Goal: Task Accomplishment & Management: Manage account settings

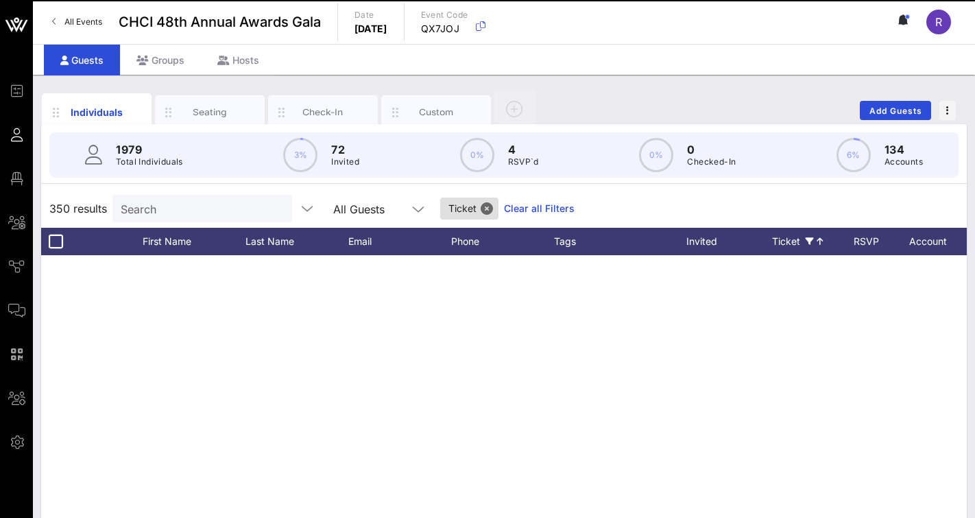
scroll to position [2724, 0]
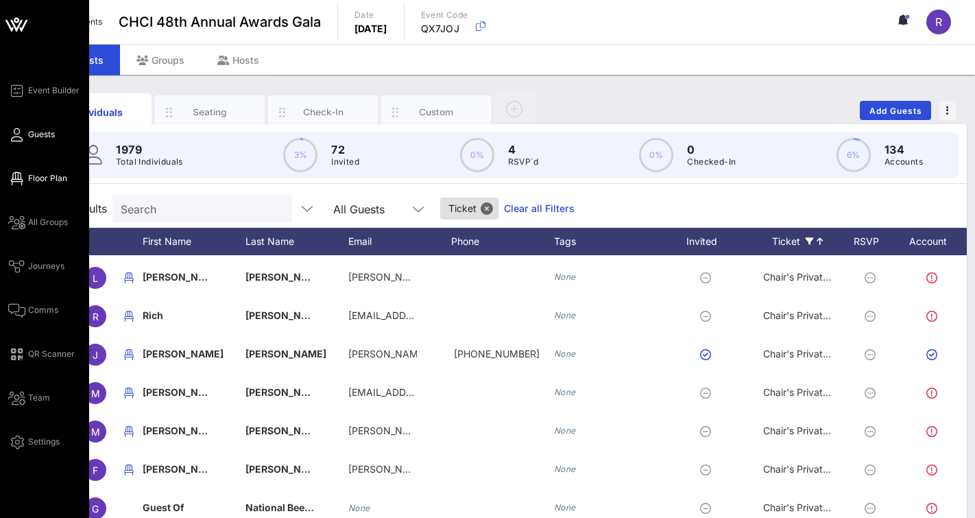
click at [49, 184] on link "Floor Plan" at bounding box center [37, 178] width 59 height 16
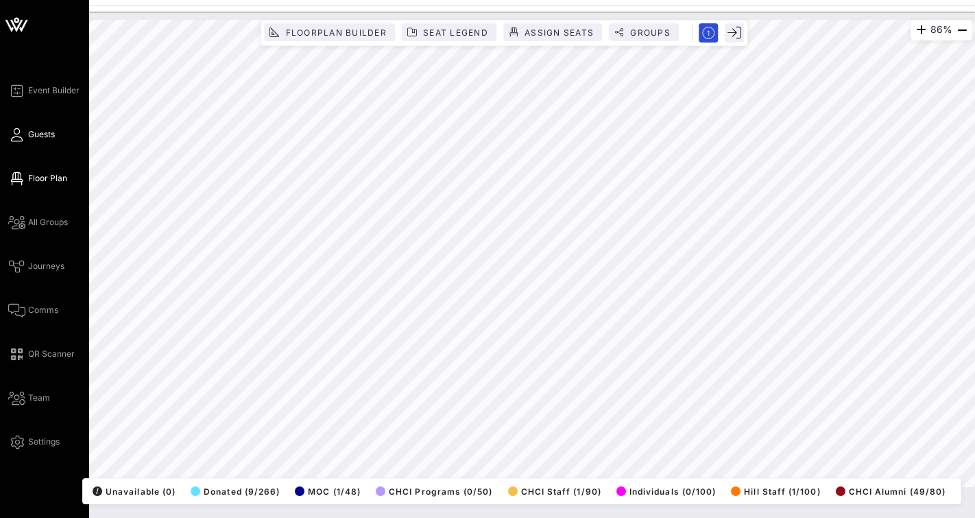
click at [44, 132] on span "Guests" at bounding box center [41, 134] width 27 height 12
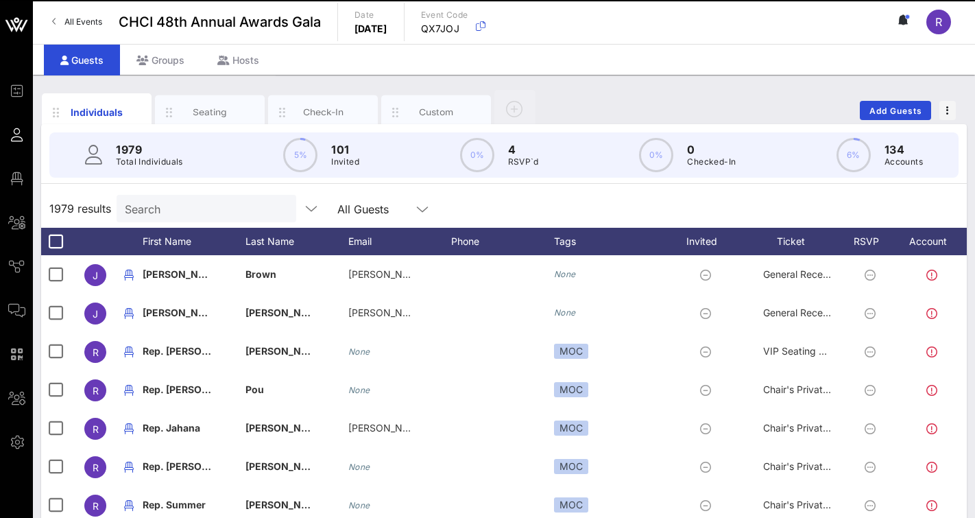
click at [215, 204] on input "Search" at bounding box center [205, 209] width 160 height 18
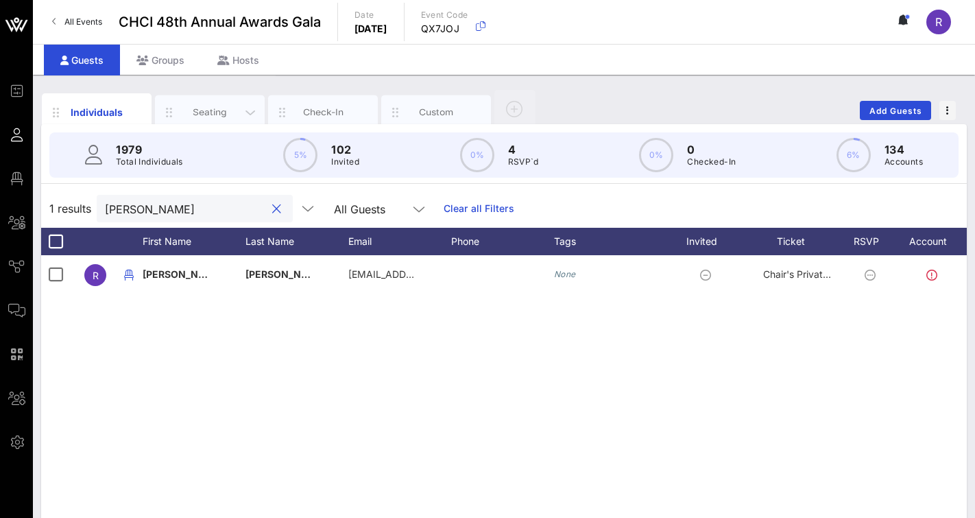
type input "rick oli"
click at [209, 121] on div "Seating" at bounding box center [210, 112] width 110 height 34
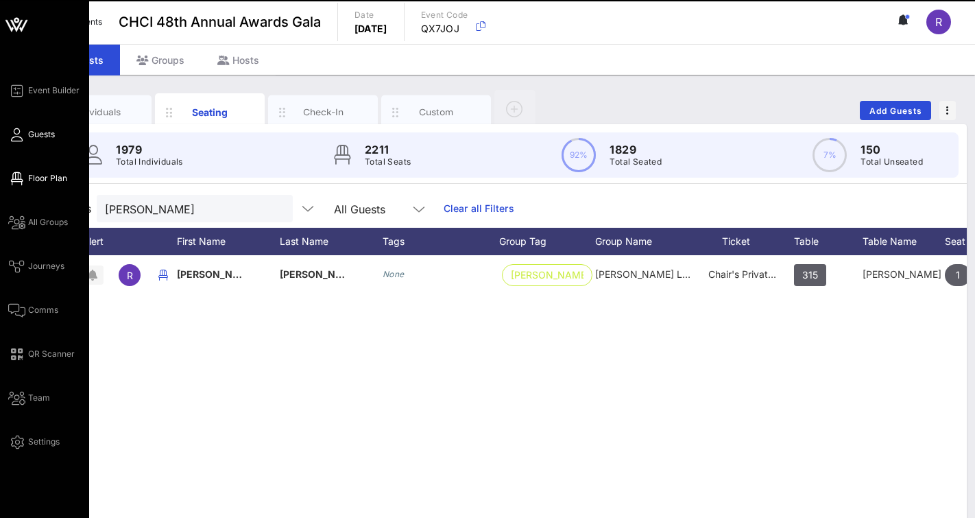
click at [34, 182] on span "Floor Plan" at bounding box center [47, 178] width 39 height 12
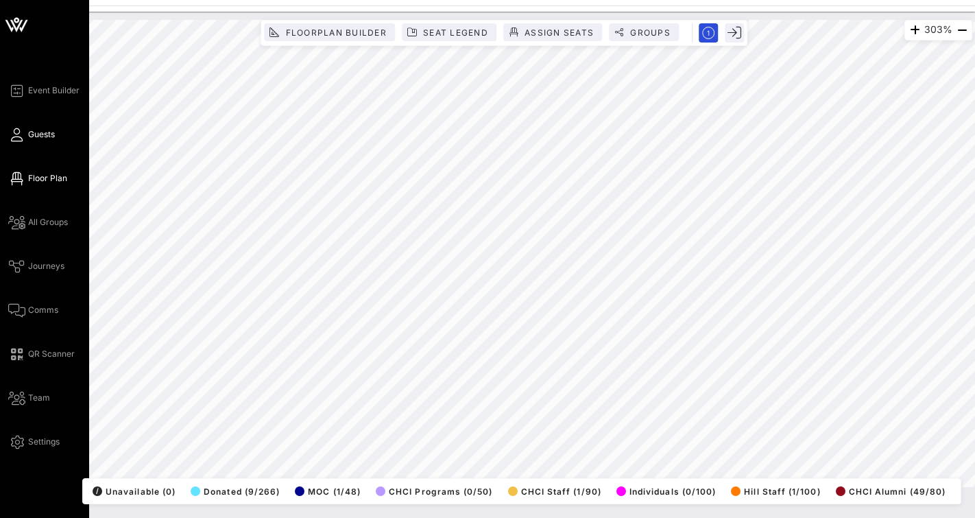
click at [47, 131] on span "Guests" at bounding box center [41, 134] width 27 height 12
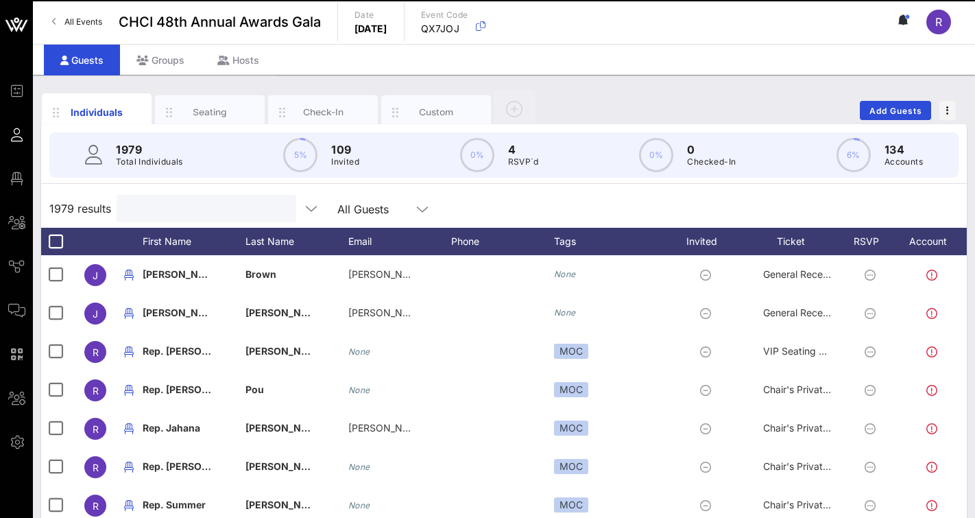
click at [222, 205] on input "text" at bounding box center [205, 209] width 160 height 18
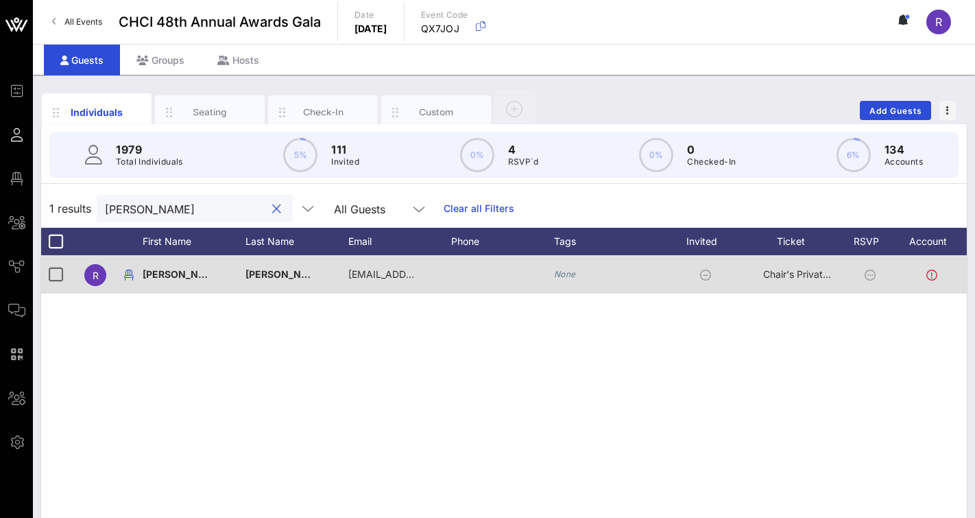
type input "rick olivarez"
click at [873, 273] on icon at bounding box center [870, 275] width 11 height 11
click at [88, 274] on div "R" at bounding box center [95, 275] width 22 height 22
click at [100, 271] on div "R" at bounding box center [95, 275] width 22 height 22
click at [871, 275] on icon at bounding box center [870, 275] width 11 height 11
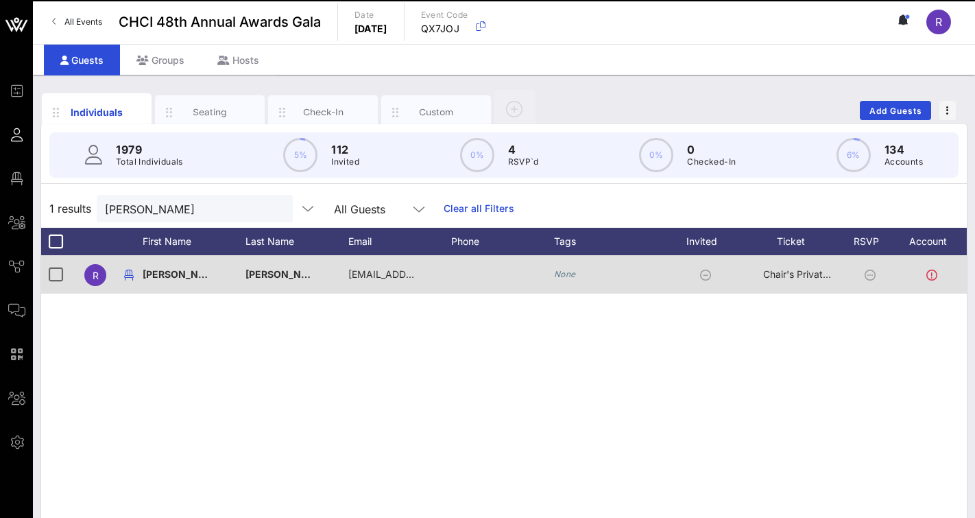
click at [708, 275] on icon at bounding box center [705, 275] width 11 height 11
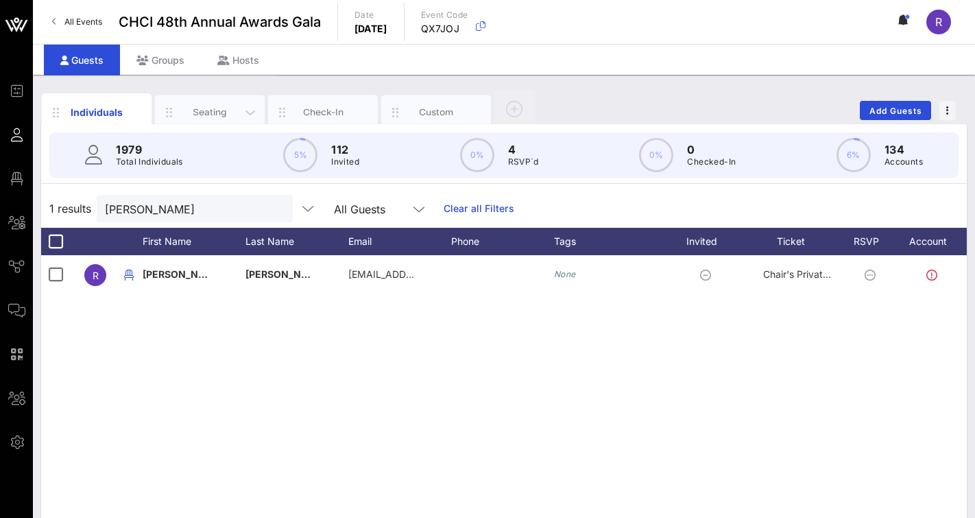
click at [213, 105] on div "Seating" at bounding box center [210, 112] width 110 height 34
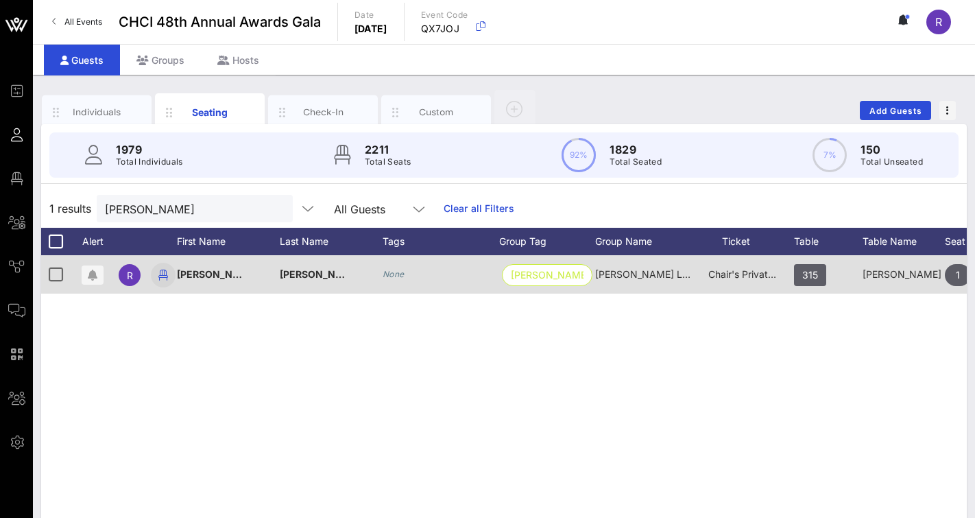
click at [162, 278] on icon "button" at bounding box center [163, 275] width 16 height 16
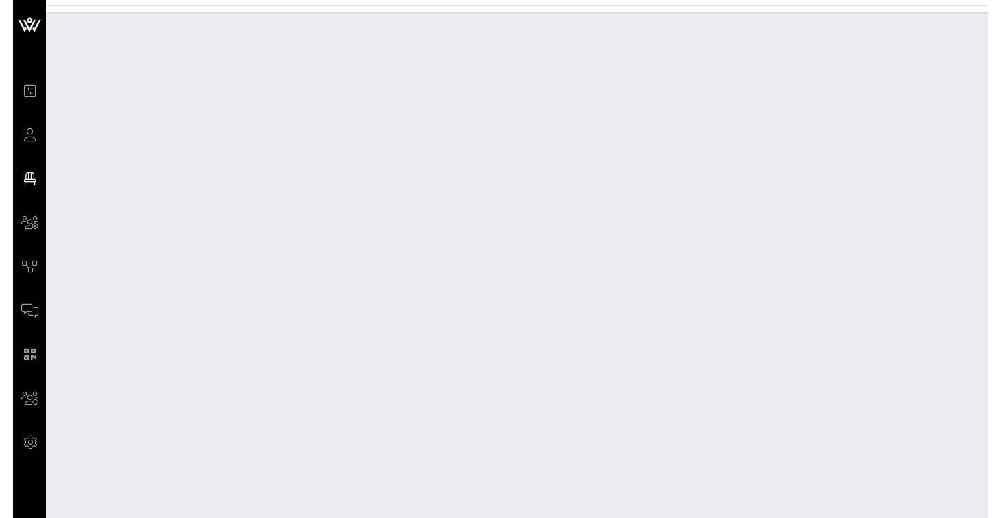
scroll to position [42388, 0]
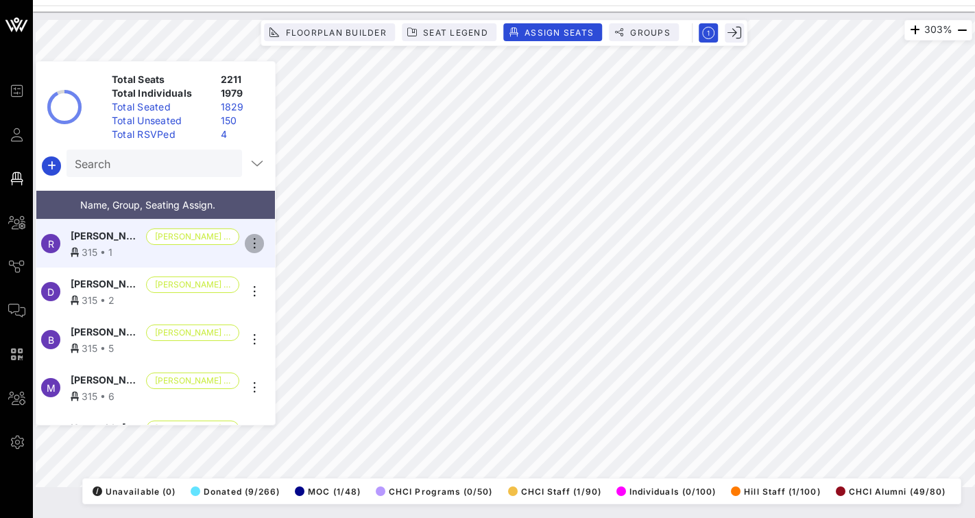
click at [256, 241] on icon "button" at bounding box center [254, 243] width 16 height 16
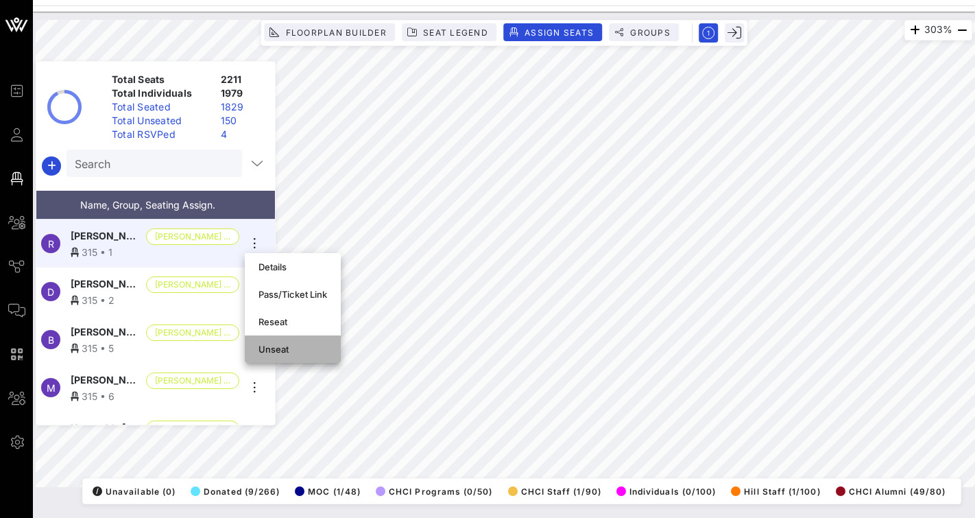
click at [279, 341] on div "Unseat" at bounding box center [293, 349] width 69 height 22
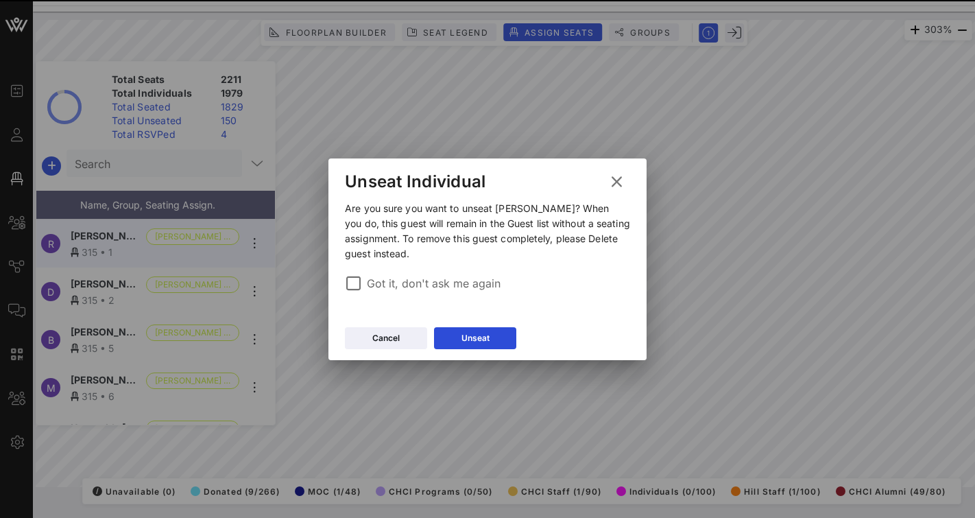
drag, startPoint x: 477, startPoint y: 337, endPoint x: 547, endPoint y: 258, distance: 105.5
click at [547, 258] on div "Unseat Individual Are you sure you want to unseat Rick Olivarez? When you do, t…" at bounding box center [487, 259] width 318 height 202
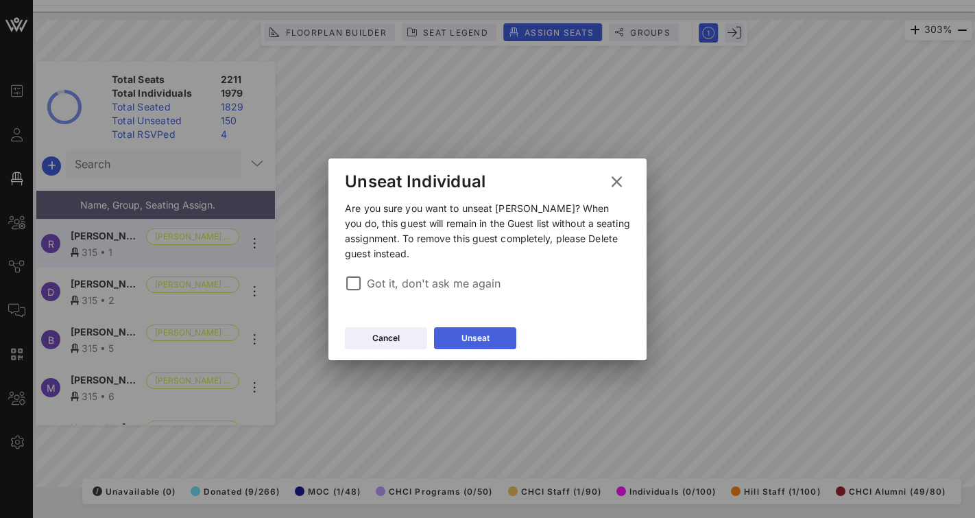
click at [478, 337] on icon at bounding box center [475, 337] width 10 height 9
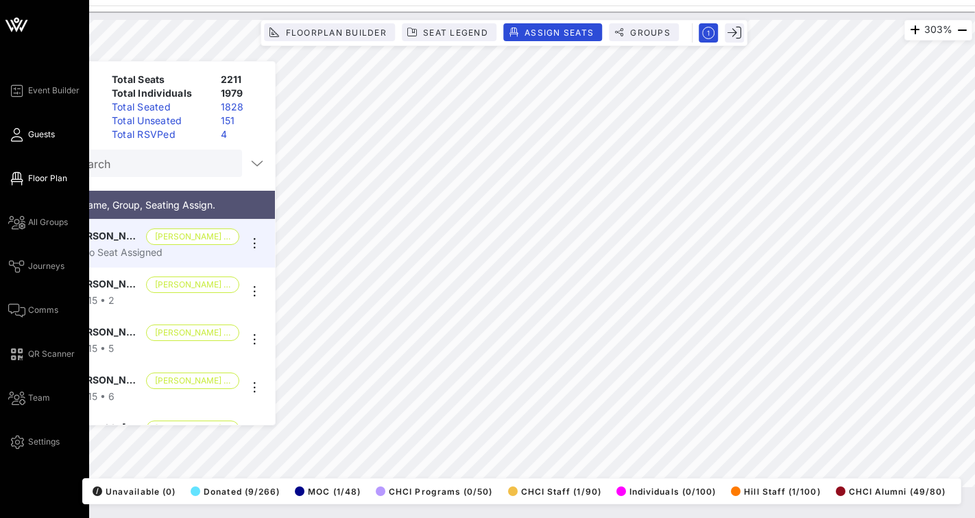
click at [17, 134] on icon at bounding box center [16, 135] width 17 height 2
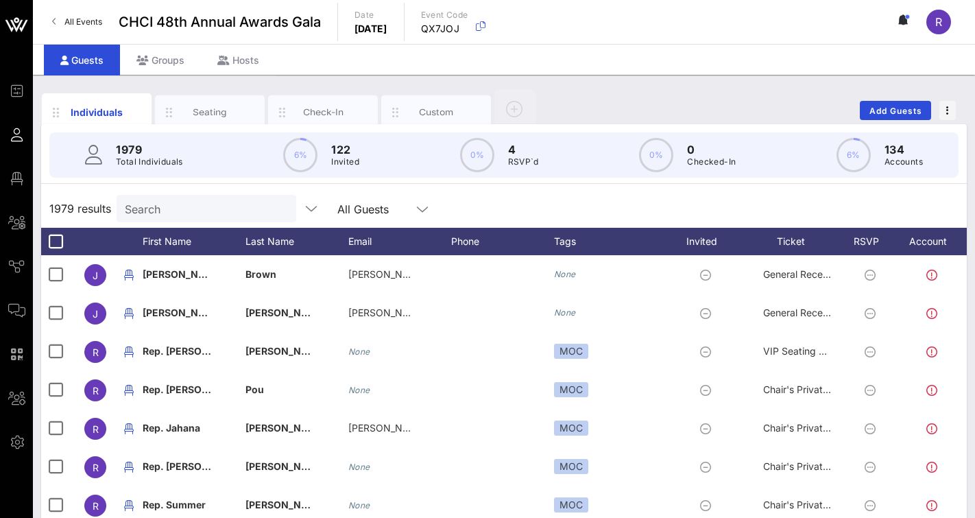
click at [178, 206] on input "Search" at bounding box center [205, 209] width 160 height 18
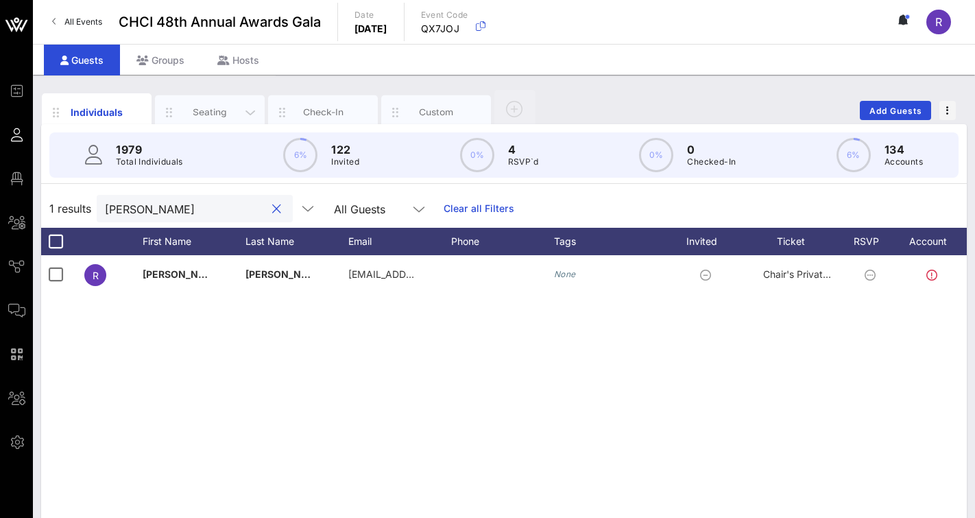
type input "rick olivarez"
click at [224, 99] on div "Seating" at bounding box center [210, 112] width 110 height 34
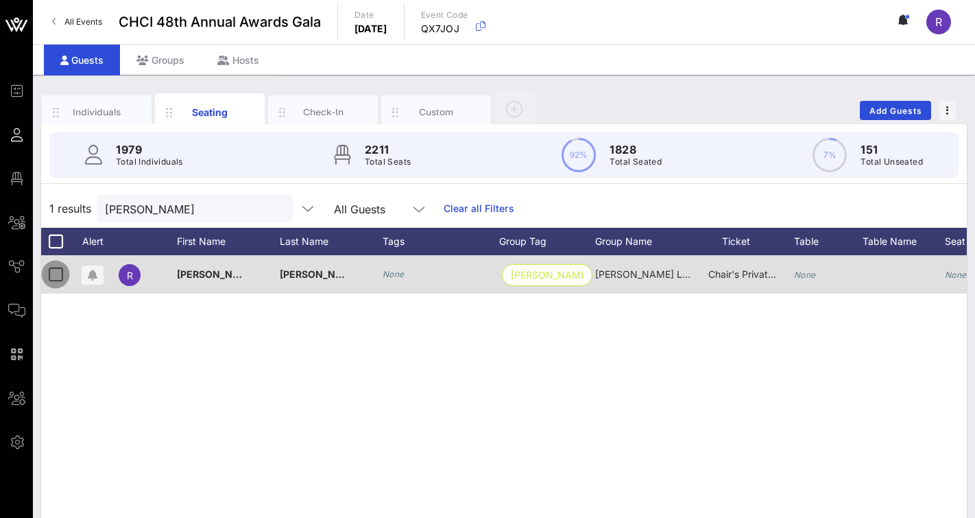
click at [58, 274] on div at bounding box center [55, 274] width 23 height 23
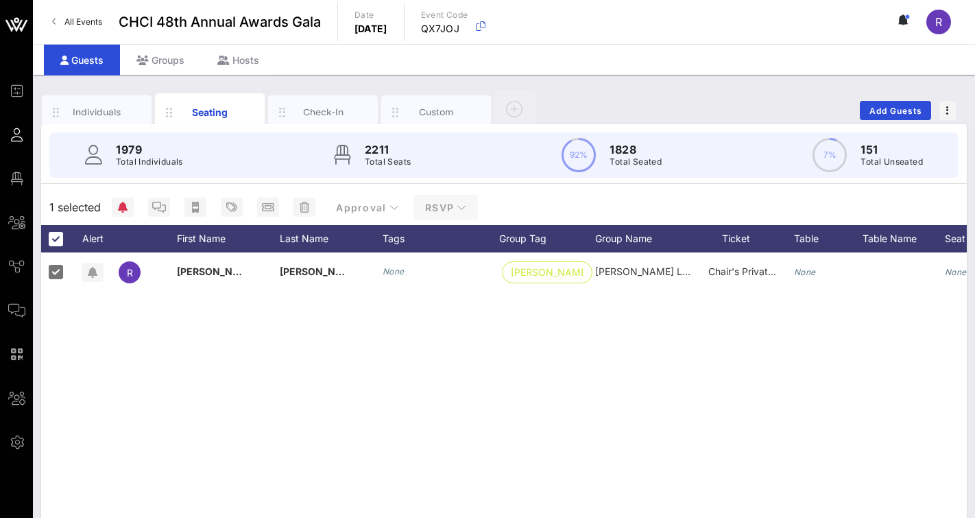
click at [462, 206] on icon "button" at bounding box center [462, 207] width 10 height 10
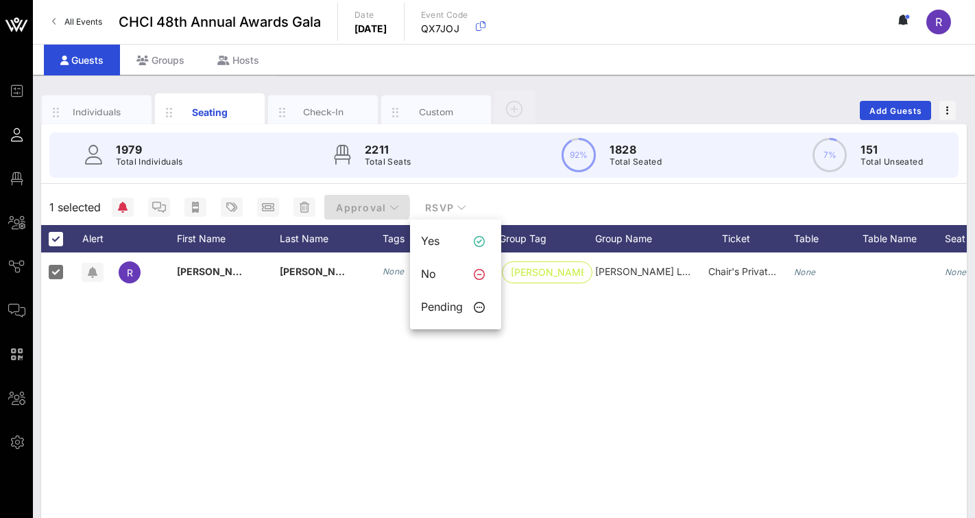
click at [390, 203] on icon "button" at bounding box center [394, 207] width 10 height 10
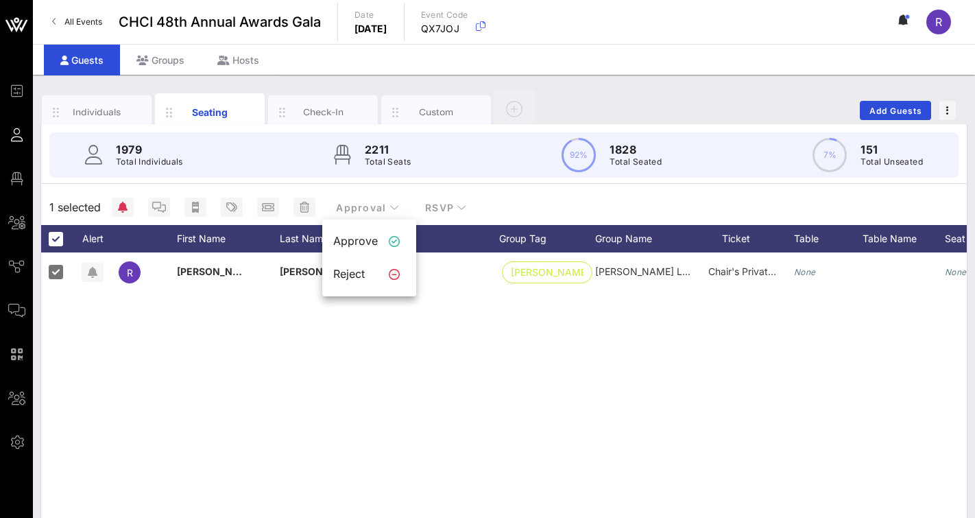
click at [314, 182] on div "1979 Total Individuals 2211 Total Seats 92% 1828 Total Seated 7% 151 Total Unse…" at bounding box center [504, 155] width 942 height 62
click at [304, 208] on icon "button" at bounding box center [305, 207] width 10 height 11
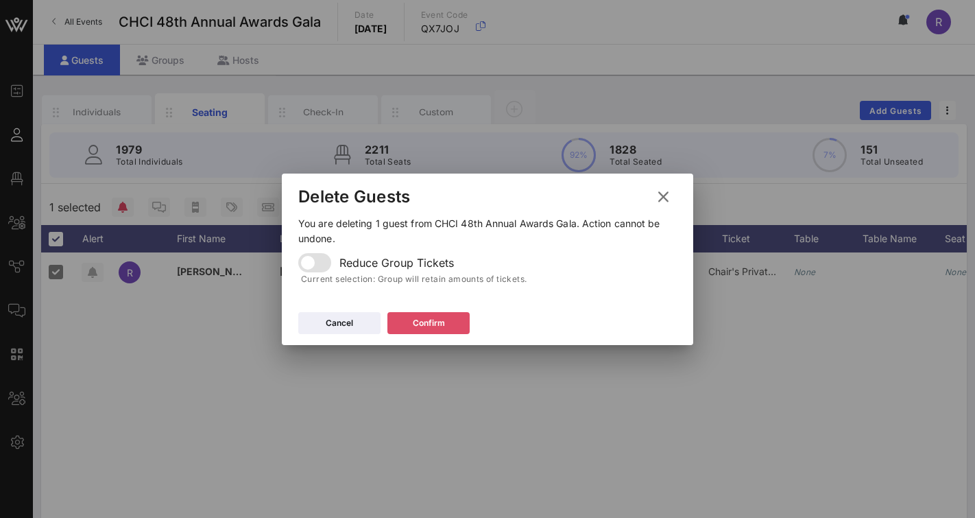
click at [430, 325] on icon at bounding box center [429, 322] width 10 height 9
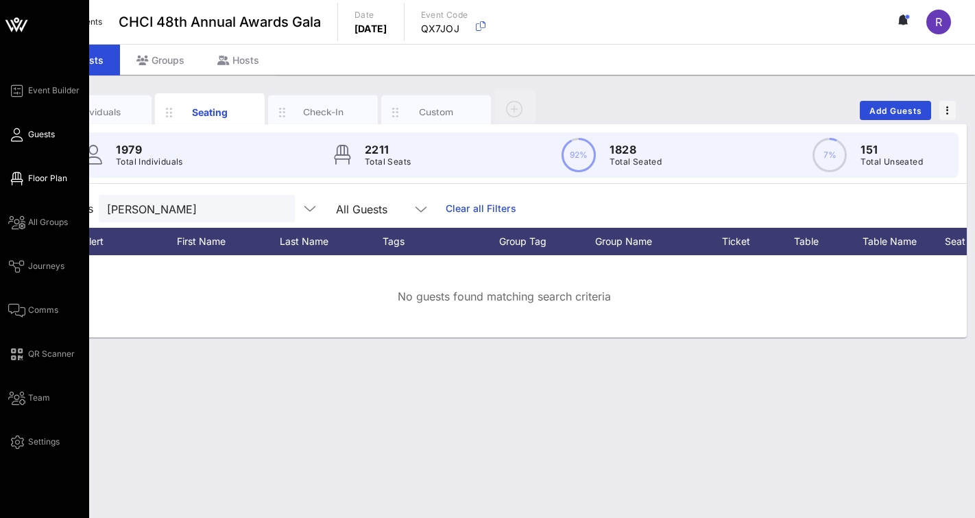
click at [51, 176] on span "Floor Plan" at bounding box center [47, 178] width 39 height 12
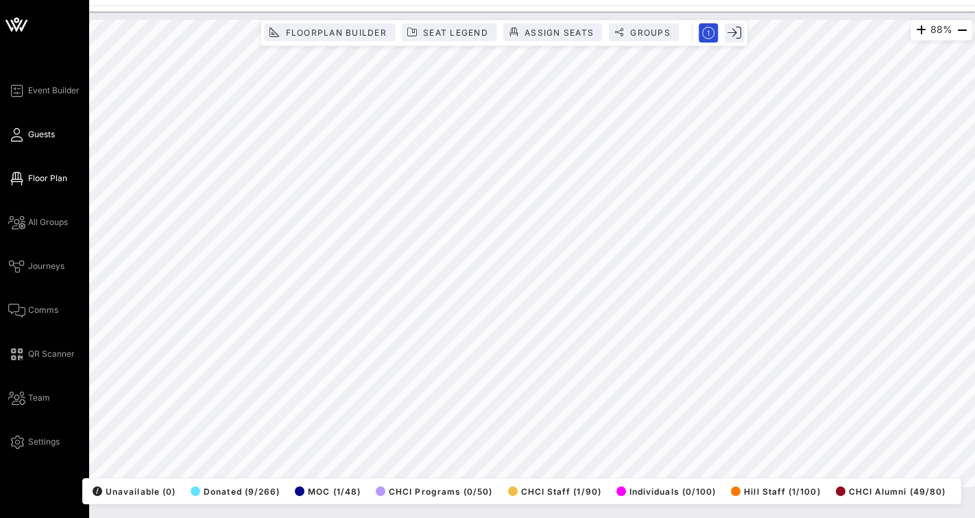
click at [46, 133] on span "Guests" at bounding box center [41, 134] width 27 height 12
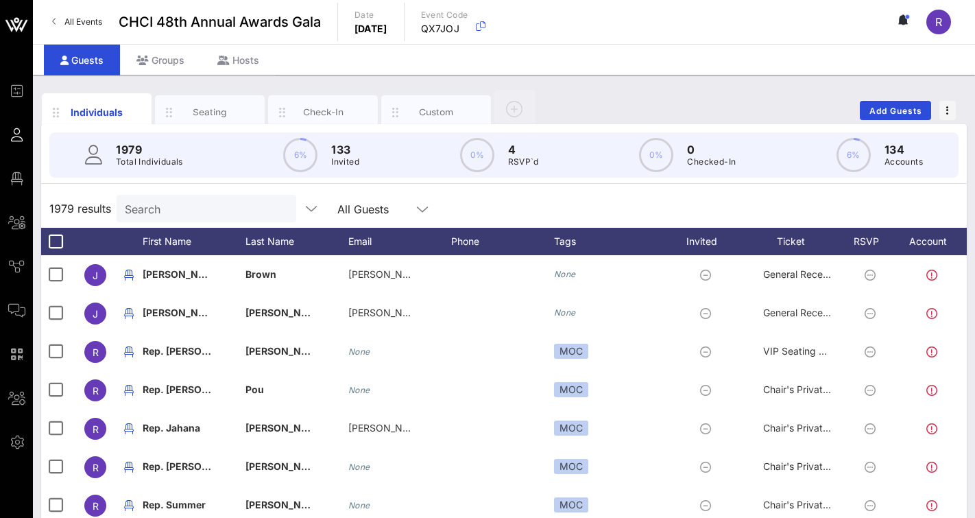
drag, startPoint x: 946, startPoint y: 97, endPoint x: 545, endPoint y: 191, distance: 411.5
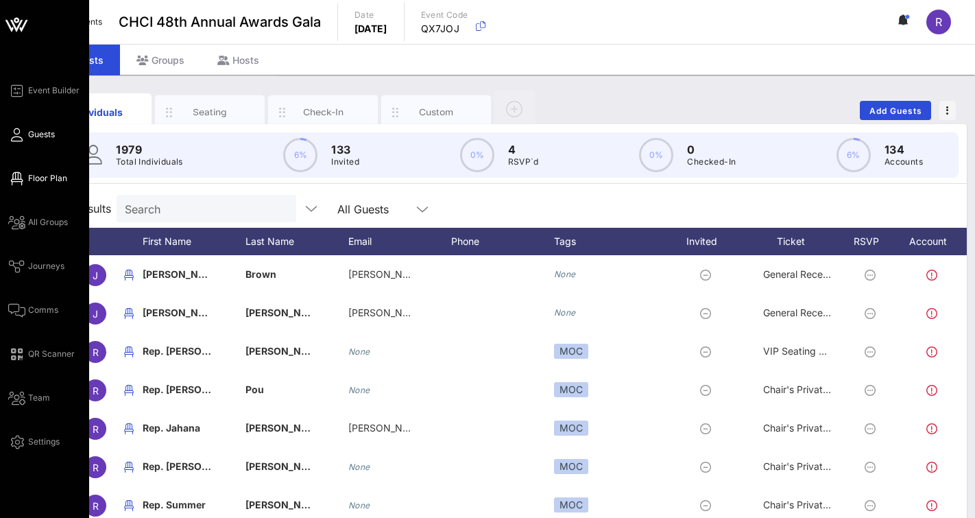
click at [47, 177] on span "Floor Plan" at bounding box center [47, 178] width 39 height 12
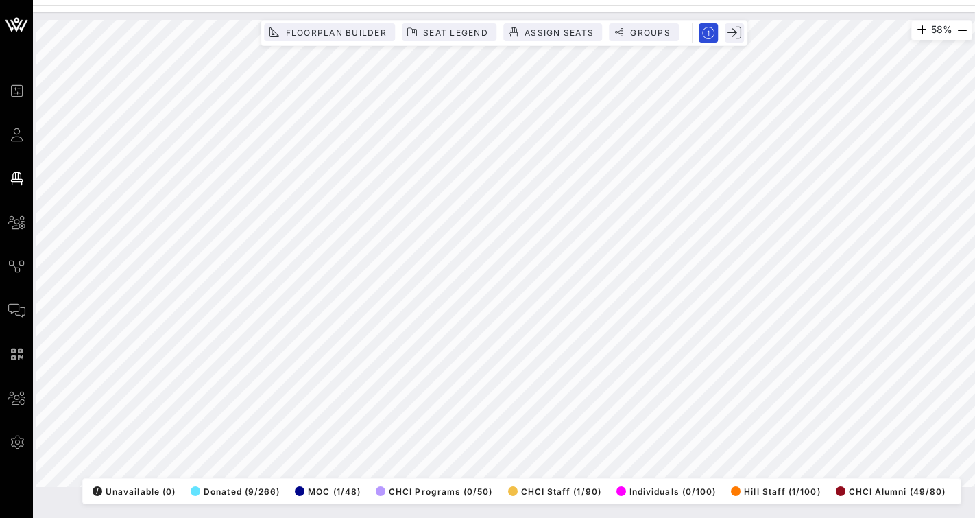
click at [974, 239] on html "Event Builder Guests Floor Plan All Groups Journeys Comms QR Scanner Team Setti…" at bounding box center [487, 259] width 975 height 518
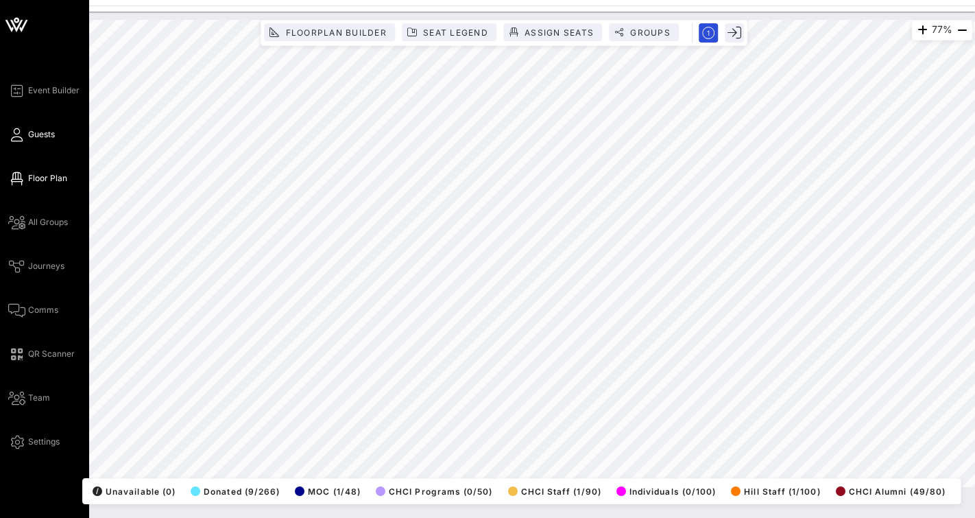
click at [23, 134] on icon at bounding box center [16, 135] width 17 height 2
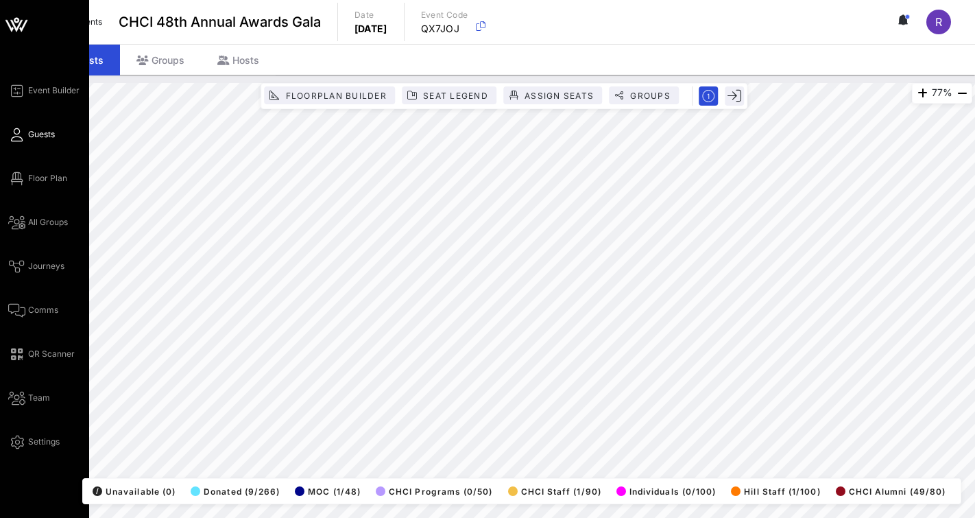
click at [41, 171] on link "Floor Plan" at bounding box center [37, 178] width 59 height 16
click at [42, 140] on span "Guests" at bounding box center [41, 134] width 27 height 12
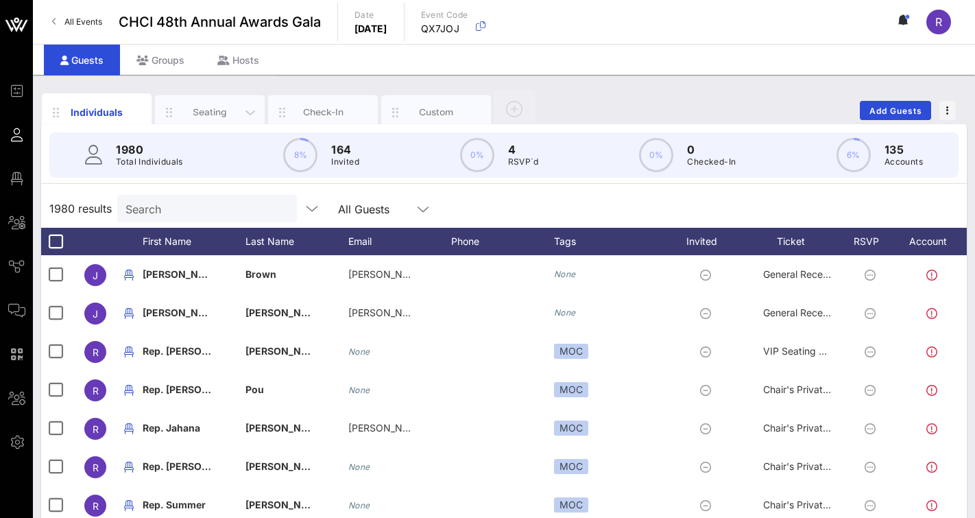
click at [217, 119] on div "Seating" at bounding box center [210, 112] width 110 height 34
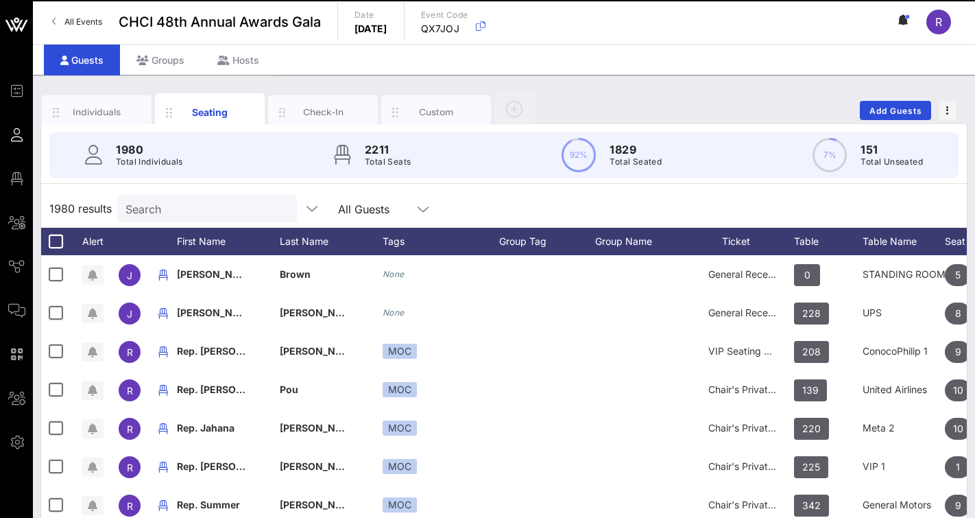
click at [205, 209] on input "Search" at bounding box center [205, 209] width 160 height 18
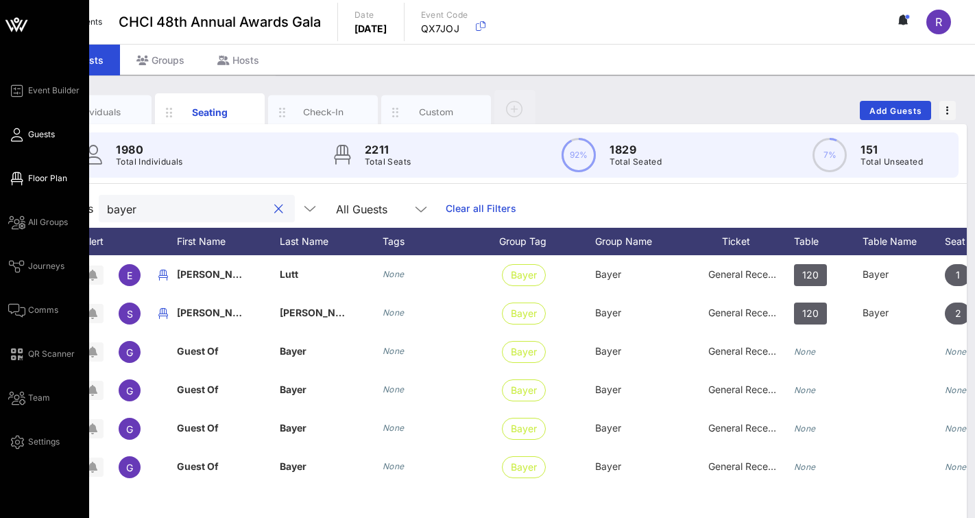
type input "bayer"
click at [27, 174] on link "Floor Plan" at bounding box center [37, 178] width 59 height 16
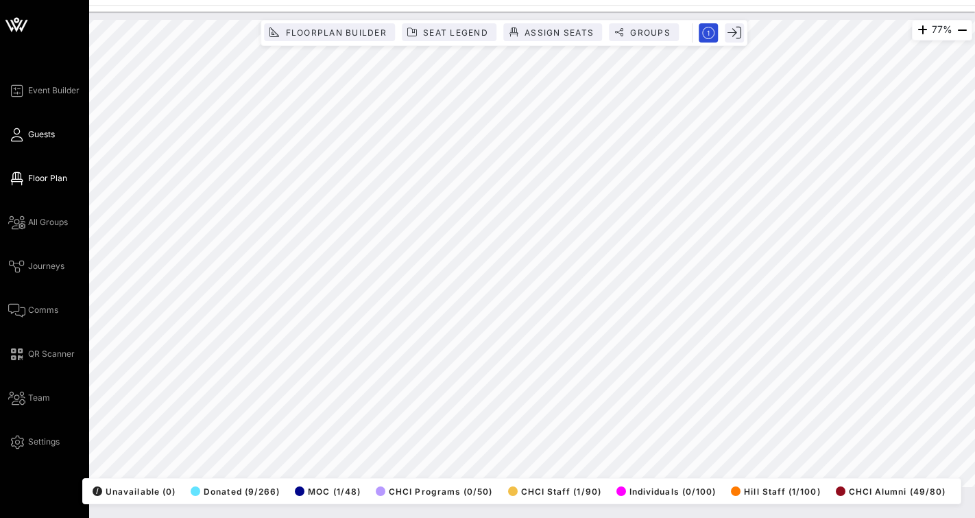
click at [39, 134] on span "Guests" at bounding box center [41, 134] width 27 height 12
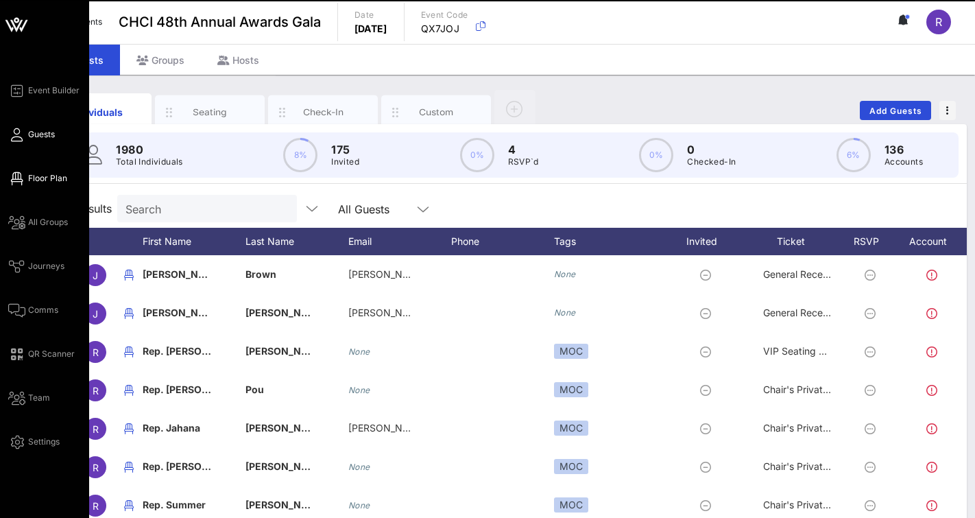
click at [40, 174] on span "Floor Plan" at bounding box center [47, 178] width 39 height 12
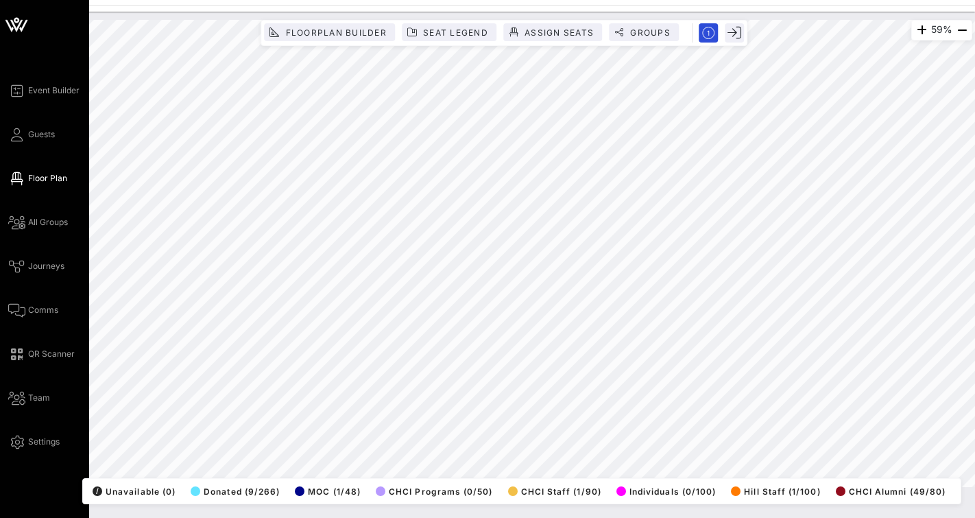
click at [38, 178] on span "Floor Plan" at bounding box center [47, 178] width 39 height 12
click at [36, 133] on span "Guests" at bounding box center [41, 134] width 27 height 12
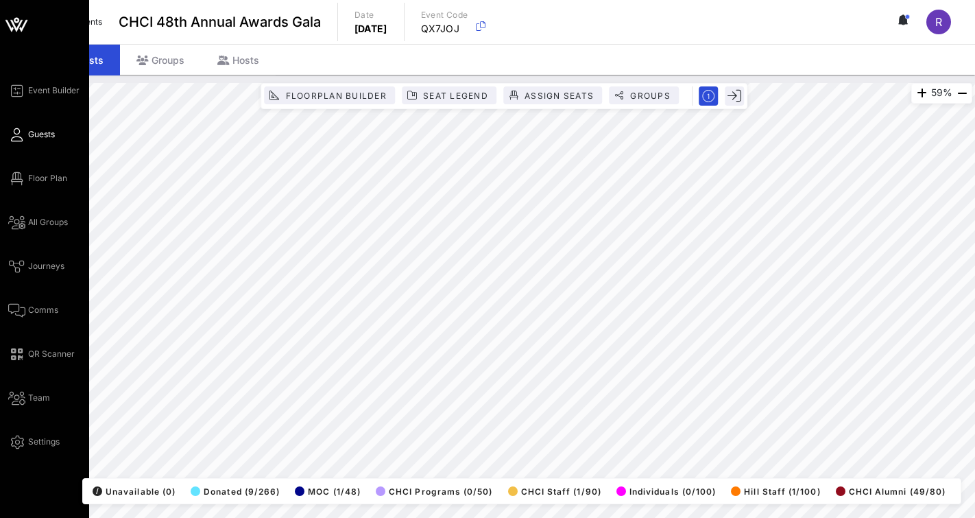
click at [36, 134] on span "Guests" at bounding box center [41, 134] width 27 height 12
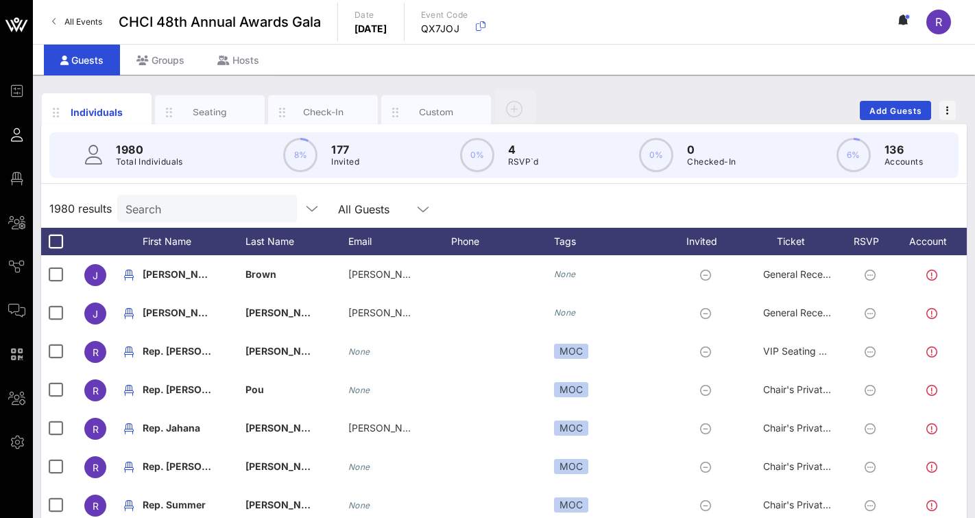
click at [193, 206] on input "Search" at bounding box center [205, 209] width 160 height 18
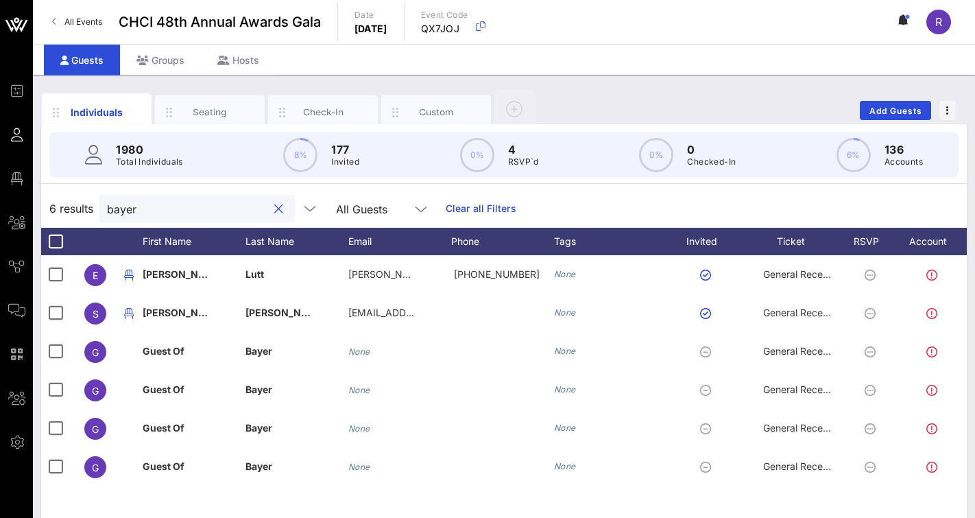
click at [169, 206] on input "bayer" at bounding box center [187, 209] width 160 height 18
type input "bayer"
click at [217, 115] on div "Seating" at bounding box center [210, 112] width 61 height 13
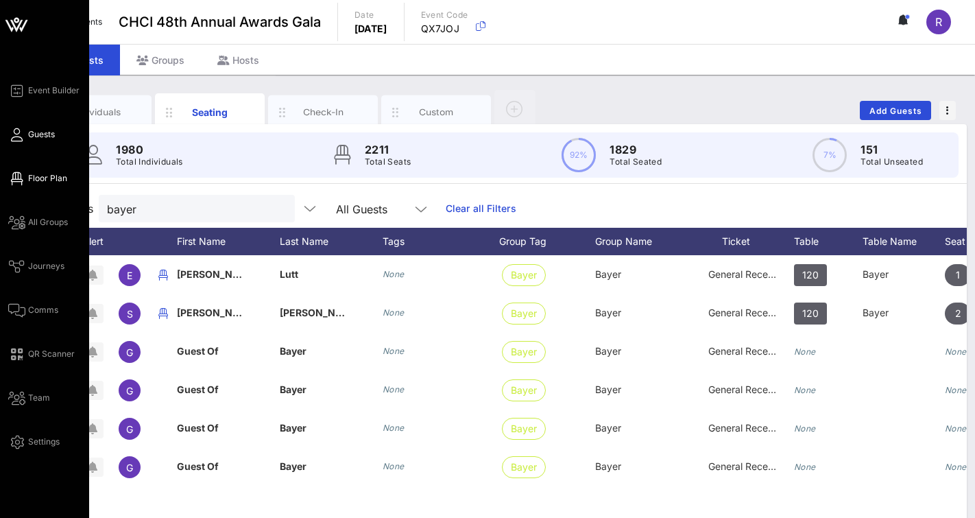
click at [50, 178] on span "Floor Plan" at bounding box center [47, 178] width 39 height 12
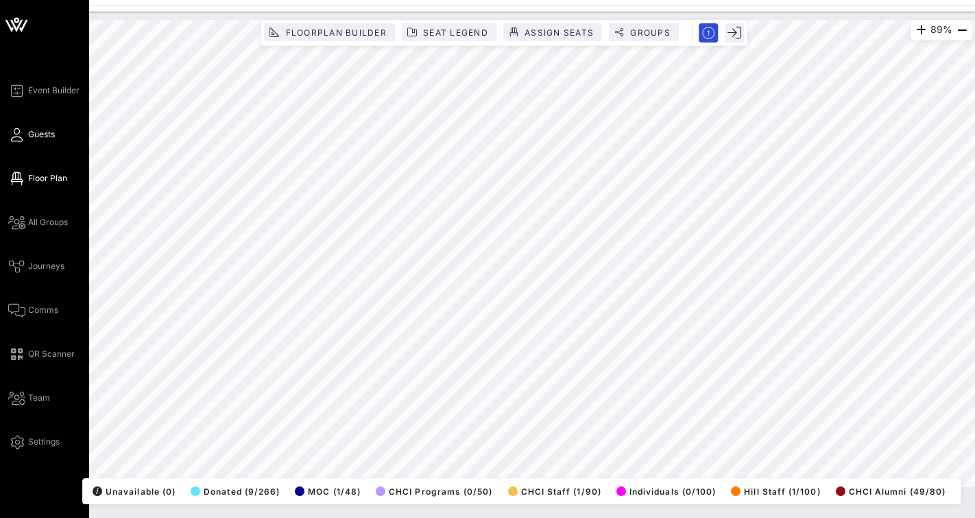
click at [16, 134] on icon at bounding box center [16, 135] width 17 height 2
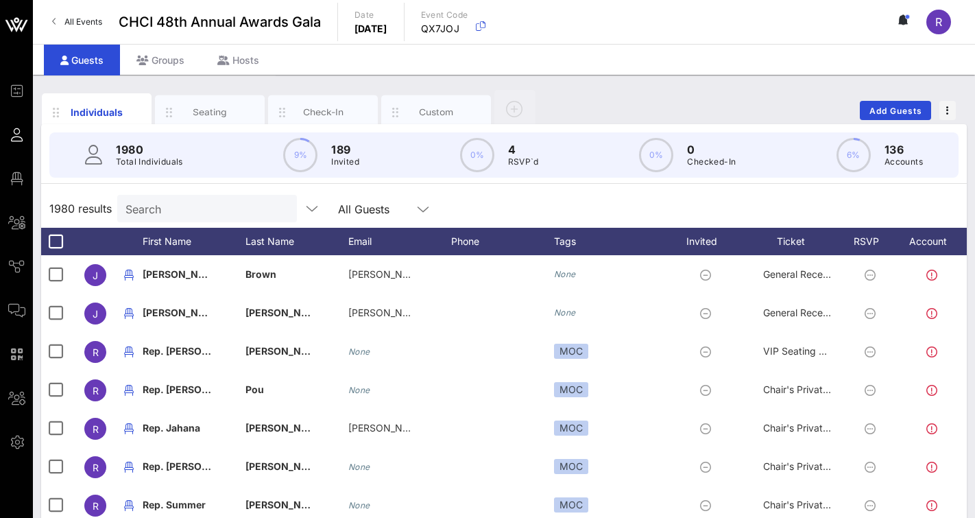
click at [169, 206] on input "Search" at bounding box center [205, 209] width 160 height 18
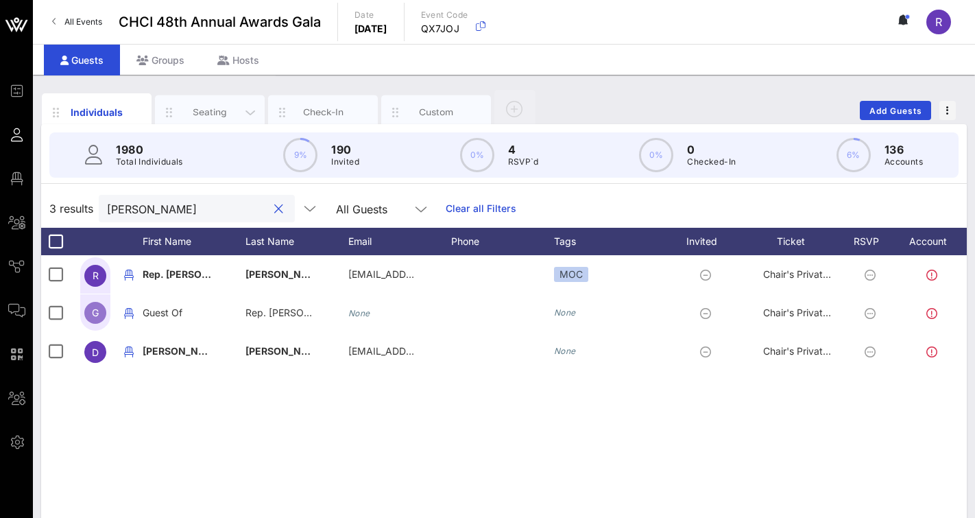
type input "delia"
click at [219, 118] on div "Seating" at bounding box center [210, 112] width 110 height 34
click at [222, 104] on div "Seating" at bounding box center [210, 112] width 110 height 34
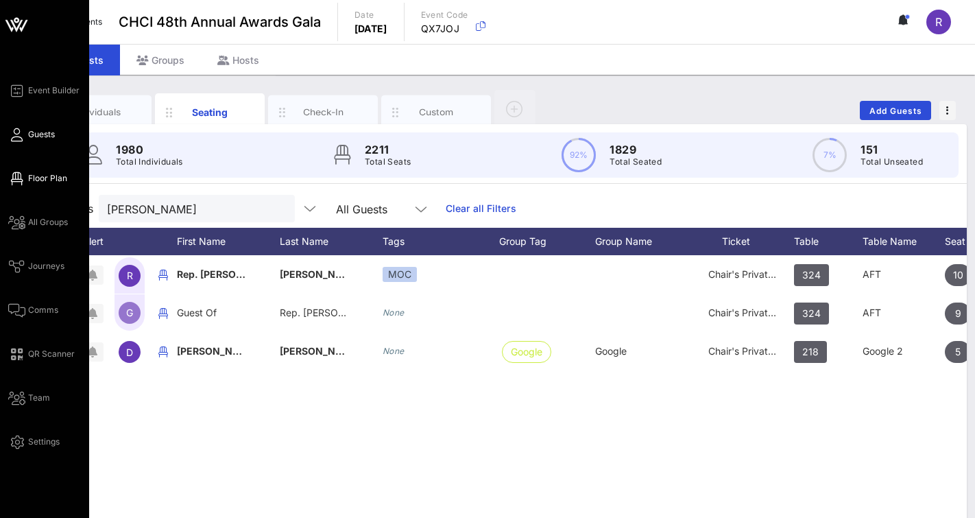
click at [43, 178] on span "Floor Plan" at bounding box center [47, 178] width 39 height 12
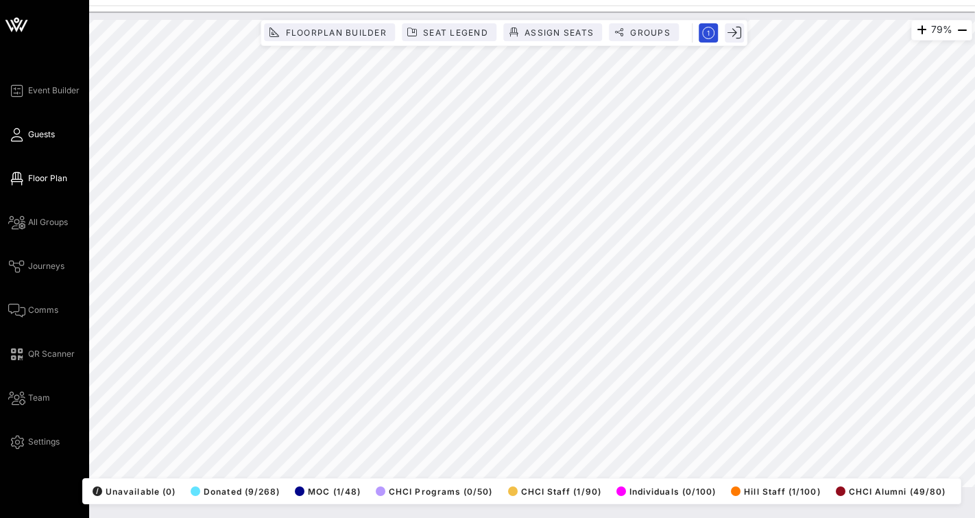
click at [34, 137] on span "Guests" at bounding box center [41, 134] width 27 height 12
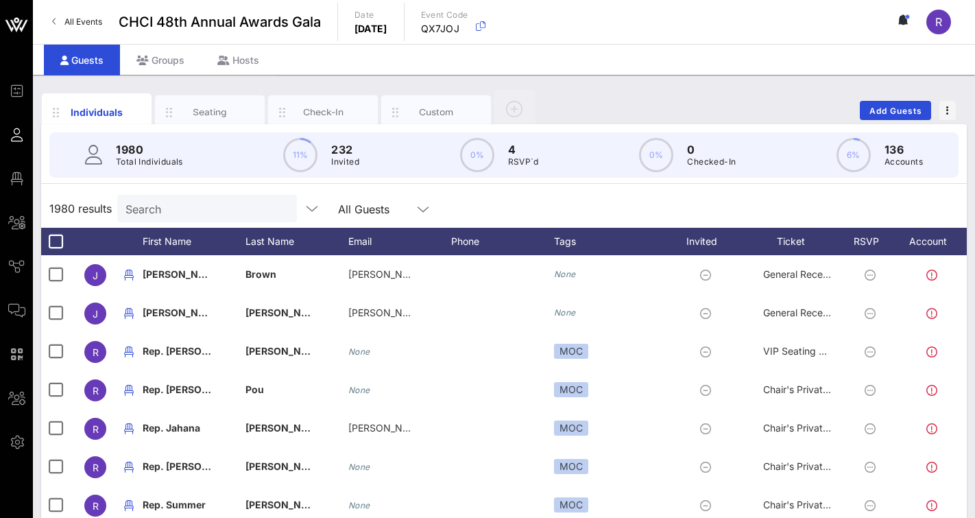
click at [167, 194] on div "1980 results Search All Guests" at bounding box center [504, 208] width 926 height 38
click at [174, 206] on input "text" at bounding box center [205, 209] width 160 height 18
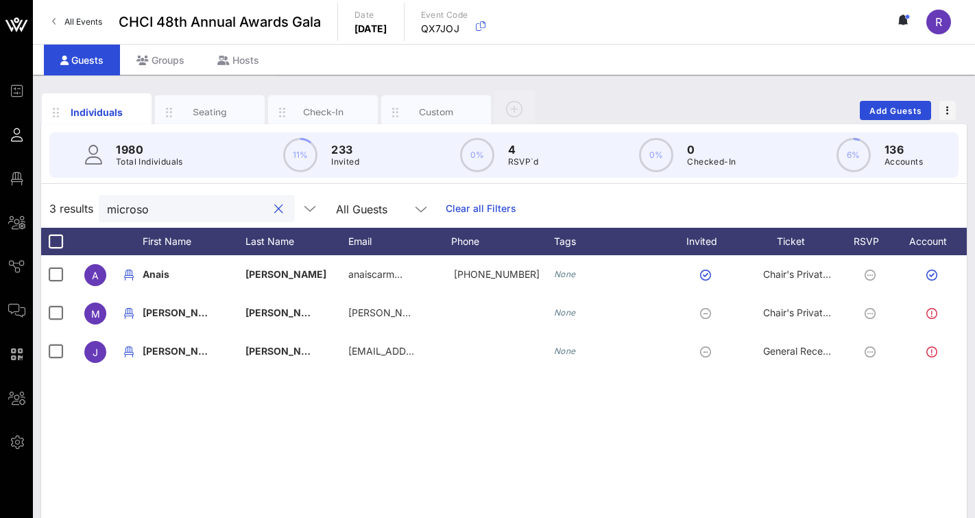
type input "Microsoft"
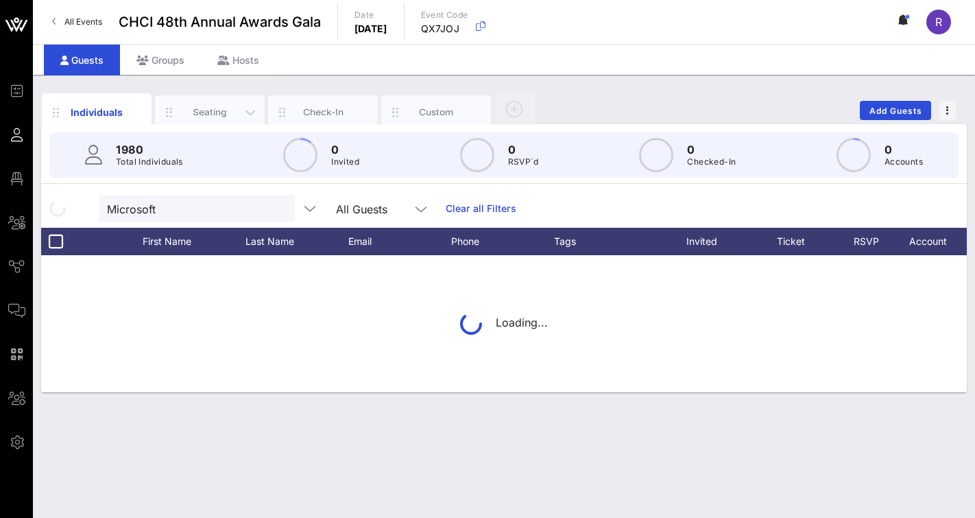
drag, startPoint x: 171, startPoint y: 203, endPoint x: 206, endPoint y: 112, distance: 97.0
click at [206, 112] on div "Seating" at bounding box center [210, 112] width 61 height 13
click at [222, 106] on div "Seating" at bounding box center [210, 112] width 61 height 13
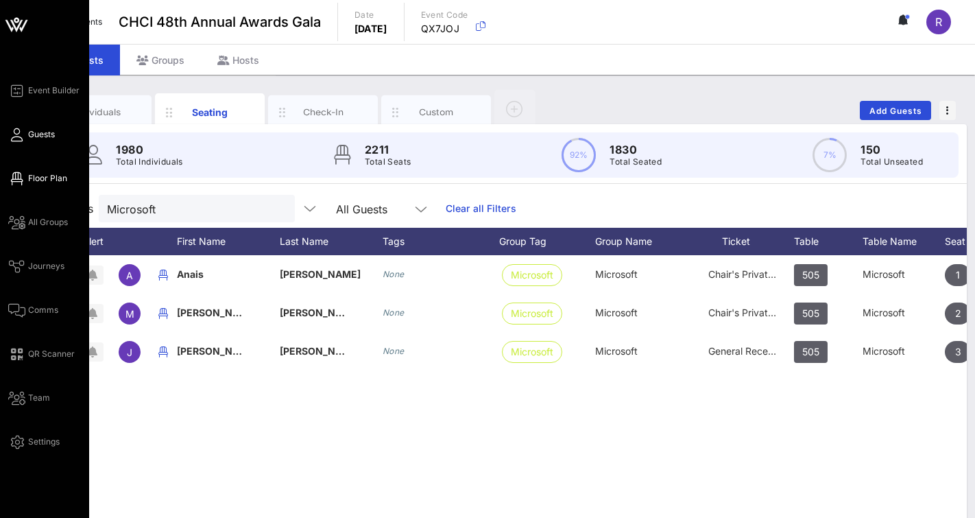
click at [44, 179] on span "Floor Plan" at bounding box center [47, 178] width 39 height 12
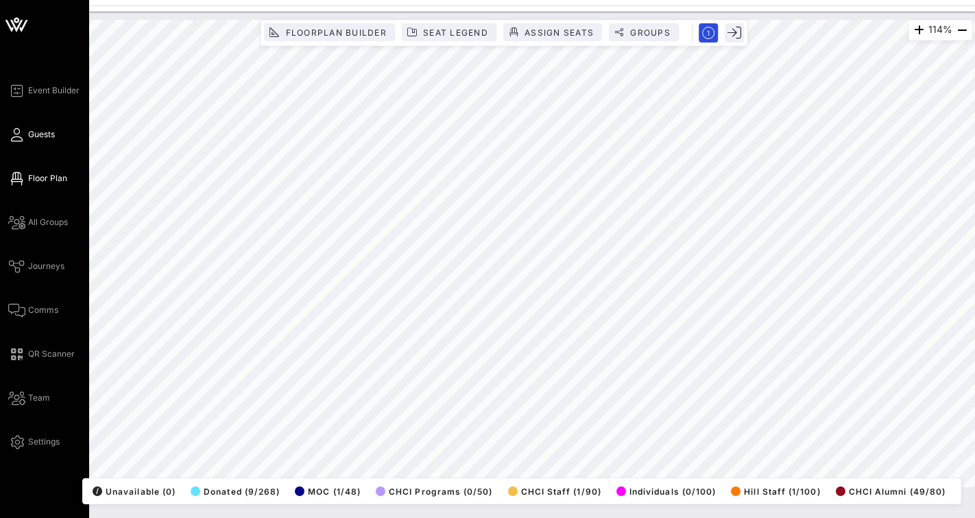
click at [35, 137] on span "Guests" at bounding box center [41, 134] width 27 height 12
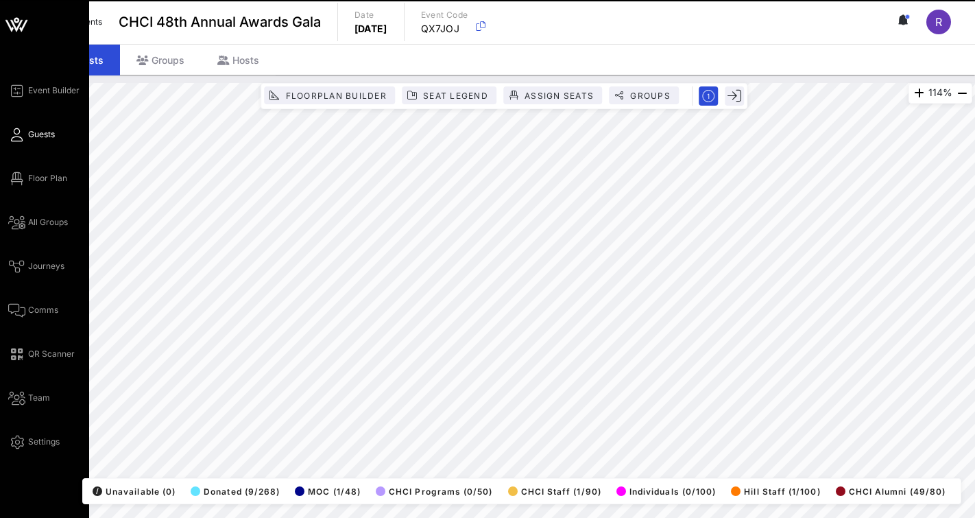
click at [36, 135] on span "Guests" at bounding box center [41, 134] width 27 height 12
click at [18, 136] on icon at bounding box center [16, 135] width 17 height 2
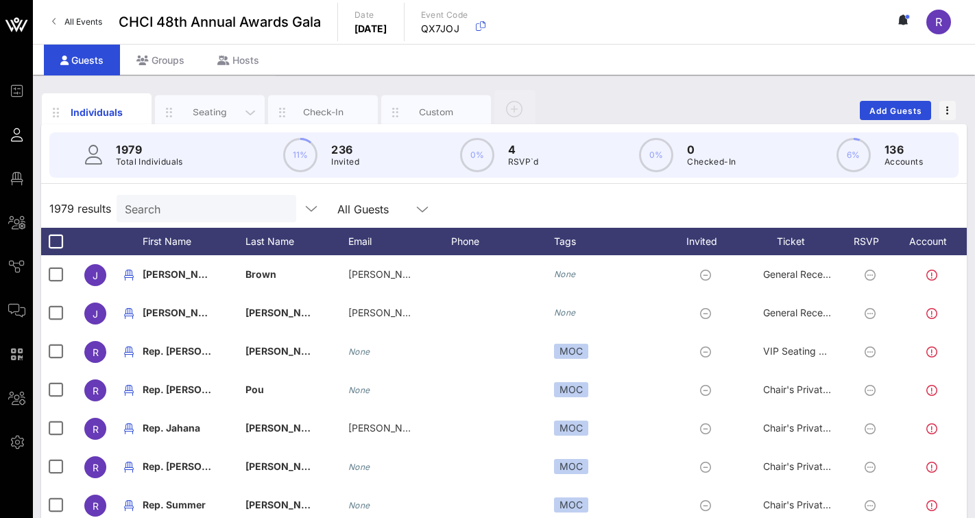
click at [214, 108] on div "Seating" at bounding box center [210, 112] width 61 height 13
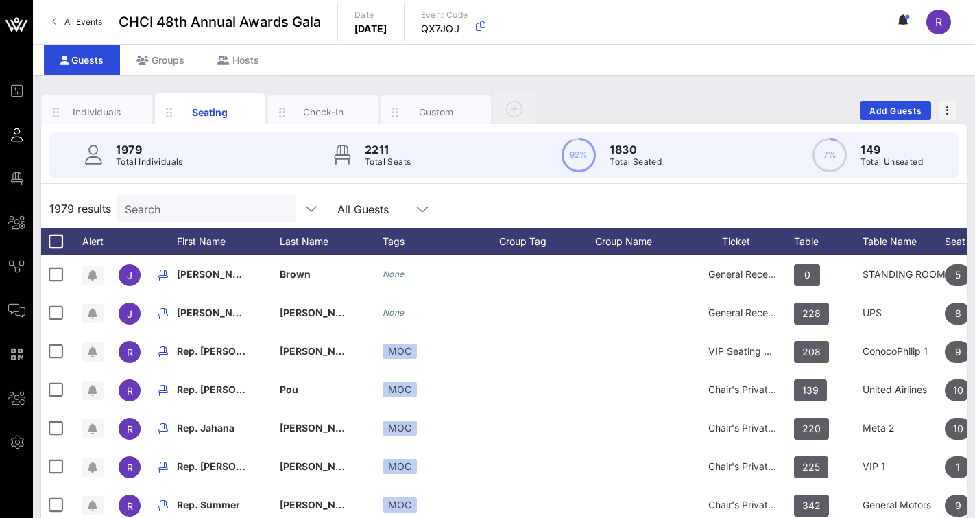
click at [164, 206] on input "Search" at bounding box center [205, 209] width 160 height 18
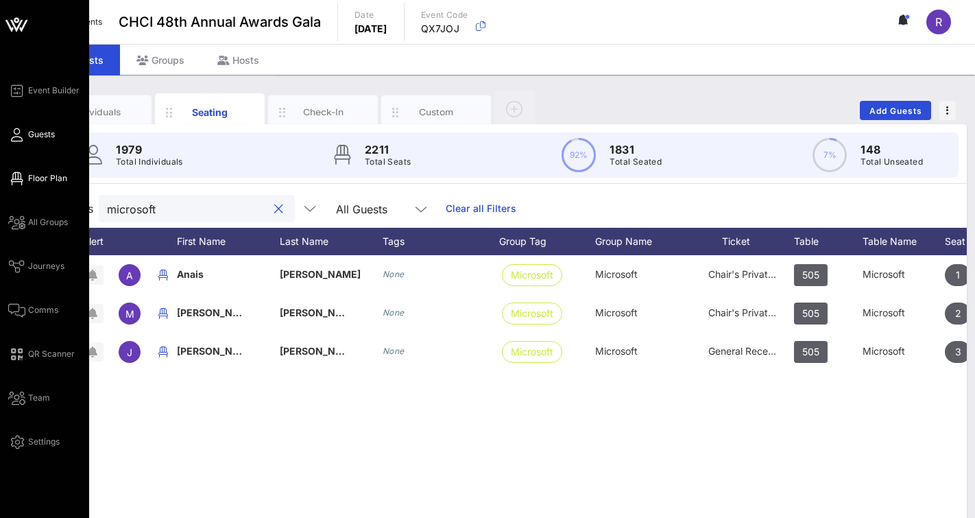
type input "microsoft"
click at [18, 178] on icon at bounding box center [16, 179] width 17 height 2
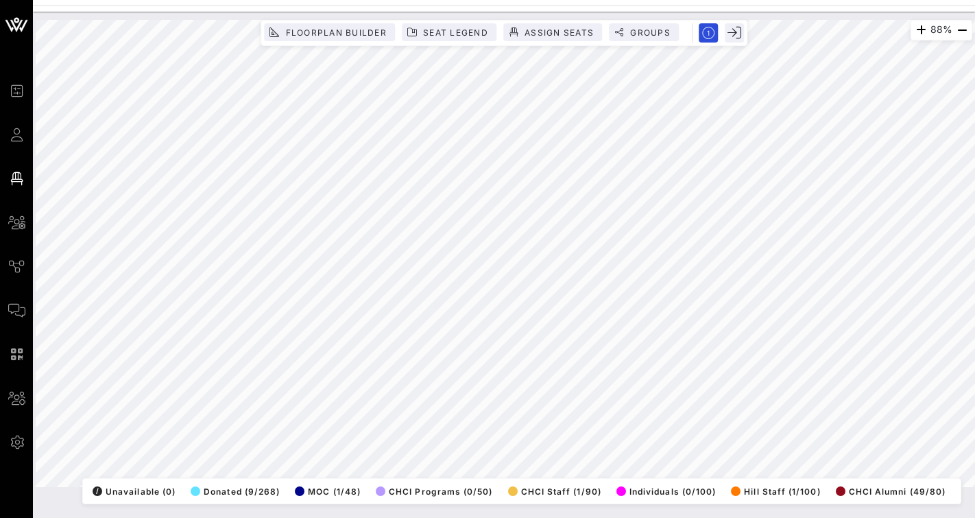
click at [289, 0] on html "Event Builder Guests Floor Plan All Groups Journeys Comms QR Scanner Team Setti…" at bounding box center [487, 259] width 975 height 518
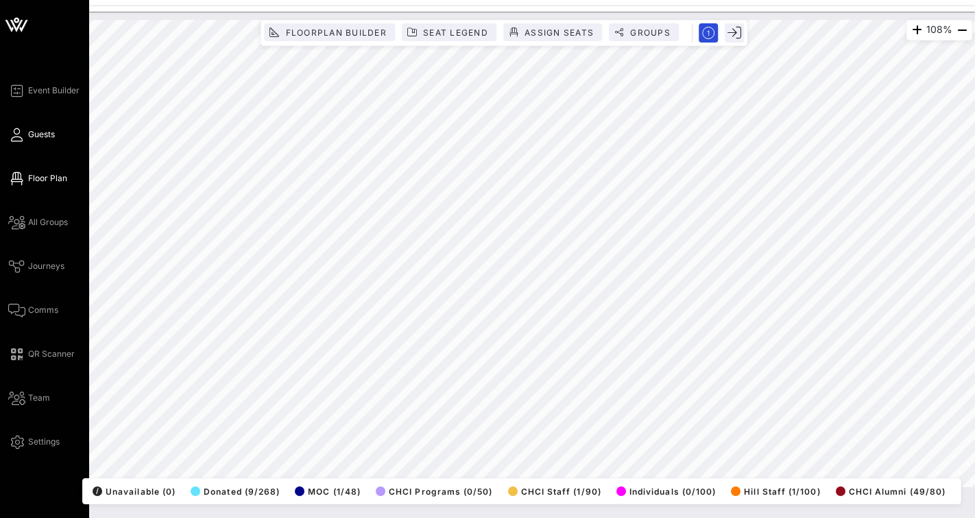
click at [25, 137] on link "Guests" at bounding box center [31, 134] width 47 height 16
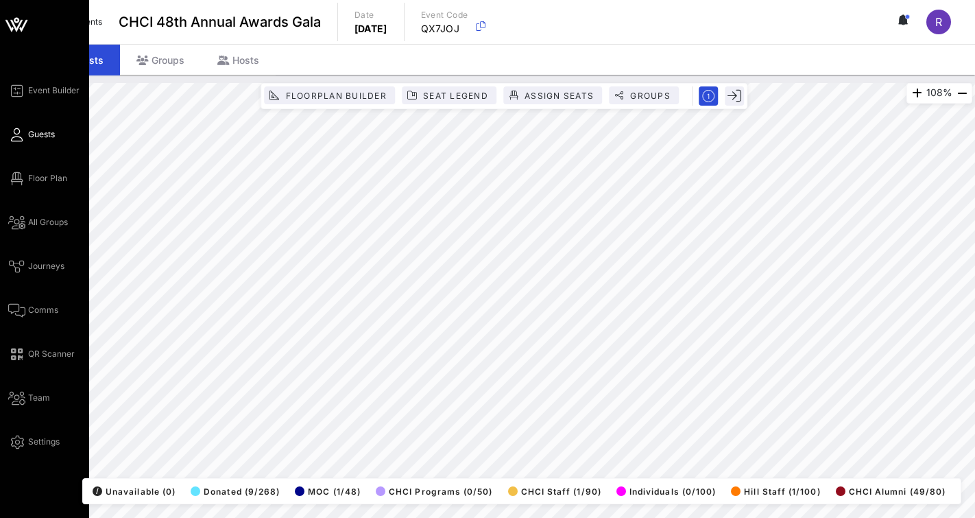
click at [43, 132] on span "Guests" at bounding box center [41, 134] width 27 height 12
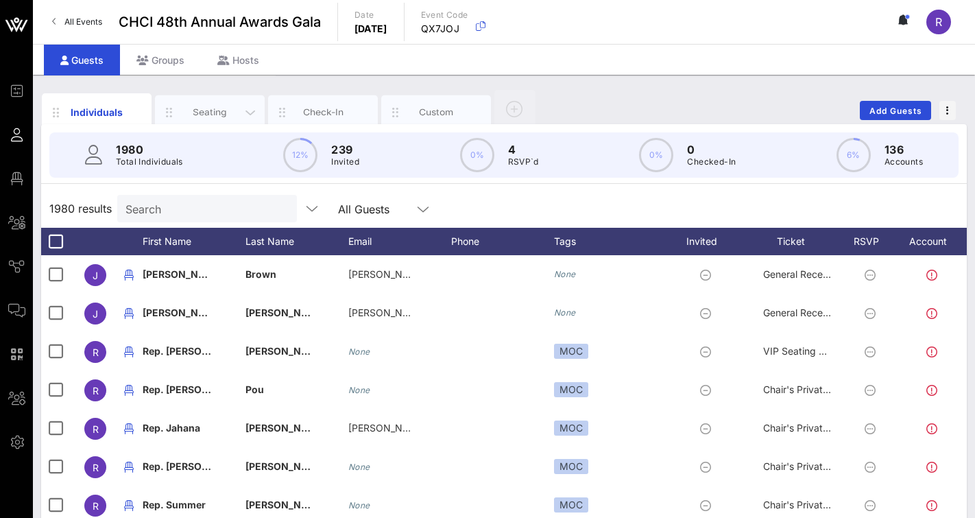
click at [219, 106] on div "Seating" at bounding box center [210, 112] width 61 height 13
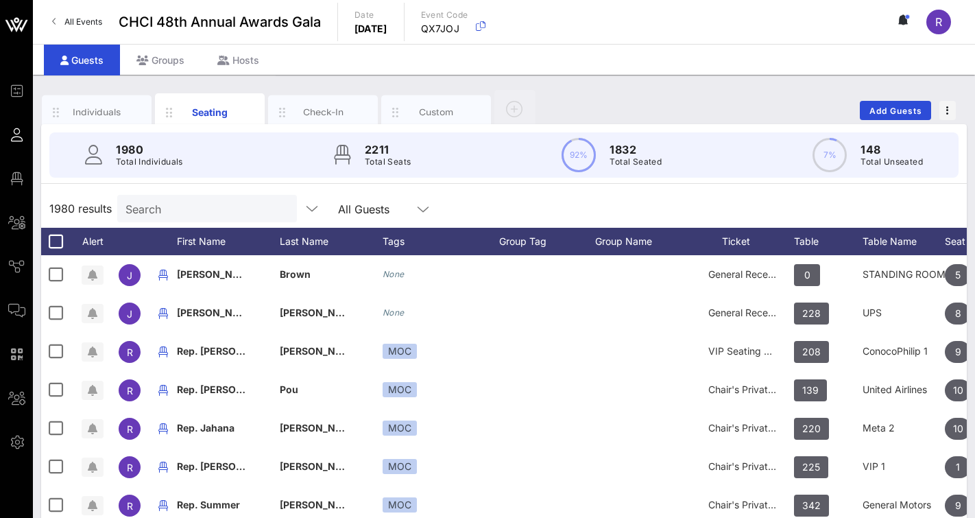
click at [185, 208] on input "Search" at bounding box center [205, 209] width 160 height 18
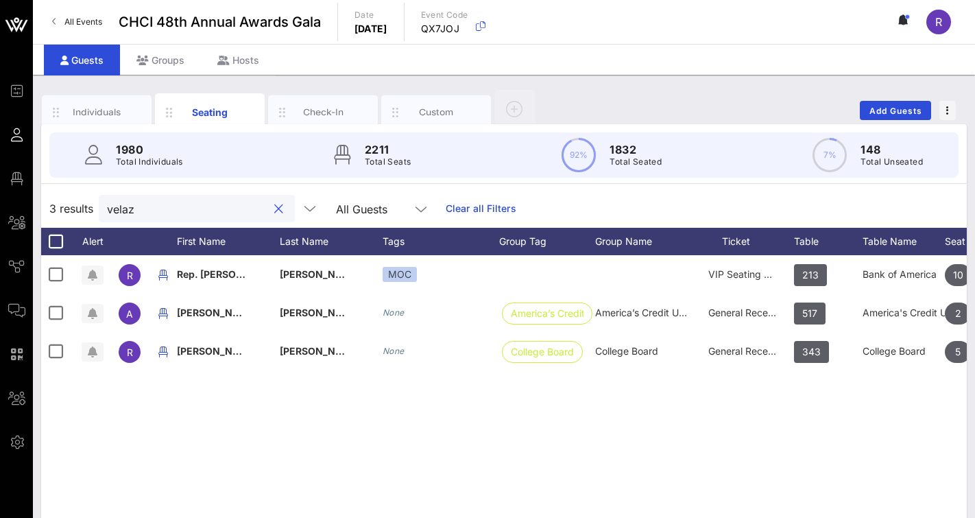
type input "velaz"
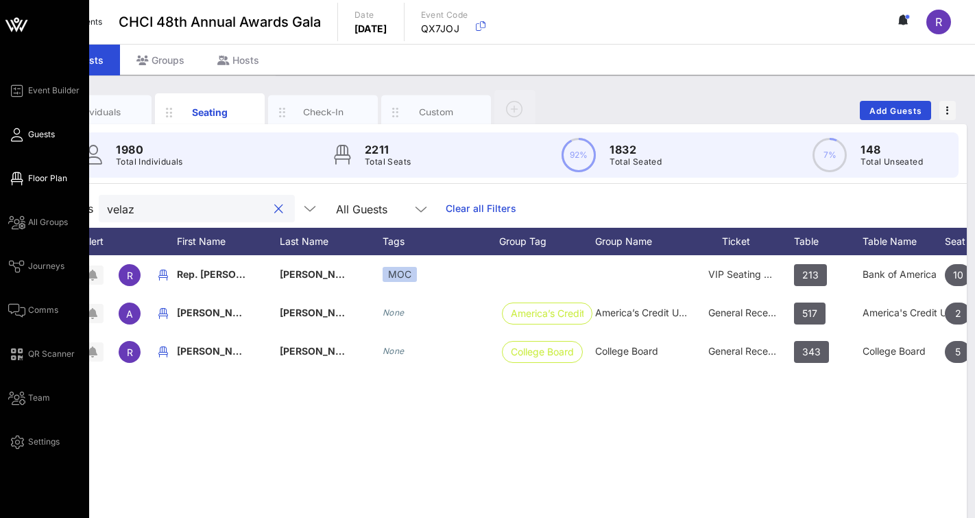
drag, startPoint x: 180, startPoint y: 204, endPoint x: 16, endPoint y: 184, distance: 165.2
click at [16, 180] on icon at bounding box center [16, 179] width 17 height 2
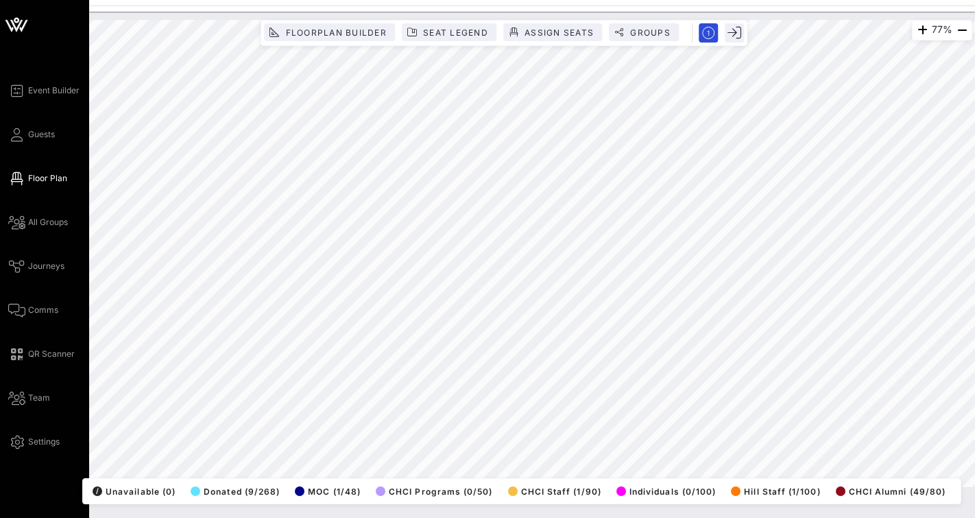
click at [39, 178] on span "Floor Plan" at bounding box center [47, 178] width 39 height 12
click at [19, 134] on icon at bounding box center [16, 135] width 17 height 2
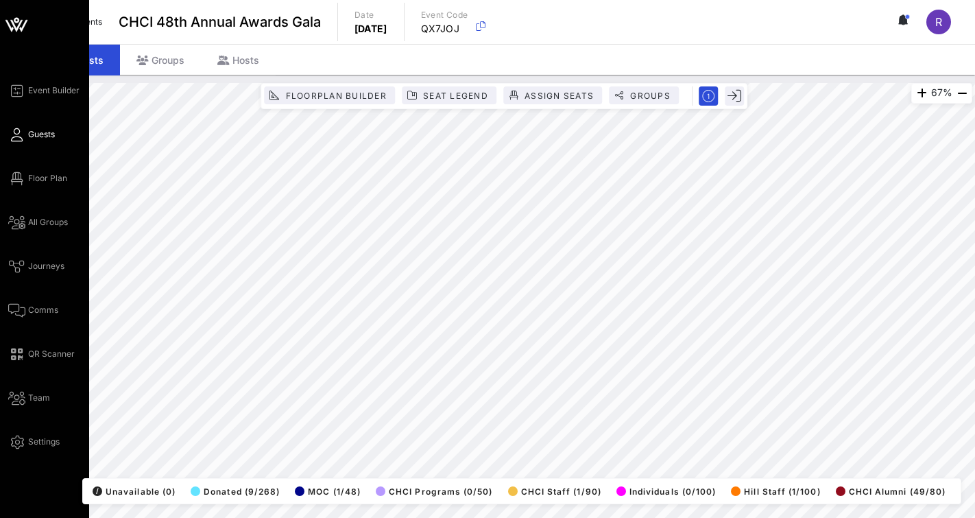
click at [19, 136] on icon at bounding box center [16, 135] width 17 height 2
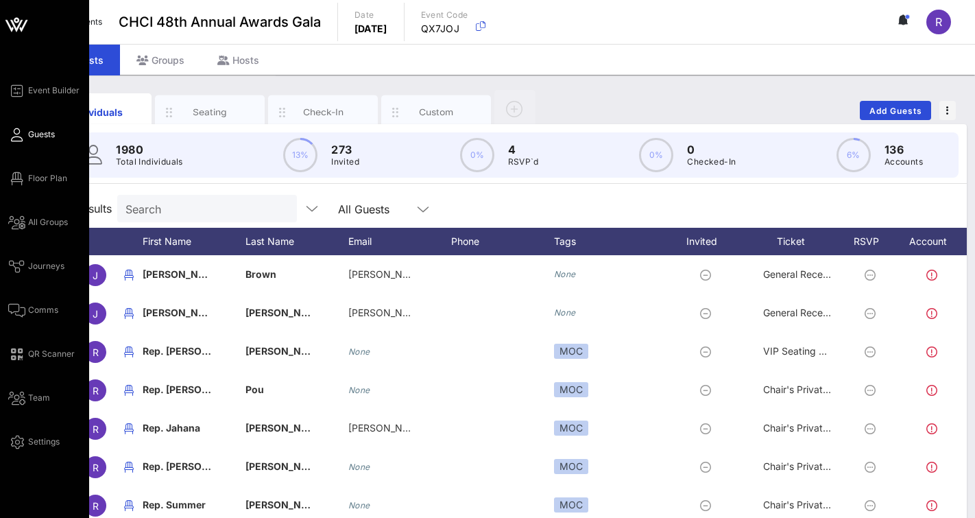
click at [51, 140] on span "Guests" at bounding box center [41, 134] width 27 height 12
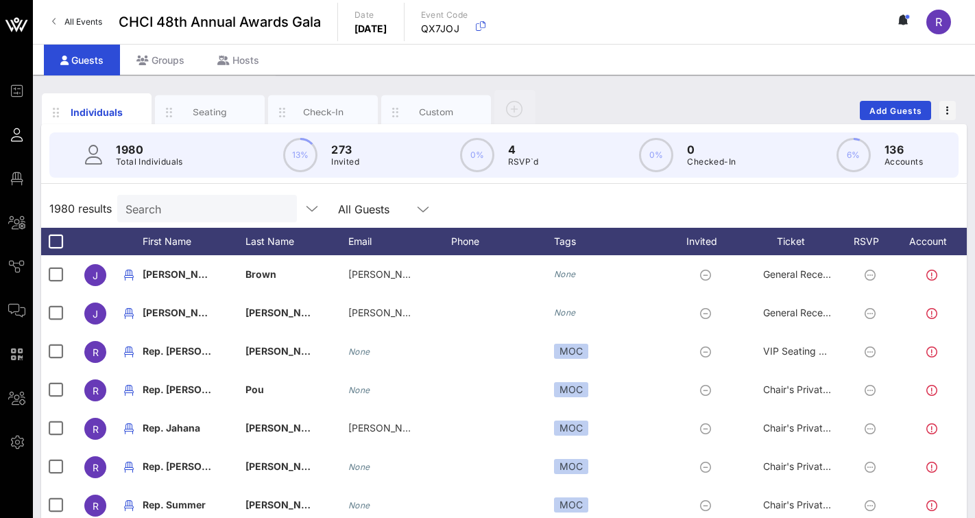
click at [184, 219] on div "Search" at bounding box center [205, 208] width 160 height 27
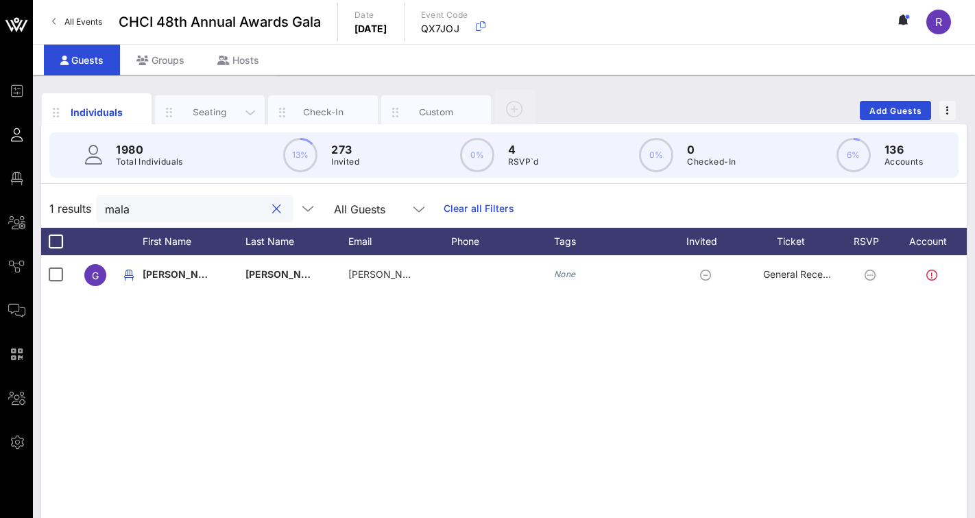
type input "mala"
click at [211, 105] on div "Seating" at bounding box center [210, 112] width 110 height 34
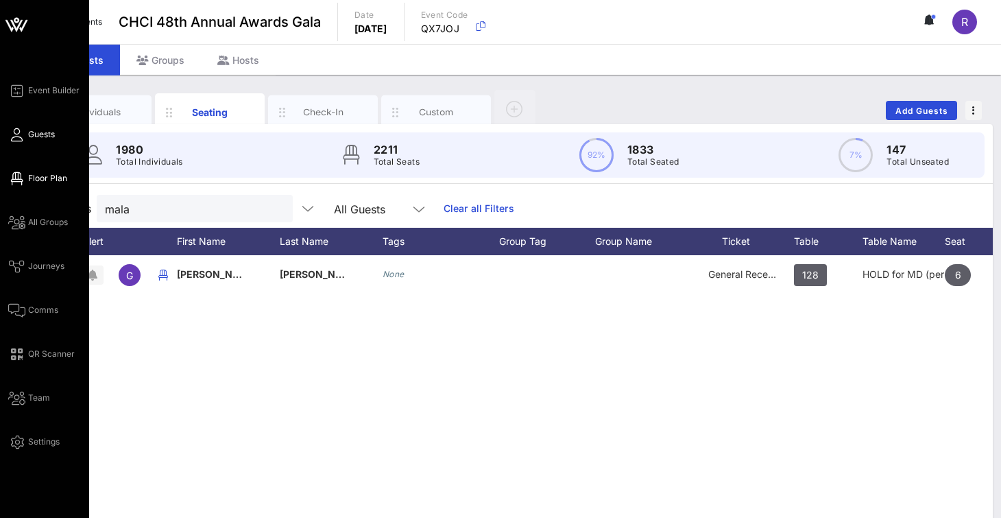
click at [45, 178] on span "Floor Plan" at bounding box center [47, 178] width 39 height 12
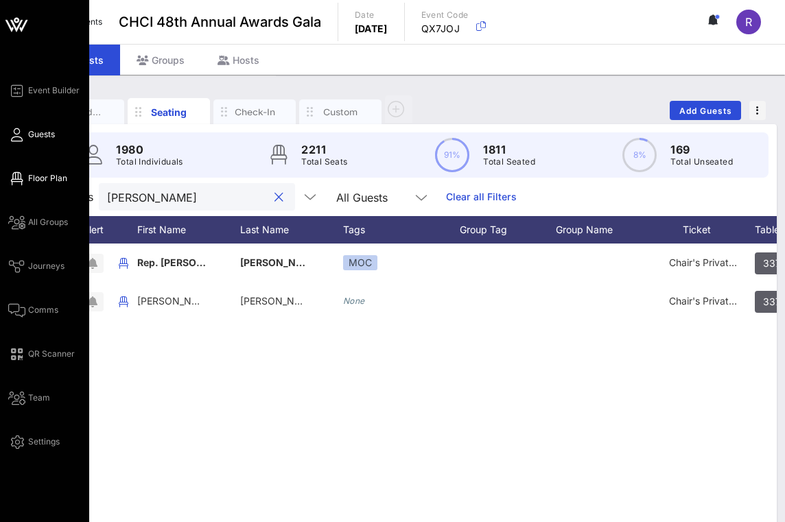
type input "[PERSON_NAME]"
click at [22, 178] on icon at bounding box center [16, 179] width 17 height 2
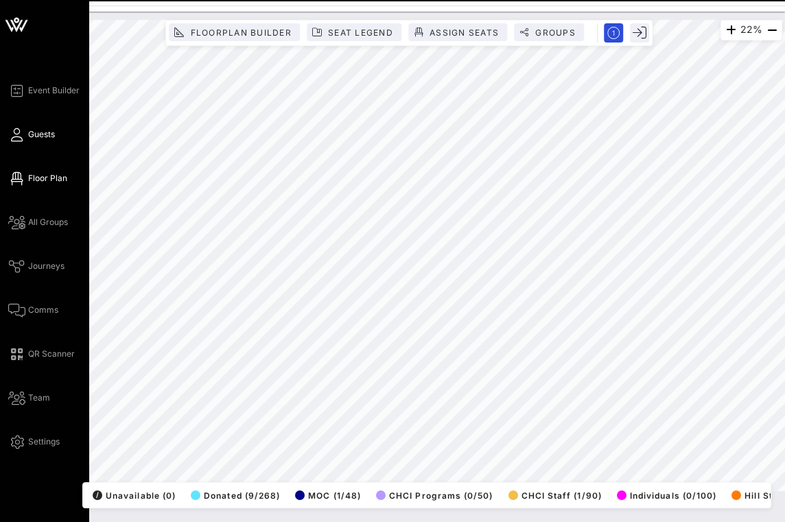
click at [43, 134] on span "Guests" at bounding box center [41, 134] width 27 height 12
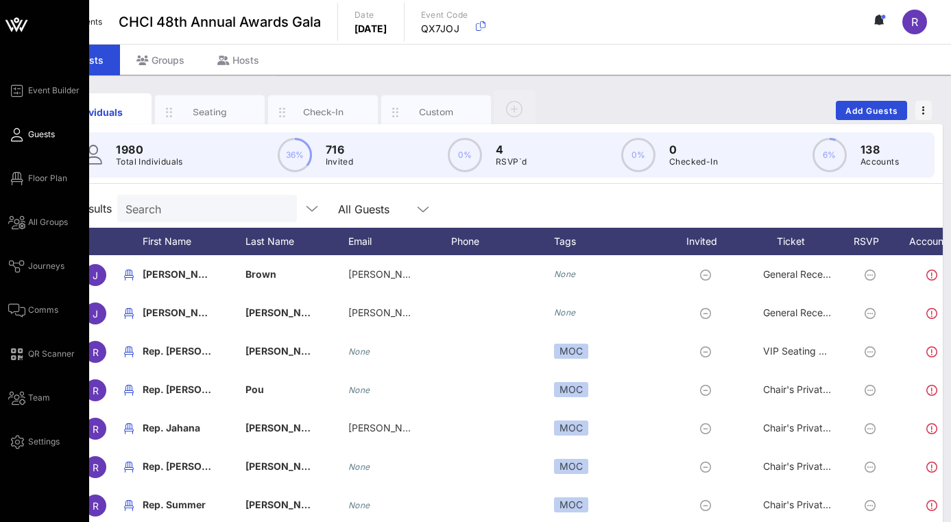
click at [20, 134] on icon at bounding box center [16, 135] width 17 height 2
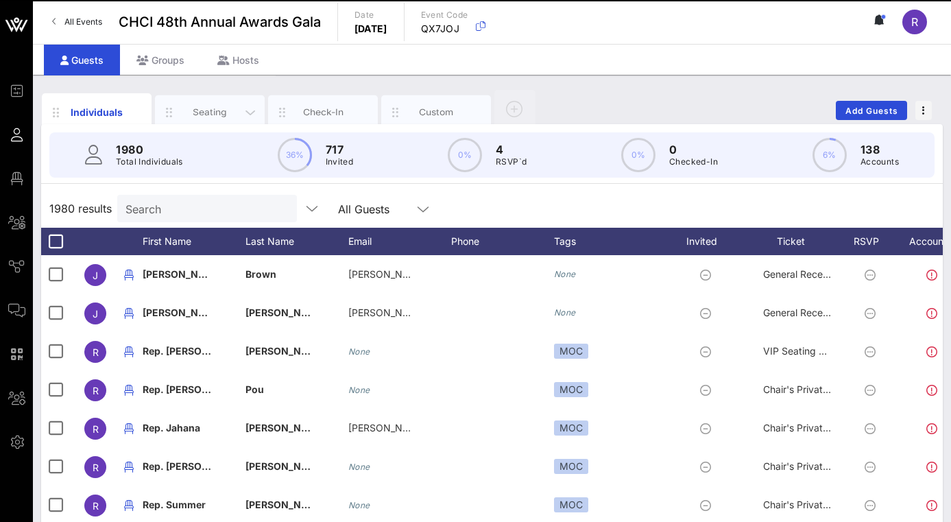
click at [212, 116] on div "Seating" at bounding box center [210, 112] width 61 height 13
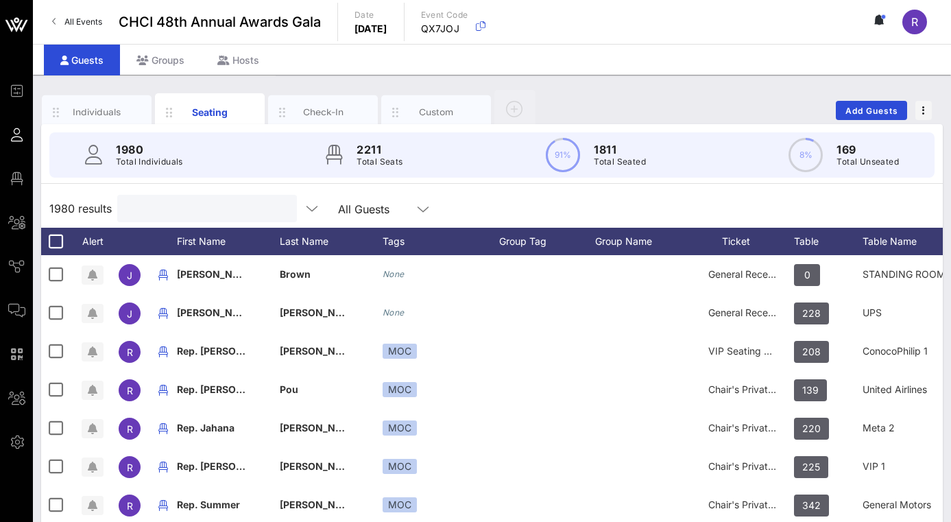
click at [211, 209] on input "text" at bounding box center [205, 209] width 160 height 18
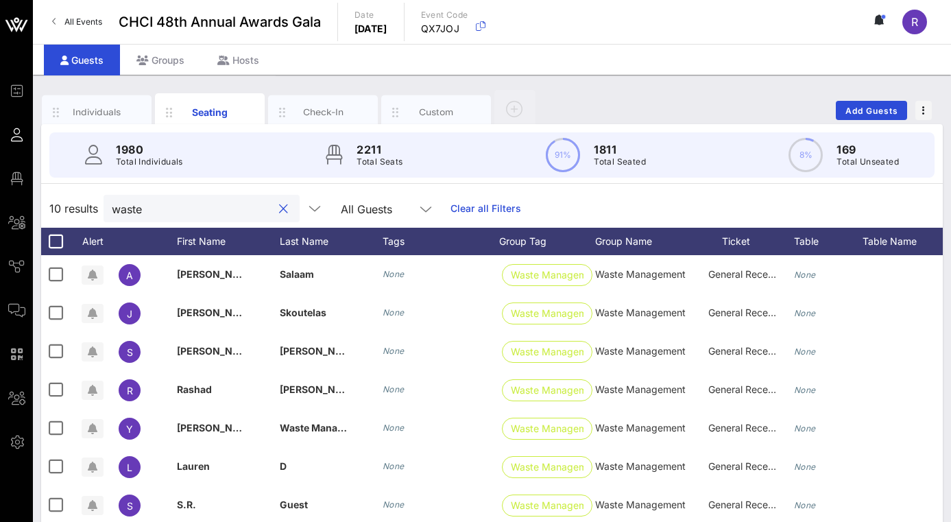
type input "waste"
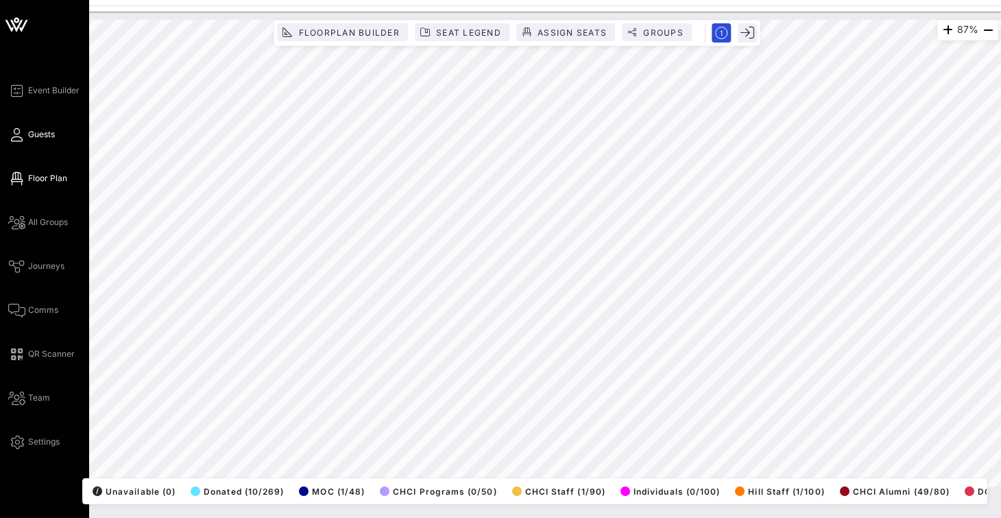
click at [36, 134] on span "Guests" at bounding box center [41, 134] width 27 height 12
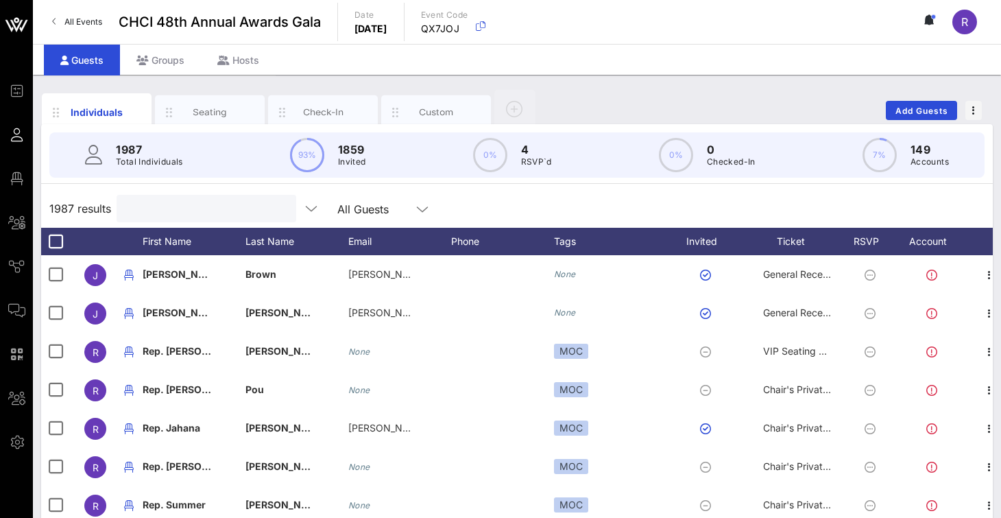
click at [196, 211] on input "text" at bounding box center [205, 209] width 160 height 18
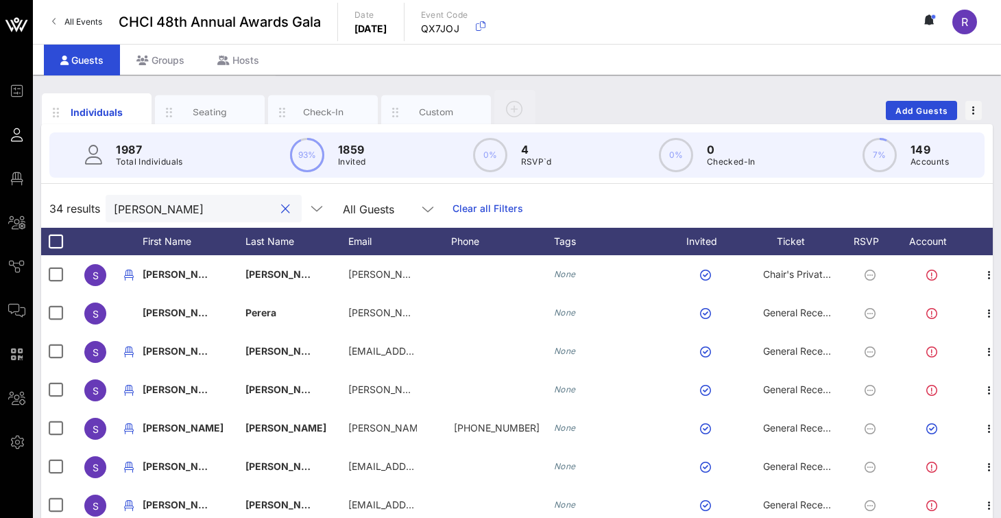
type input "Stephanie"
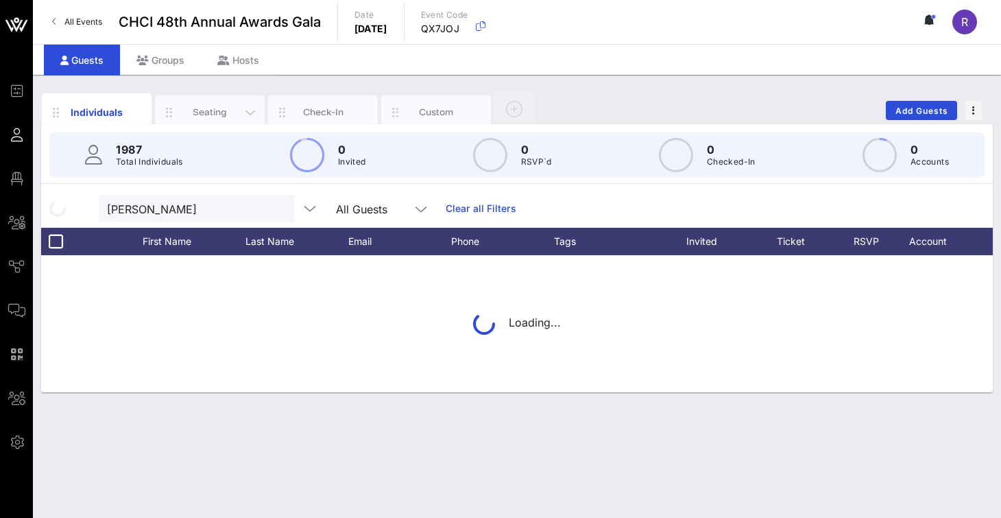
drag, startPoint x: 199, startPoint y: 211, endPoint x: 214, endPoint y: 108, distance: 104.0
click at [214, 108] on div "Seating" at bounding box center [210, 112] width 61 height 13
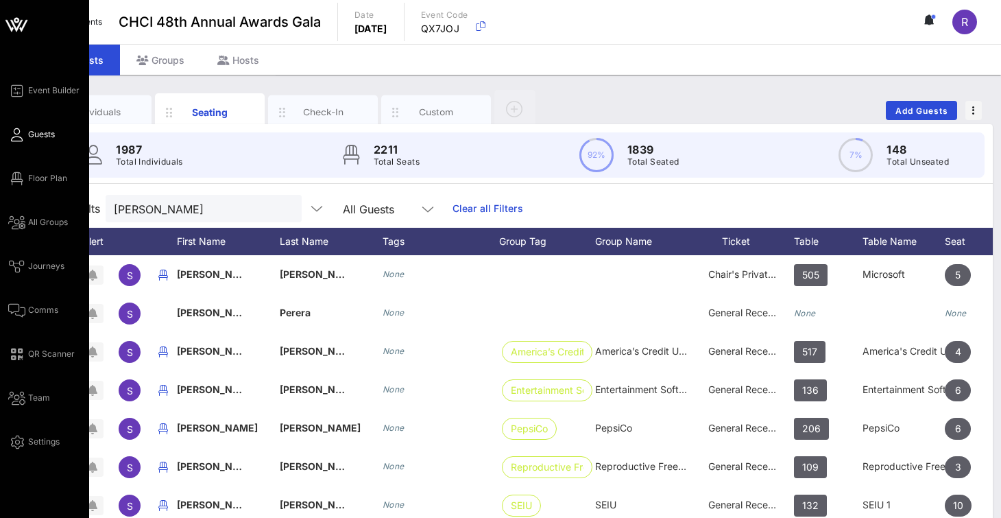
click at [32, 137] on span "Guests" at bounding box center [41, 134] width 27 height 12
click at [45, 177] on span "Floor Plan" at bounding box center [47, 178] width 39 height 12
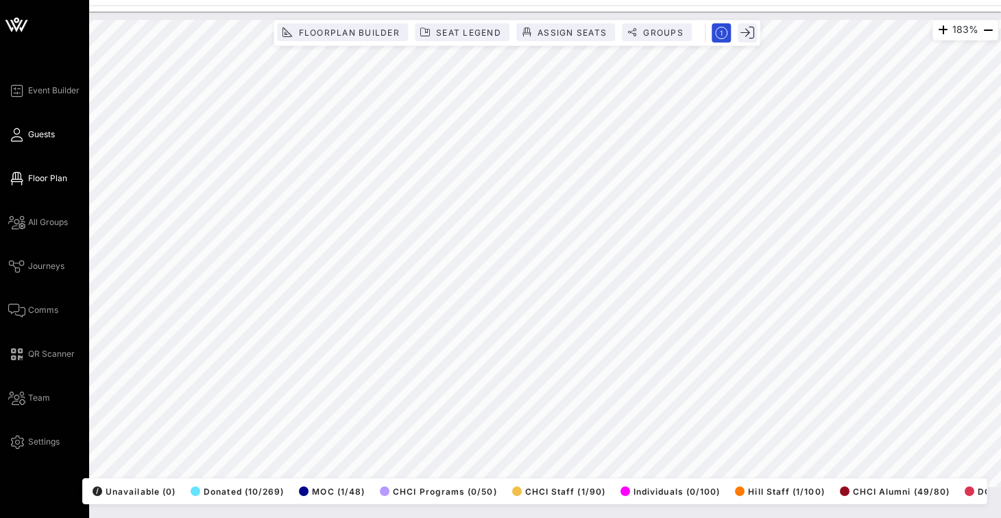
click at [42, 135] on span "Guests" at bounding box center [41, 134] width 27 height 12
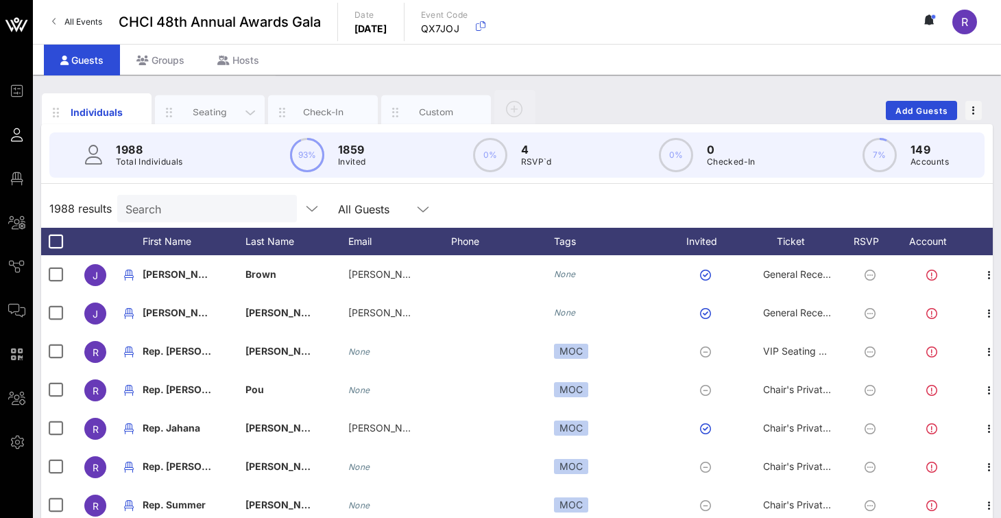
click at [239, 111] on div "Seating" at bounding box center [210, 112] width 61 height 13
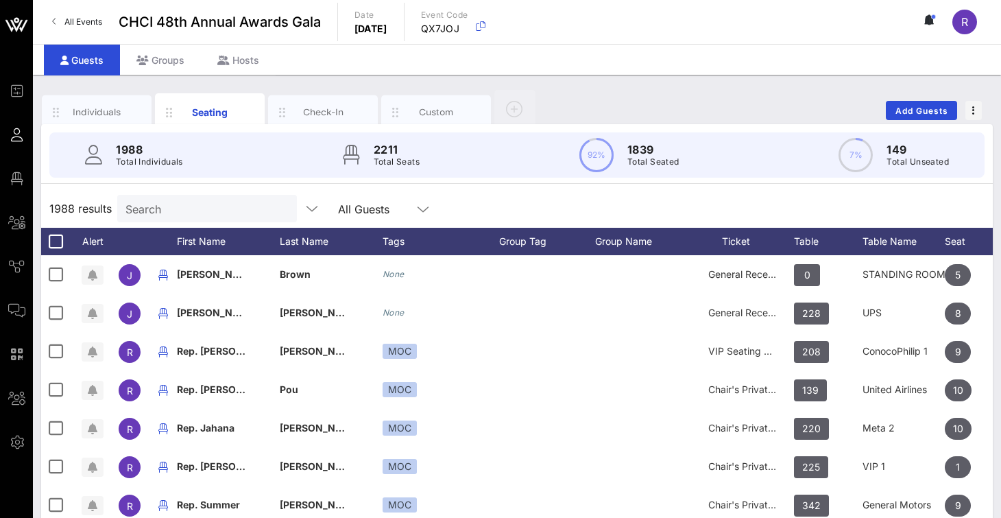
click at [170, 201] on input "Search" at bounding box center [205, 209] width 160 height 18
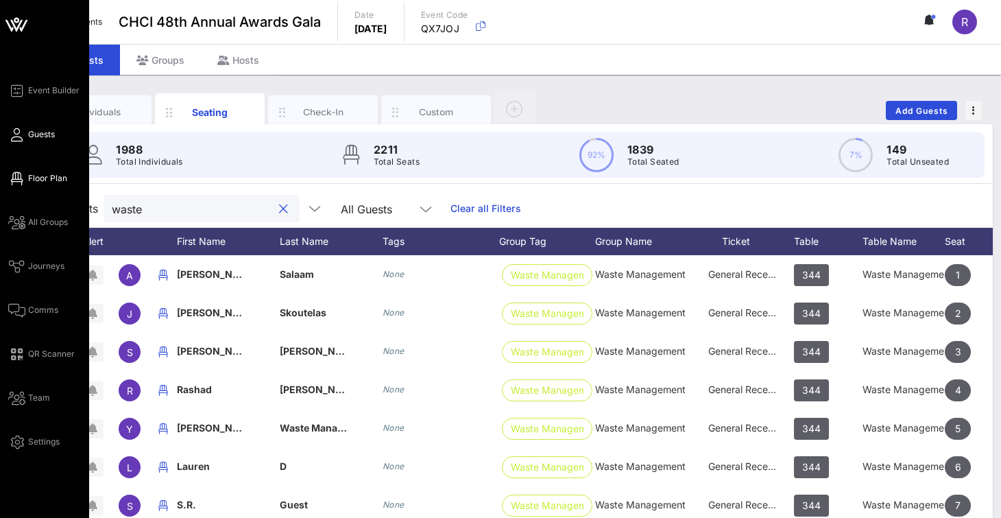
type input "waste"
click at [28, 176] on span "Floor Plan" at bounding box center [47, 178] width 39 height 12
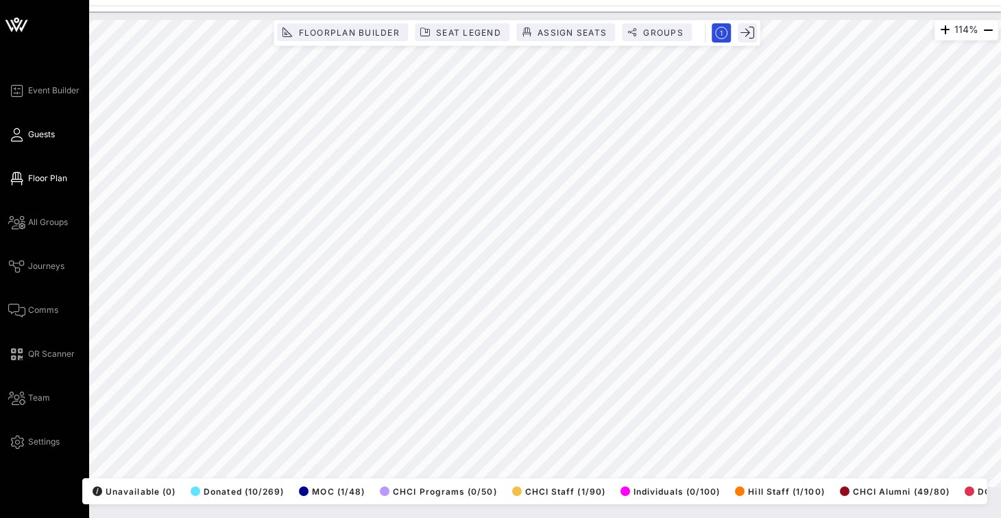
click at [42, 134] on span "Guests" at bounding box center [41, 134] width 27 height 12
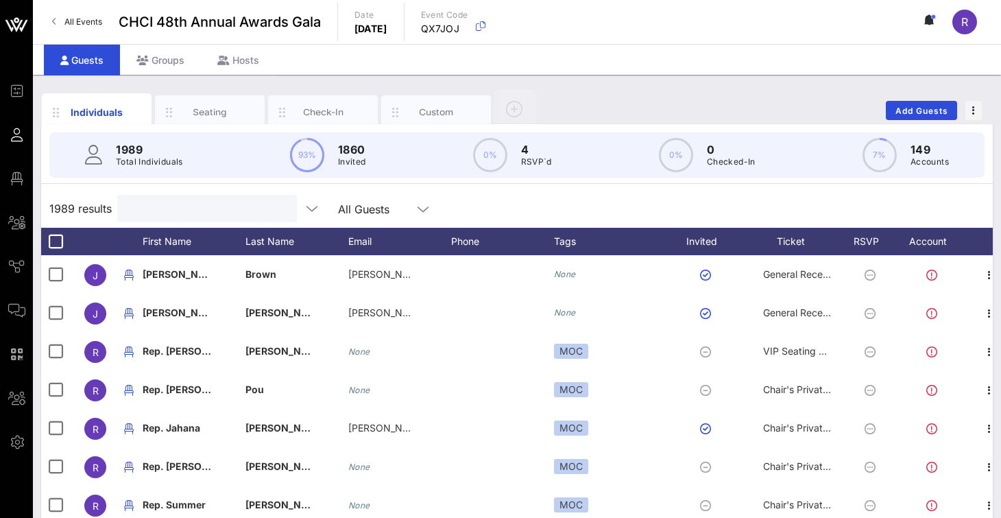
click at [192, 204] on input "text" at bounding box center [205, 209] width 160 height 18
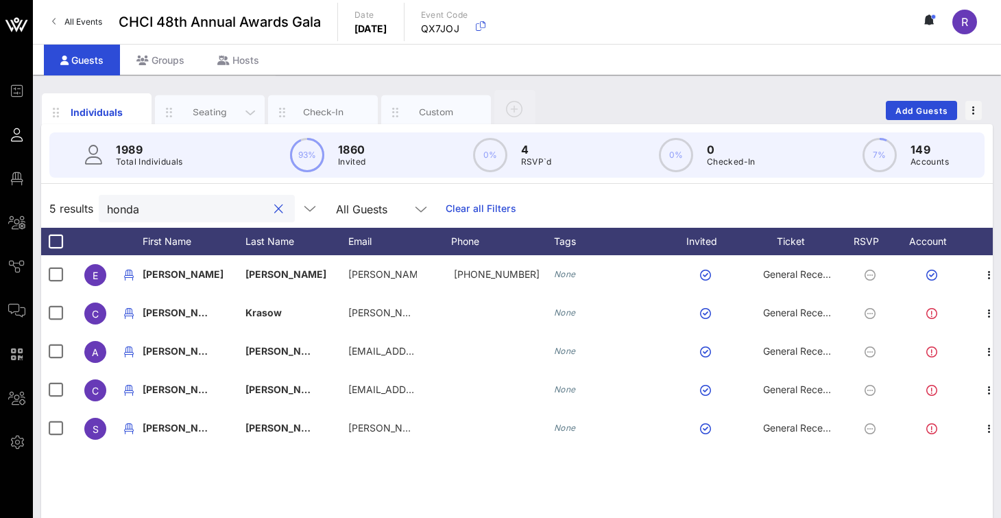
type input "honda"
click at [211, 106] on div "Seating" at bounding box center [210, 112] width 61 height 13
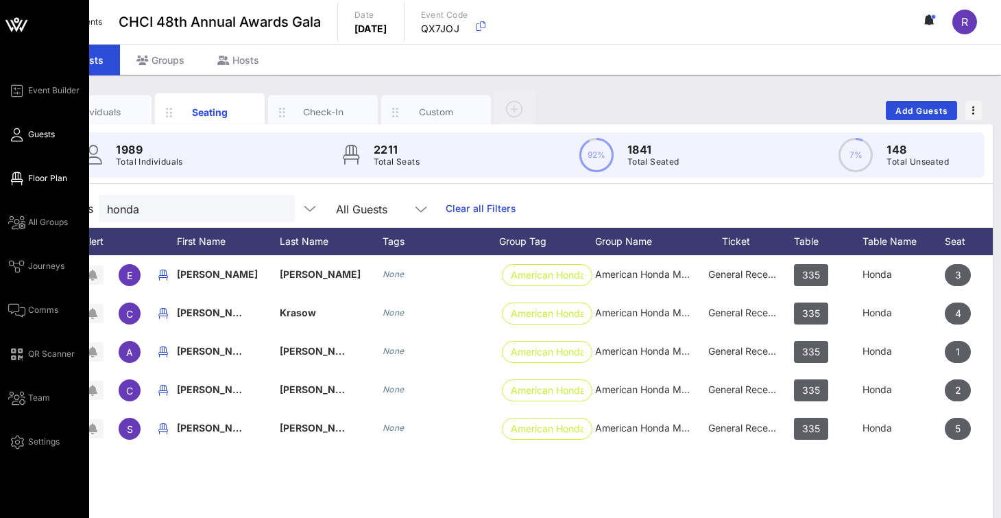
click at [45, 172] on span "Floor Plan" at bounding box center [47, 178] width 39 height 12
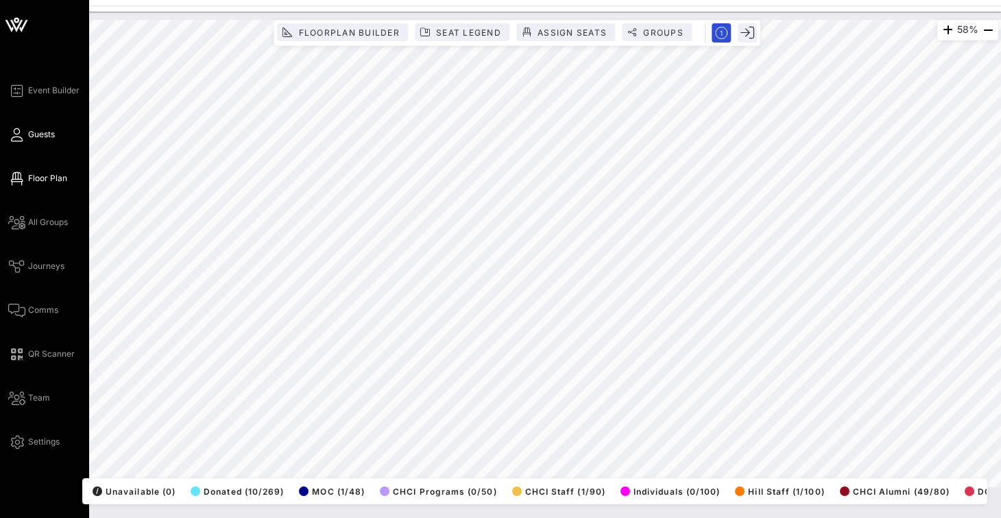
click at [39, 136] on span "Guests" at bounding box center [41, 134] width 27 height 12
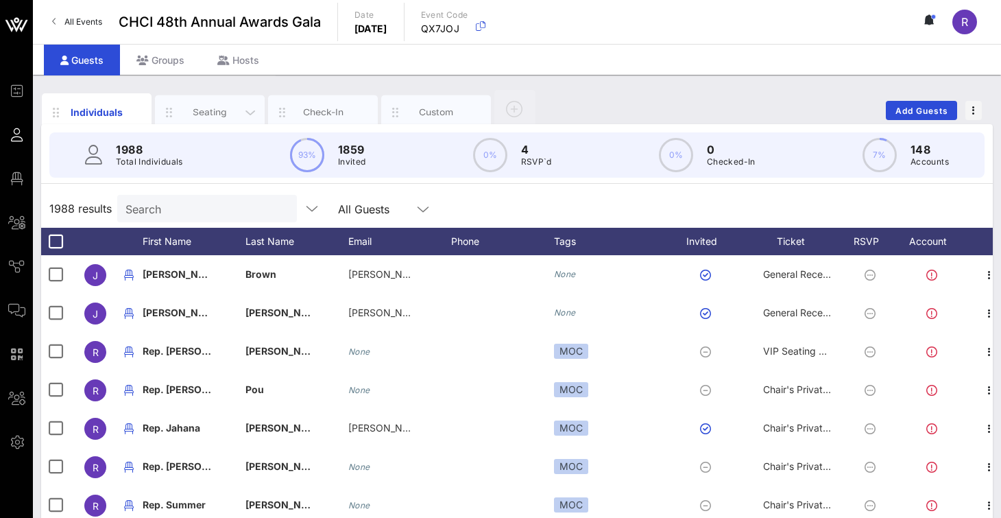
click at [219, 106] on div "Seating" at bounding box center [210, 112] width 61 height 13
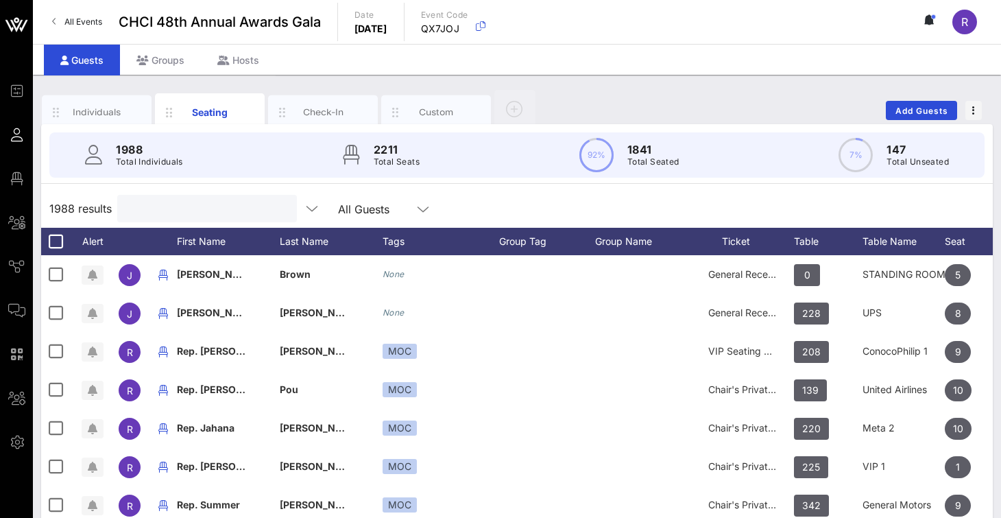
click at [191, 211] on input "text" at bounding box center [205, 209] width 160 height 18
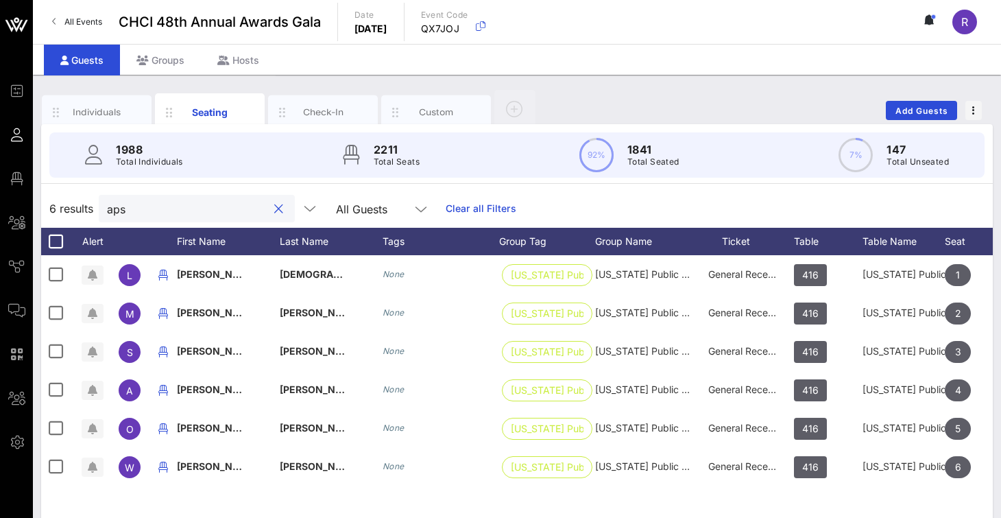
type input "aps"
drag, startPoint x: 770, startPoint y: 203, endPoint x: 769, endPoint y: 165, distance: 38.4
click at [769, 165] on div "1988 Total Individuals 2211 Total Seats 92% 1841 Total Seated 7% 147 Total Unse…" at bounding box center [517, 395] width 952 height 542
click at [756, 206] on div "6 results aps All Guests Clear all Filters" at bounding box center [517, 208] width 952 height 38
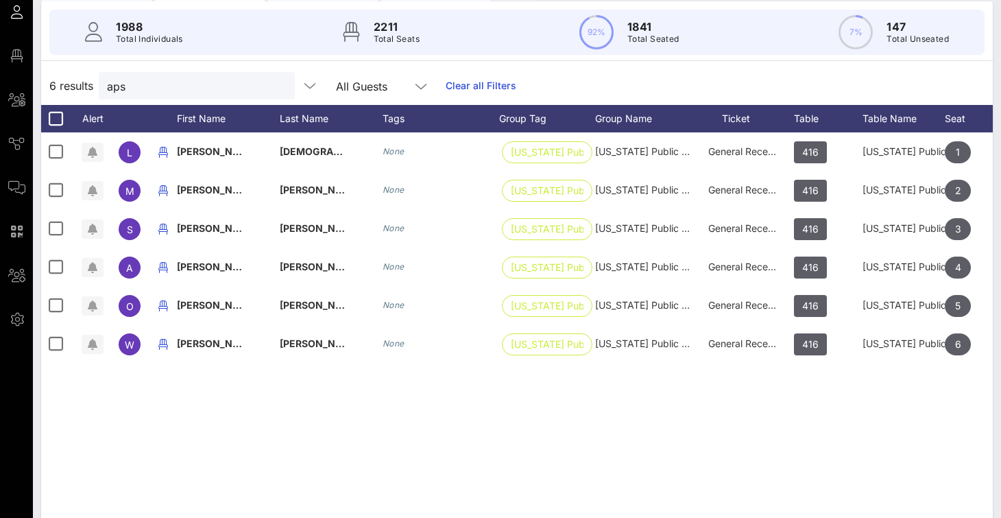
scroll to position [80, 0]
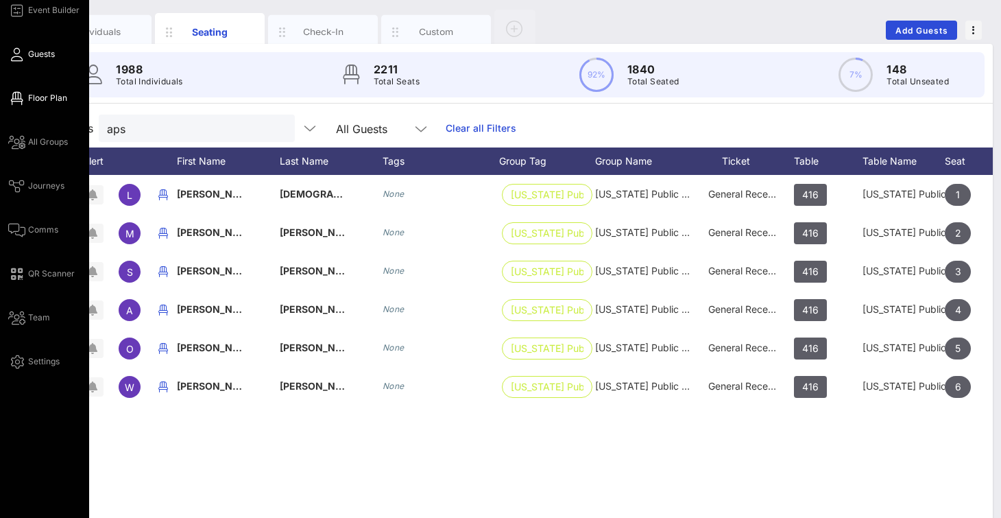
click at [47, 95] on span "Floor Plan" at bounding box center [47, 98] width 39 height 12
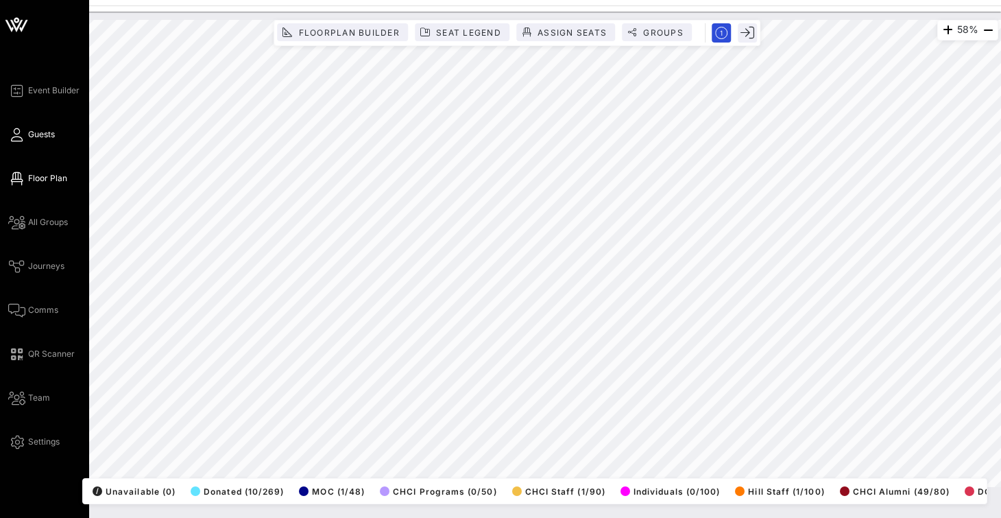
click at [40, 139] on span "Guests" at bounding box center [41, 134] width 27 height 12
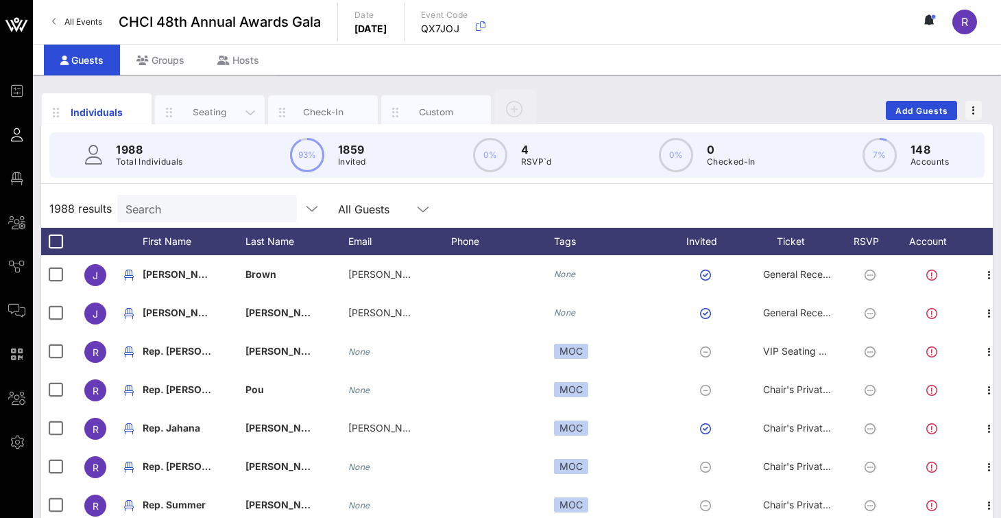
click at [210, 101] on div "Seating" at bounding box center [210, 112] width 110 height 34
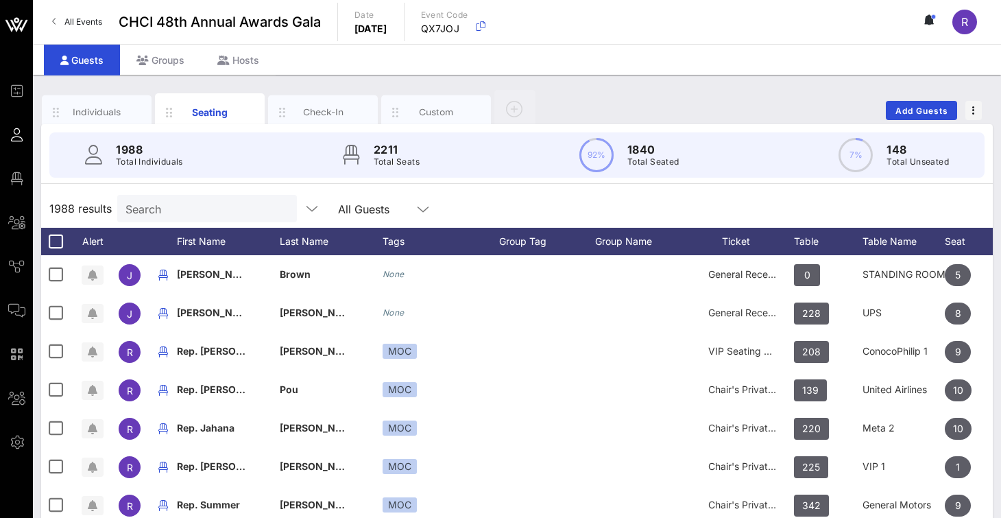
click at [195, 204] on input "Search" at bounding box center [205, 209] width 160 height 18
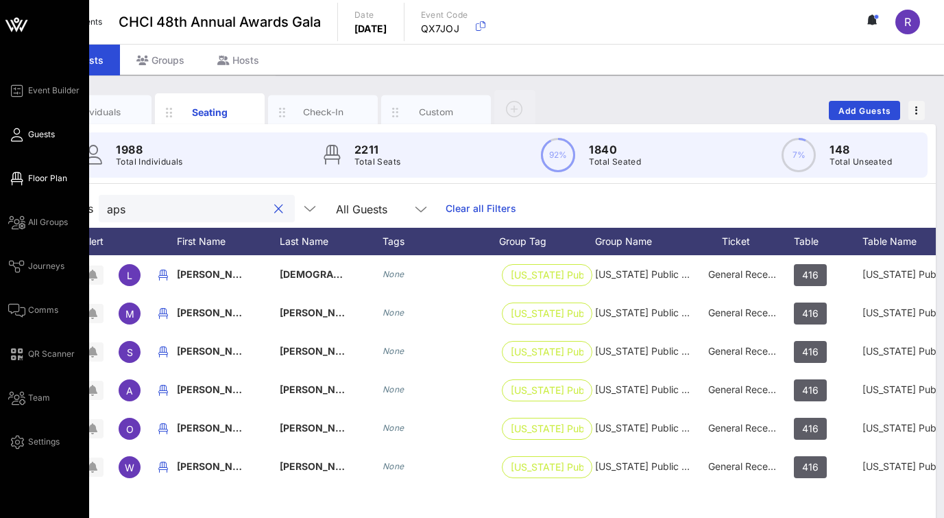
type input "aps"
click at [40, 180] on span "Floor Plan" at bounding box center [47, 178] width 39 height 12
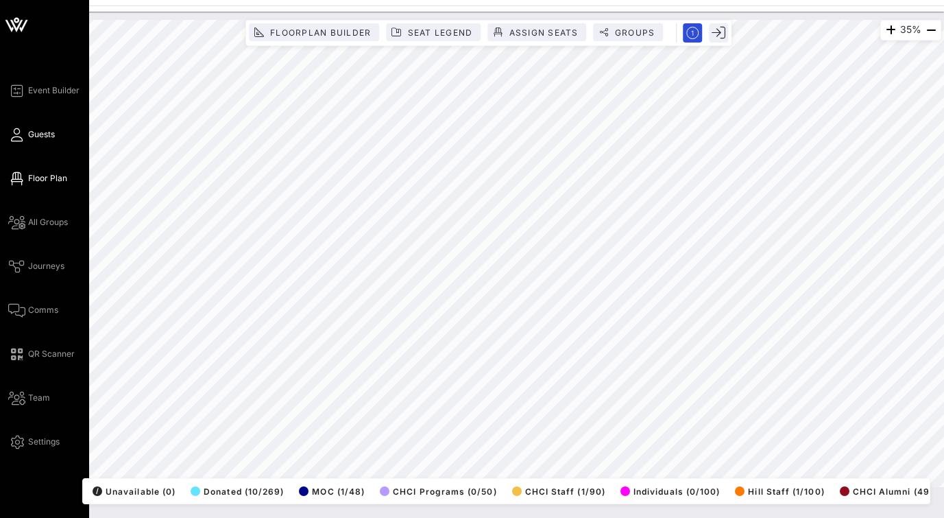
click at [46, 132] on span "Guests" at bounding box center [41, 134] width 27 height 12
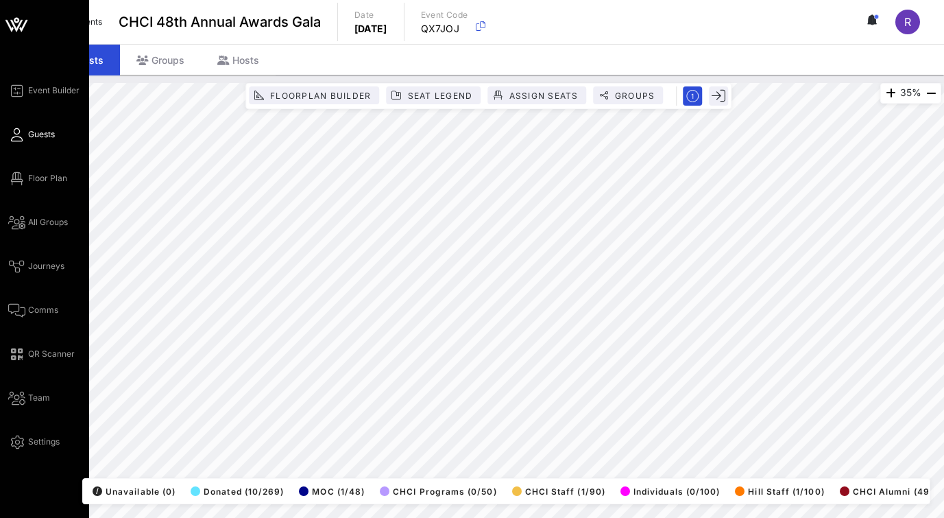
click at [43, 134] on span "Guests" at bounding box center [41, 134] width 27 height 12
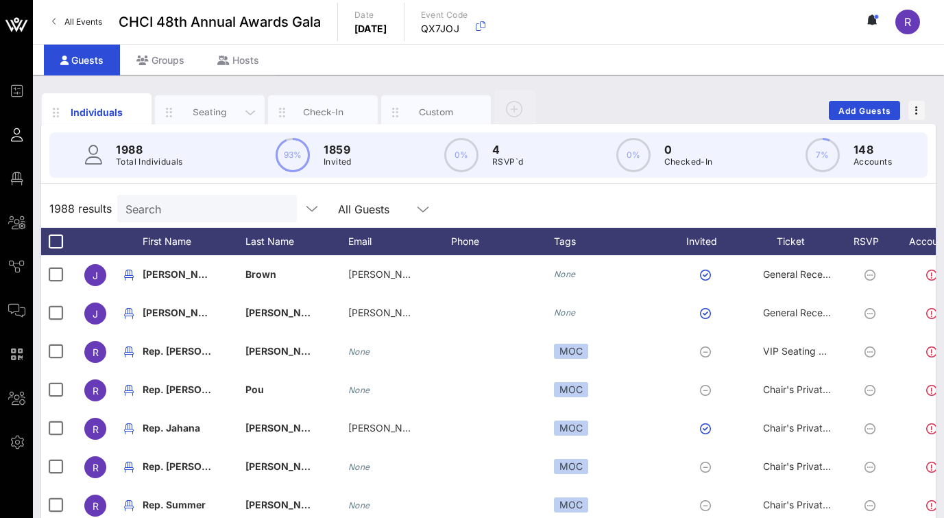
click at [202, 109] on div "Seating" at bounding box center [210, 112] width 61 height 13
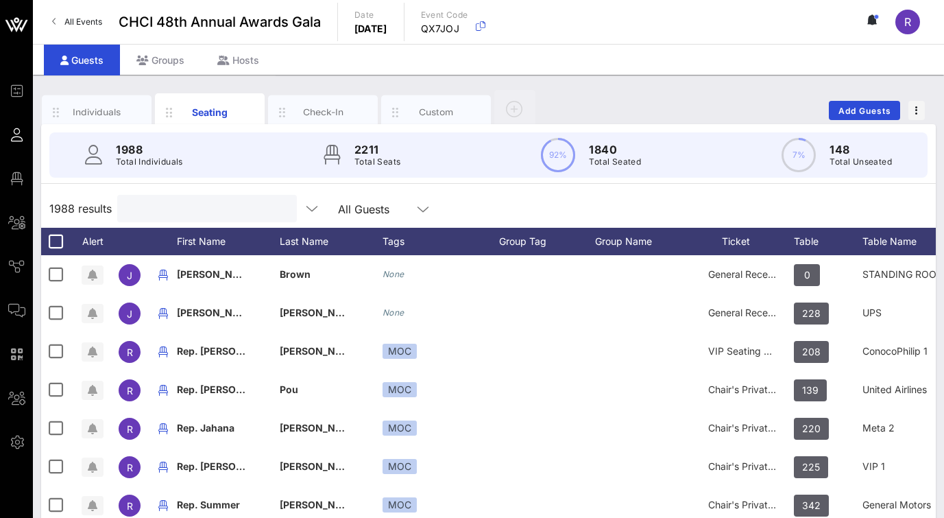
click at [213, 207] on input "text" at bounding box center [205, 209] width 160 height 18
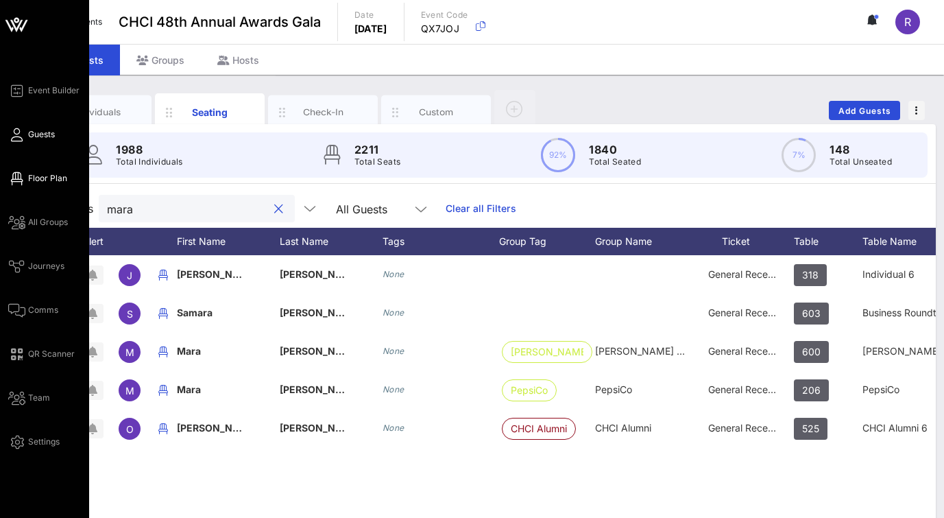
type input "mara"
click at [28, 182] on span "Floor Plan" at bounding box center [47, 178] width 39 height 12
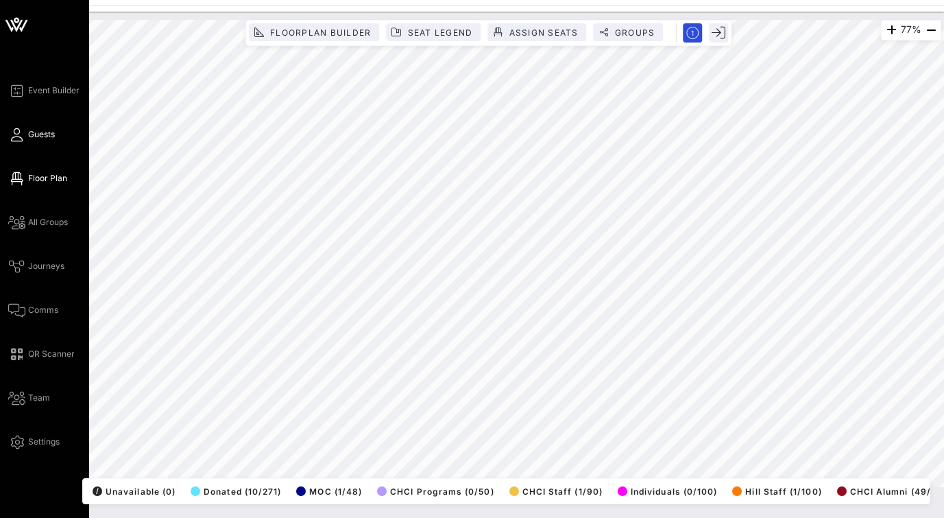
click at [39, 134] on span "Guests" at bounding box center [41, 134] width 27 height 12
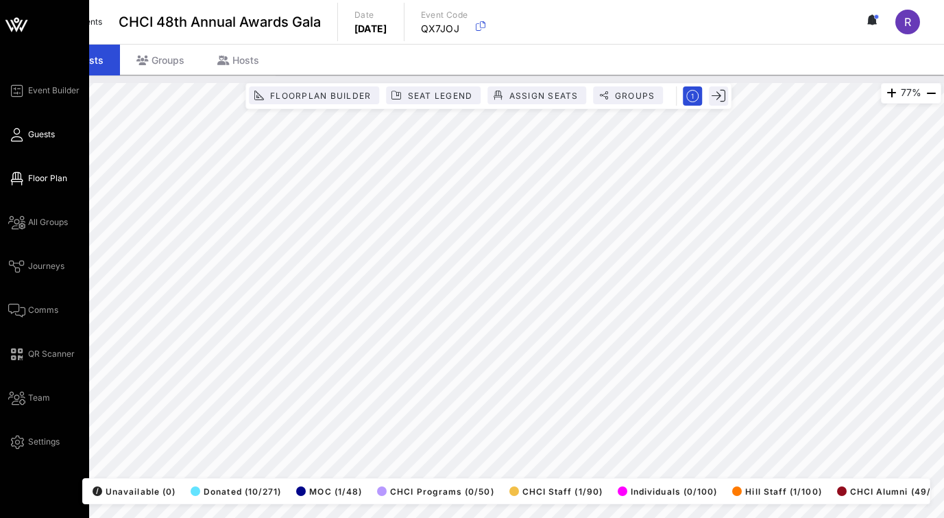
click at [25, 135] on link "Guests" at bounding box center [31, 134] width 47 height 16
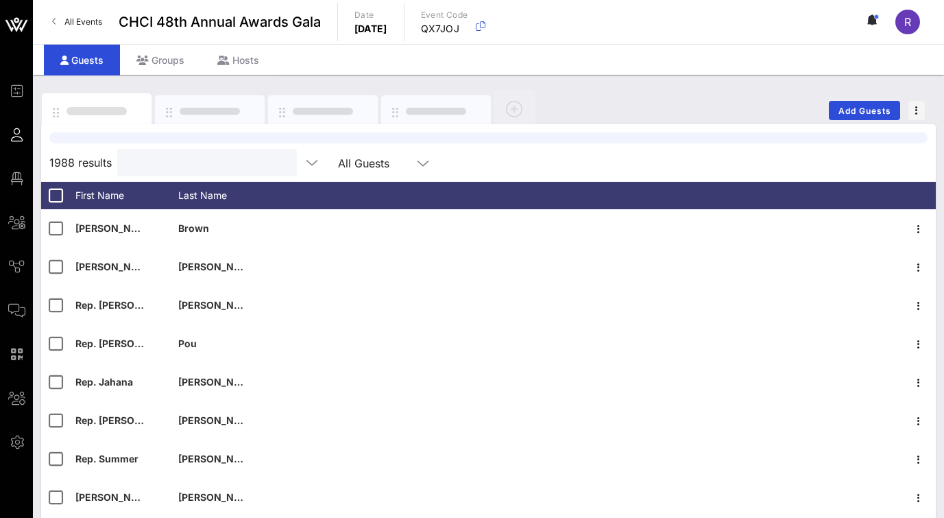
click at [166, 159] on input "text" at bounding box center [205, 163] width 160 height 18
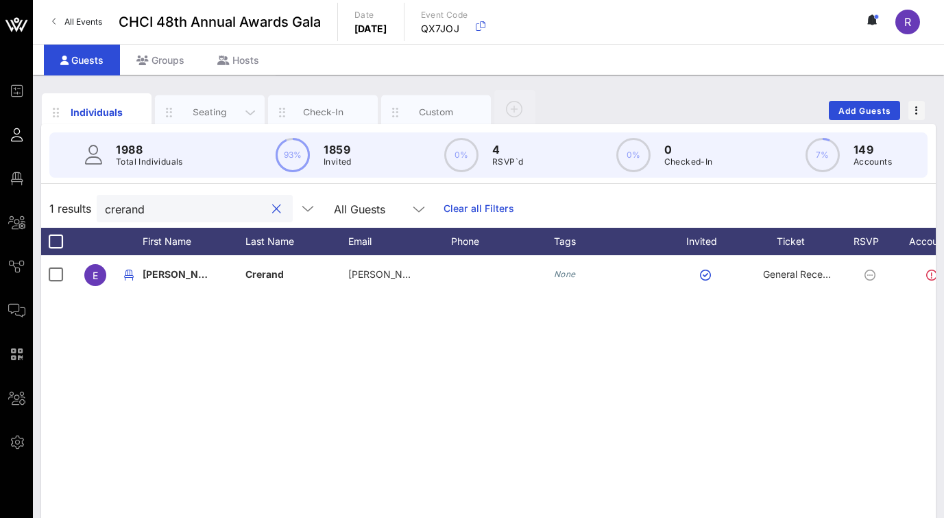
type input "crerand"
click at [224, 108] on div "Seating" at bounding box center [210, 112] width 61 height 13
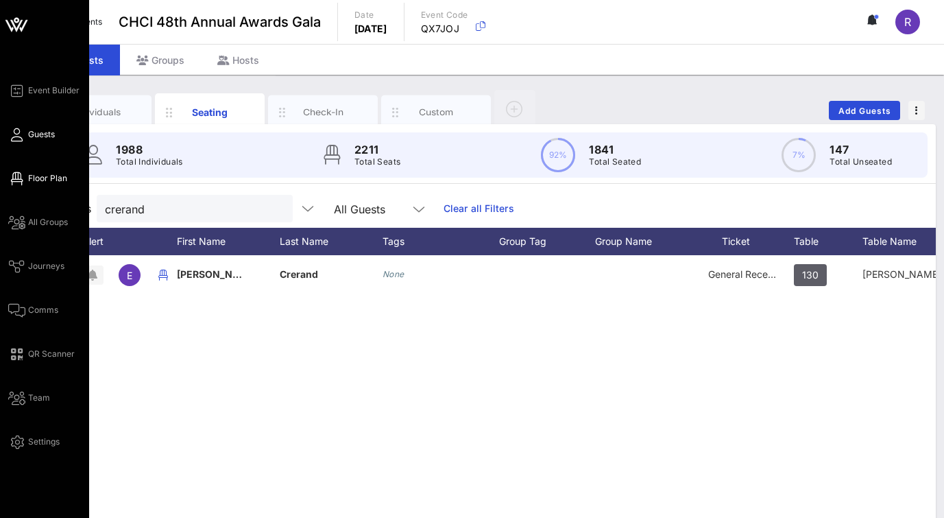
click at [37, 183] on span "Floor Plan" at bounding box center [47, 178] width 39 height 12
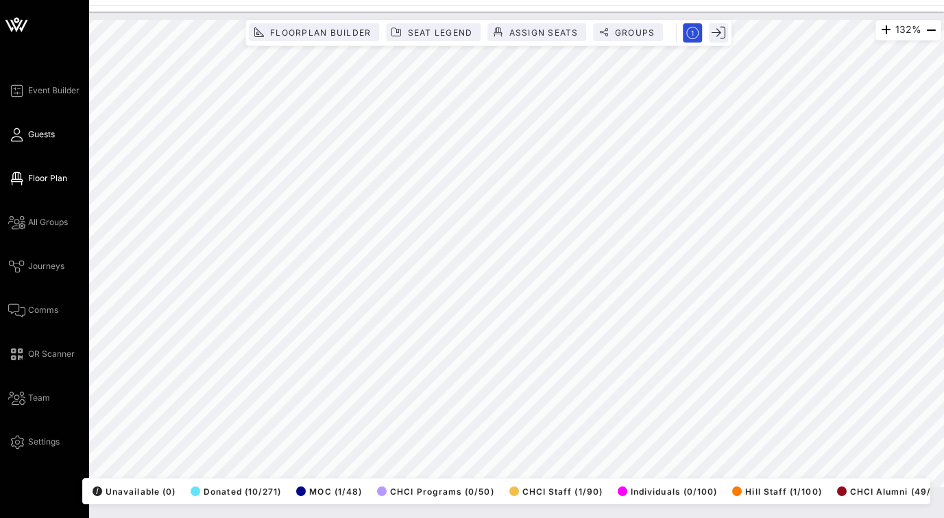
click at [34, 132] on span "Guests" at bounding box center [41, 134] width 27 height 12
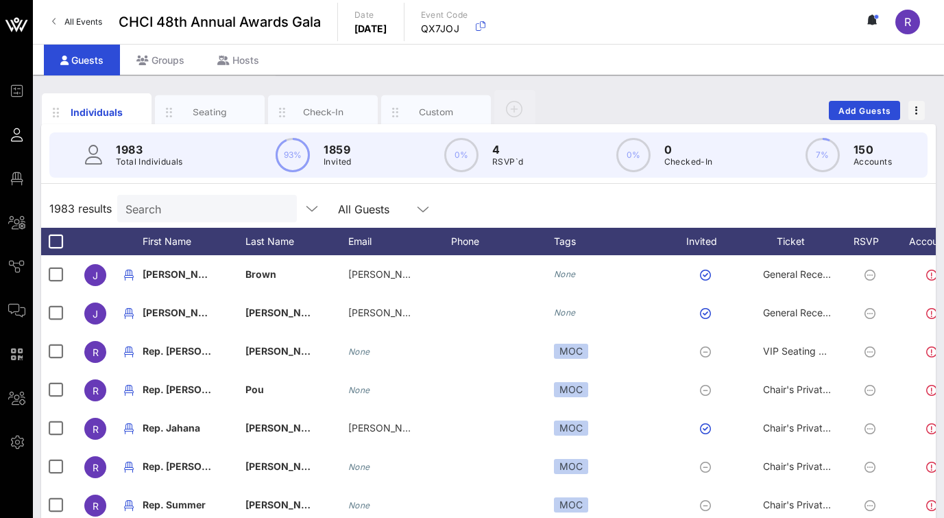
click at [213, 210] on input "Search" at bounding box center [205, 209] width 160 height 18
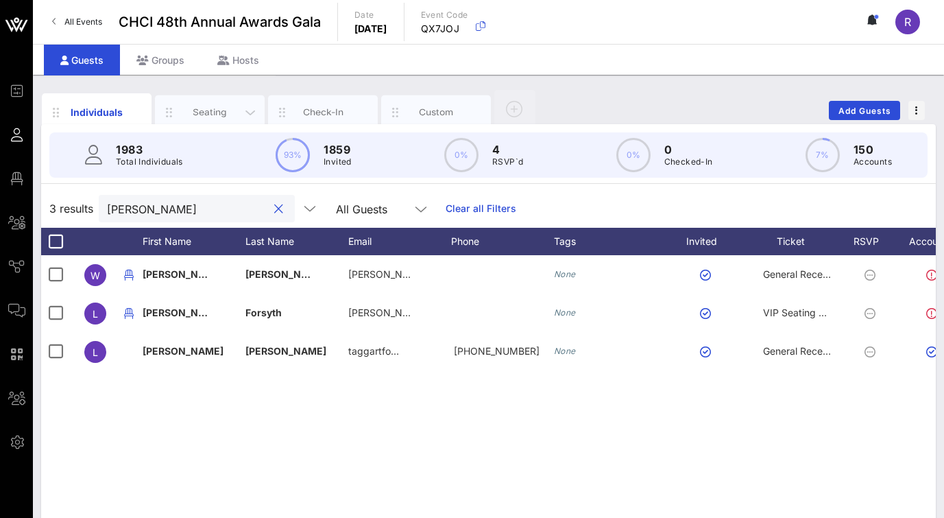
type input "Liam"
click at [205, 110] on div "Seating" at bounding box center [210, 112] width 61 height 13
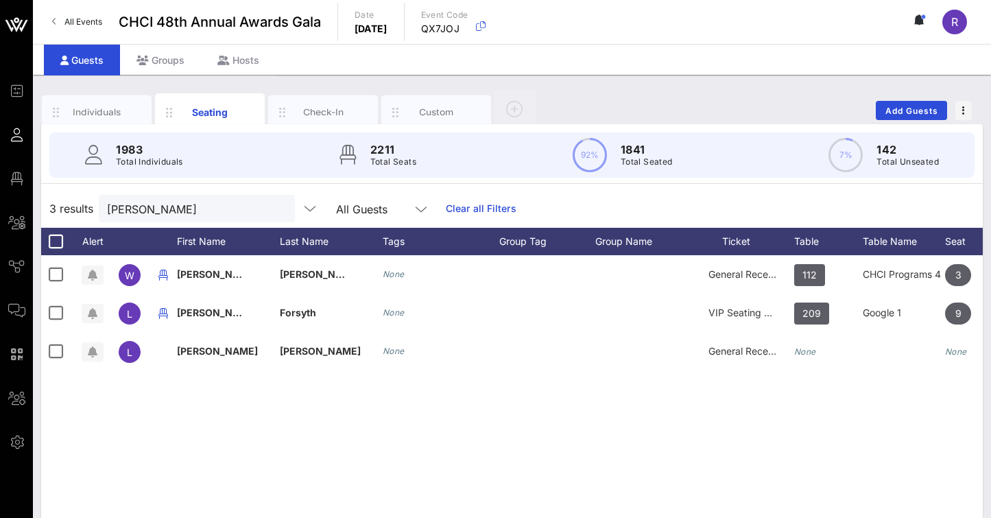
drag, startPoint x: 852, startPoint y: 449, endPoint x: 704, endPoint y: 444, distance: 148.9
click at [704, 444] on div "W William Cano None General Reception 112 CHCI Programs 4 3 None L Liam Forsyth…" at bounding box center [512, 460] width 942 height 411
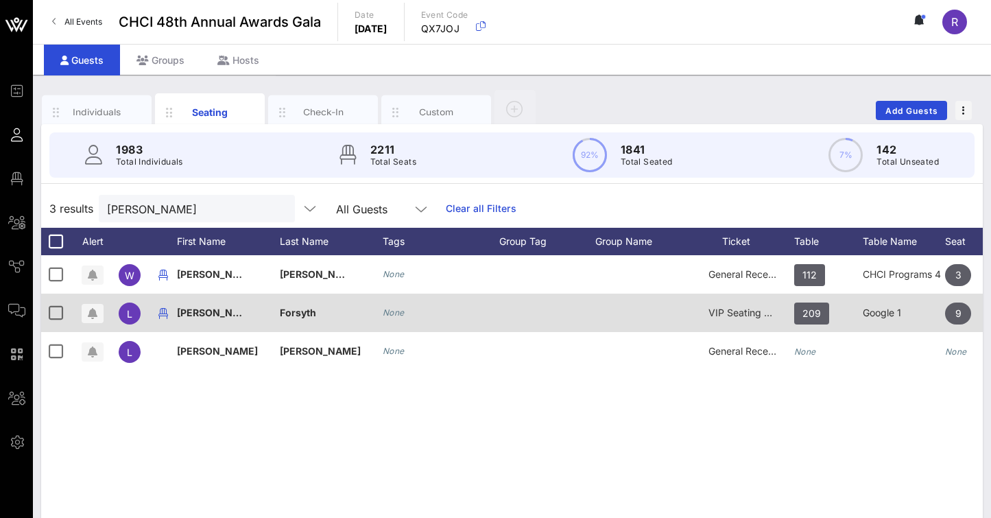
click at [304, 313] on span "Forsyth" at bounding box center [298, 313] width 36 height 12
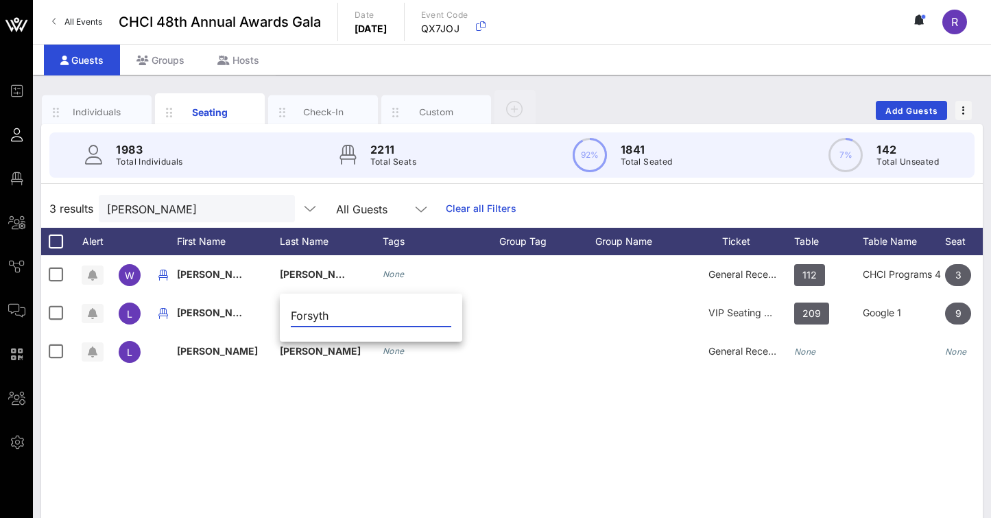
click at [368, 471] on div "W William Cano None General Reception 112 CHCI Programs 4 3 None L Liam Forsyth…" at bounding box center [512, 460] width 942 height 411
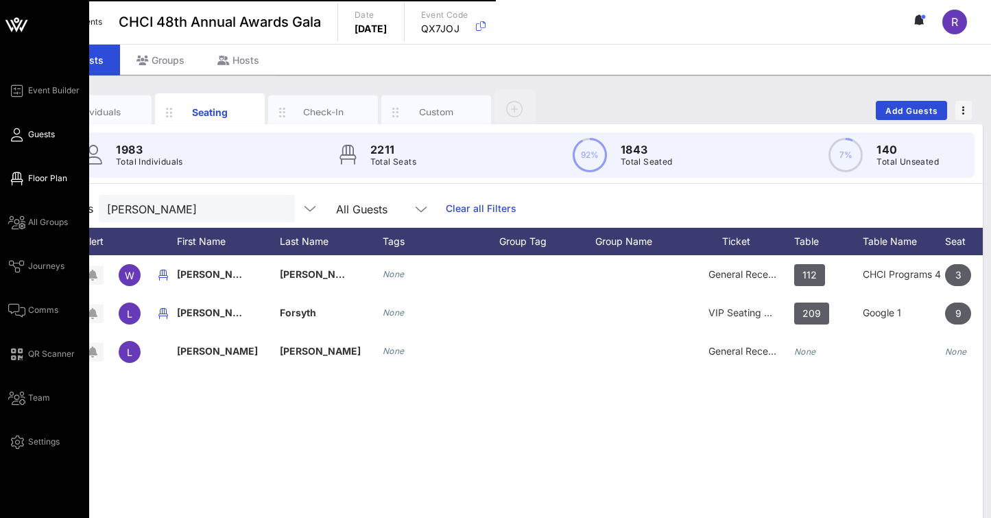
click at [50, 180] on span "Floor Plan" at bounding box center [47, 178] width 39 height 12
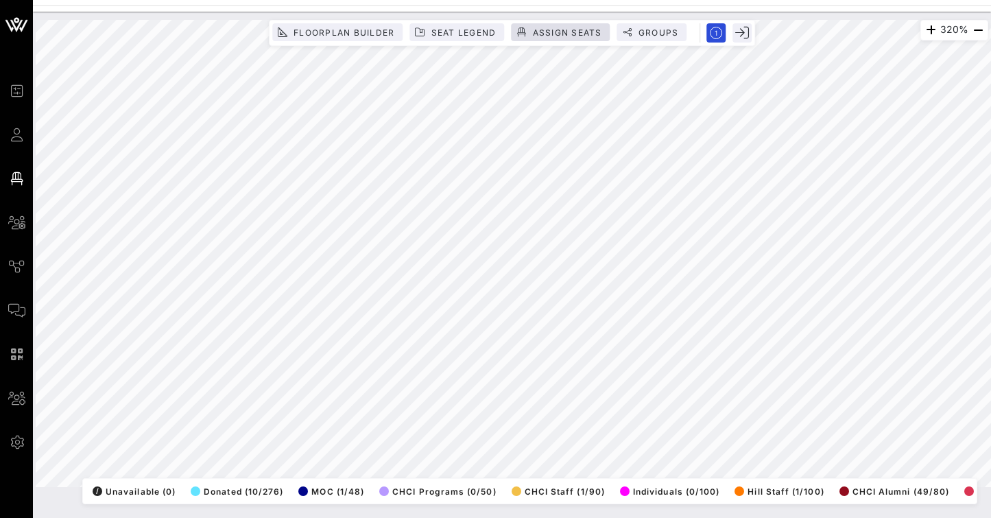
click at [560, 29] on span "Assign Seats" at bounding box center [566, 32] width 70 height 10
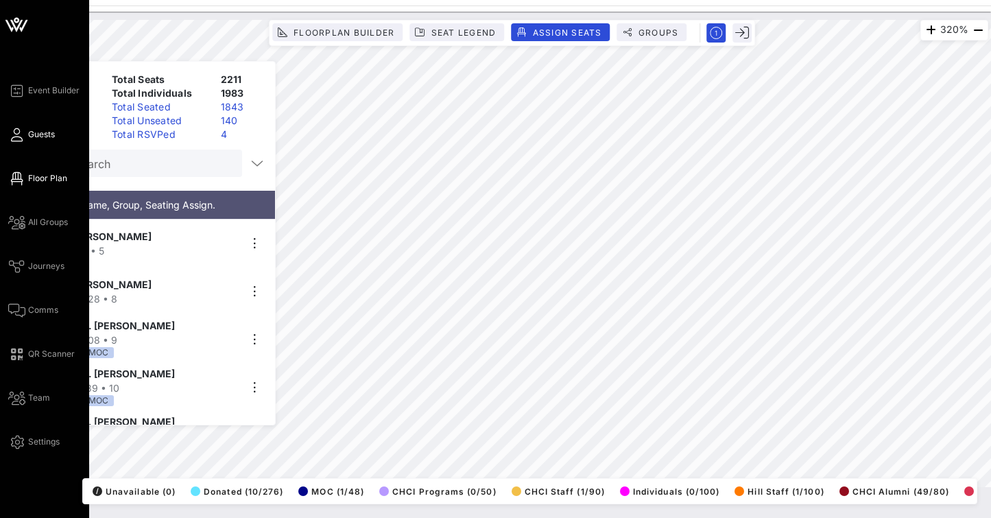
click at [22, 134] on icon at bounding box center [16, 135] width 17 height 2
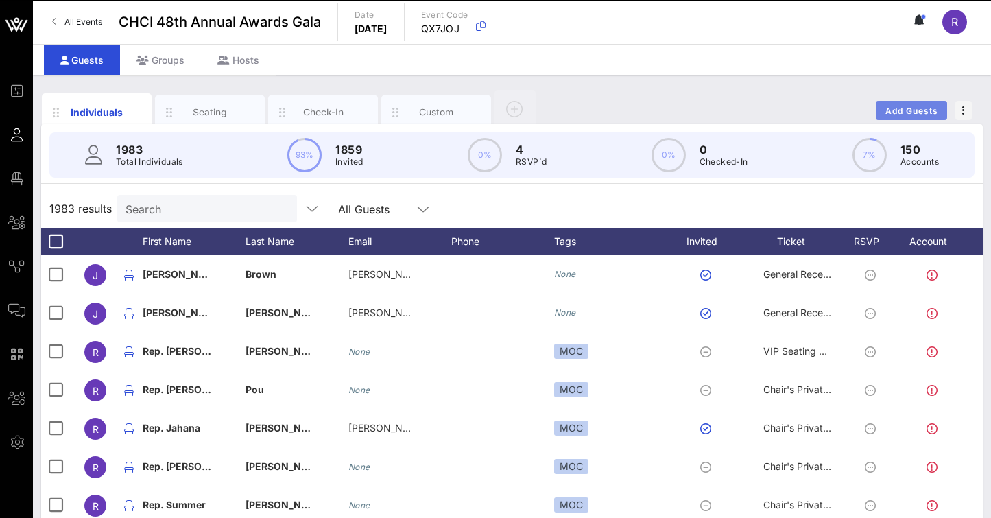
click at [905, 108] on span "Add Guests" at bounding box center [912, 111] width 54 height 10
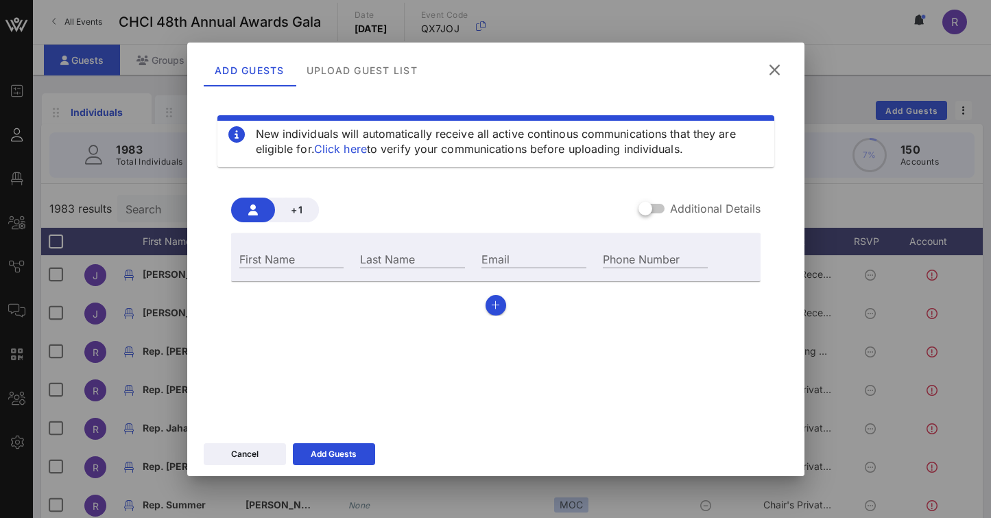
click at [778, 64] on icon at bounding box center [774, 70] width 19 height 16
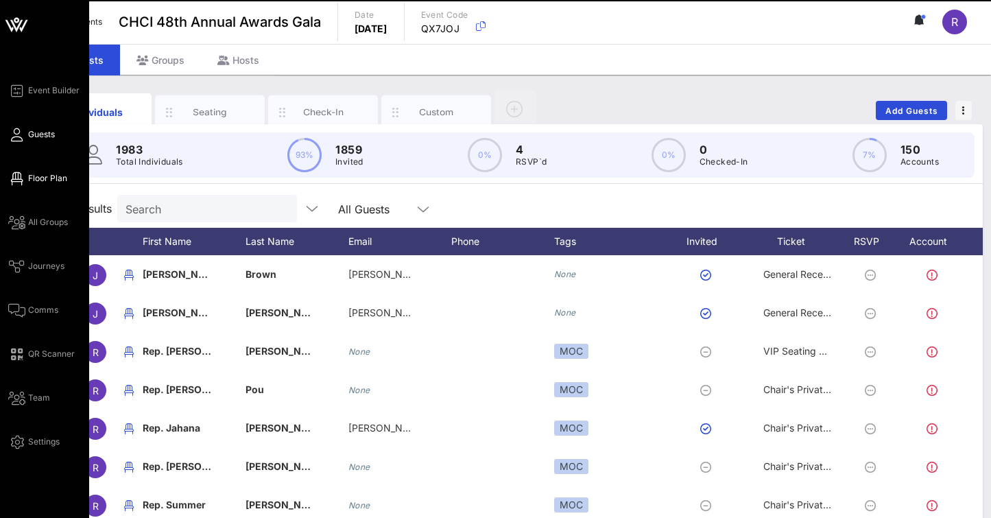
click at [44, 176] on span "Floor Plan" at bounding box center [47, 178] width 39 height 12
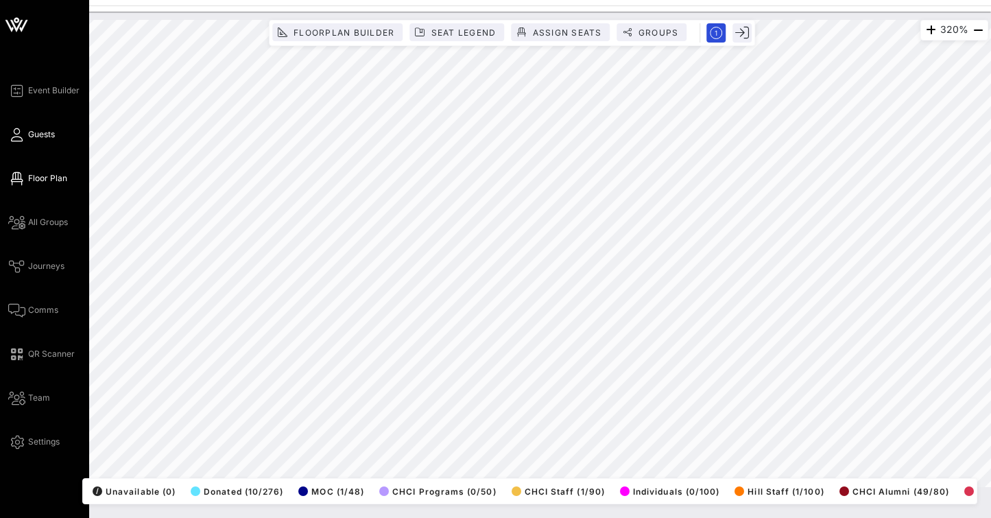
click at [44, 131] on span "Guests" at bounding box center [41, 134] width 27 height 12
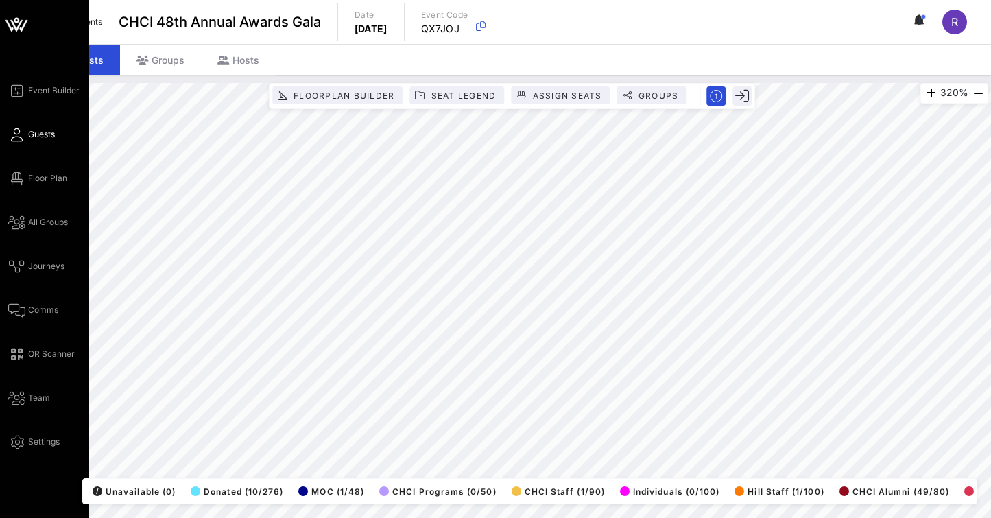
click at [38, 132] on span "Guests" at bounding box center [41, 134] width 27 height 12
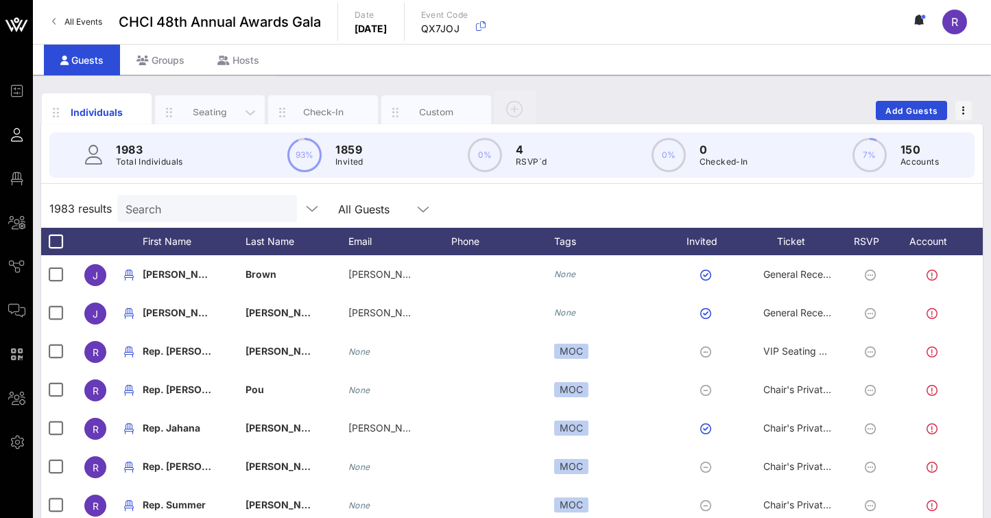
click at [215, 111] on div "Seating" at bounding box center [210, 112] width 61 height 13
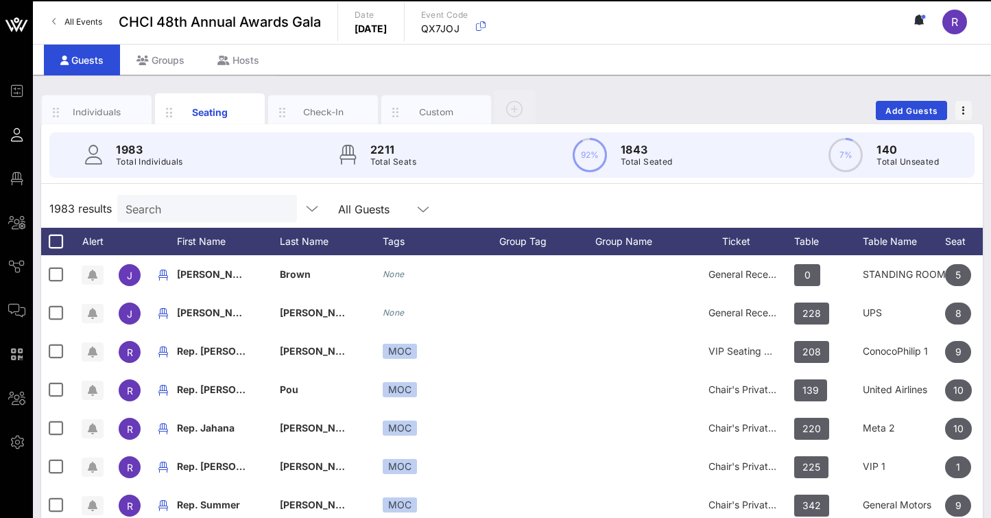
click at [167, 204] on input "Search" at bounding box center [205, 209] width 160 height 18
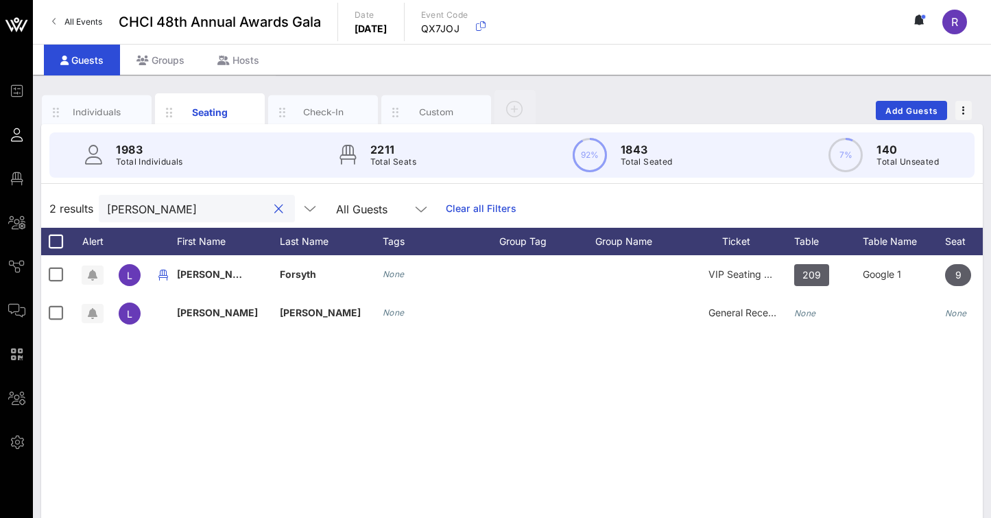
type input "Forsyth"
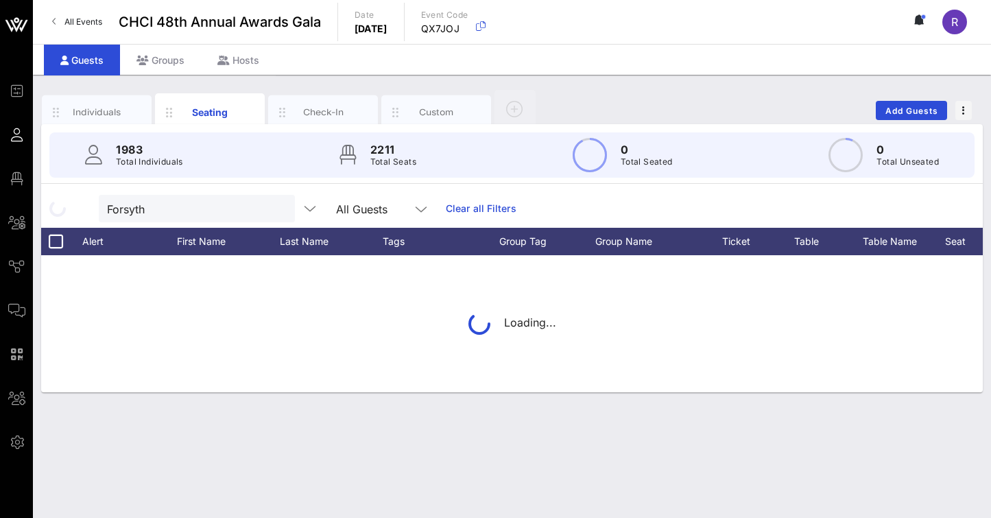
click at [50, 313] on div "Loading..." at bounding box center [512, 323] width 942 height 137
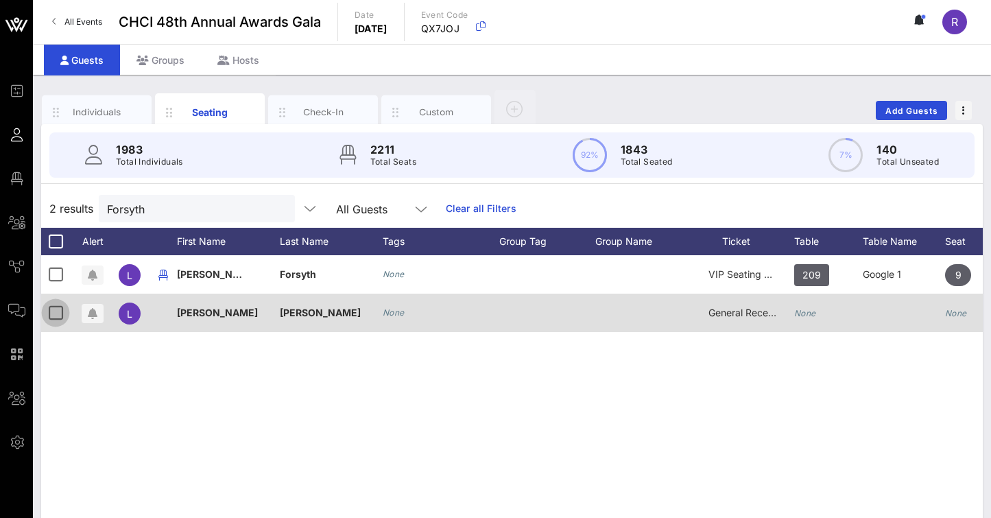
click at [52, 314] on div at bounding box center [55, 312] width 23 height 23
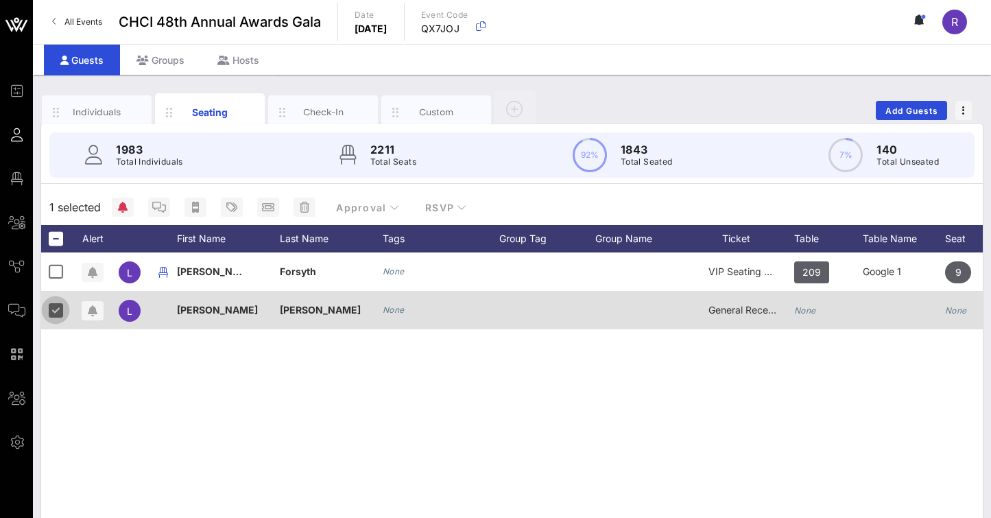
click at [56, 309] on div at bounding box center [55, 309] width 23 height 23
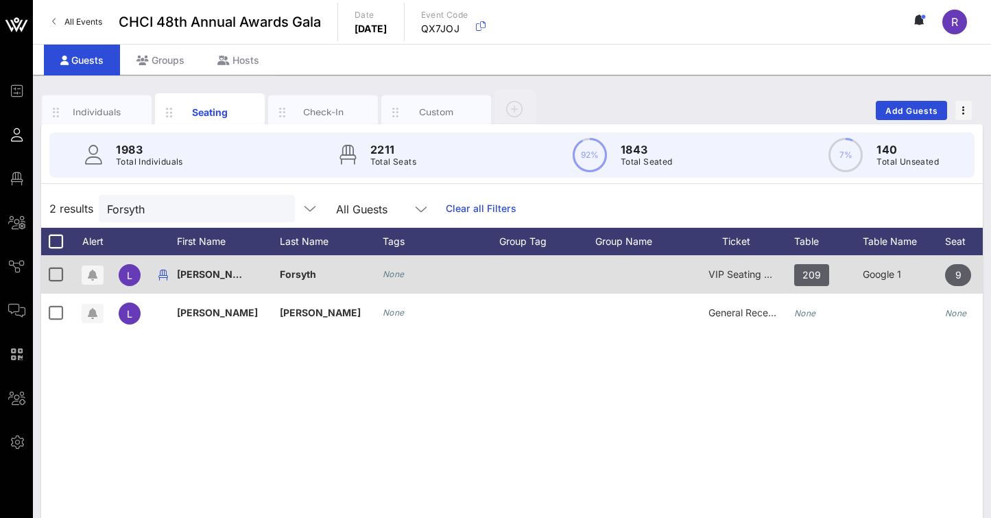
click at [318, 270] on div "Forsyth" at bounding box center [331, 282] width 103 height 54
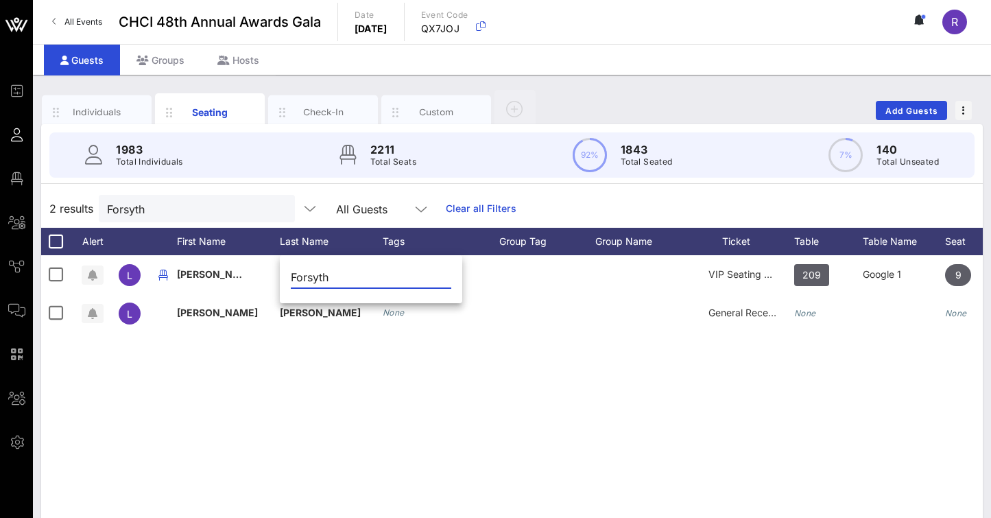
click at [369, 379] on div "L Liam Forsyth None VIP Seating & Chair's Private Reception 209 Google 1 9 None…" at bounding box center [512, 460] width 942 height 411
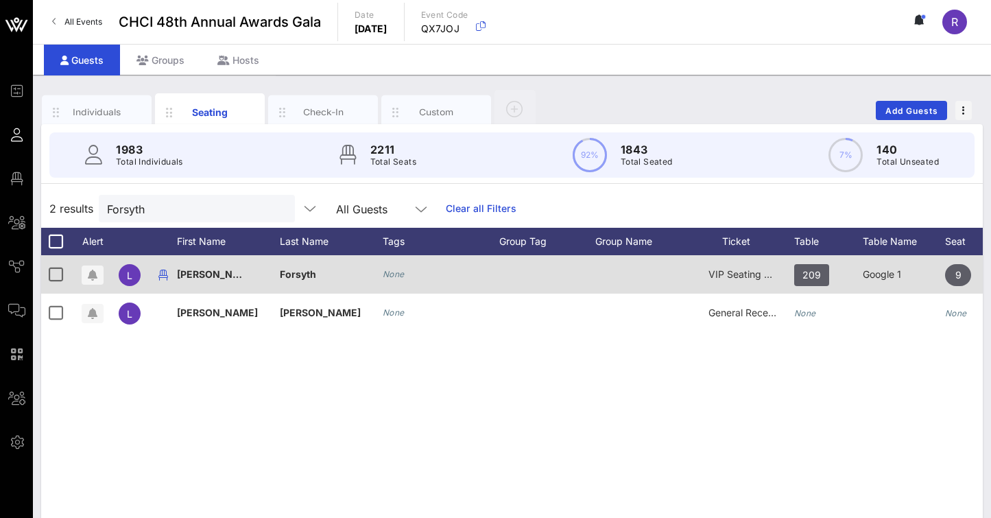
click at [322, 278] on div "Forsyth" at bounding box center [331, 282] width 103 height 54
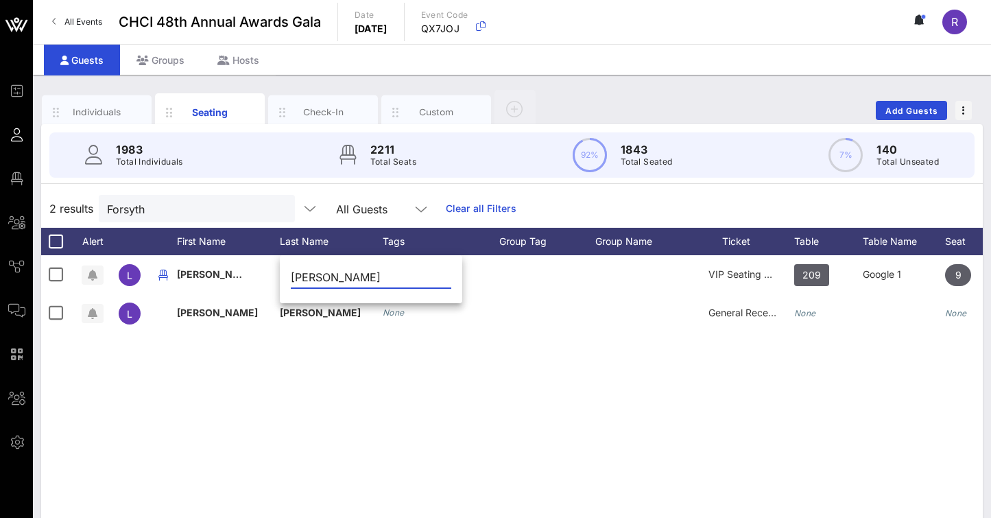
click at [357, 485] on div "L Liam Forsyth None VIP Seating & Chair's Private Reception 209 Google 1 9 None…" at bounding box center [512, 460] width 942 height 411
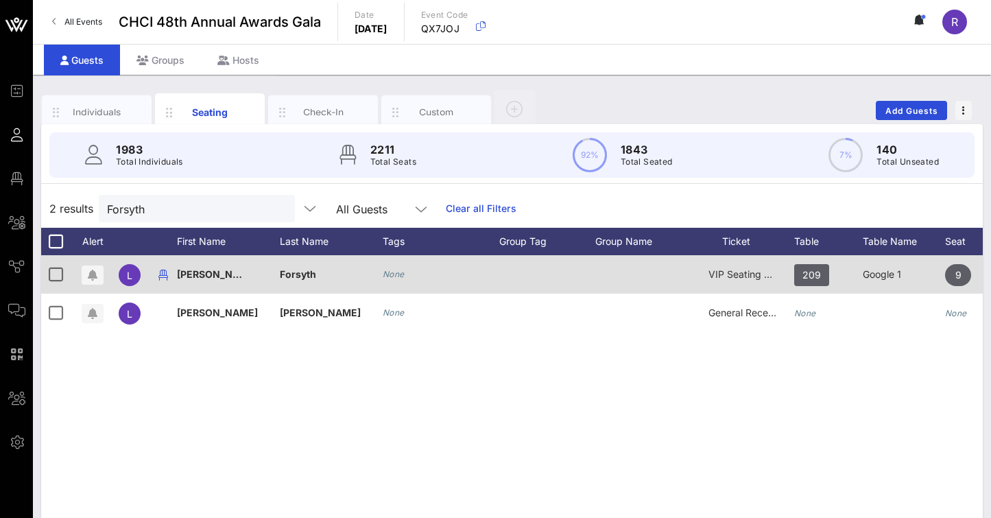
click at [309, 267] on div "Forsyth" at bounding box center [298, 274] width 36 height 38
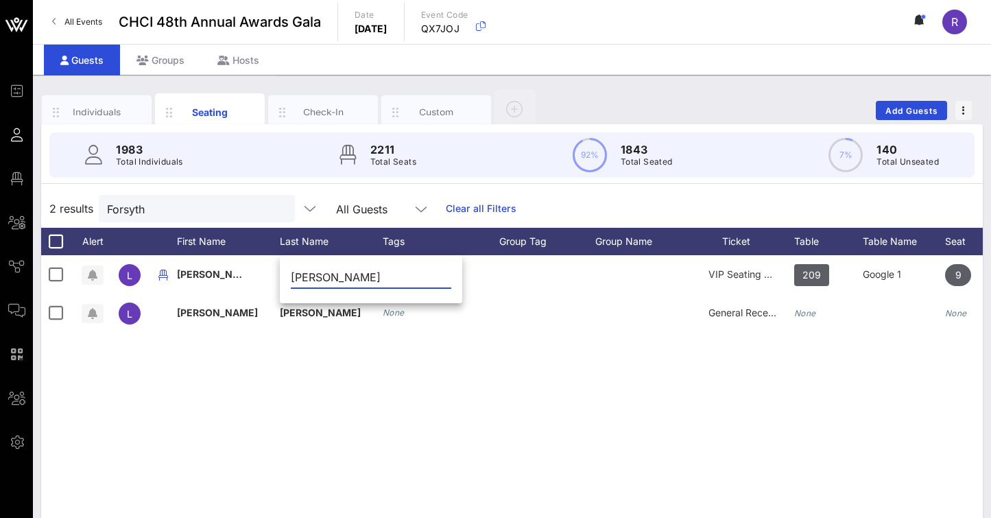
type input "Forsythe"
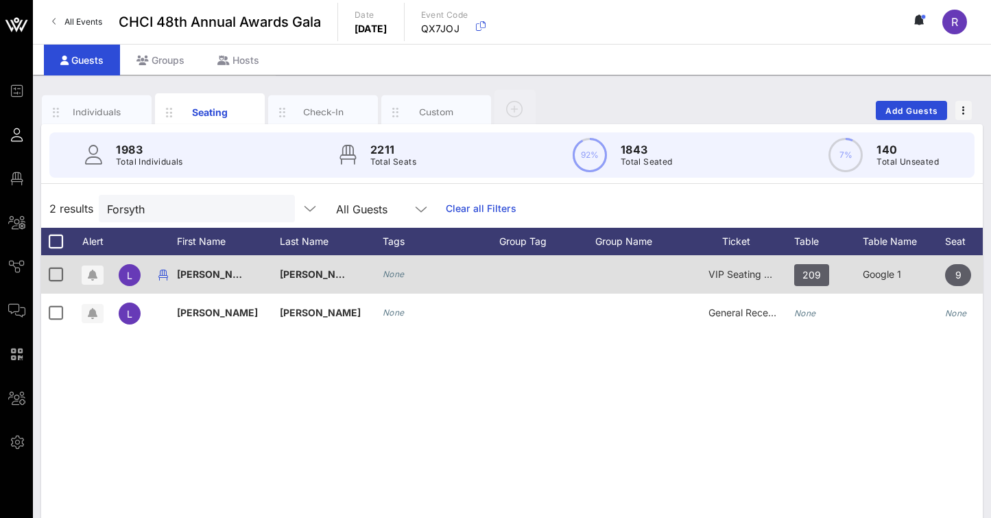
click at [766, 272] on span "VIP Seating & Chair's Private Reception" at bounding box center [797, 274] width 178 height 12
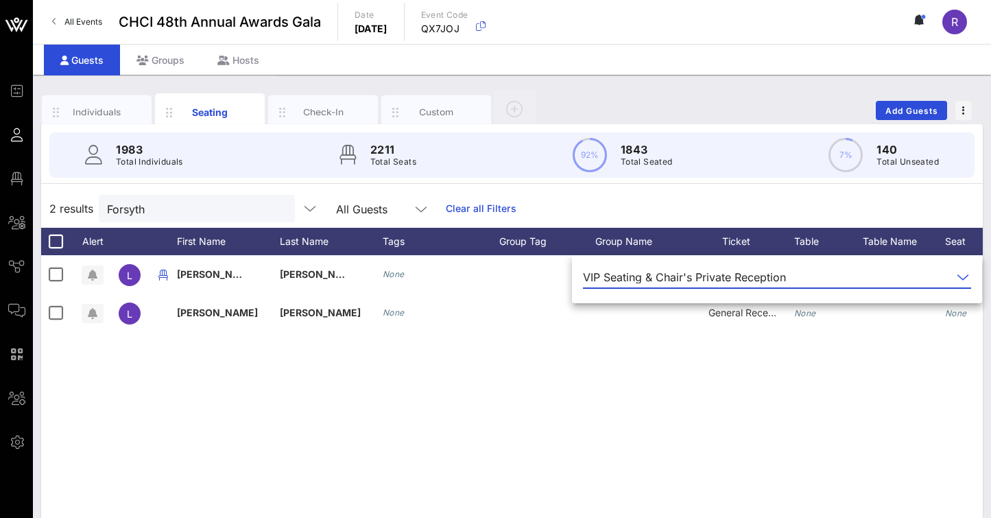
click at [684, 372] on div "L Liam Forsythe None VIP Seating & Chair's Private Reception 209 Google 1 9 Non…" at bounding box center [512, 460] width 942 height 411
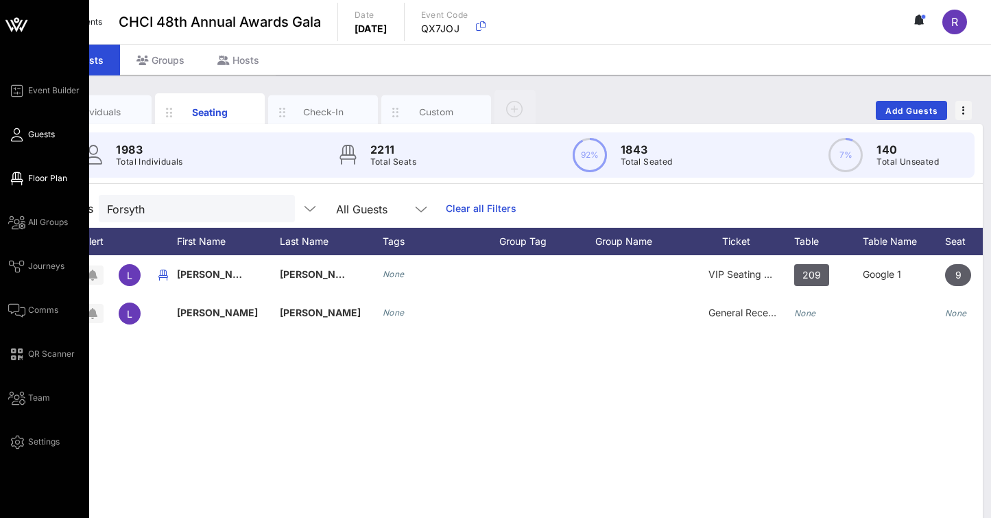
click at [44, 179] on span "Floor Plan" at bounding box center [47, 178] width 39 height 12
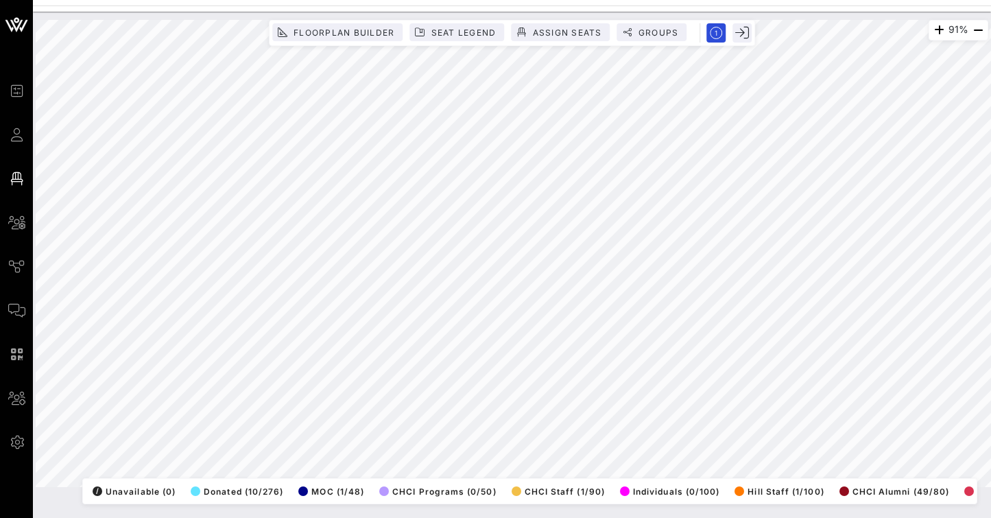
click at [991, 219] on html "Event Builder Guests Floor Plan All Groups Journeys Comms QR Scanner Team Setti…" at bounding box center [495, 259] width 991 height 518
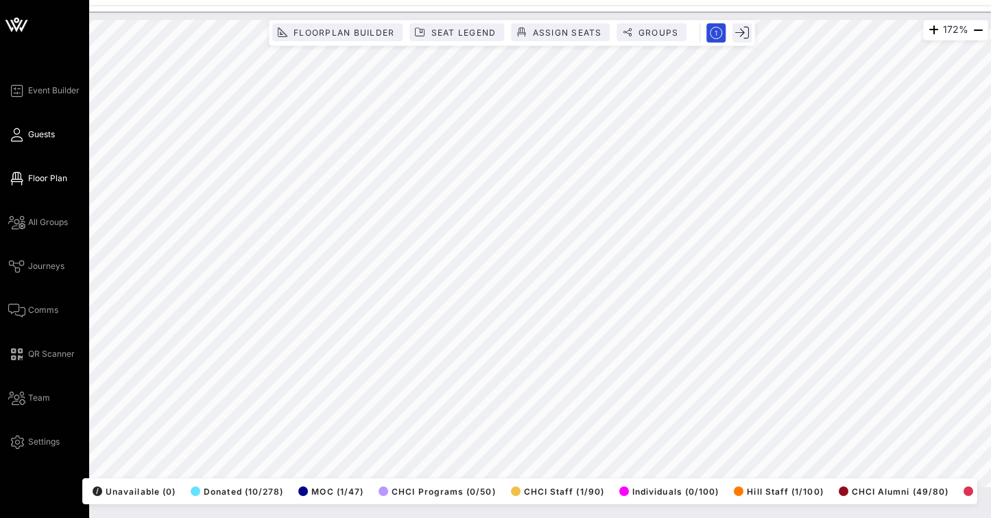
click at [47, 139] on span "Guests" at bounding box center [41, 134] width 27 height 12
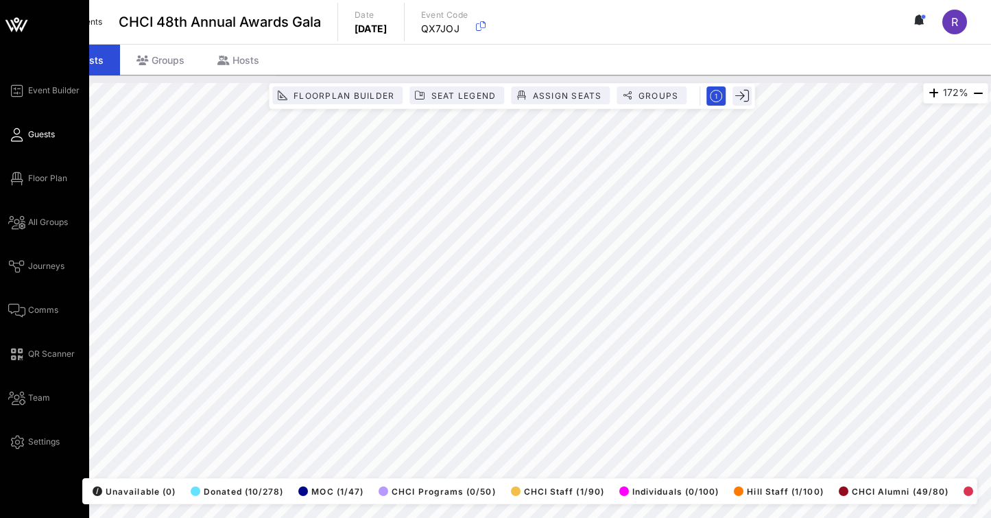
click at [38, 133] on span "Guests" at bounding box center [41, 134] width 27 height 12
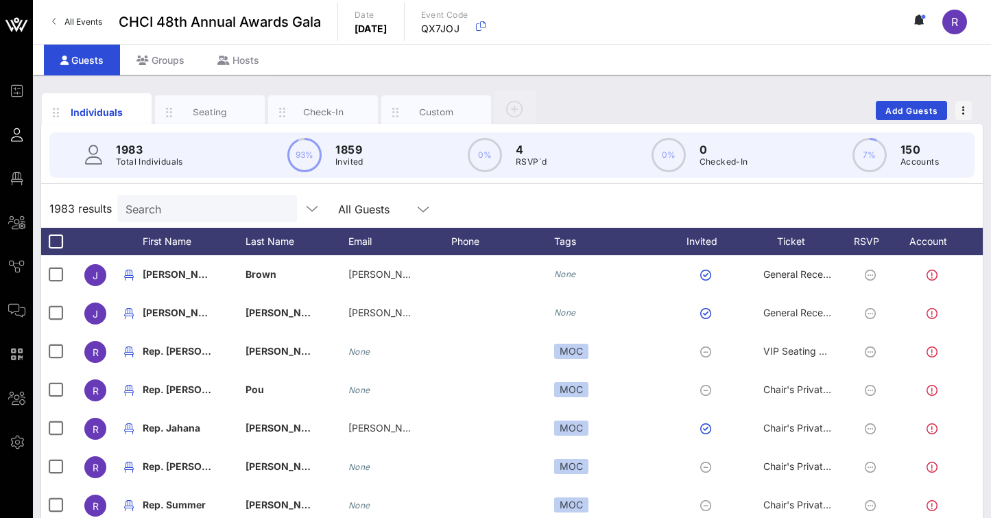
click at [214, 213] on input "Search" at bounding box center [205, 209] width 160 height 18
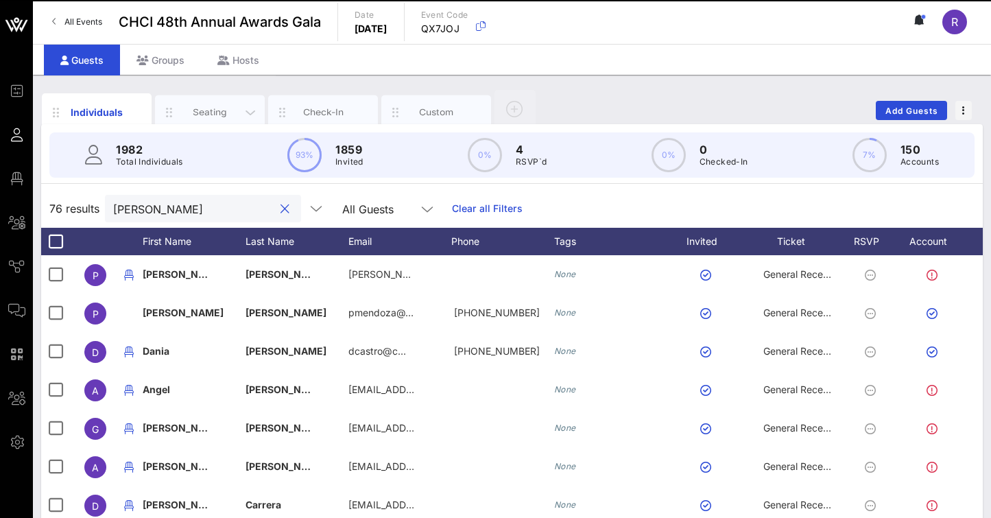
type input "patty"
click at [235, 117] on div "Seating" at bounding box center [210, 112] width 61 height 13
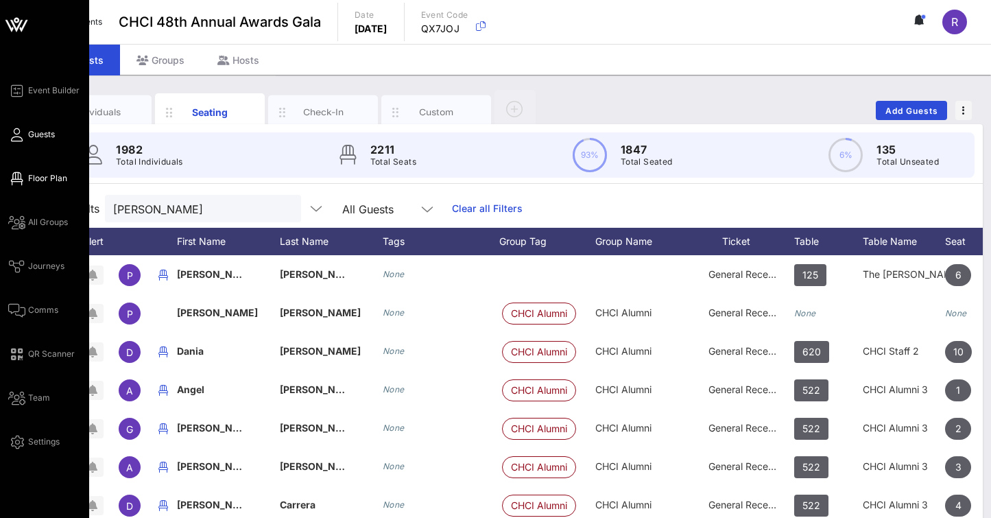
click at [45, 176] on span "Floor Plan" at bounding box center [47, 178] width 39 height 12
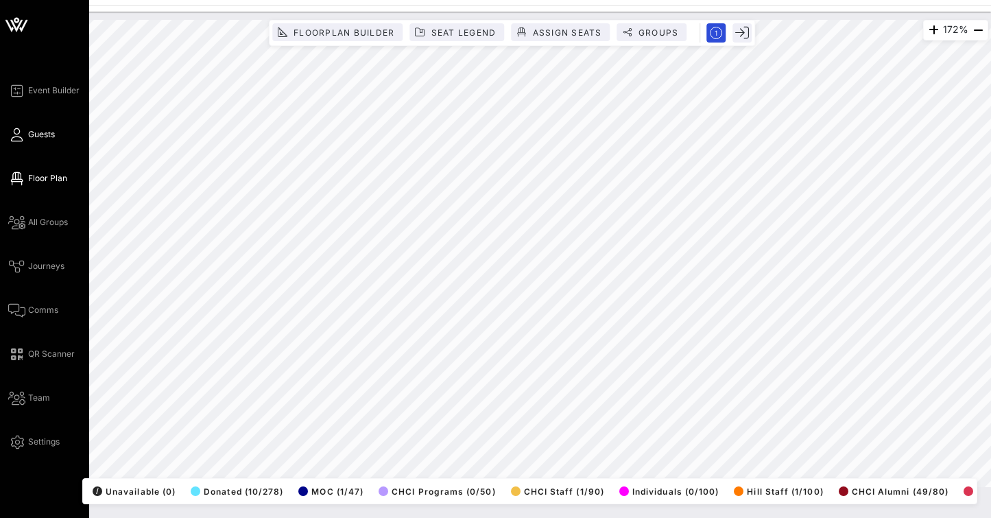
click at [33, 135] on span "Guests" at bounding box center [41, 134] width 27 height 12
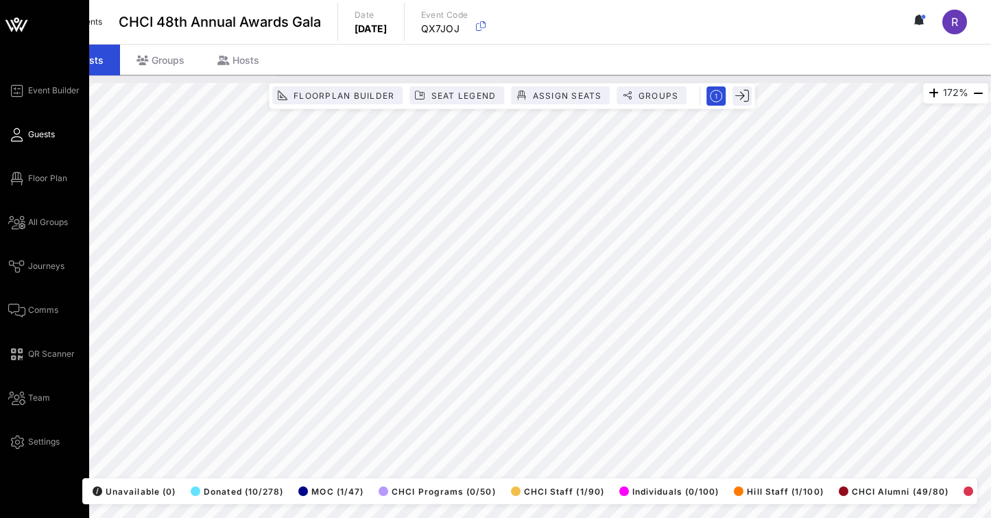
click at [39, 133] on span "Guests" at bounding box center [41, 134] width 27 height 12
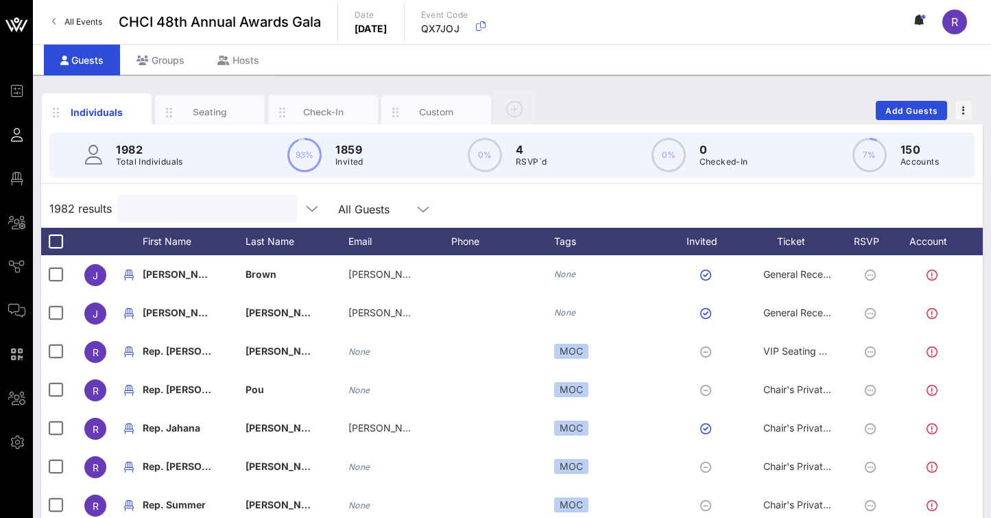
click at [159, 214] on input "text" at bounding box center [205, 209] width 160 height 18
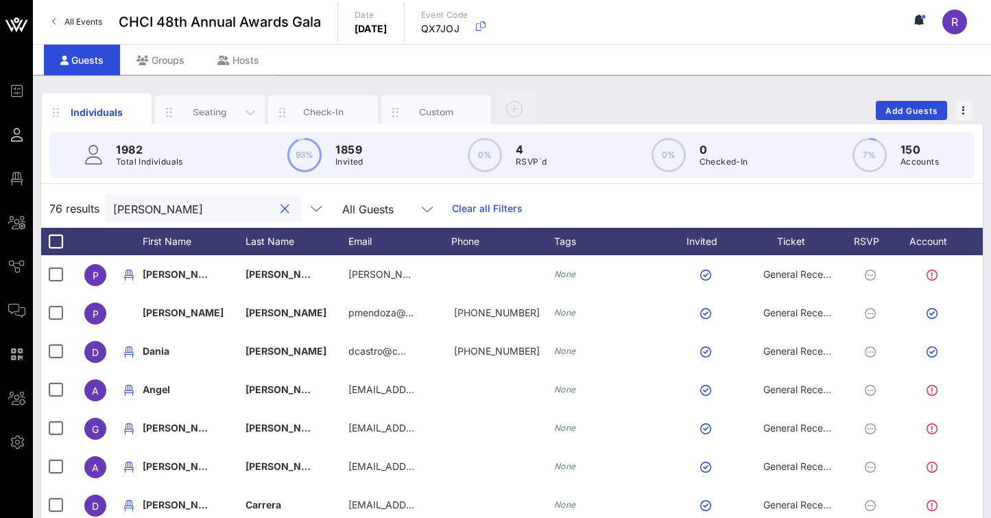
click at [222, 108] on div "Seating" at bounding box center [210, 112] width 61 height 13
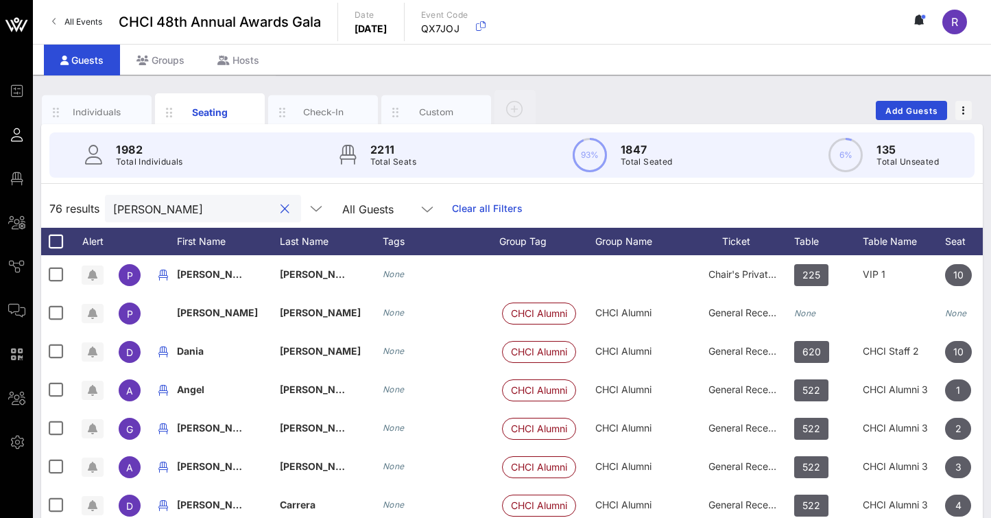
drag, startPoint x: 150, startPoint y: 211, endPoint x: 96, endPoint y: 208, distance: 53.6
click at [96, 208] on div "76 results patty All Guests Clear all Filters" at bounding box center [512, 208] width 942 height 38
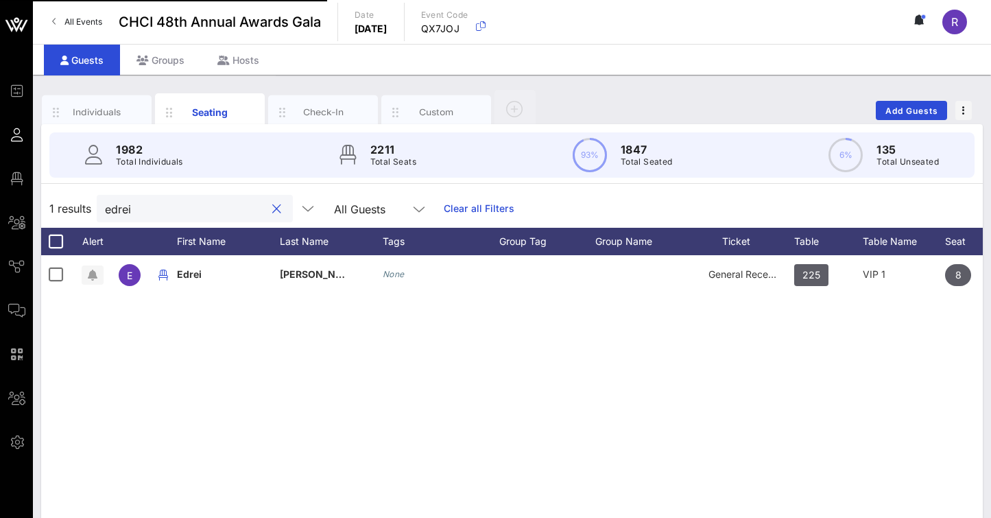
type input "Edrei"
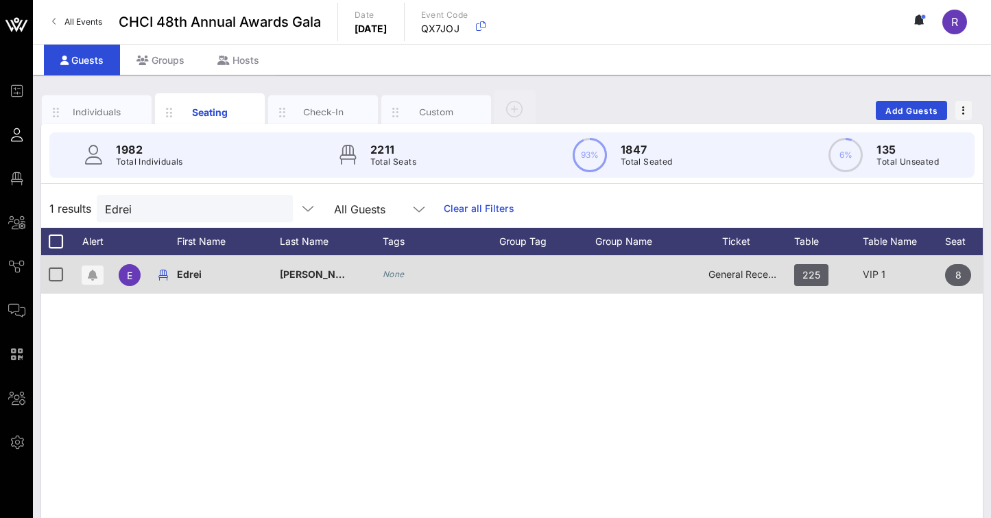
click at [737, 275] on span "General Reception" at bounding box center [749, 274] width 82 height 12
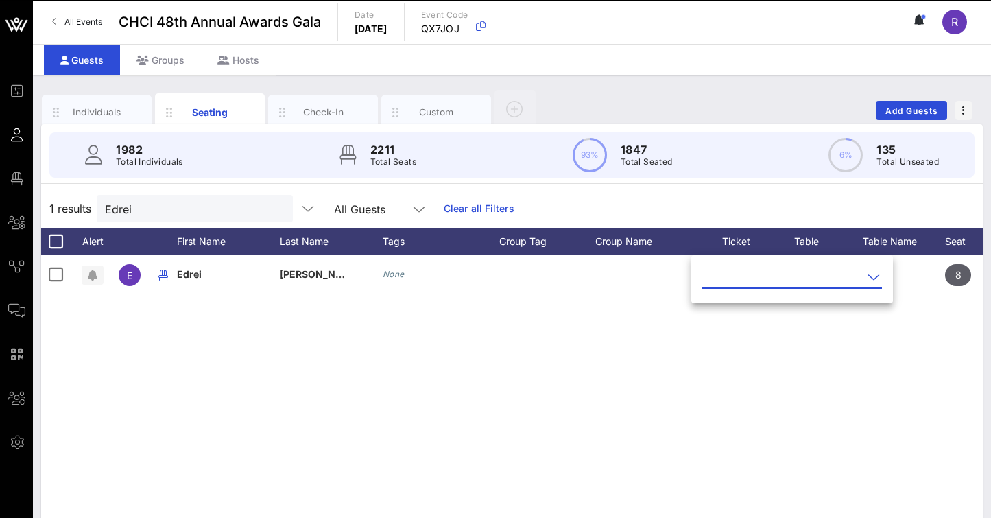
click at [865, 274] on div at bounding box center [873, 277] width 16 height 16
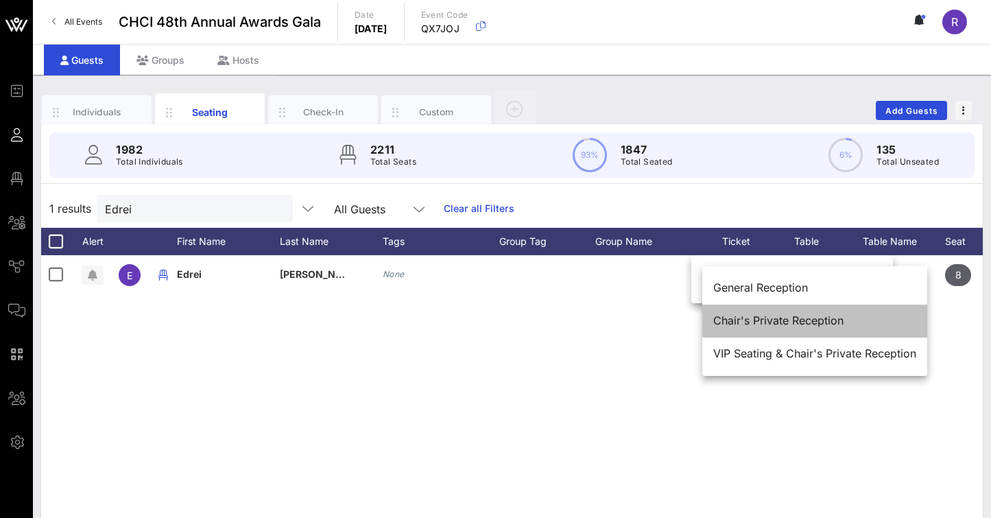
click at [791, 321] on div "Chair's Private Reception" at bounding box center [814, 320] width 203 height 13
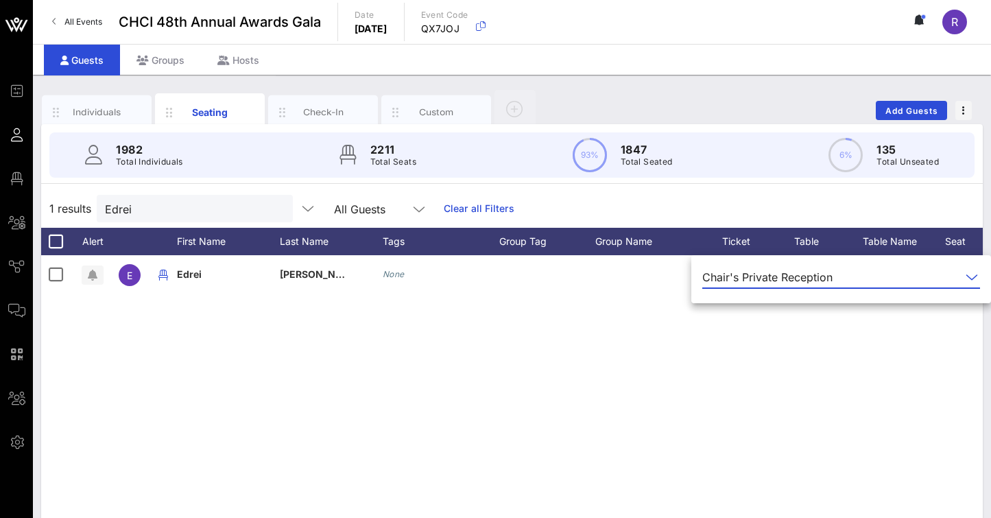
click at [971, 275] on icon at bounding box center [972, 277] width 12 height 16
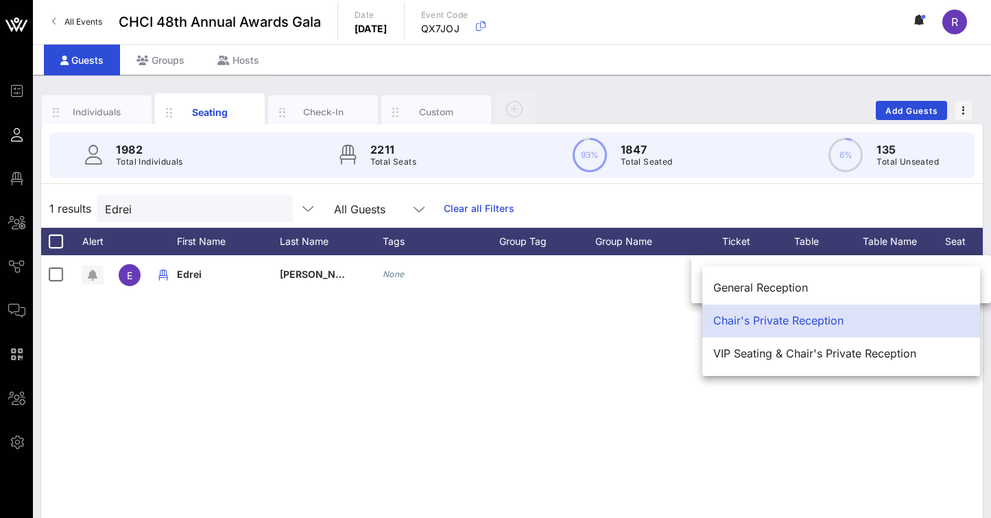
click at [541, 395] on div "E Edrei Pena None Chair's Private Reception 225 VIP 1 8 None" at bounding box center [512, 460] width 942 height 411
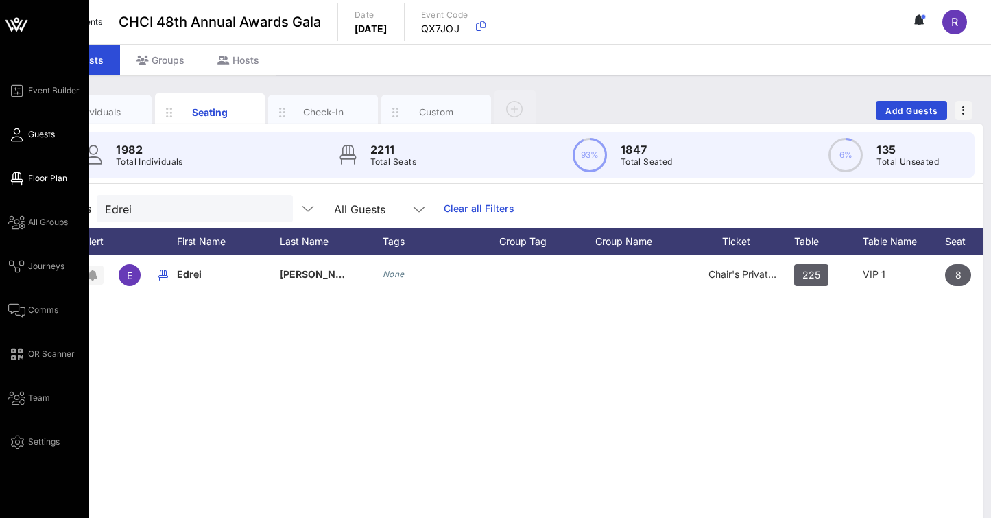
click at [43, 179] on span "Floor Plan" at bounding box center [47, 178] width 39 height 12
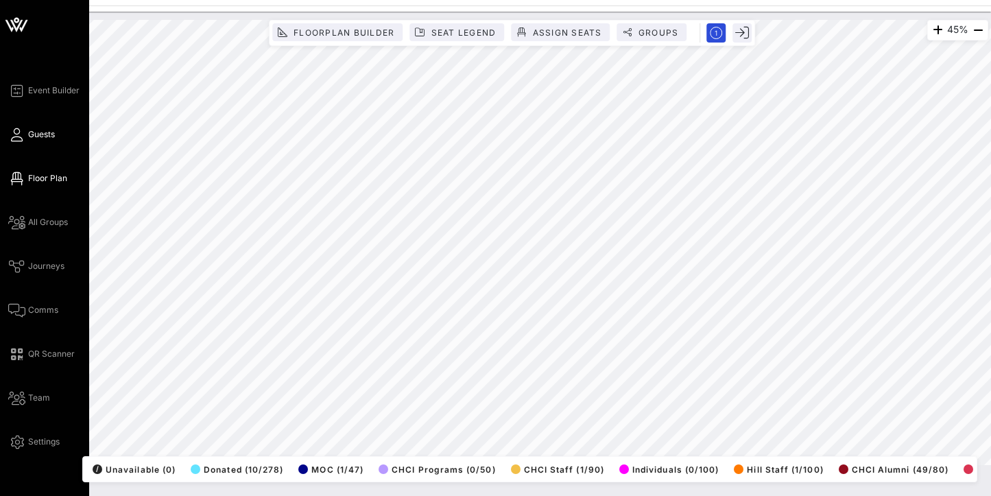
click at [27, 132] on link "Guests" at bounding box center [31, 134] width 47 height 16
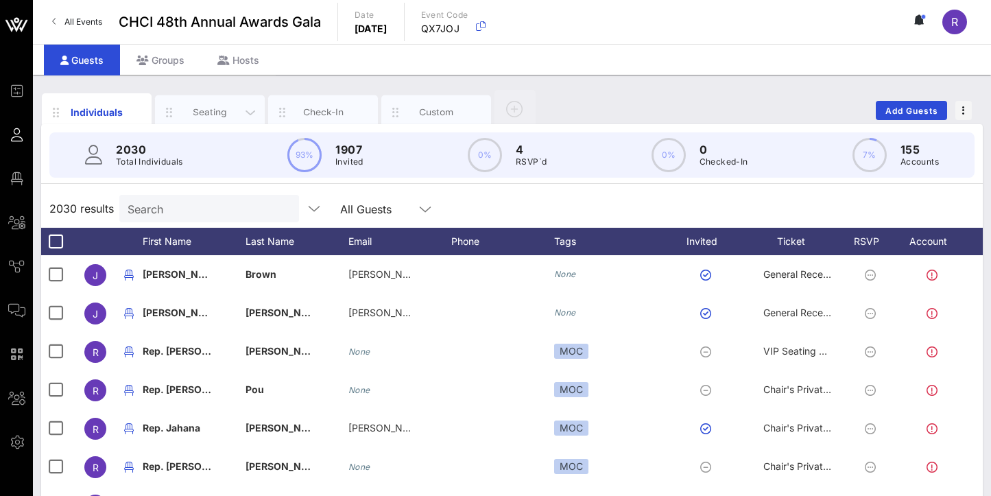
click at [213, 108] on div "Seating" at bounding box center [210, 112] width 61 height 13
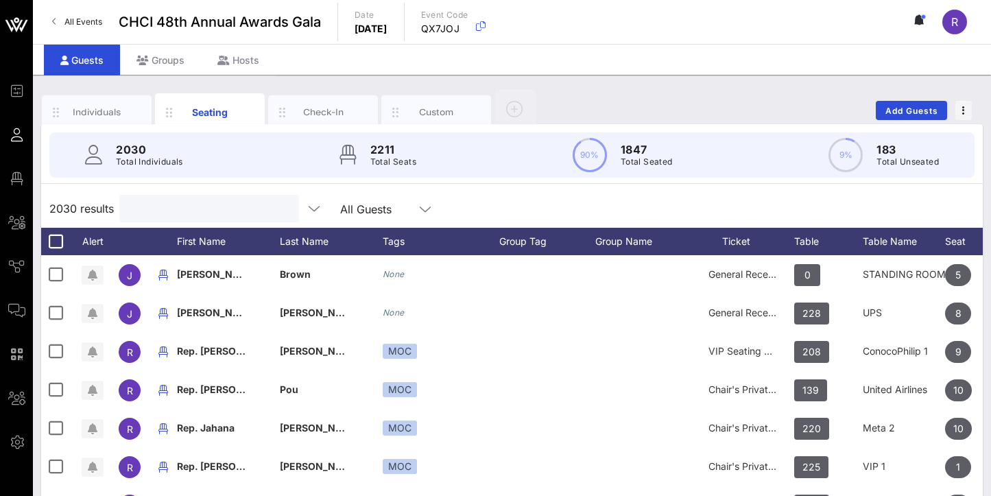
click at [214, 203] on input "text" at bounding box center [208, 209] width 160 height 18
type input "a"
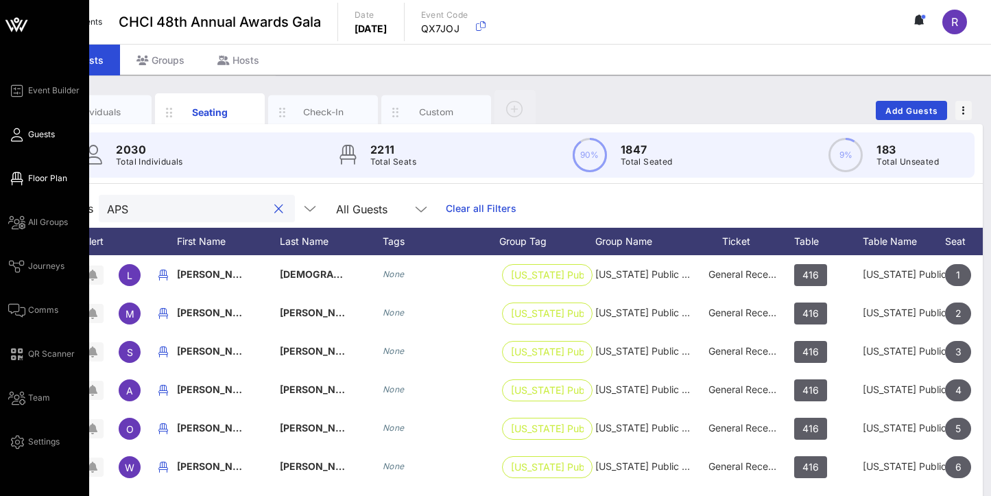
type input "APS"
click at [29, 178] on span "Floor Plan" at bounding box center [47, 178] width 39 height 12
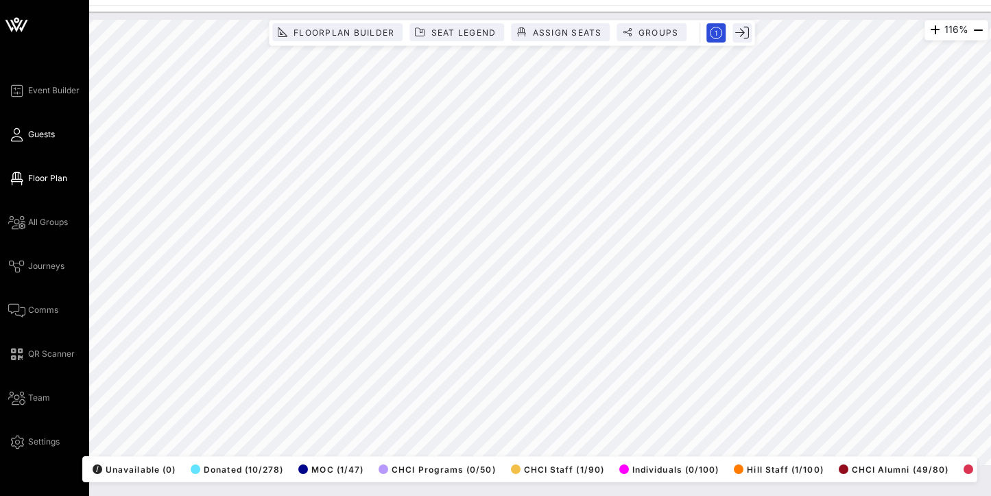
click at [33, 137] on span "Guests" at bounding box center [41, 134] width 27 height 12
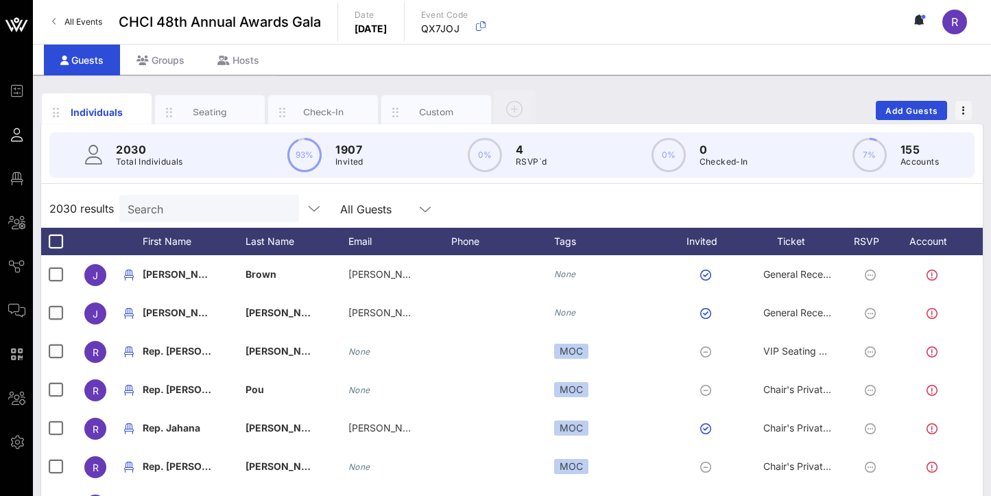
click at [200, 204] on input "Search" at bounding box center [208, 209] width 160 height 18
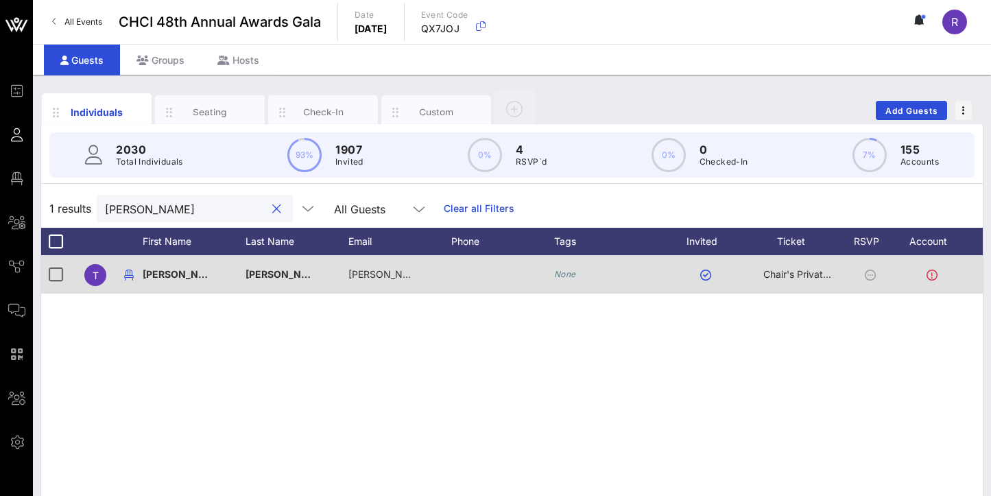
type input "[PERSON_NAME]"
click at [160, 269] on span "[PERSON_NAME]" at bounding box center [183, 274] width 81 height 12
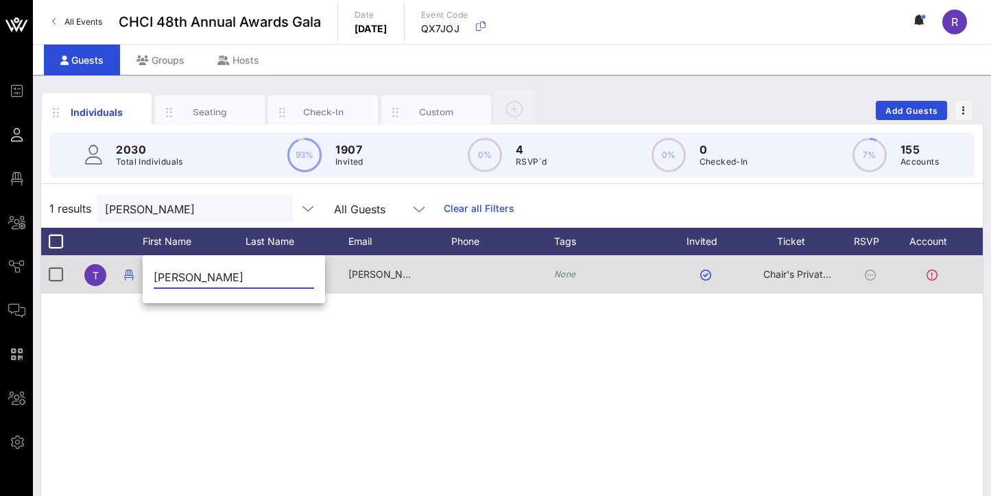
click at [871, 273] on icon at bounding box center [870, 275] width 11 height 11
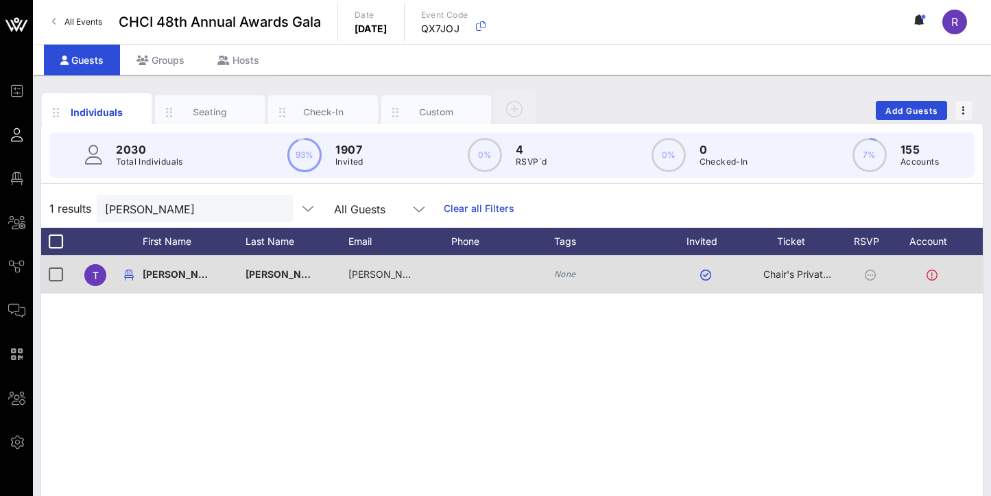
click at [872, 274] on icon at bounding box center [870, 275] width 11 height 11
click at [52, 272] on div at bounding box center [55, 274] width 23 height 23
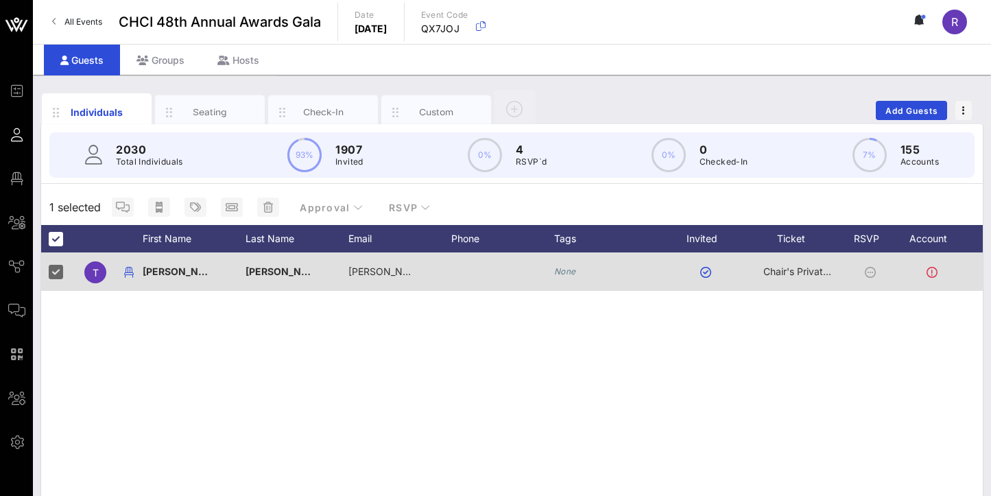
click at [872, 270] on icon at bounding box center [870, 272] width 11 height 11
click at [960, 268] on div at bounding box center [934, 271] width 75 height 38
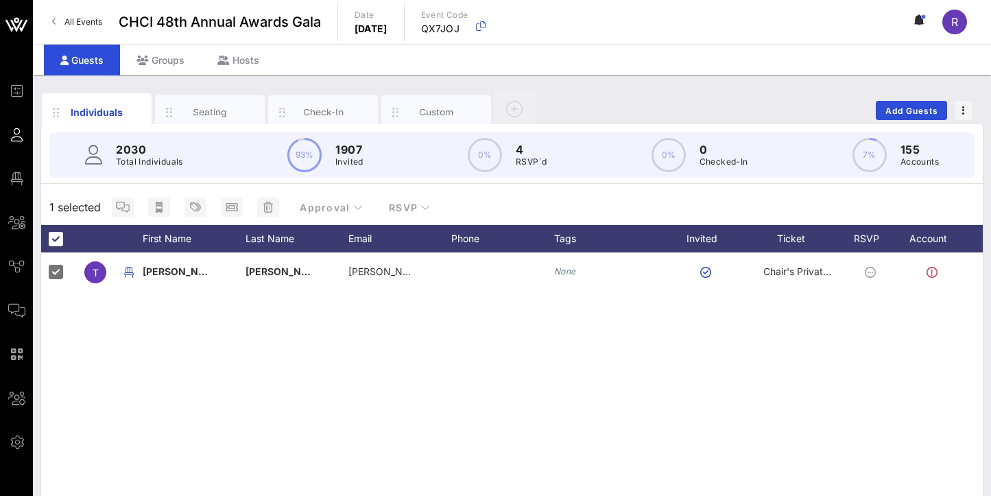
click at [519, 358] on div "T Tony Moya antonio.moya@cplc.org None Chair's Private Reception" at bounding box center [512, 457] width 942 height 411
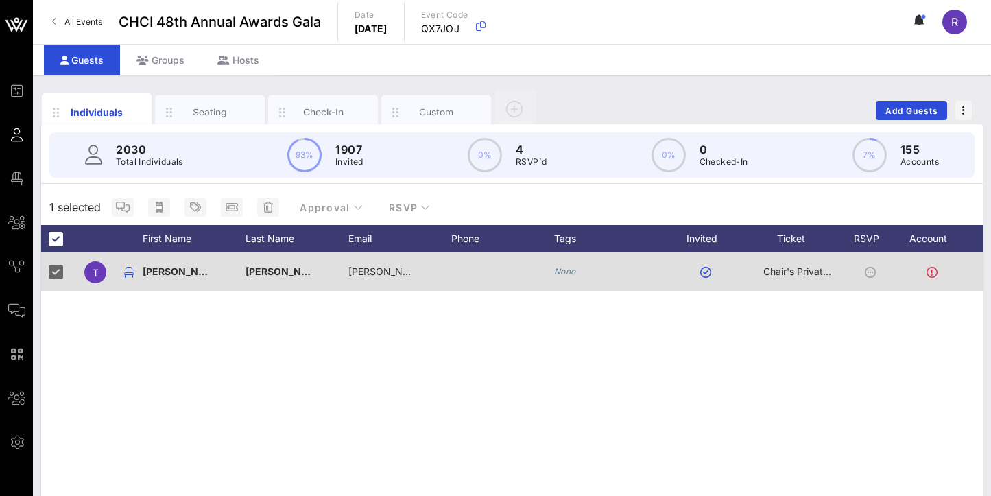
click at [97, 272] on span "T" at bounding box center [96, 273] width 6 height 12
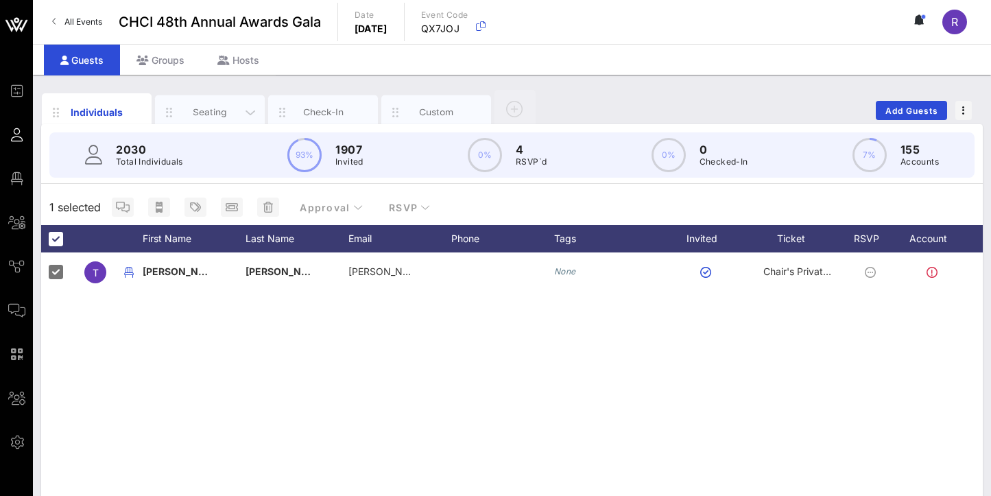
click at [206, 110] on div "Seating" at bounding box center [210, 112] width 61 height 13
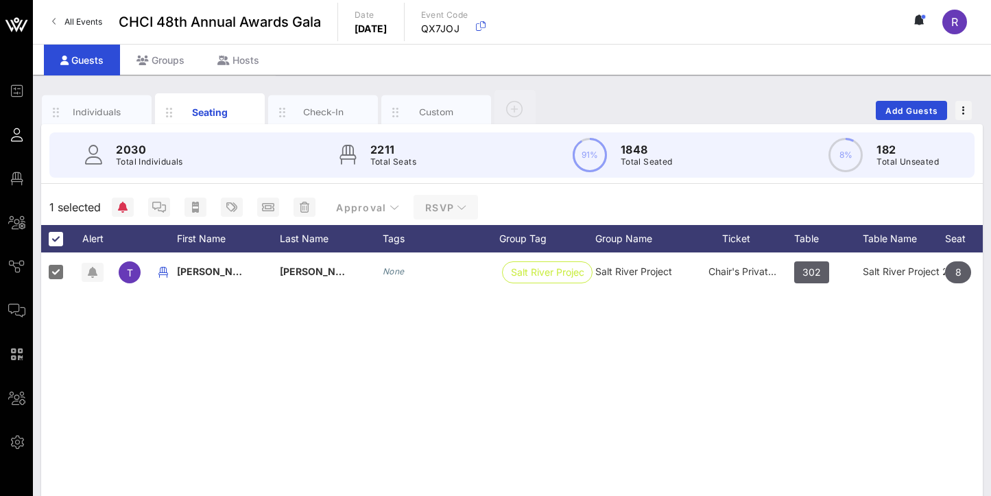
click at [457, 209] on icon "button" at bounding box center [462, 207] width 10 height 10
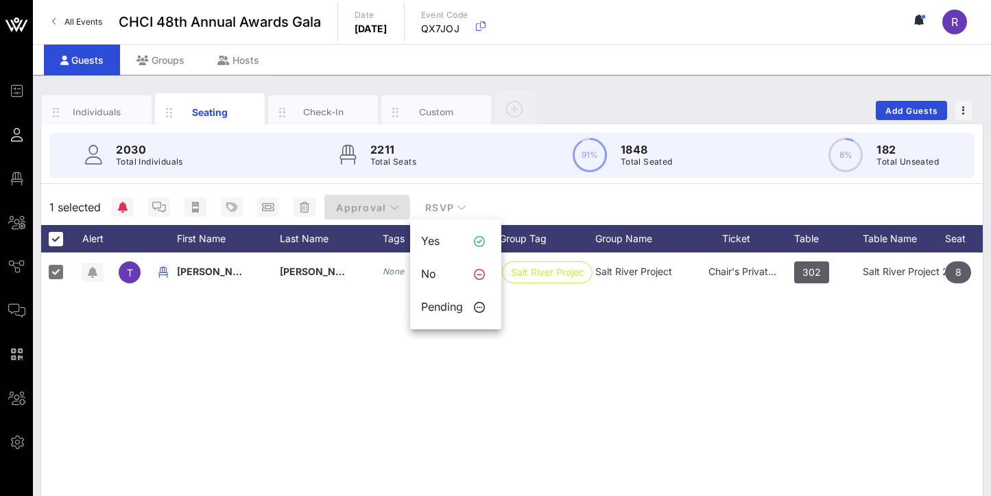
click at [389, 207] on icon "button" at bounding box center [394, 207] width 10 height 10
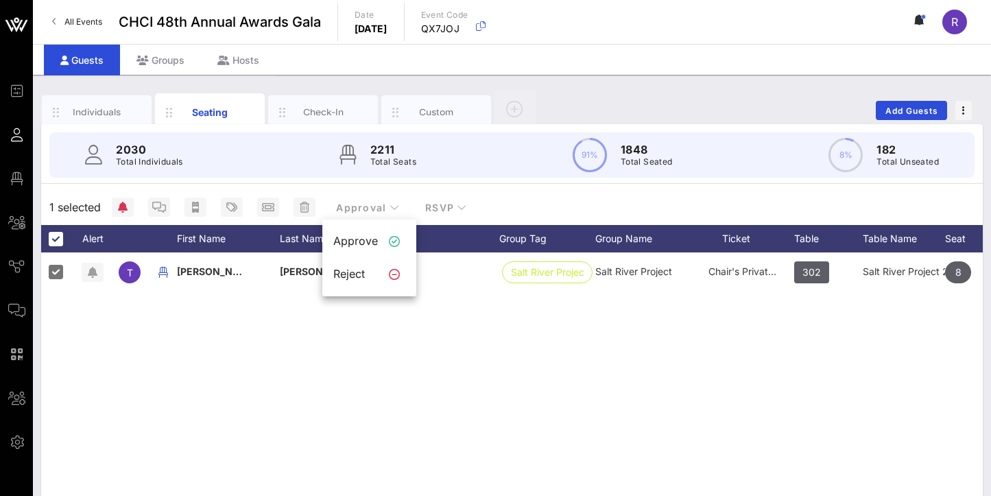
click at [719, 202] on div "1 selected Approval RSVP" at bounding box center [512, 207] width 942 height 36
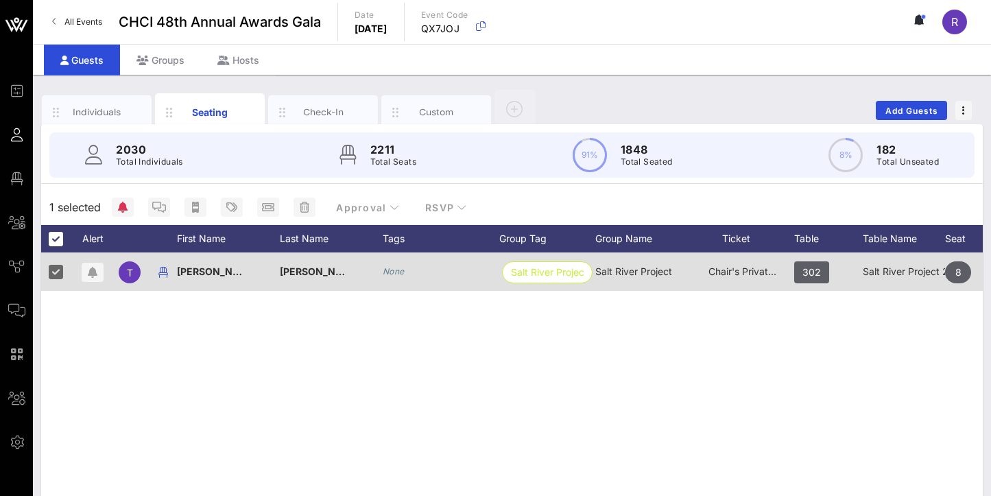
click at [176, 272] on div at bounding box center [163, 271] width 27 height 38
click at [165, 272] on icon "button" at bounding box center [163, 272] width 16 height 16
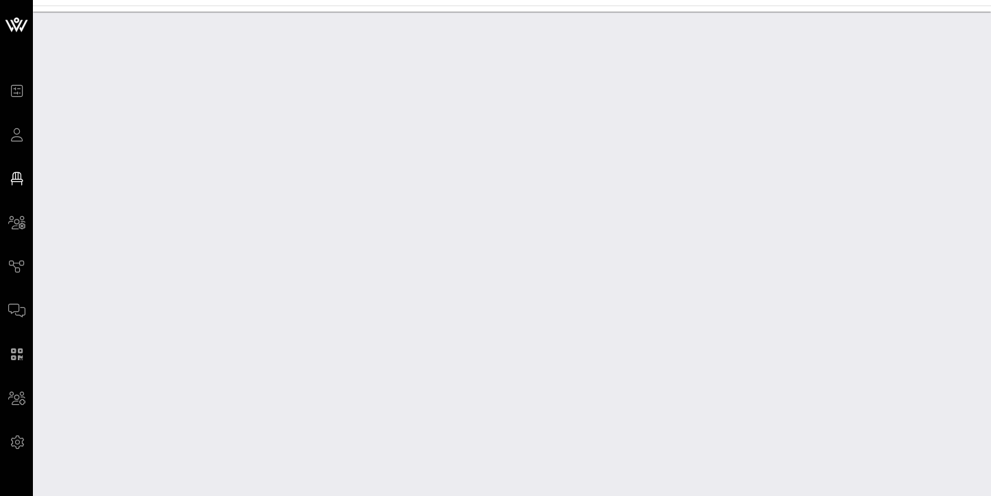
scroll to position [48389, 0]
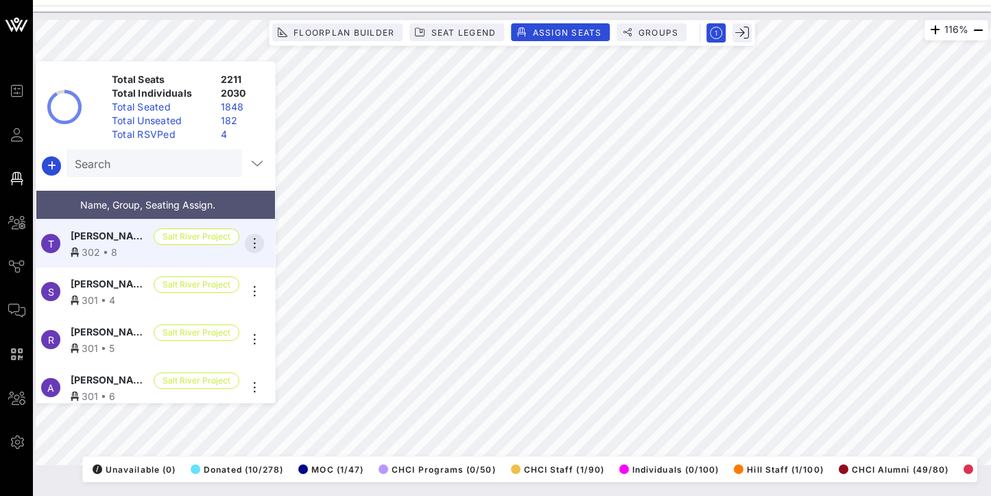
click at [256, 241] on icon "button" at bounding box center [254, 243] width 16 height 16
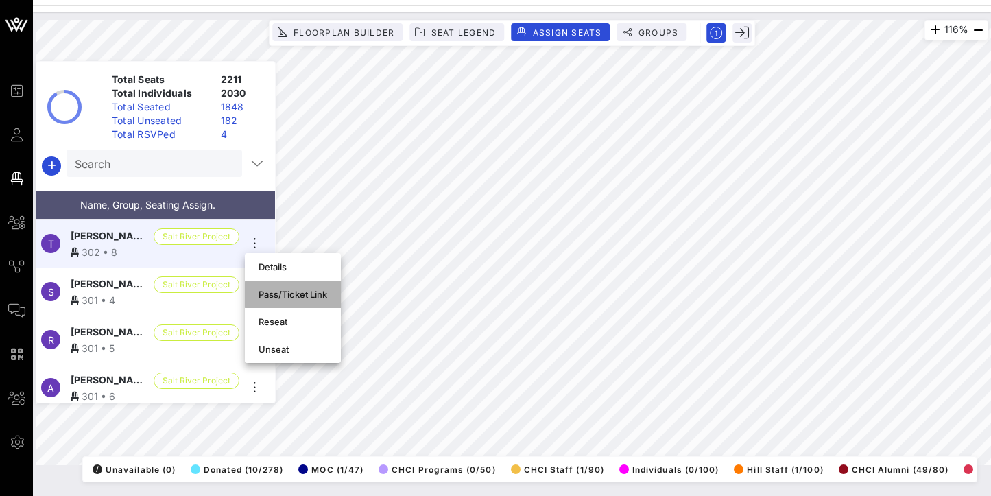
click at [280, 293] on div "Pass/Ticket Link" at bounding box center [293, 294] width 69 height 11
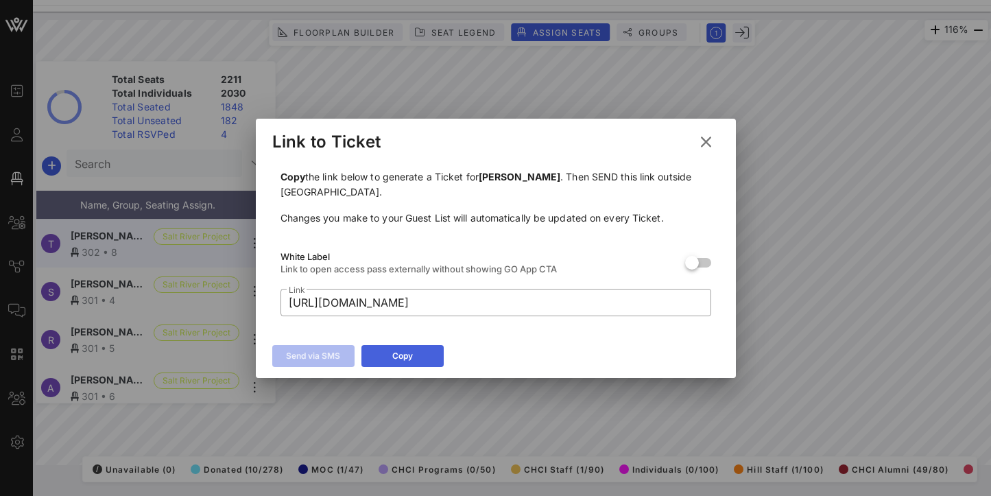
click at [404, 353] on icon at bounding box center [403, 356] width 10 height 8
click at [703, 138] on icon at bounding box center [706, 142] width 19 height 16
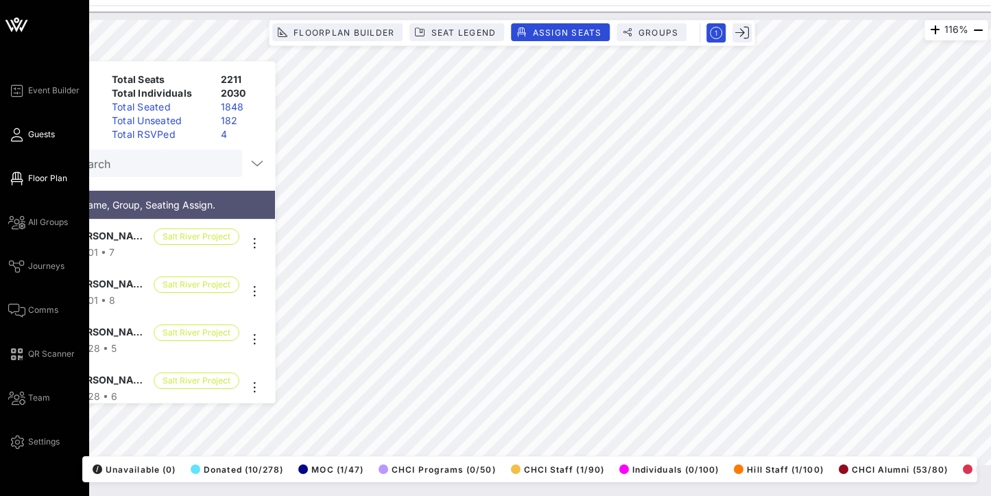
click at [19, 136] on icon at bounding box center [16, 135] width 17 height 2
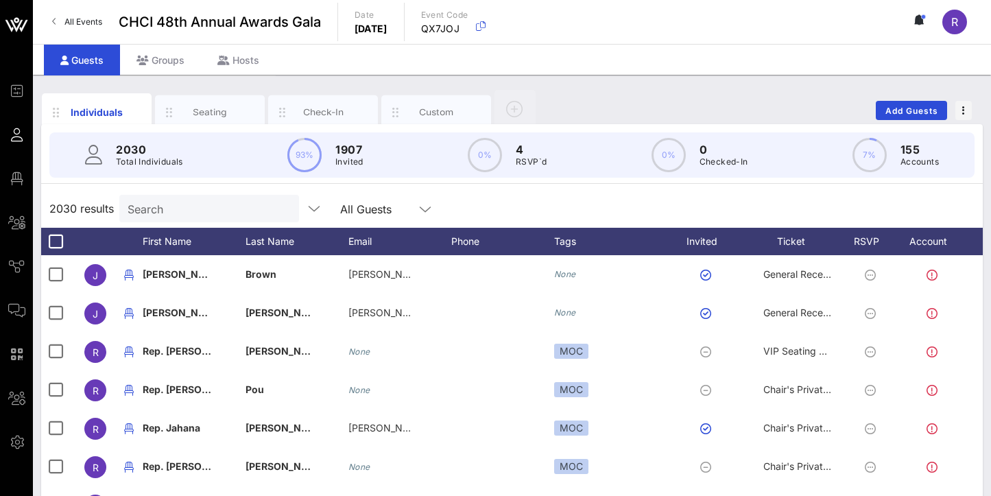
click at [176, 207] on input "Search" at bounding box center [208, 209] width 160 height 18
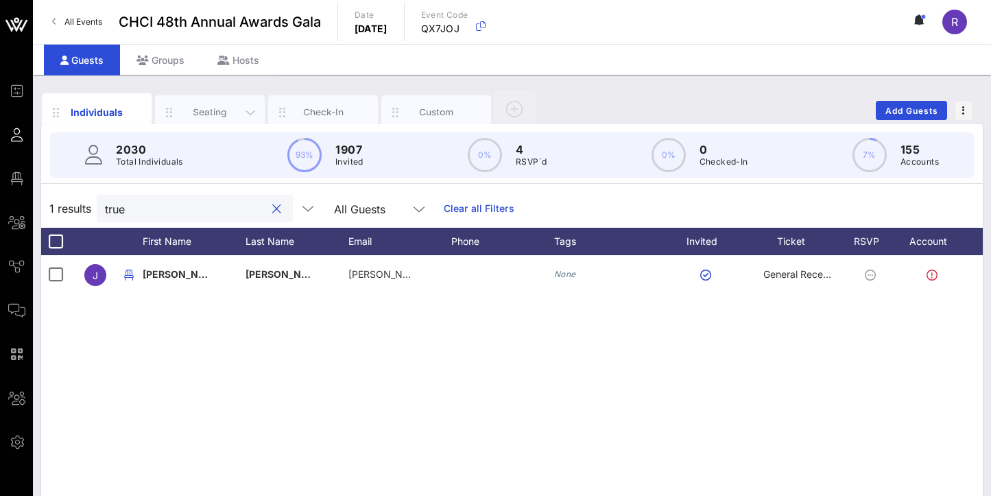
drag, startPoint x: 177, startPoint y: 208, endPoint x: 211, endPoint y: 109, distance: 104.3
click at [210, 109] on div "Seating" at bounding box center [210, 112] width 61 height 13
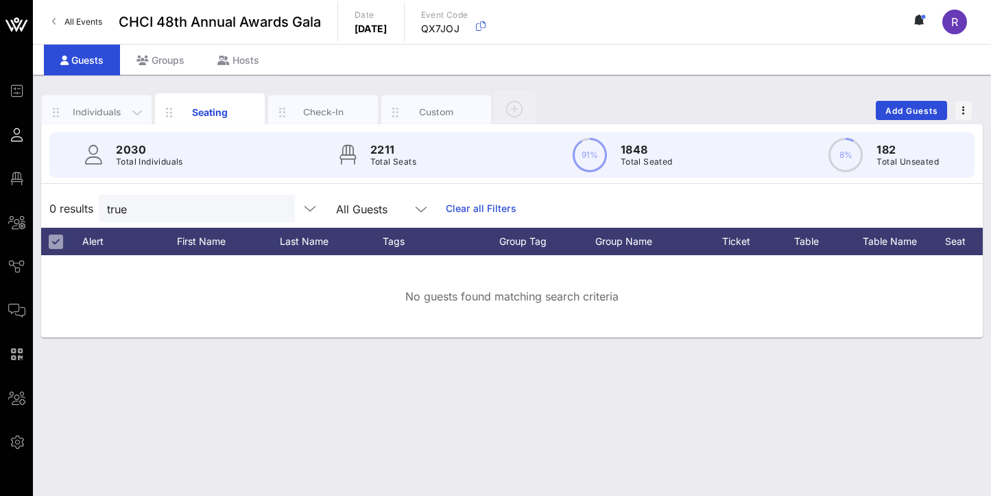
click at [114, 112] on div "Individuals" at bounding box center [97, 112] width 61 height 13
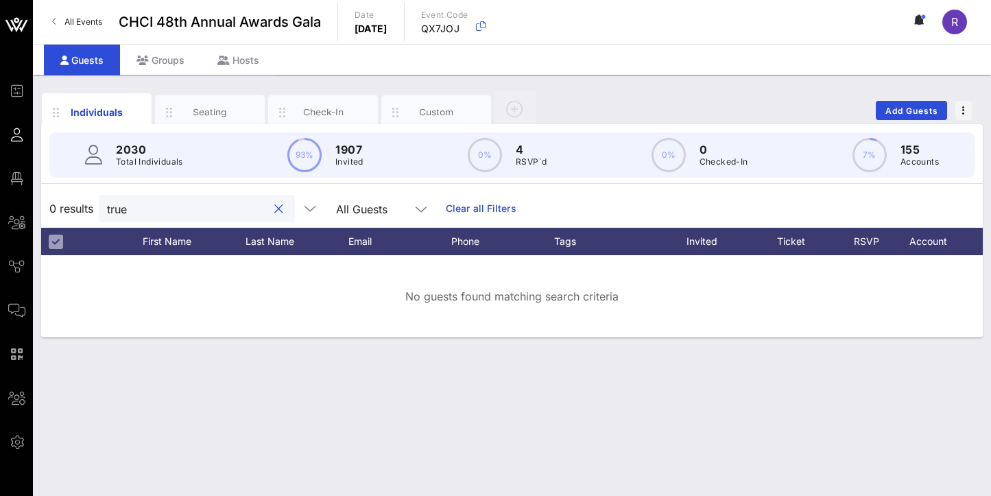
click at [145, 209] on input "true" at bounding box center [187, 209] width 160 height 18
drag, startPoint x: 145, startPoint y: 209, endPoint x: 123, endPoint y: 213, distance: 22.2
click at [123, 213] on input "true" at bounding box center [187, 209] width 160 height 18
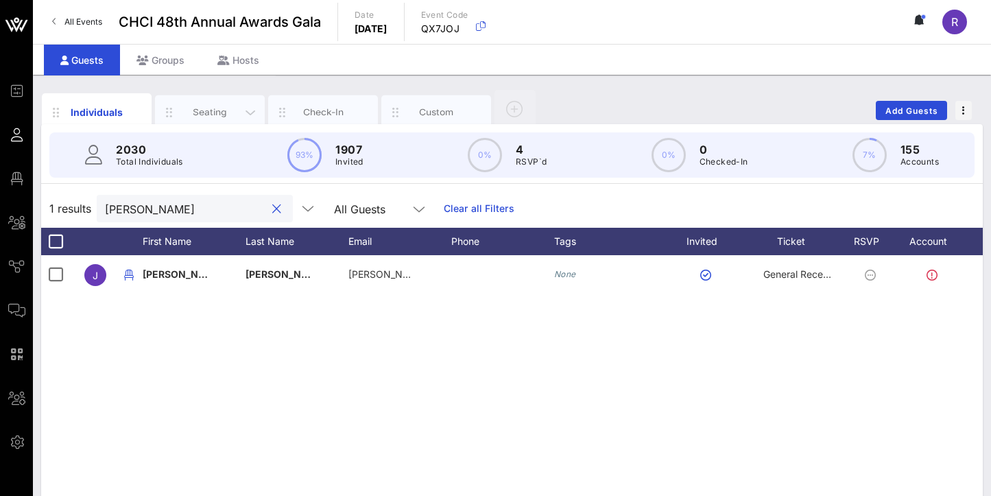
click at [195, 101] on div "Seating" at bounding box center [210, 112] width 110 height 34
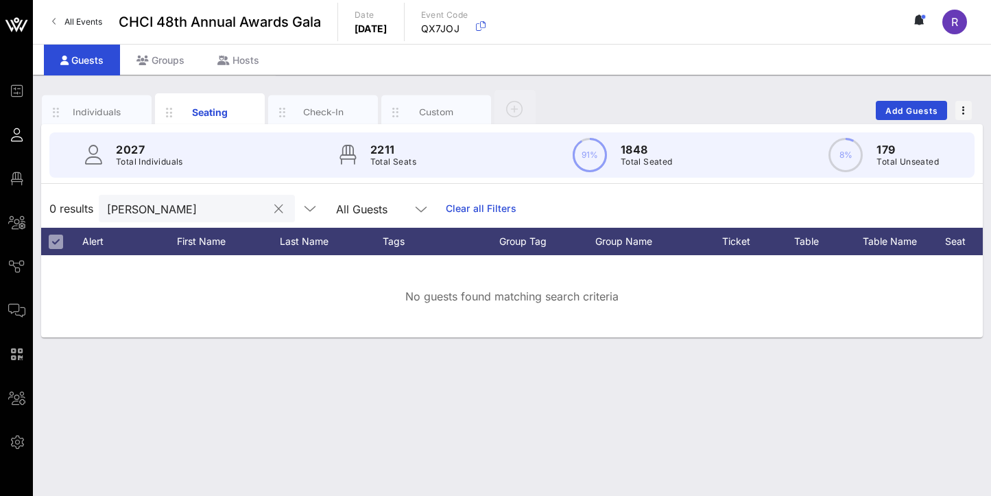
click at [159, 208] on input "truax" at bounding box center [187, 209] width 160 height 18
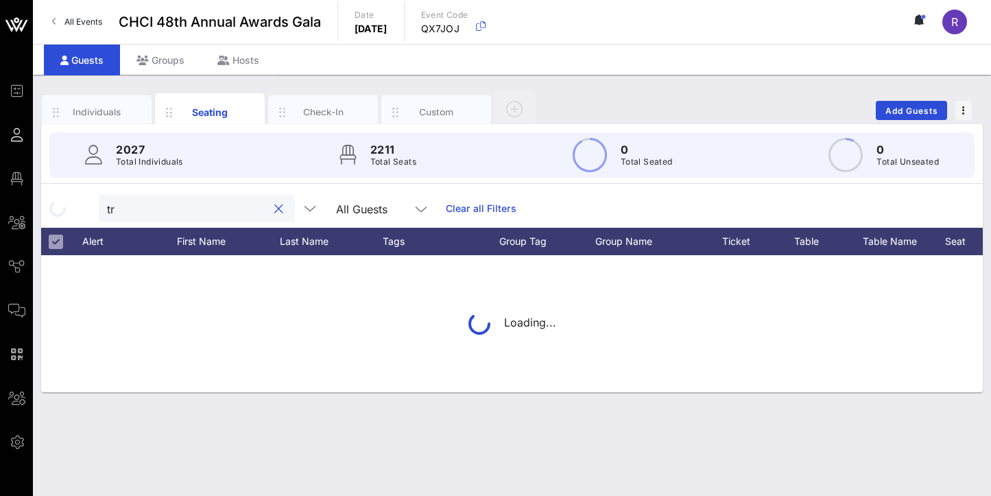
type input "t"
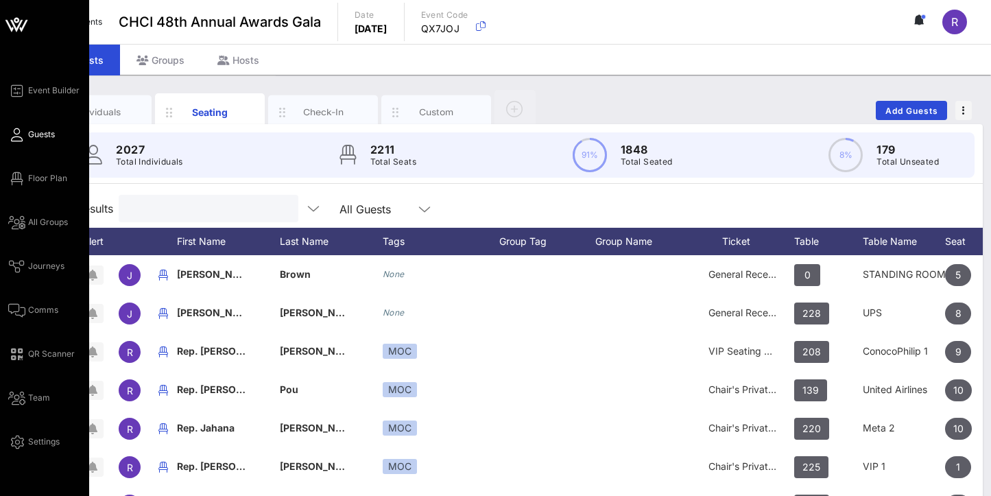
click at [40, 134] on span "Guests" at bounding box center [41, 134] width 27 height 12
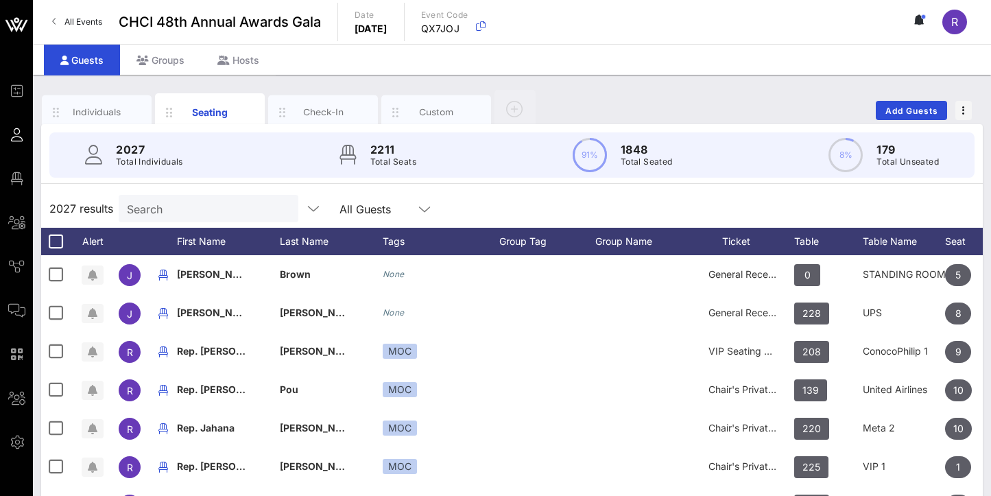
click at [162, 211] on input "Search" at bounding box center [207, 209] width 160 height 18
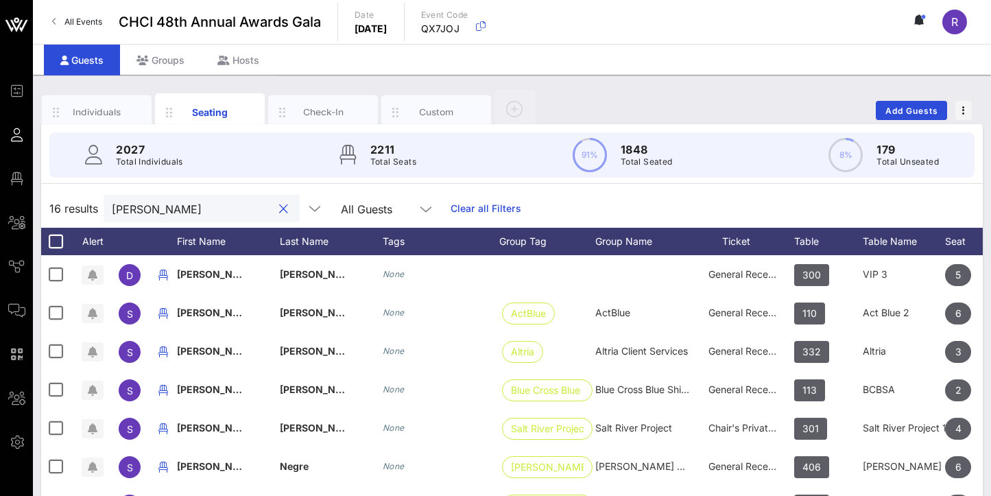
type input "Santiago"
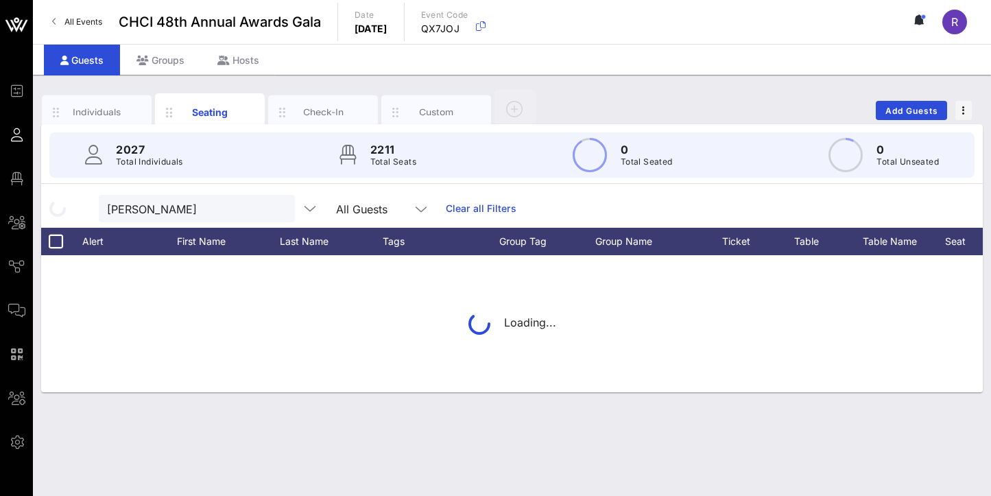
drag, startPoint x: 162, startPoint y: 211, endPoint x: 164, endPoint y: 428, distance: 216.7
click at [163, 425] on div "Individuals Seating Check-In Custom Add Guests 2027 Total Individuals 2211 Tota…" at bounding box center [512, 285] width 958 height 421
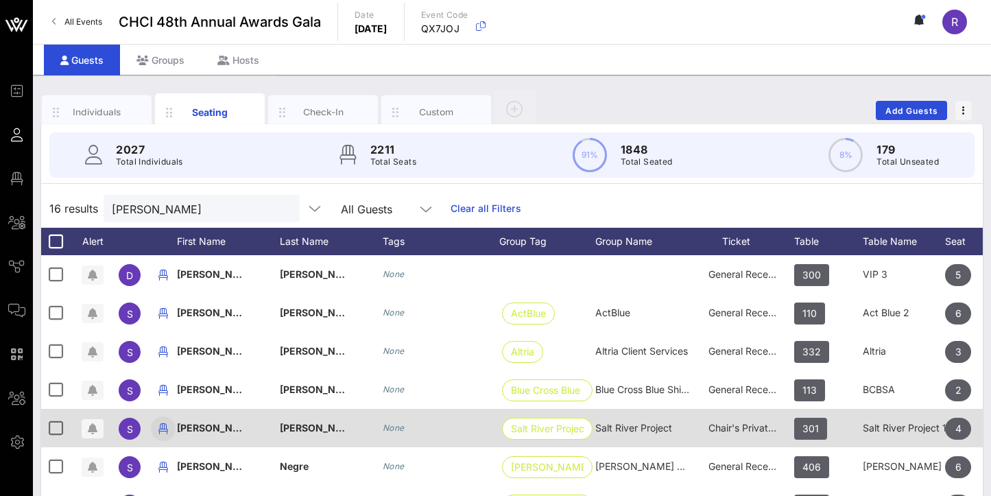
click at [163, 427] on icon "button" at bounding box center [163, 428] width 16 height 16
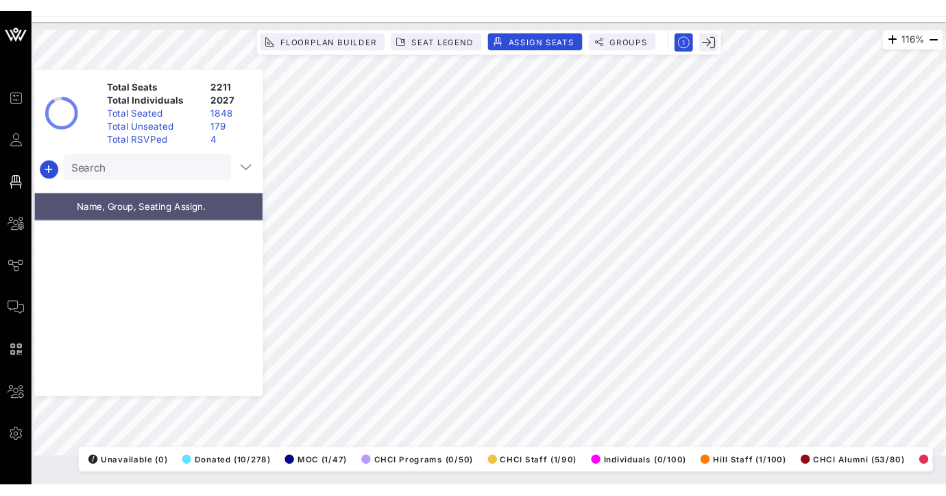
scroll to position [48197, 0]
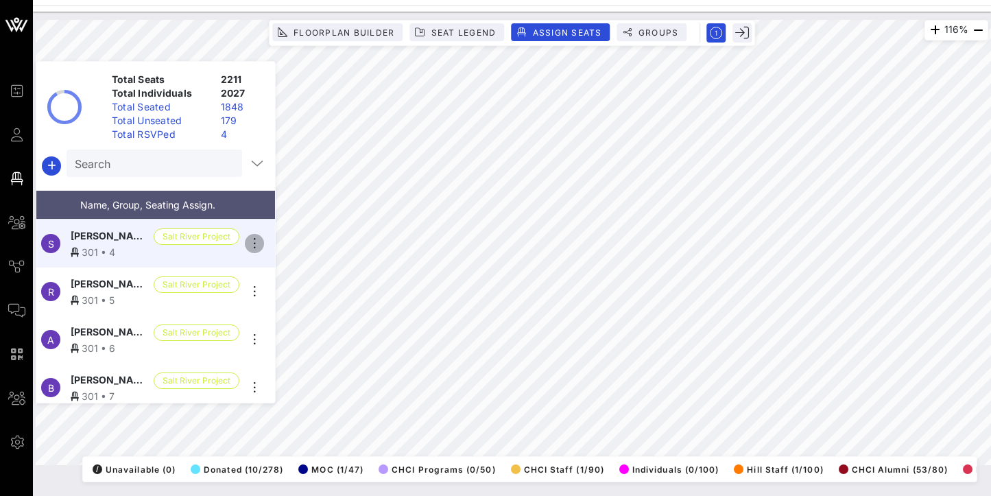
click at [248, 242] on icon "button" at bounding box center [254, 243] width 16 height 16
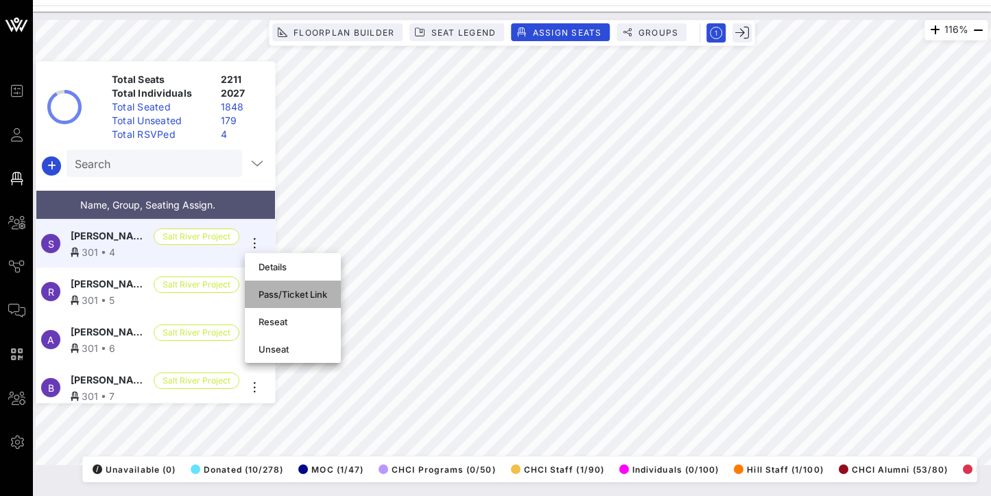
click at [300, 289] on div "Pass/Ticket Link" at bounding box center [293, 294] width 69 height 11
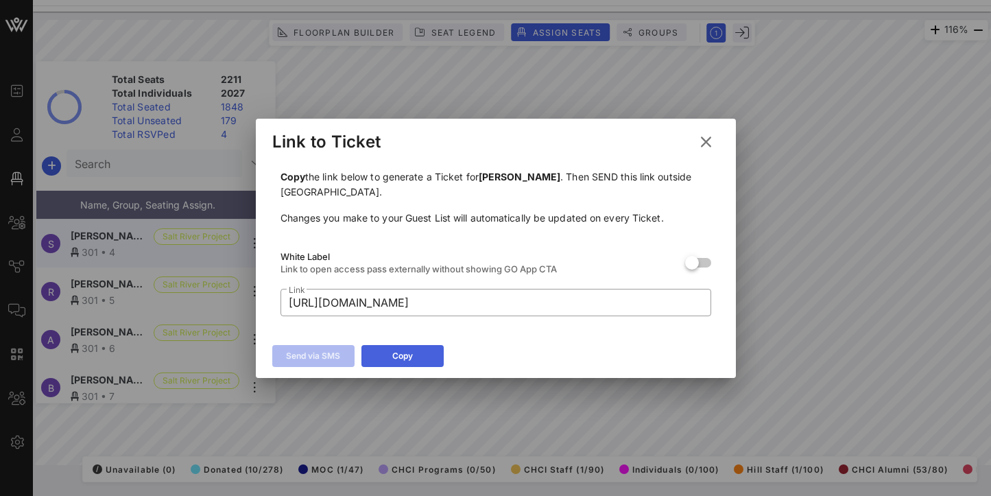
click at [407, 354] on icon at bounding box center [403, 356] width 10 height 8
click at [709, 137] on icon at bounding box center [706, 142] width 19 height 16
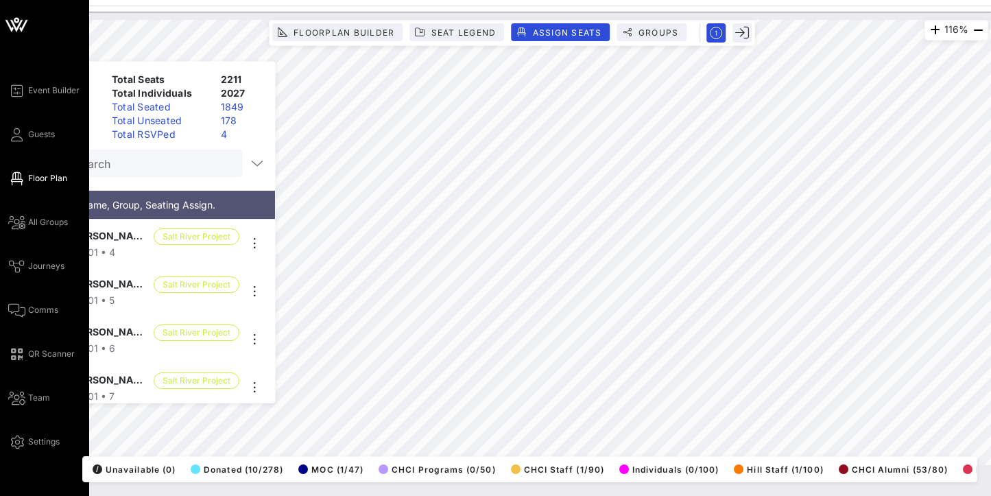
click at [43, 174] on span "Floor Plan" at bounding box center [47, 178] width 39 height 12
click at [43, 175] on span "Floor Plan" at bounding box center [47, 178] width 39 height 12
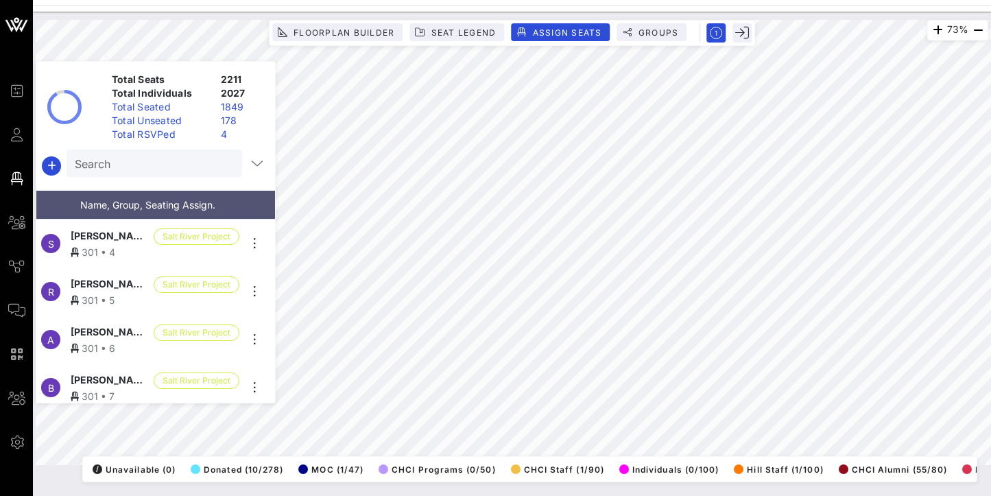
click at [990, 267] on html "Event Builder Guests Floor Plan All Groups Journeys Comms QR Scanner Team Setti…" at bounding box center [495, 248] width 991 height 496
click at [149, 148] on div "80% Floorplan Builder Seat Legend Assign Seats Groups Exit Total Seats 2211 Tot…" at bounding box center [512, 242] width 953 height 445
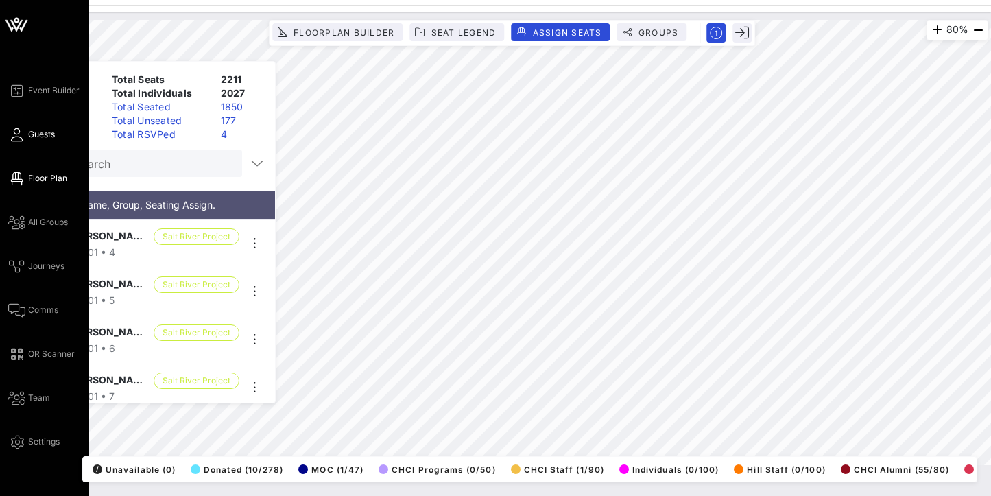
click at [28, 136] on span "Guests" at bounding box center [41, 134] width 27 height 12
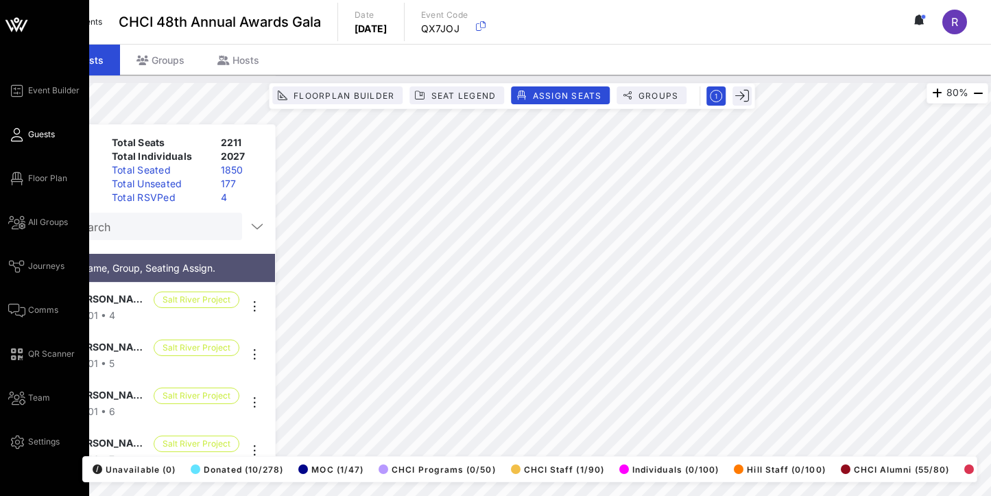
click at [40, 136] on span "Guests" at bounding box center [41, 134] width 27 height 12
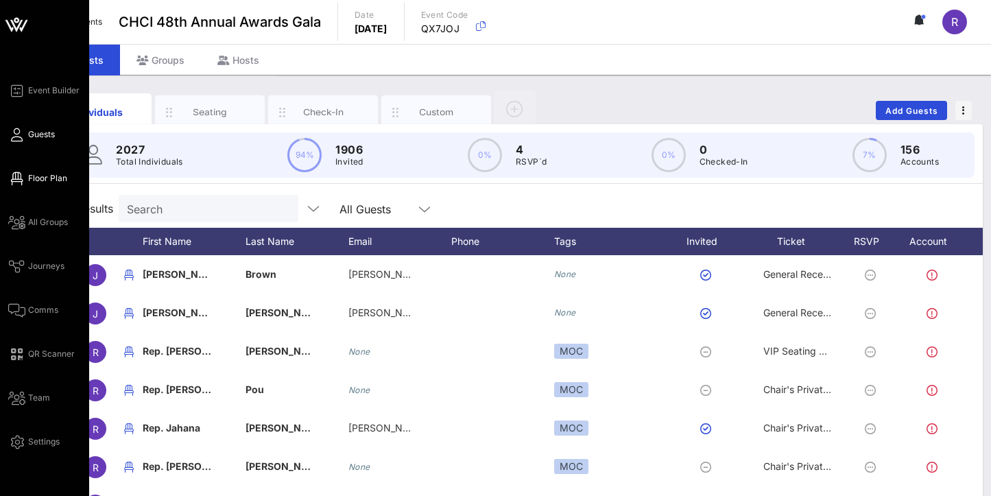
click at [40, 176] on span "Floor Plan" at bounding box center [47, 178] width 39 height 12
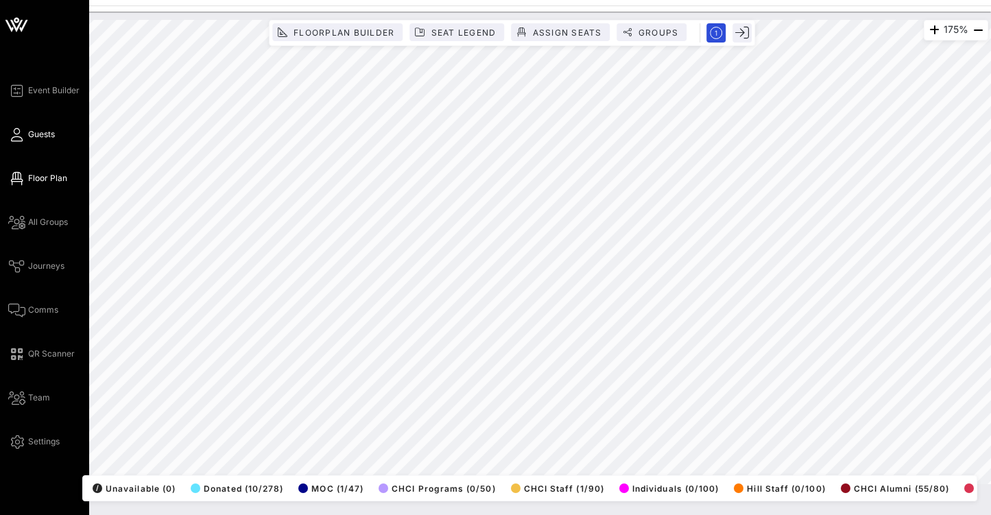
click at [28, 127] on link "Guests" at bounding box center [31, 134] width 47 height 16
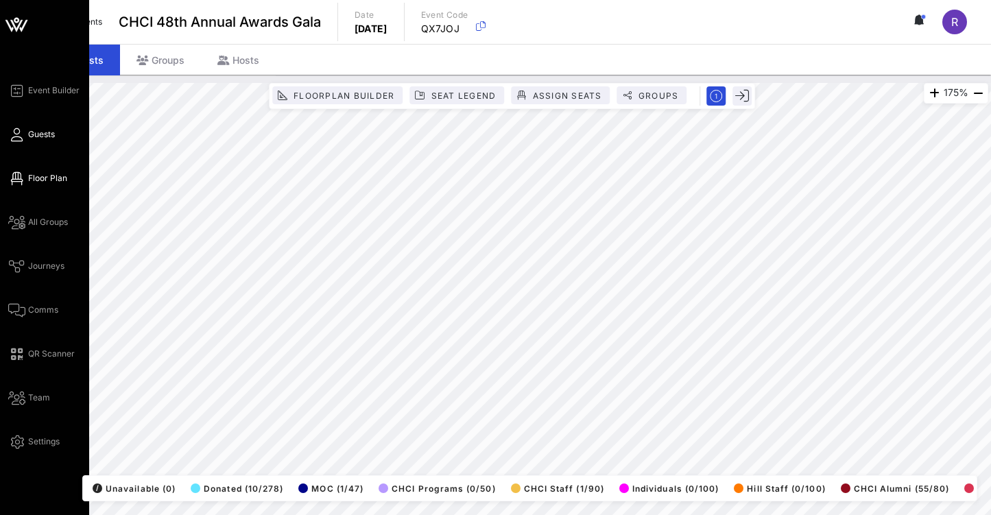
click at [37, 134] on span "Guests" at bounding box center [41, 134] width 27 height 12
click at [46, 181] on span "Floor Plan" at bounding box center [47, 178] width 39 height 12
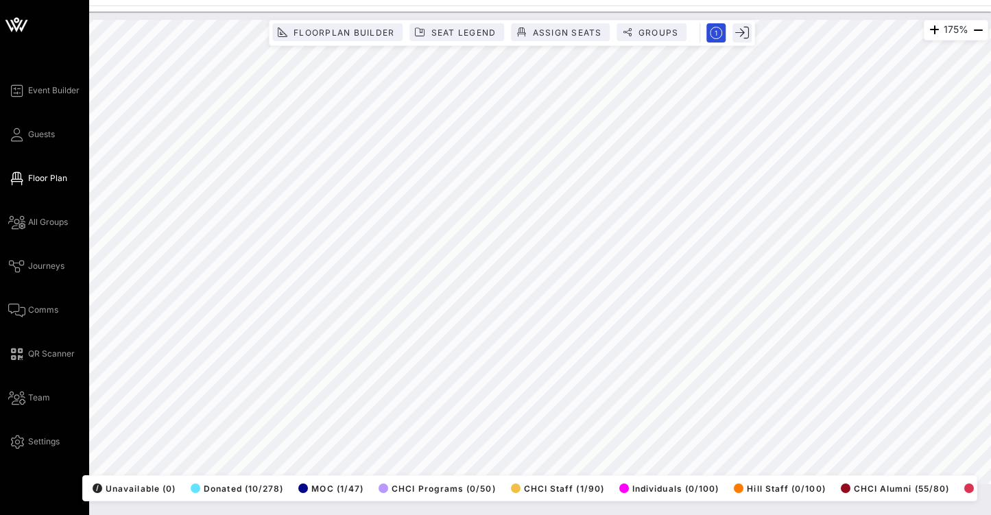
click at [47, 143] on div "Event Builder Guests Floor Plan All Groups Journeys Comms QR Scanner Team Setti…" at bounding box center [48, 266] width 81 height 368
click at [33, 135] on span "Guests" at bounding box center [41, 134] width 27 height 12
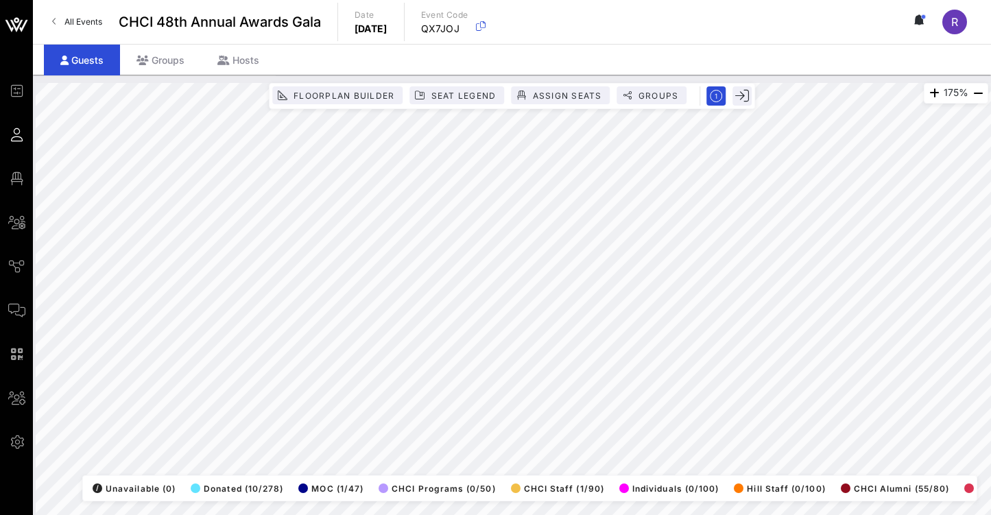
click at [0, 0] on span "Guests" at bounding box center [0, 0] width 0 height 0
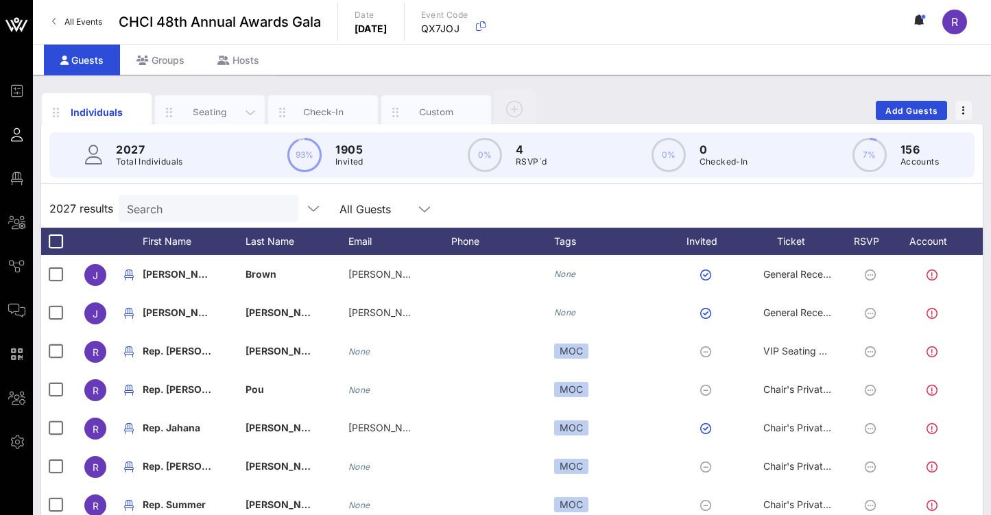
click at [226, 102] on div "Seating" at bounding box center [210, 112] width 110 height 34
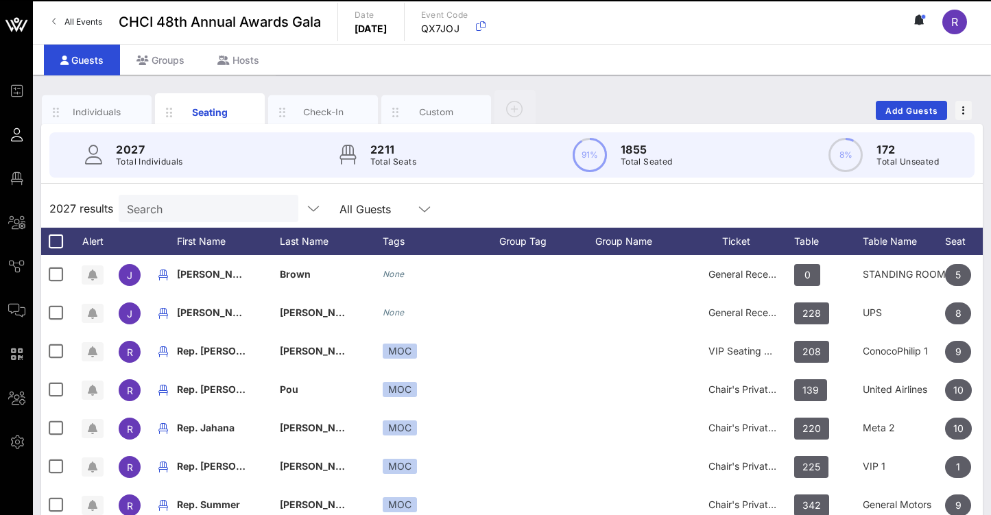
click at [164, 215] on input "Search" at bounding box center [207, 209] width 160 height 18
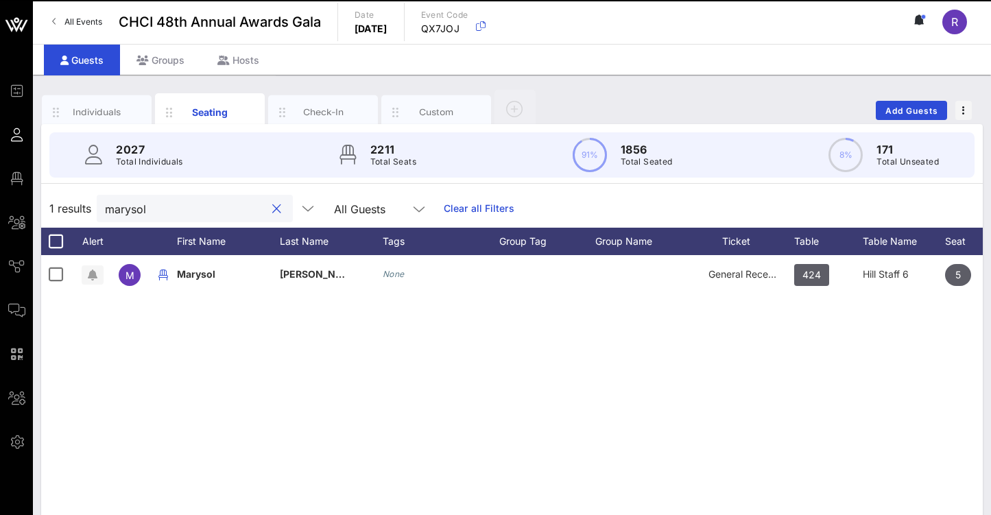
type input "Marisol"
drag, startPoint x: 164, startPoint y: 215, endPoint x: 216, endPoint y: 119, distance: 109.2
click at [216, 119] on div "Seating" at bounding box center [210, 112] width 61 height 14
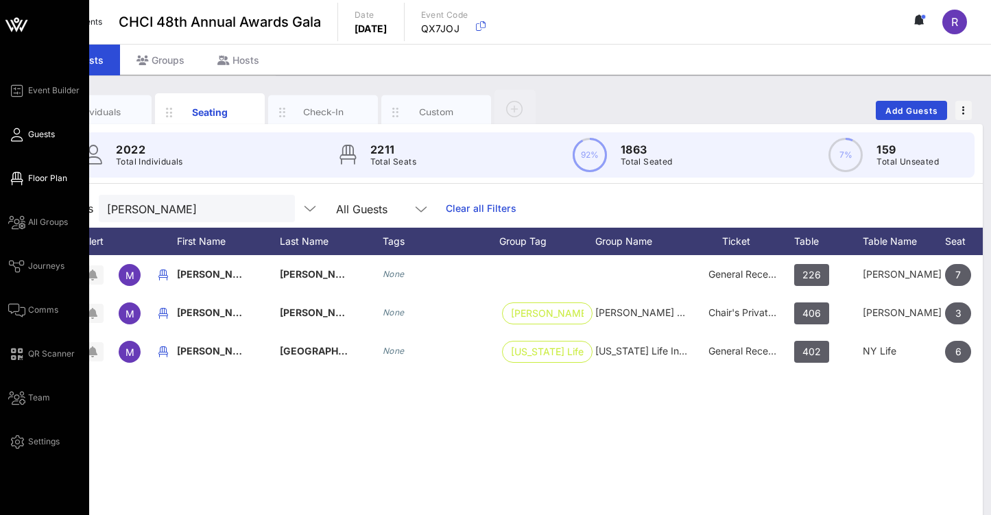
click at [48, 175] on span "Floor Plan" at bounding box center [47, 178] width 39 height 12
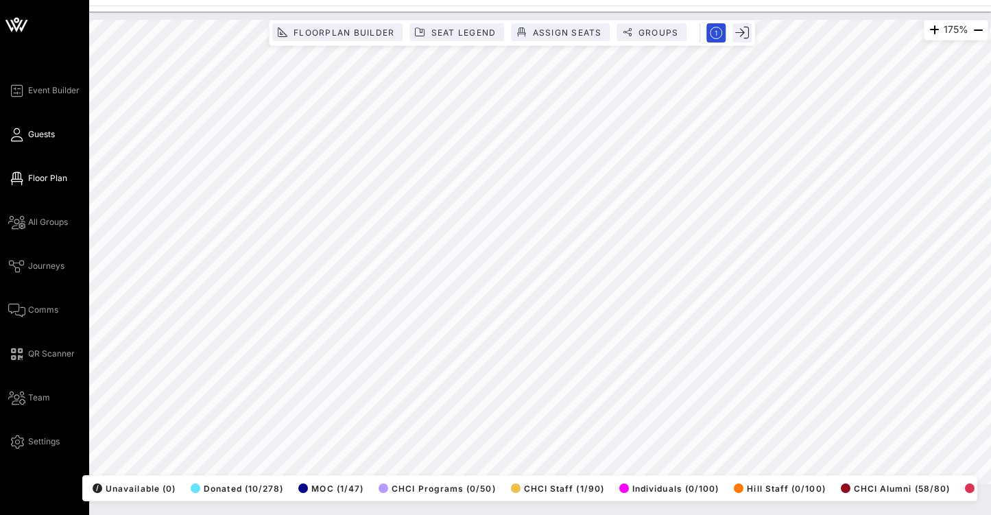
click at [31, 134] on span "Guests" at bounding box center [41, 134] width 27 height 12
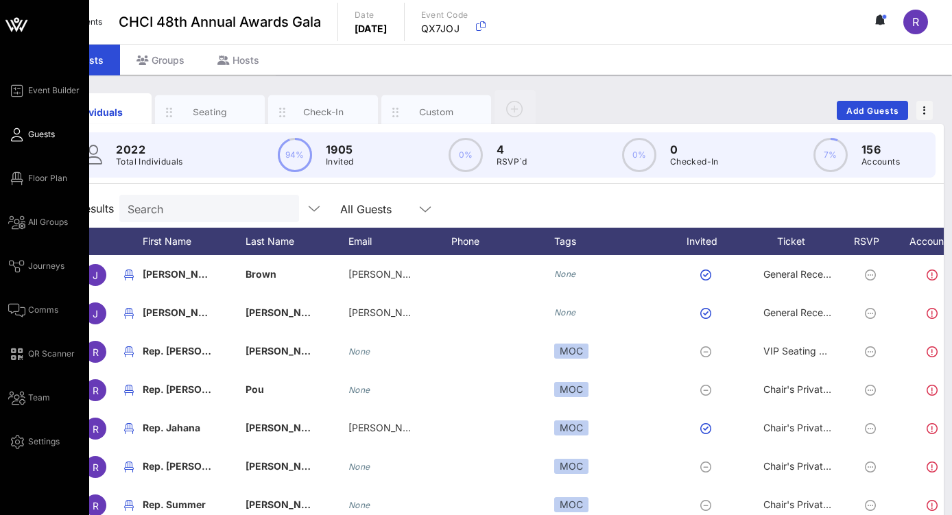
click at [19, 136] on icon at bounding box center [16, 135] width 17 height 2
click at [34, 135] on span "Guests" at bounding box center [41, 134] width 27 height 12
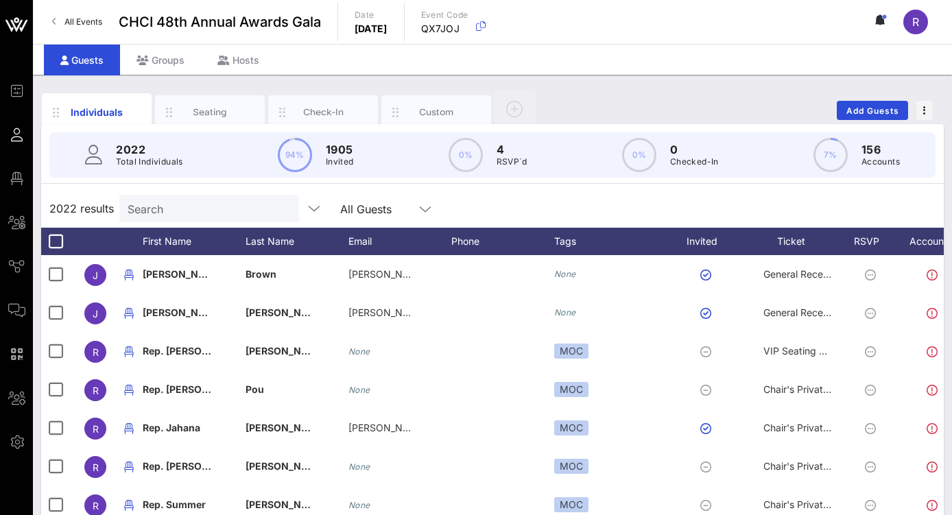
click at [240, 213] on input "Search" at bounding box center [208, 209] width 160 height 18
type input "d"
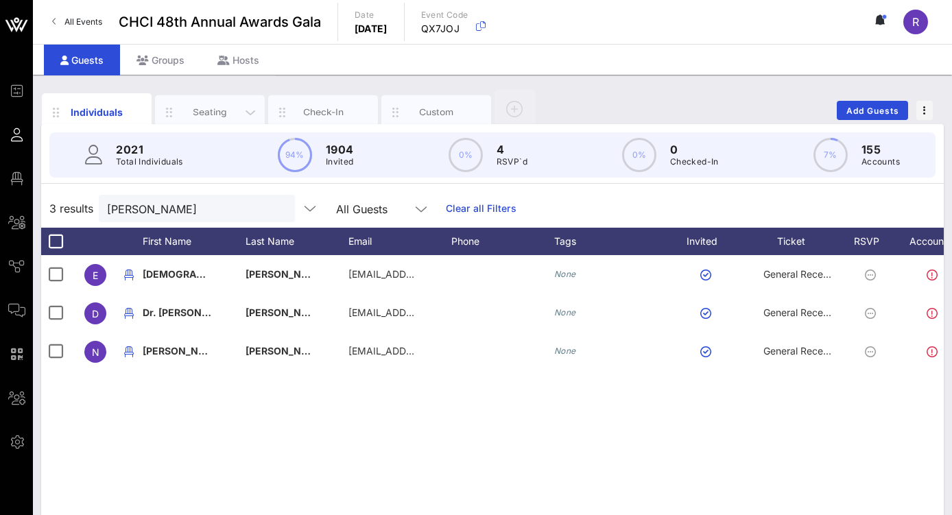
click at [220, 115] on div "Seating" at bounding box center [210, 112] width 61 height 13
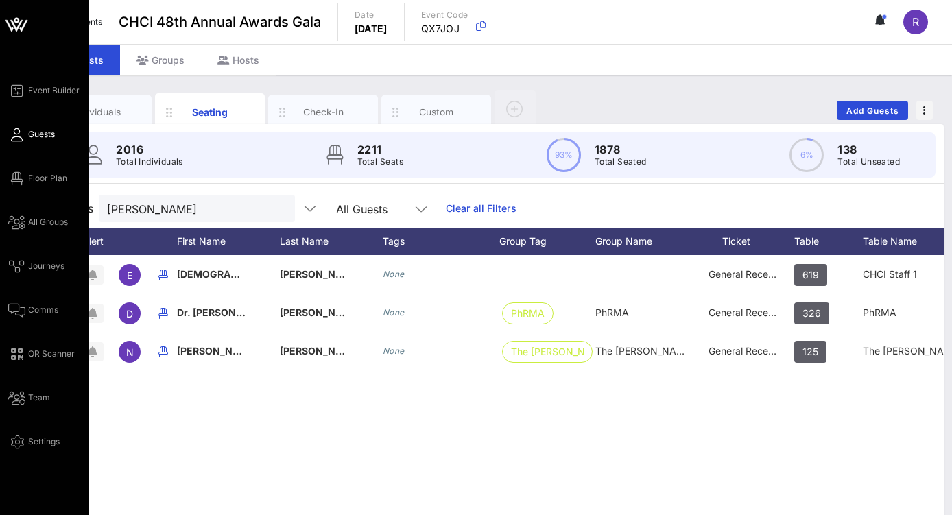
click at [19, 134] on icon at bounding box center [16, 135] width 17 height 2
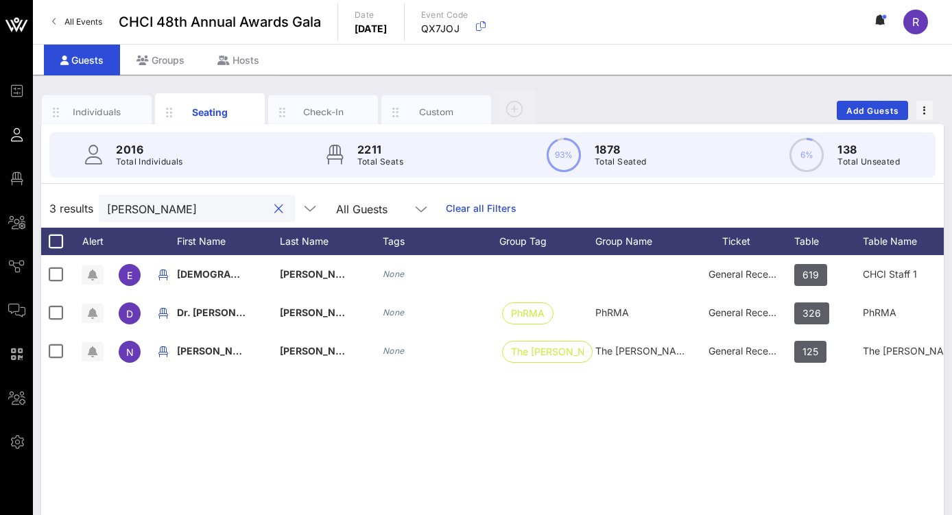
drag, startPoint x: 158, startPoint y: 209, endPoint x: 95, endPoint y: 204, distance: 62.6
click at [95, 204] on div "3 results rios All Guests Clear all Filters" at bounding box center [492, 208] width 902 height 38
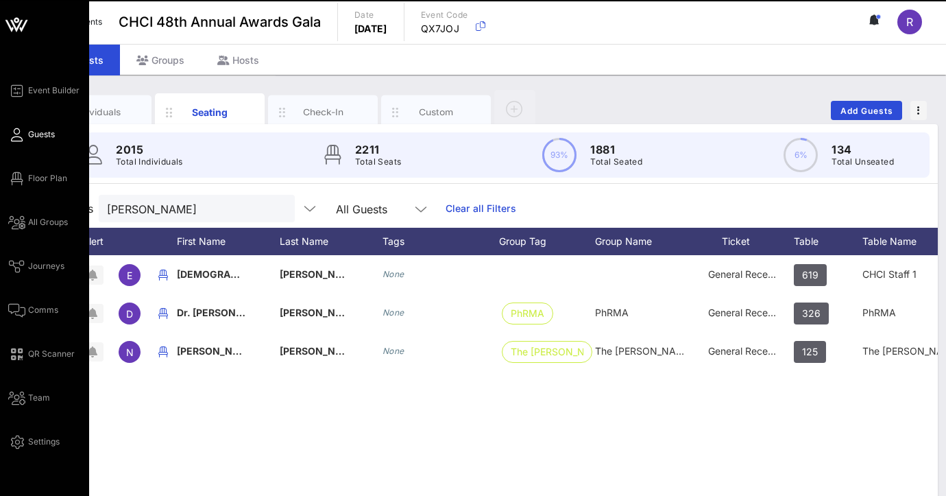
click at [46, 140] on span "Guests" at bounding box center [41, 134] width 27 height 12
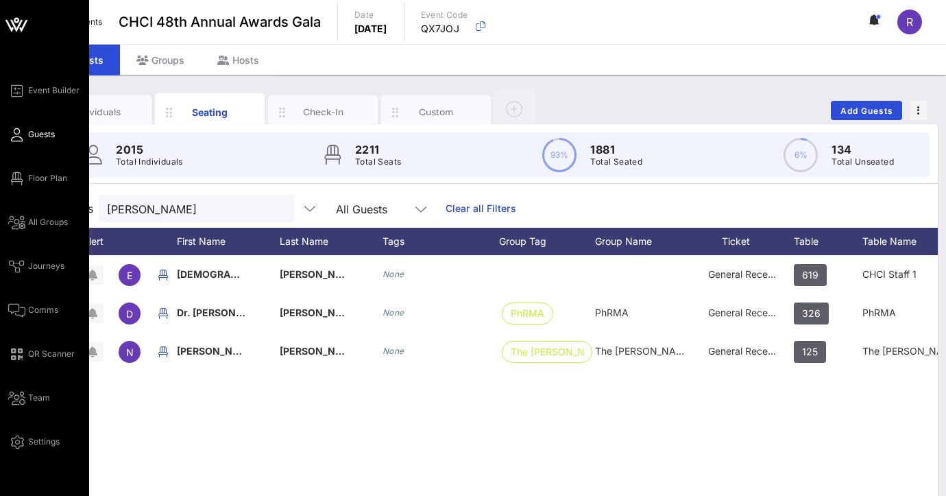
click at [40, 137] on span "Guests" at bounding box center [41, 134] width 27 height 12
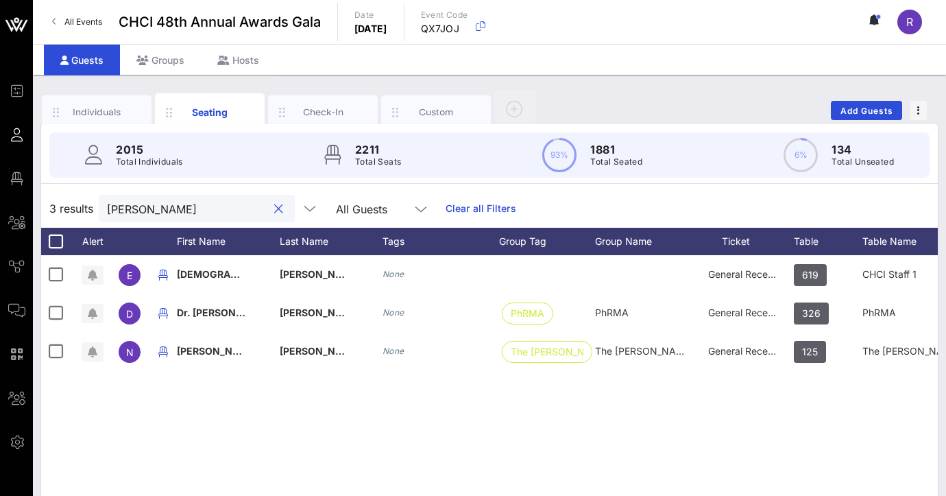
drag, startPoint x: 169, startPoint y: 214, endPoint x: 101, endPoint y: 213, distance: 68.6
click at [101, 213] on div "rios" at bounding box center [197, 208] width 196 height 27
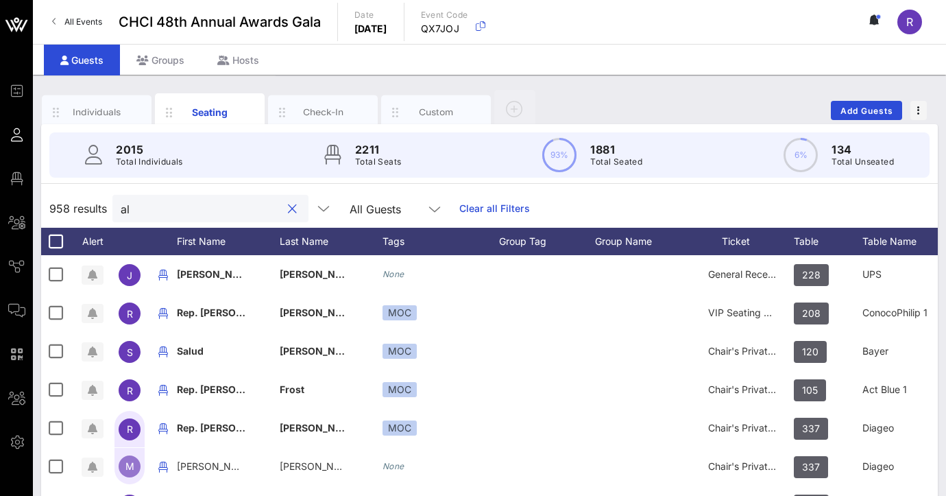
type input "a"
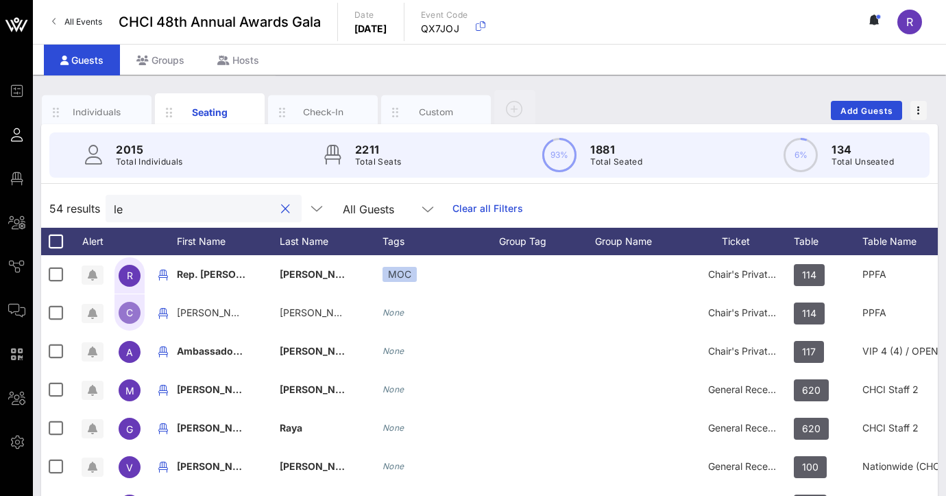
type input "l"
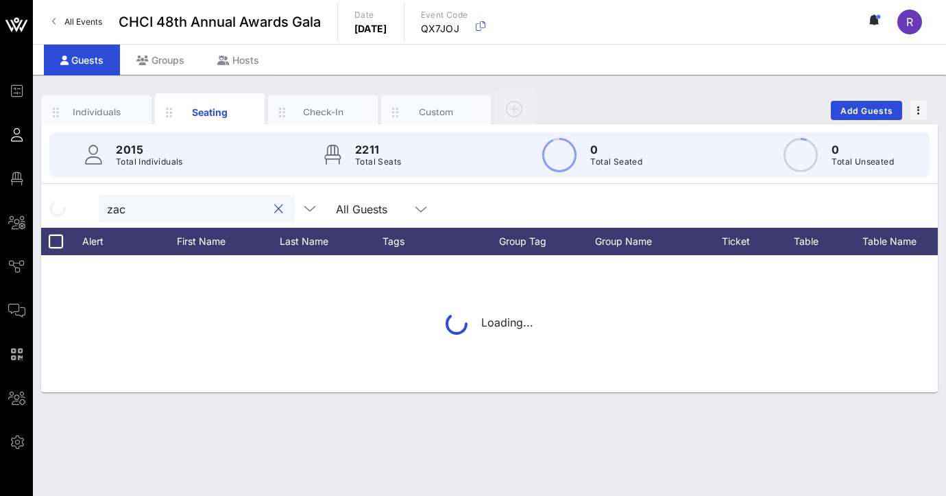
type input "zach"
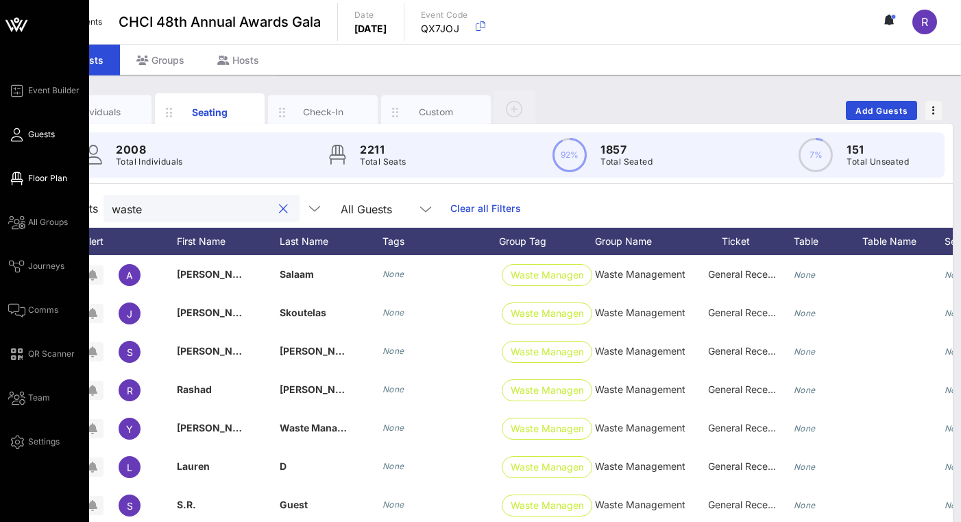
type input "waste"
click at [45, 178] on span "Floor Plan" at bounding box center [47, 178] width 39 height 12
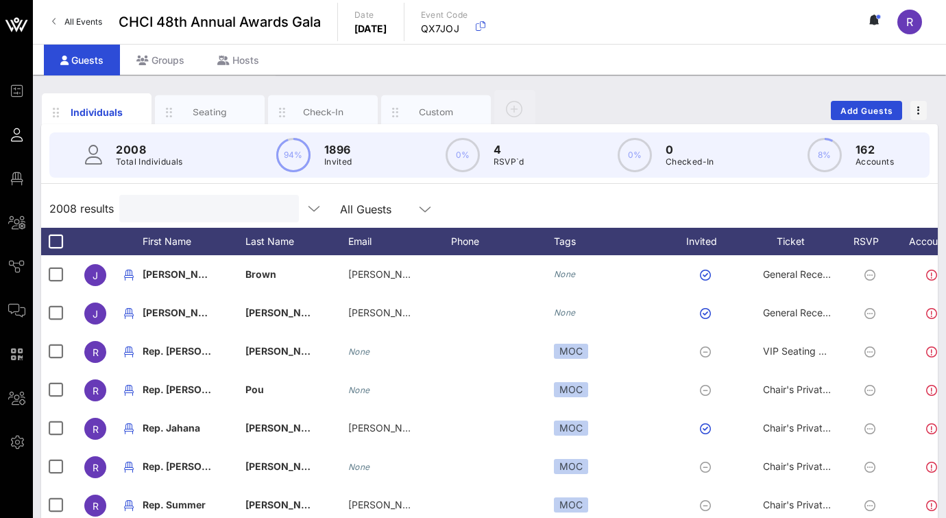
click at [183, 206] on input "text" at bounding box center [208, 209] width 160 height 18
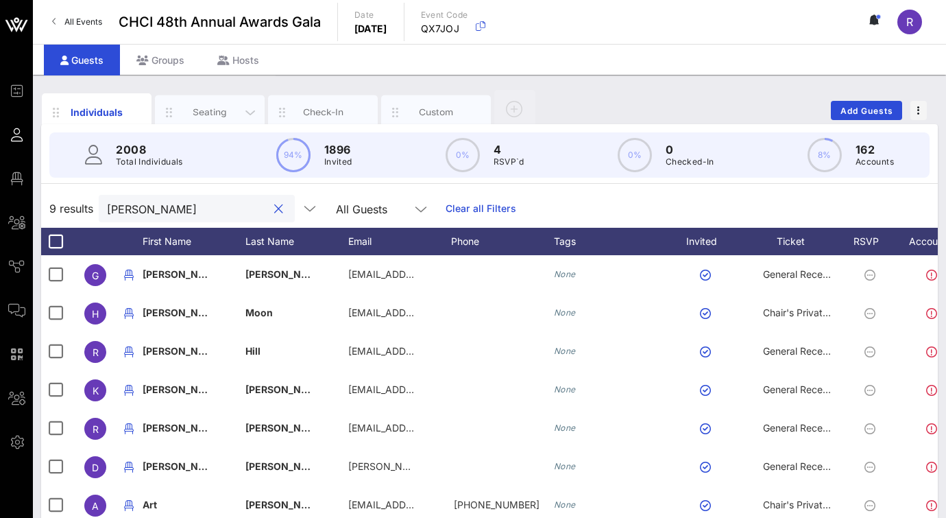
click at [213, 108] on div "Seating" at bounding box center [210, 112] width 61 height 13
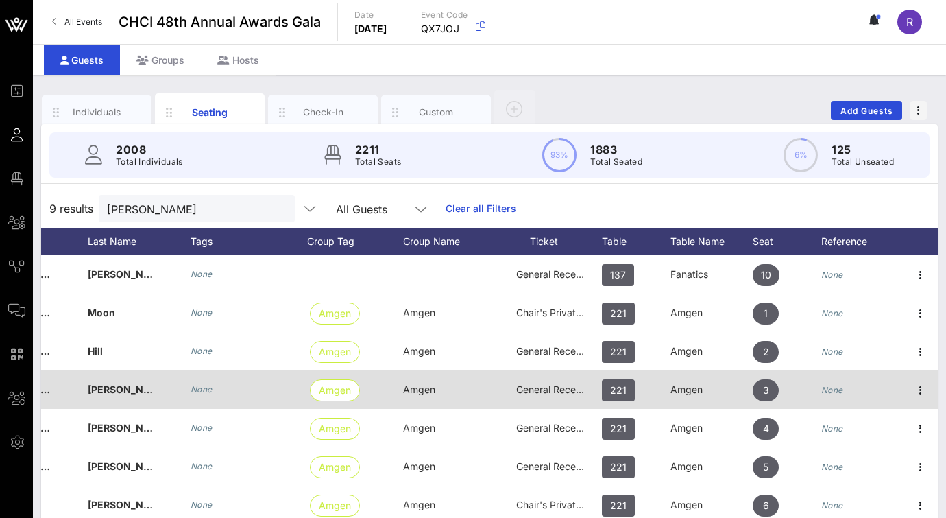
scroll to position [1, 0]
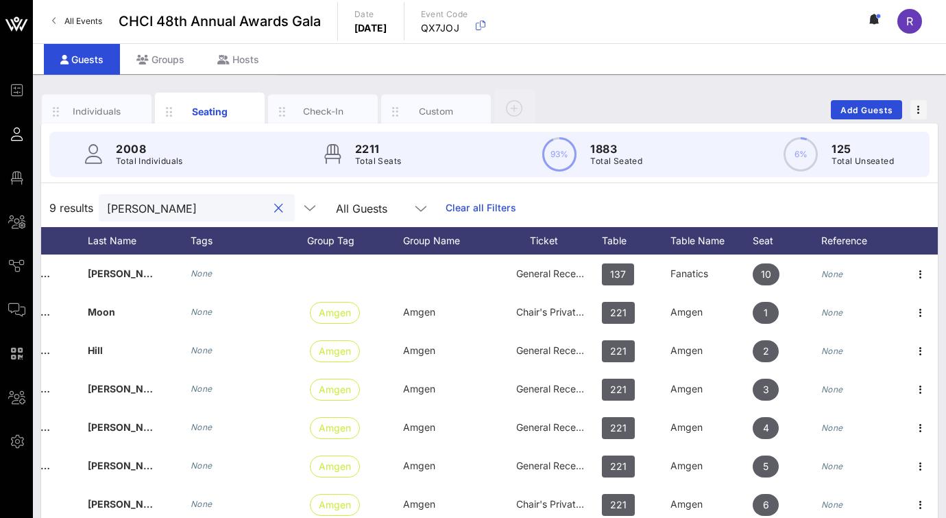
drag, startPoint x: 195, startPoint y: 203, endPoint x: 40, endPoint y: 202, distance: 155.0
click at [40, 202] on div "Individuals Seating Check-In Custom Add Guests 2008 Total Individuals 2211 Tota…" at bounding box center [489, 377] width 913 height 606
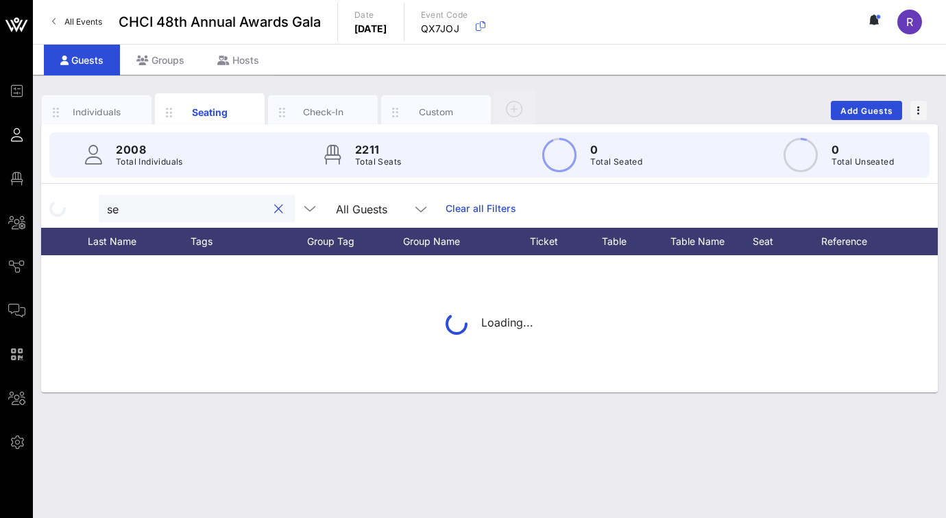
type input "s"
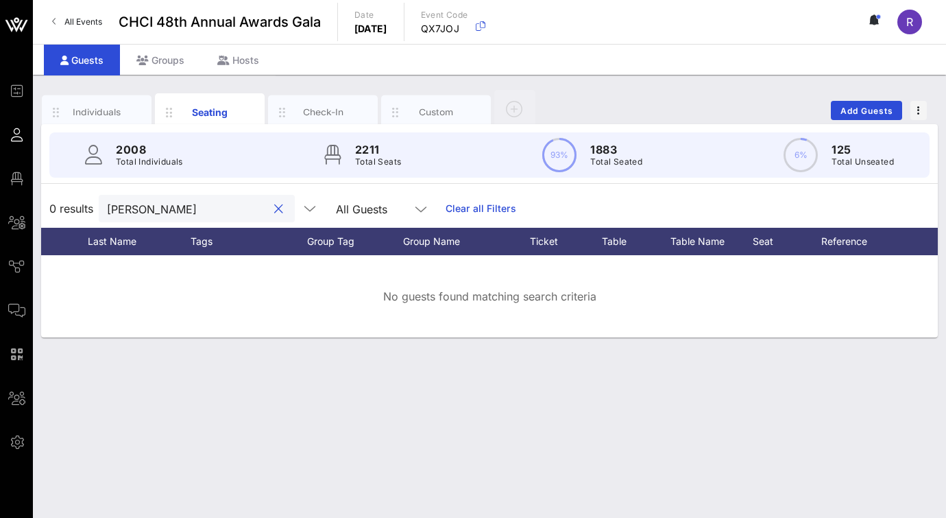
drag, startPoint x: 171, startPoint y: 214, endPoint x: 61, endPoint y: 193, distance: 111.8
click at [61, 193] on div "0 results [PERSON_NAME] All Guests Clear all Filters" at bounding box center [489, 208] width 897 height 38
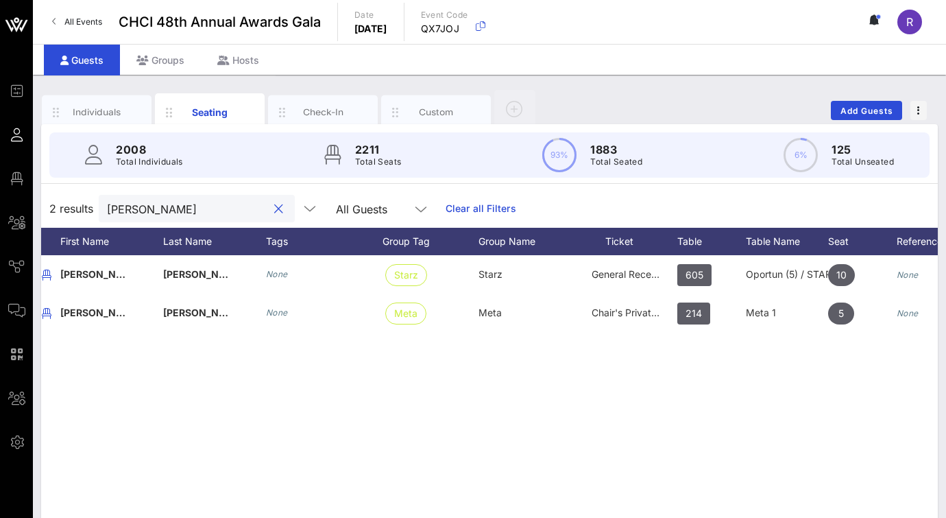
scroll to position [0, 117]
type input "[PERSON_NAME]"
click at [215, 387] on div "K [PERSON_NAME] None Starz Starz General Reception 605 Oportun (5) / STARZ (5) …" at bounding box center [489, 460] width 897 height 411
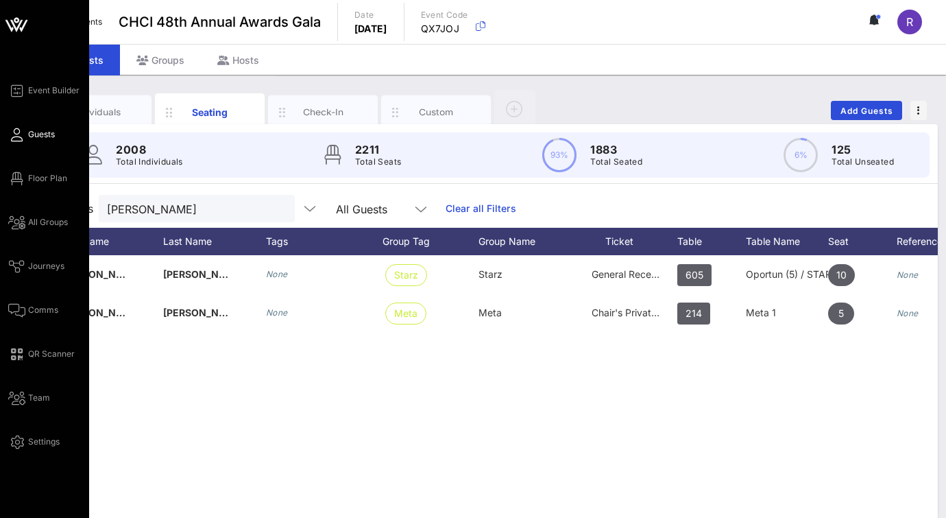
click at [40, 134] on span "Guests" at bounding box center [41, 134] width 27 height 12
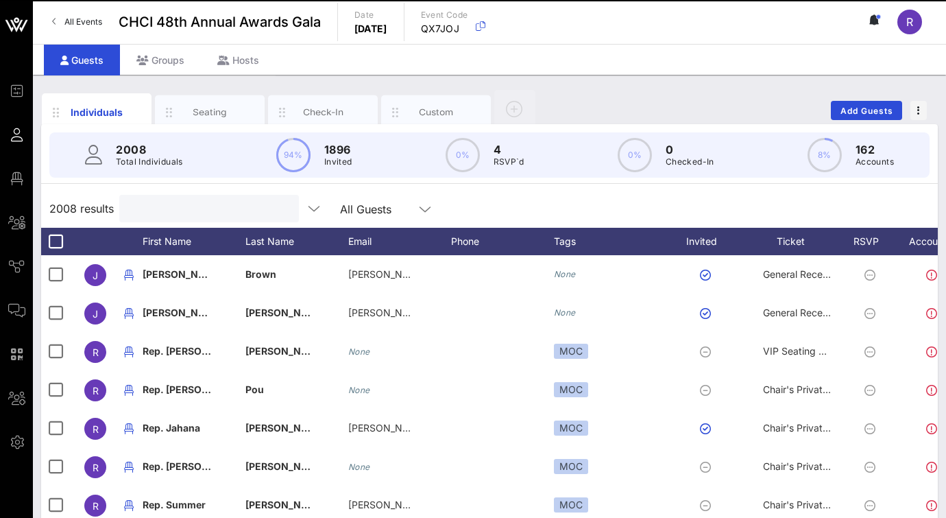
click at [208, 204] on input "text" at bounding box center [208, 209] width 160 height 18
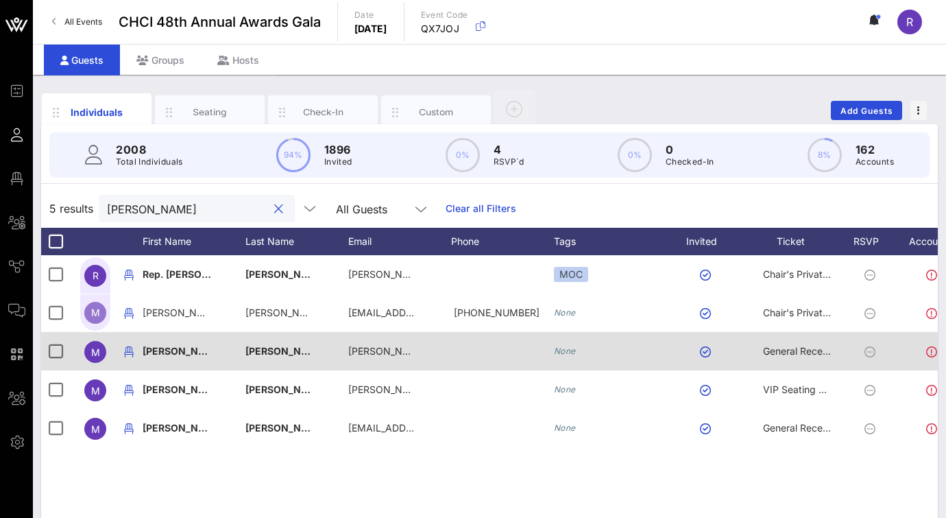
type input "[PERSON_NAME]"
click at [801, 350] on span "General Reception" at bounding box center [804, 351] width 82 height 12
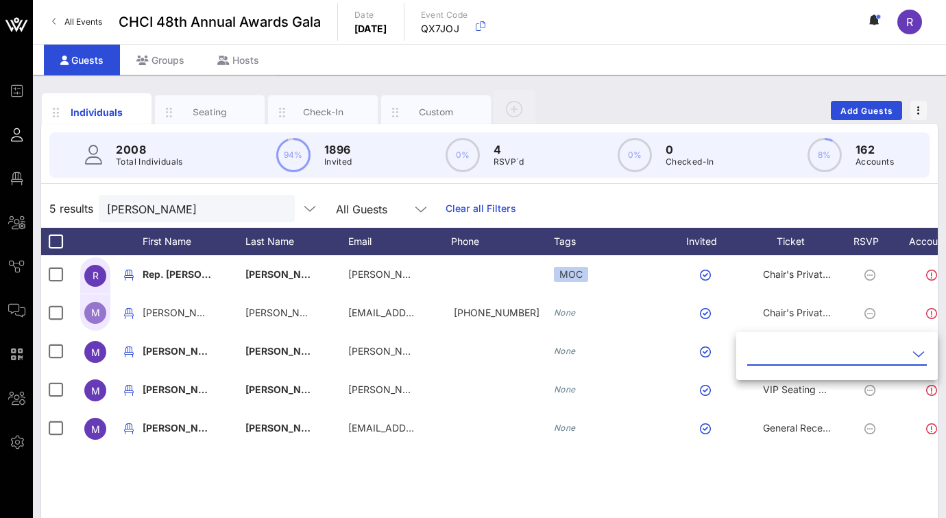
click at [916, 351] on icon at bounding box center [919, 354] width 12 height 16
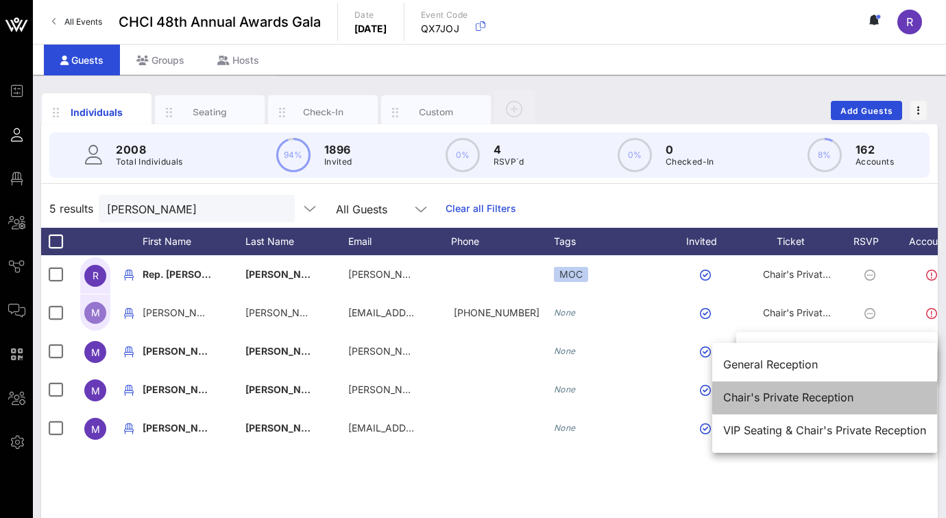
click at [817, 394] on div "Chair's Private Reception" at bounding box center [825, 397] width 203 height 13
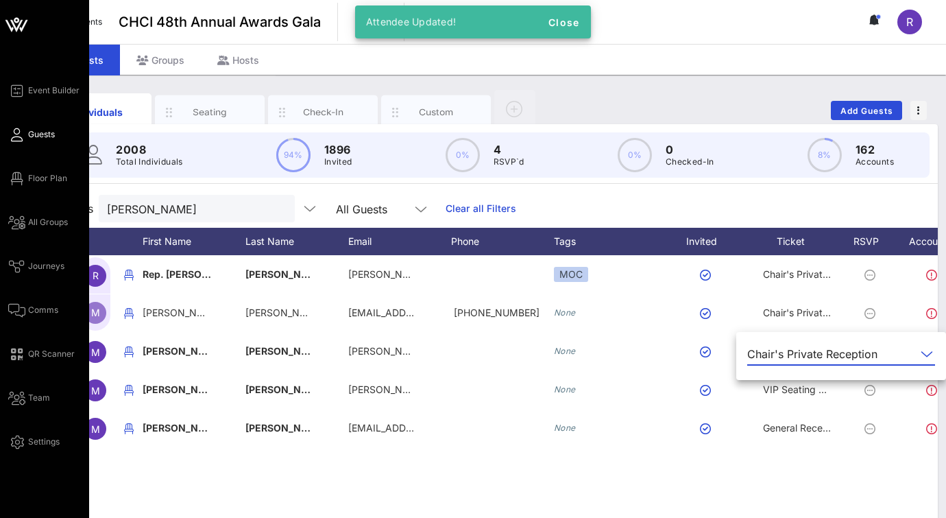
click at [32, 132] on span "Guests" at bounding box center [41, 134] width 27 height 12
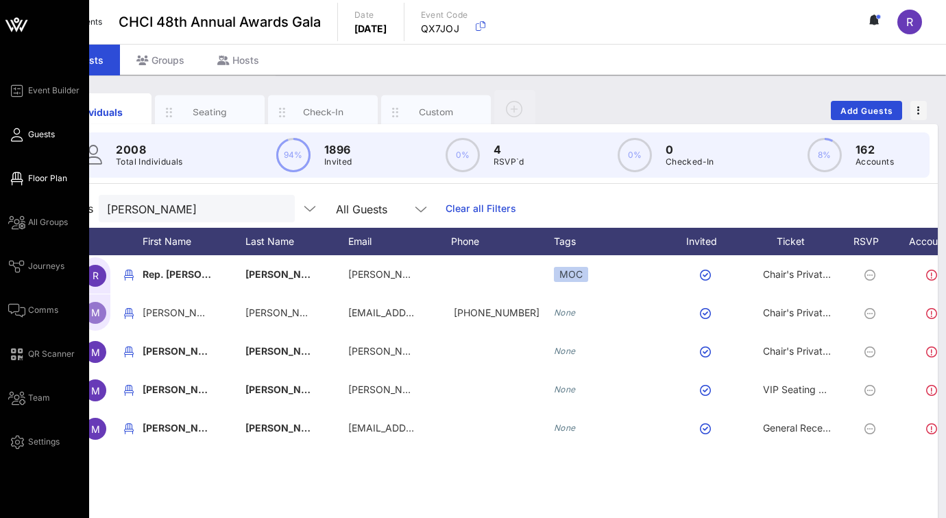
click at [44, 177] on span "Floor Plan" at bounding box center [47, 178] width 39 height 12
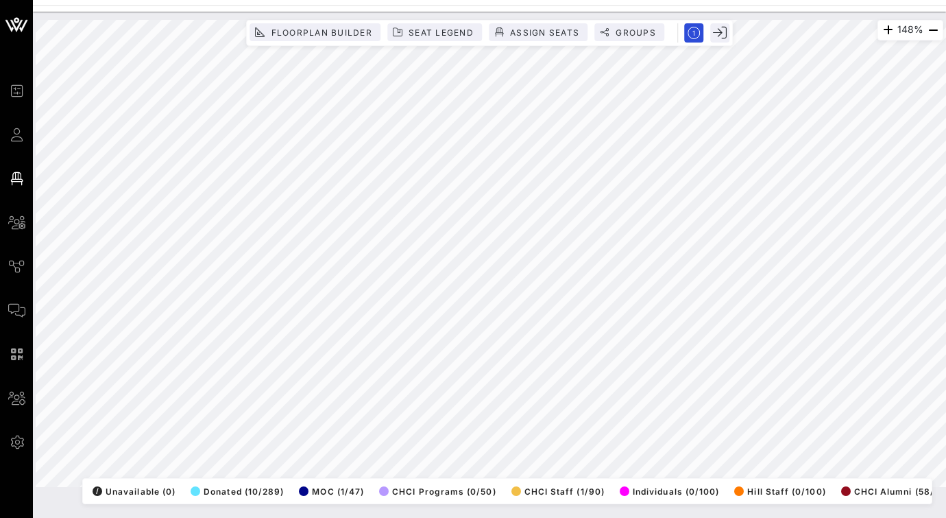
click at [592, 0] on html "Event Builder Guests Floor Plan All Groups Journeys Comms QR Scanner Team Setti…" at bounding box center [473, 259] width 946 height 518
click at [529, 512] on div "148% Floorplan Builder Seat Legend Assign Seats Groups Exit All Reserved Shared…" at bounding box center [489, 265] width 913 height 506
click at [322, 0] on html "Event Builder Guests Floor Plan All Groups Journeys Comms QR Scanner Team Setti…" at bounding box center [473, 259] width 946 height 518
click at [946, 304] on html "Event Builder Guests Floor Plan All Groups Journeys Comms QR Scanner Team Setti…" at bounding box center [473, 259] width 946 height 518
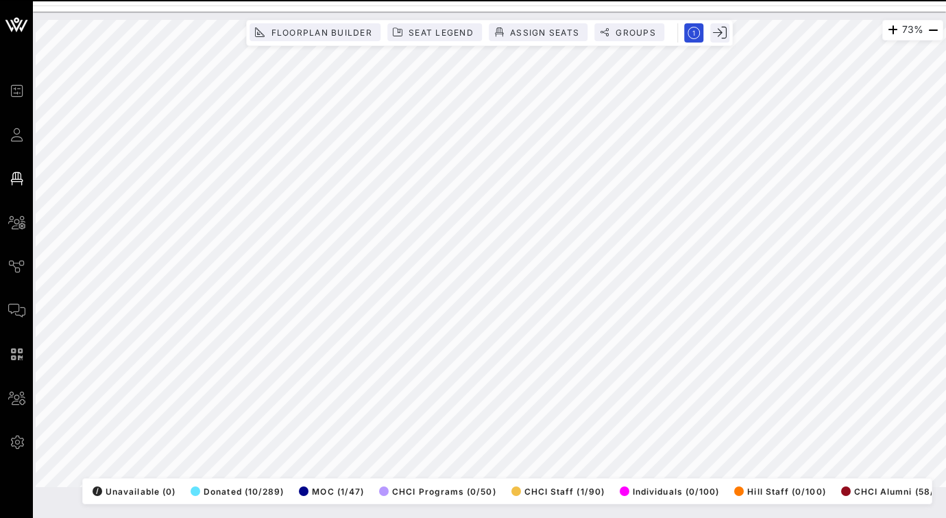
click at [287, 487] on div "73% Floorplan Builder Seat Legend Assign Seats Groups Exit All Reserved Shared …" at bounding box center [490, 253] width 908 height 467
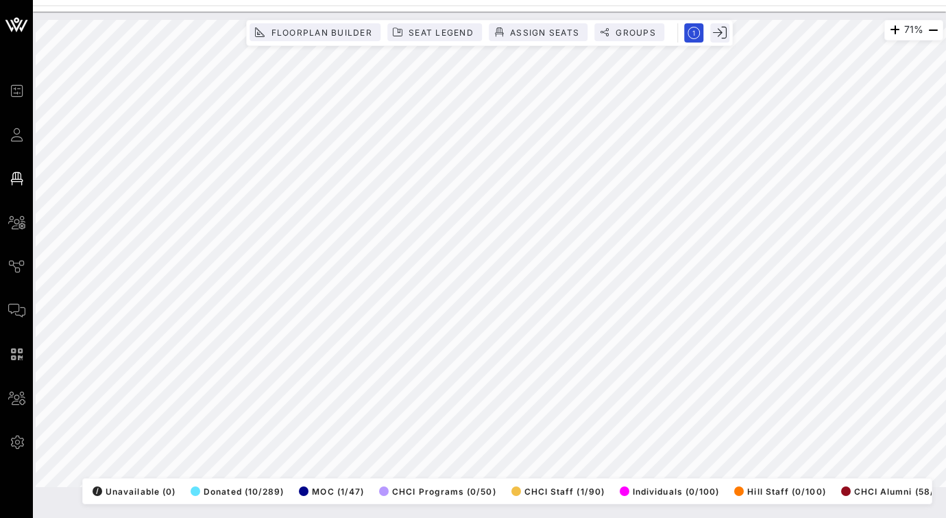
click at [946, 517] on html "Event Builder Guests Floor Plan All Groups Journeys Comms QR Scanner Team Setti…" at bounding box center [473, 259] width 946 height 518
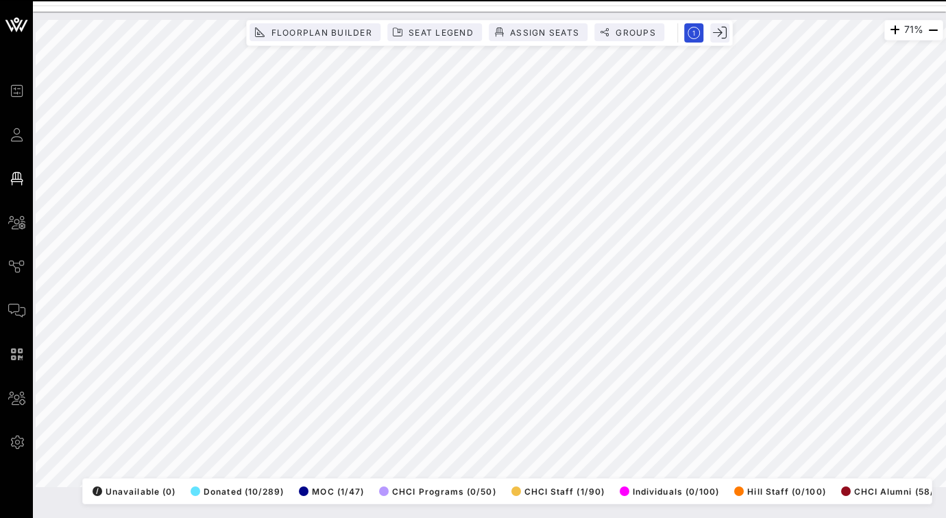
click at [0, 517] on html "Event Builder Guests Floor Plan All Groups Journeys Comms QR Scanner Team Setti…" at bounding box center [473, 259] width 946 height 518
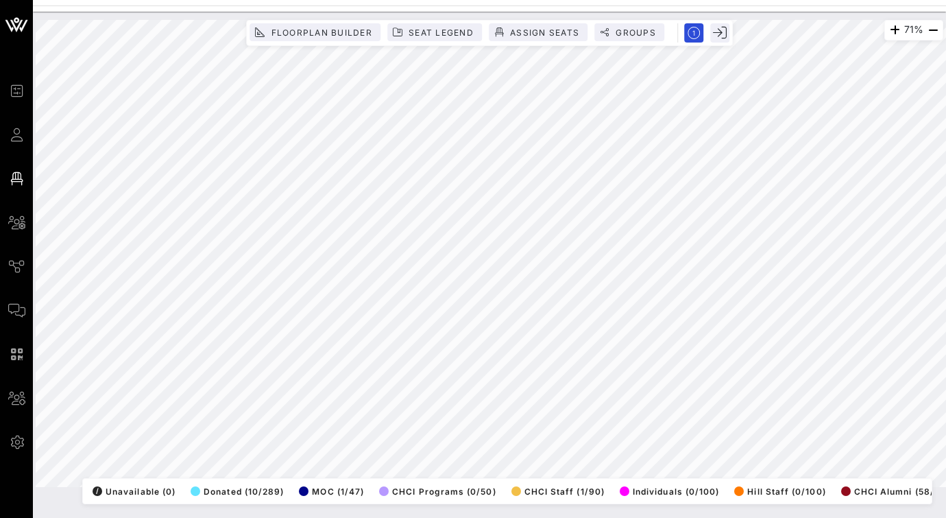
click at [946, 189] on html "Event Builder Guests Floor Plan All Groups Journeys Comms QR Scanner Team Setti…" at bounding box center [473, 259] width 946 height 518
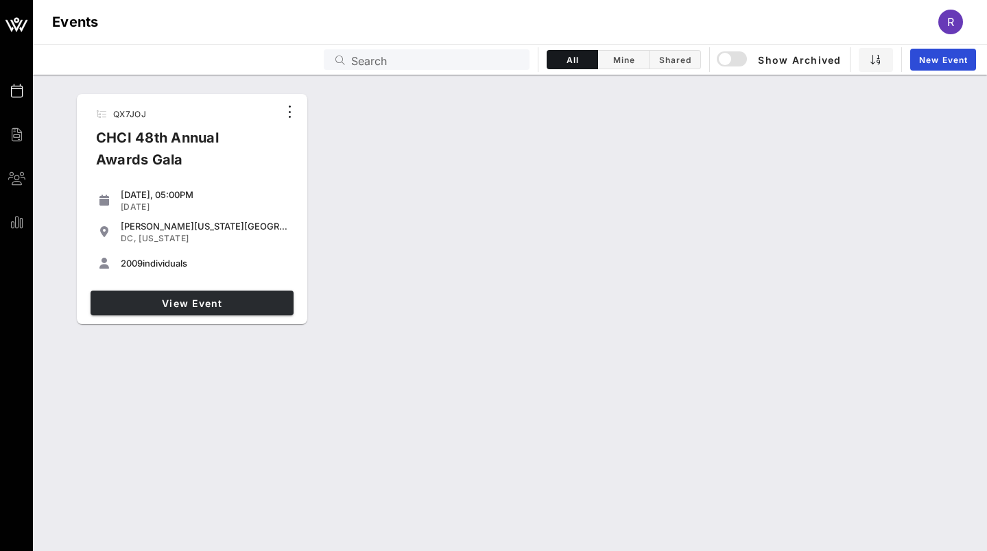
click at [243, 296] on link "View Event" at bounding box center [192, 303] width 203 height 25
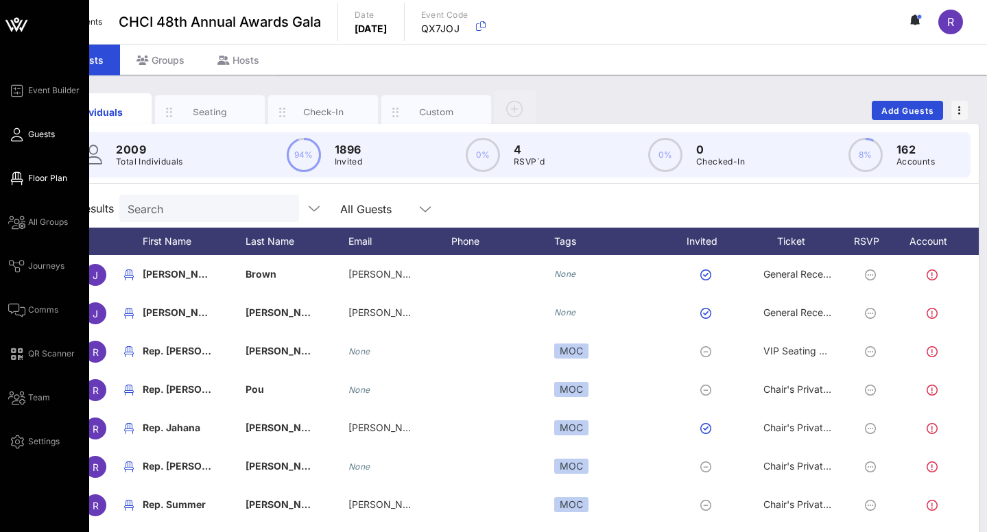
click at [48, 184] on link "Floor Plan" at bounding box center [37, 178] width 59 height 16
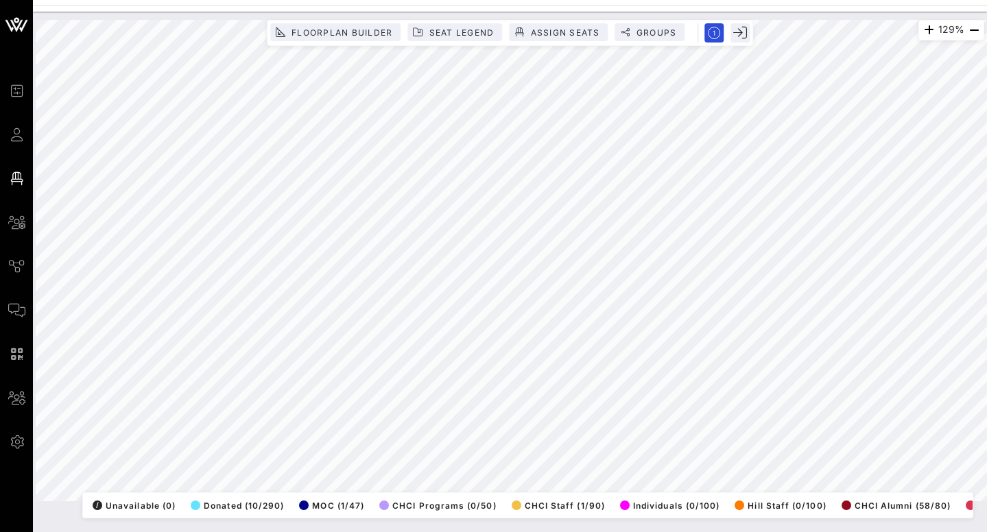
click at [986, 222] on html "Event Builder Guests Floor Plan All Groups Journeys Comms QR Scanner Team Setti…" at bounding box center [493, 266] width 987 height 532
click at [986, 265] on html "Event Builder Guests Floor Plan All Groups Journeys Comms QR Scanner Team Setti…" at bounding box center [493, 266] width 987 height 532
click at [344, 0] on html "Event Builder Guests Floor Plan All Groups Journeys Comms QR Scanner Team Setti…" at bounding box center [493, 266] width 987 height 532
click at [335, 0] on html "Event Builder Guests Floor Plan All Groups Journeys Comms QR Scanner Team Setti…" at bounding box center [493, 266] width 987 height 532
click at [986, 355] on html "Event Builder Guests Floor Plan All Groups Journeys Comms QR Scanner Team Setti…" at bounding box center [493, 266] width 987 height 532
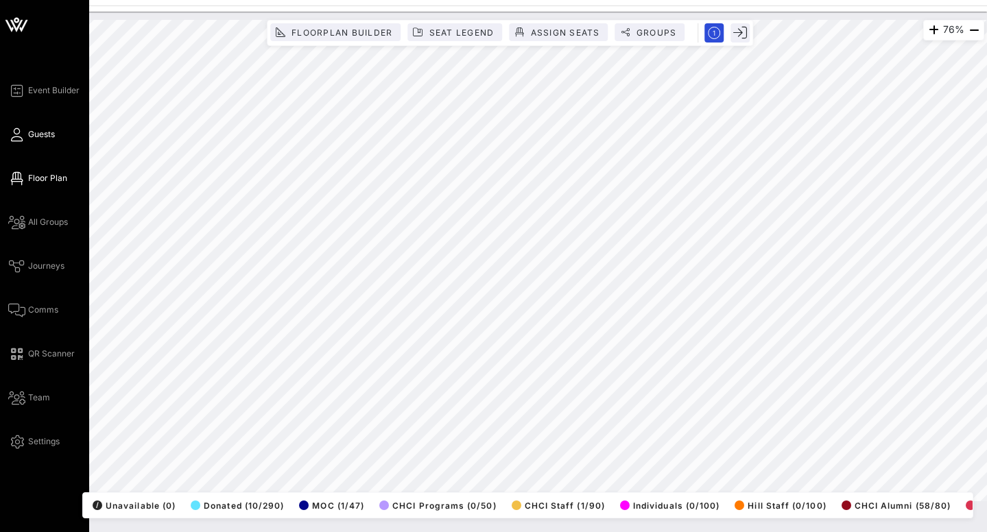
click at [49, 136] on span "Guests" at bounding box center [41, 134] width 27 height 12
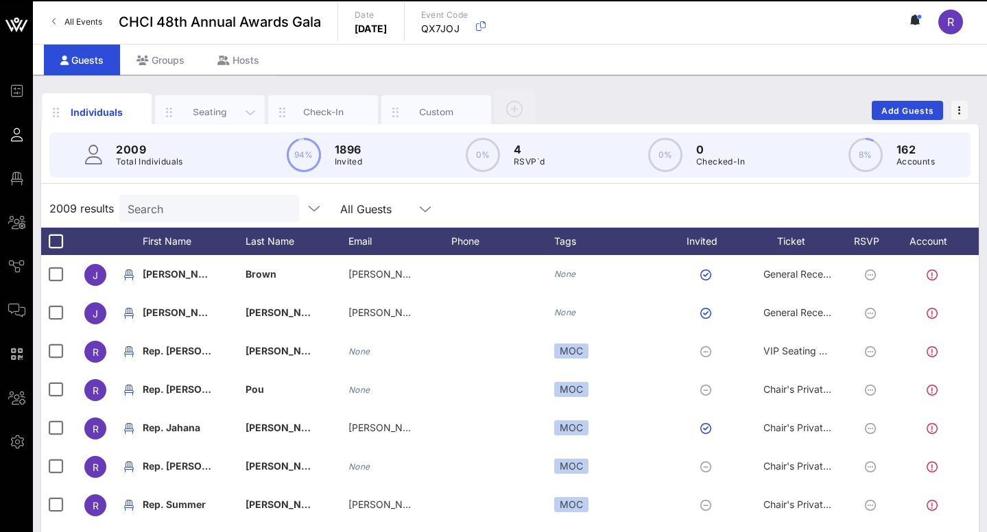
click at [226, 112] on div "Seating" at bounding box center [210, 112] width 61 height 13
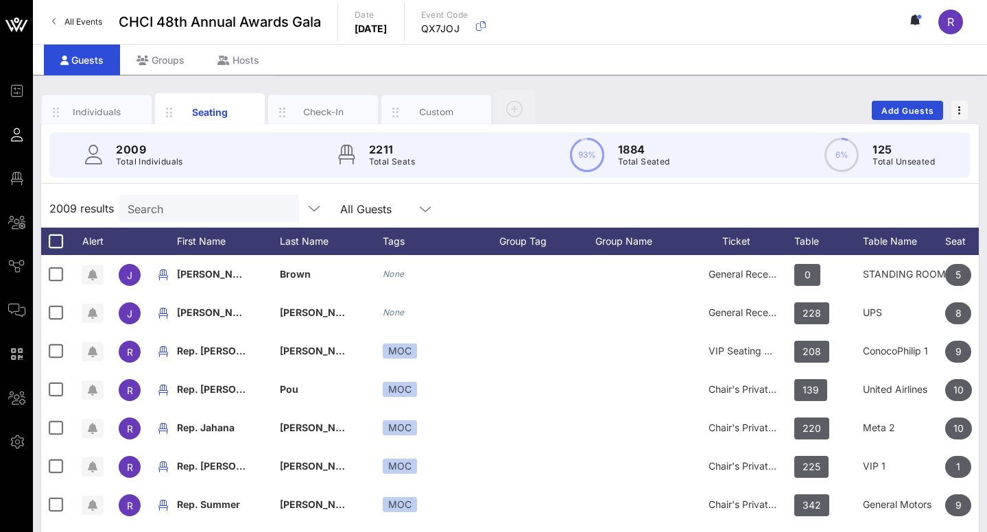
click at [198, 208] on input "Search" at bounding box center [208, 209] width 160 height 18
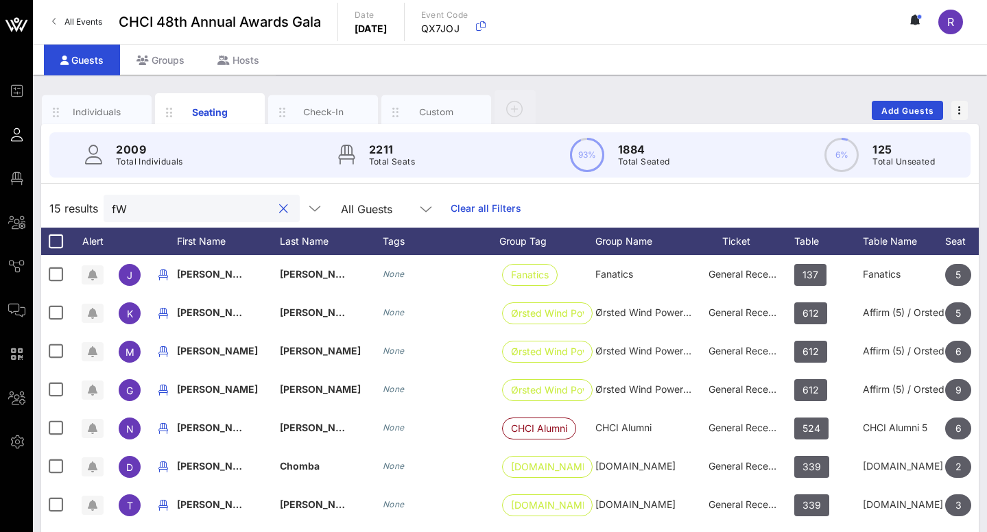
drag, startPoint x: 158, startPoint y: 207, endPoint x: 86, endPoint y: 206, distance: 72.0
click at [86, 206] on div "15 results fW All Guests Clear all Filters" at bounding box center [509, 208] width 937 height 38
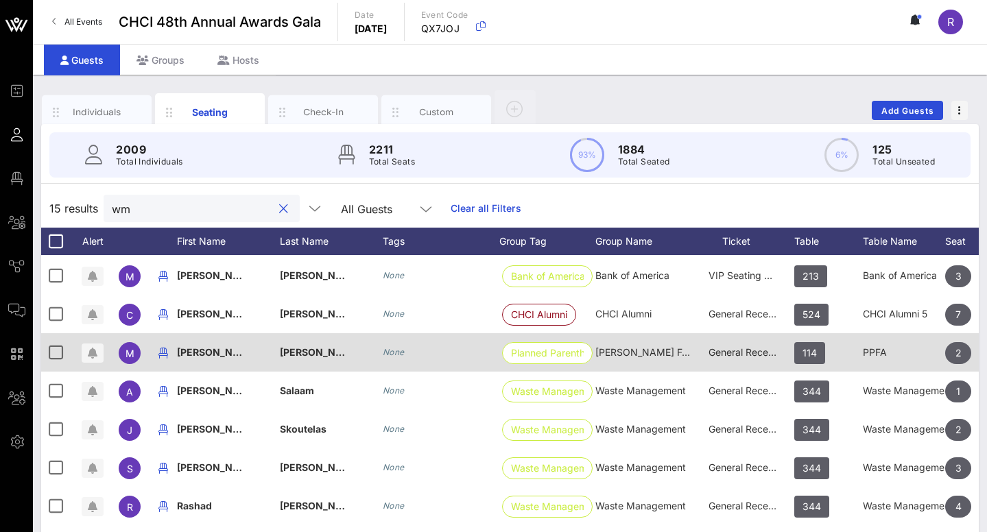
scroll to position [73, 0]
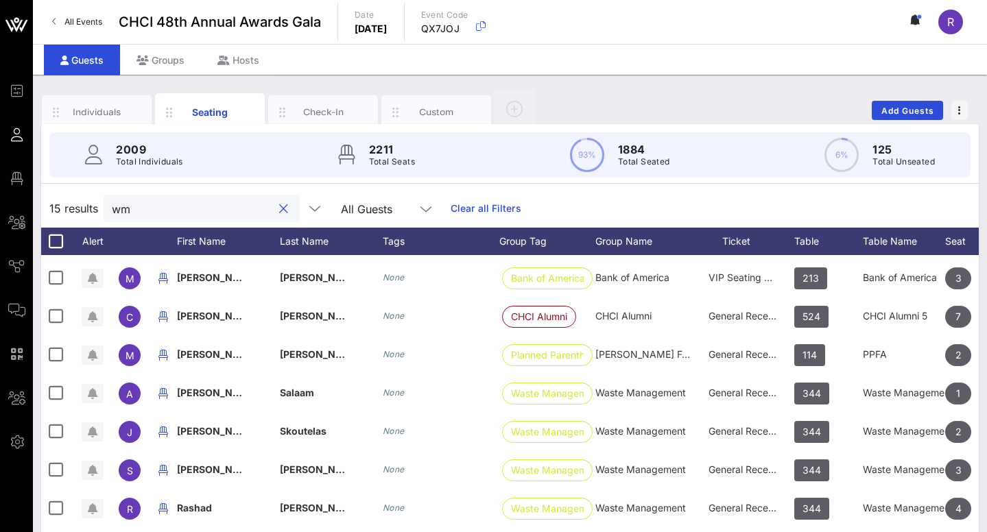
drag, startPoint x: 186, startPoint y: 208, endPoint x: 112, endPoint y: 215, distance: 74.4
click at [112, 215] on input "wm" at bounding box center [192, 209] width 160 height 18
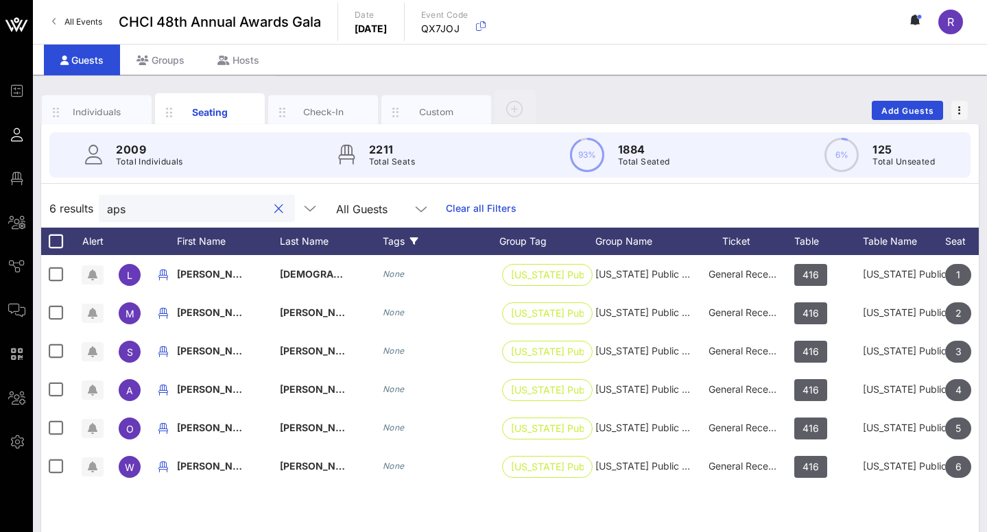
scroll to position [0, 0]
drag, startPoint x: 154, startPoint y: 198, endPoint x: 93, endPoint y: 207, distance: 62.4
click at [93, 207] on div "6 results aps All Guests Clear all Filters" at bounding box center [509, 208] width 937 height 38
type input "a"
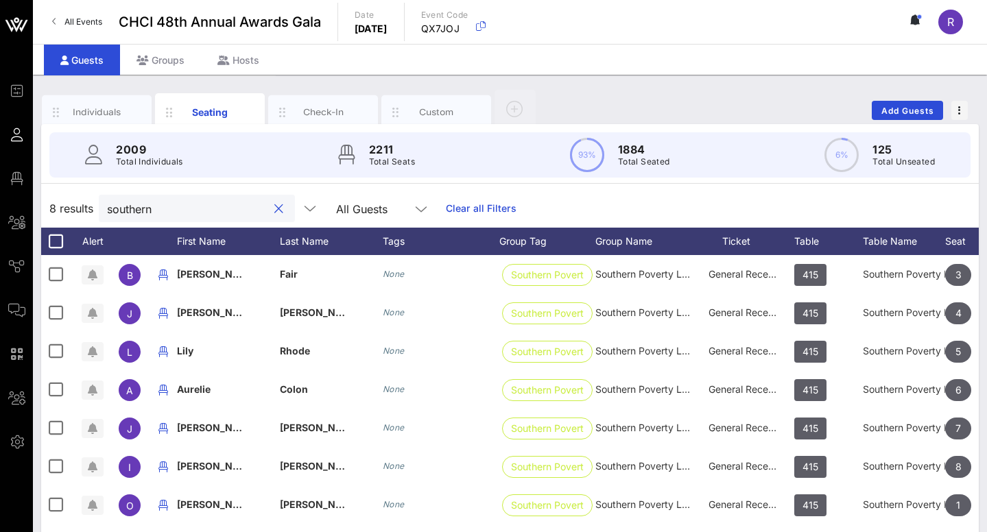
drag, startPoint x: 167, startPoint y: 211, endPoint x: 77, endPoint y: 213, distance: 90.5
click at [77, 213] on div "8 results southern All Guests Clear all Filters" at bounding box center [509, 208] width 937 height 38
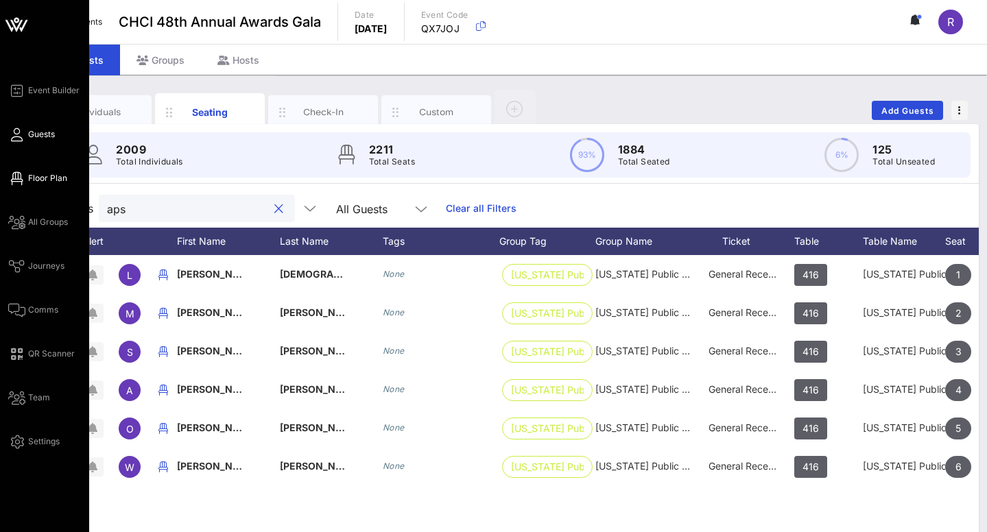
type input "aps"
click at [32, 178] on span "Floor Plan" at bounding box center [47, 178] width 39 height 12
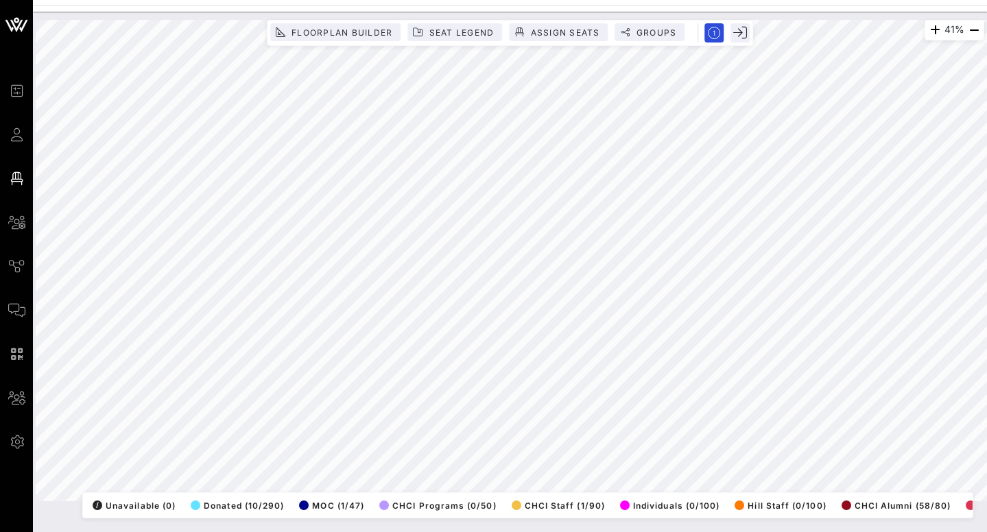
click at [331, 525] on div "41% Floorplan Builder Seat Legend Assign Seats Groups Exit All Reserved Shared …" at bounding box center [510, 272] width 954 height 521
click at [599, 525] on div "35% Floorplan Builder Seat Legend Assign Seats Groups Exit All Reserved Shared …" at bounding box center [510, 272] width 954 height 521
click at [950, 532] on html "Event Builder Guests Floor Plan All Groups Journeys Comms QR Scanner Team Setti…" at bounding box center [493, 266] width 987 height 532
click at [505, 0] on html "Event Builder Guests Floor Plan All Groups Journeys Comms QR Scanner Team Setti…" at bounding box center [493, 266] width 987 height 532
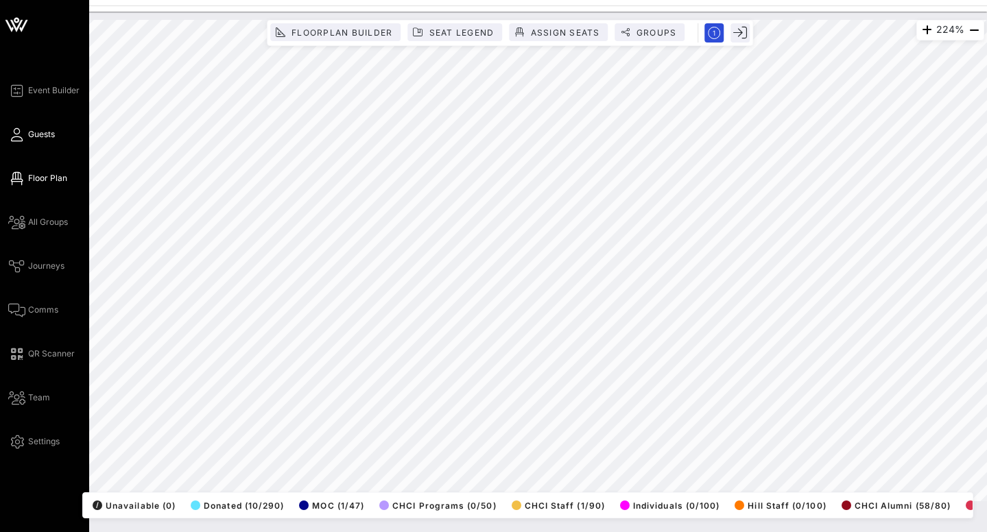
click at [24, 138] on link "Guests" at bounding box center [31, 134] width 47 height 16
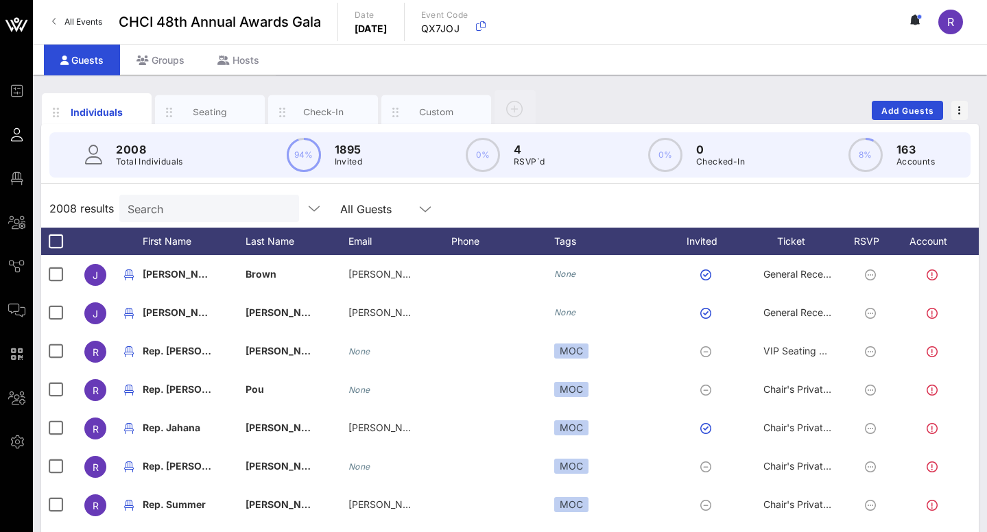
click at [199, 204] on input "Search" at bounding box center [208, 209] width 160 height 18
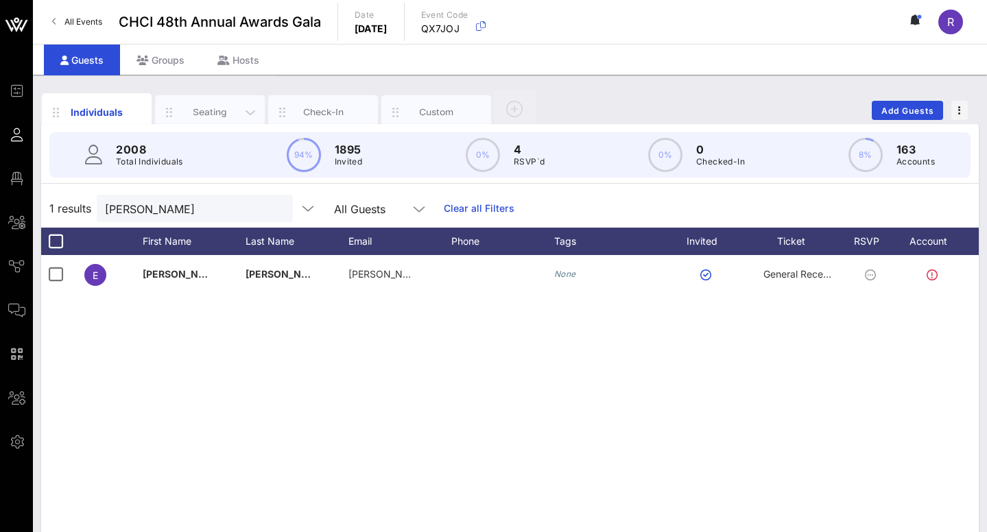
click at [217, 108] on div "Seating" at bounding box center [210, 112] width 61 height 13
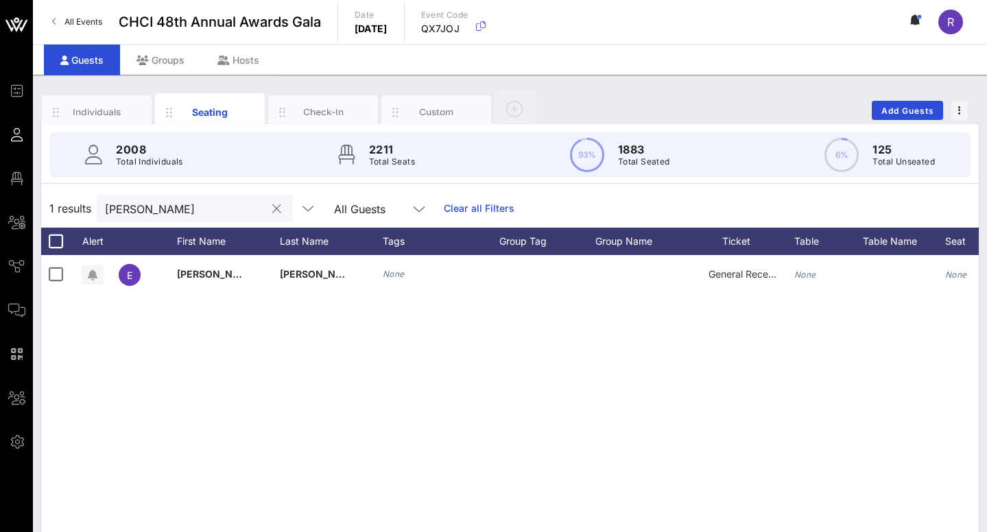
click at [233, 196] on div "Emma mey" at bounding box center [185, 208] width 160 height 27
drag, startPoint x: 206, startPoint y: 208, endPoint x: 73, endPoint y: 198, distance: 134.2
click at [71, 198] on div "1 results Emma mey All Guests Clear all Filters" at bounding box center [509, 208] width 937 height 38
drag, startPoint x: 165, startPoint y: 208, endPoint x: 104, endPoint y: 205, distance: 60.4
click at [104, 205] on div "Julianna" at bounding box center [195, 208] width 196 height 27
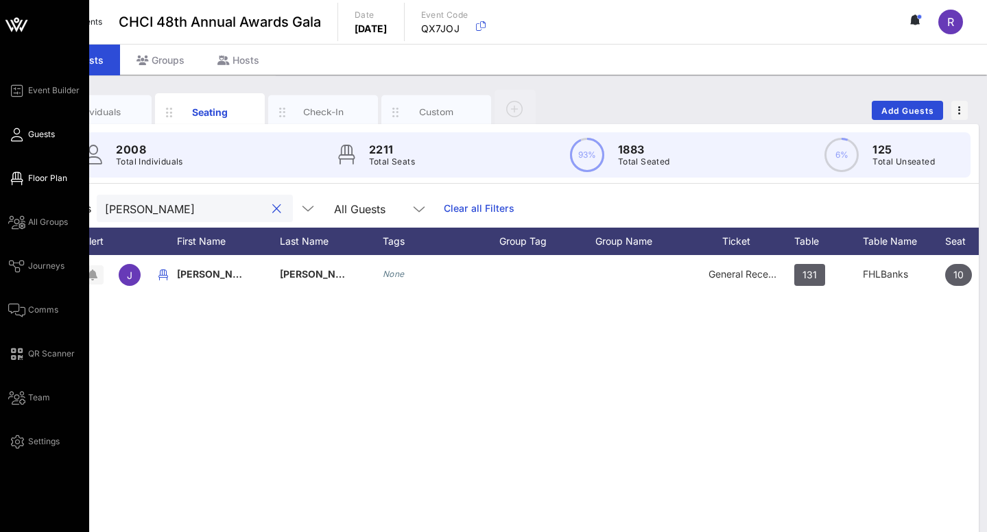
type input "Julianna"
click at [32, 178] on span "Floor Plan" at bounding box center [47, 178] width 39 height 12
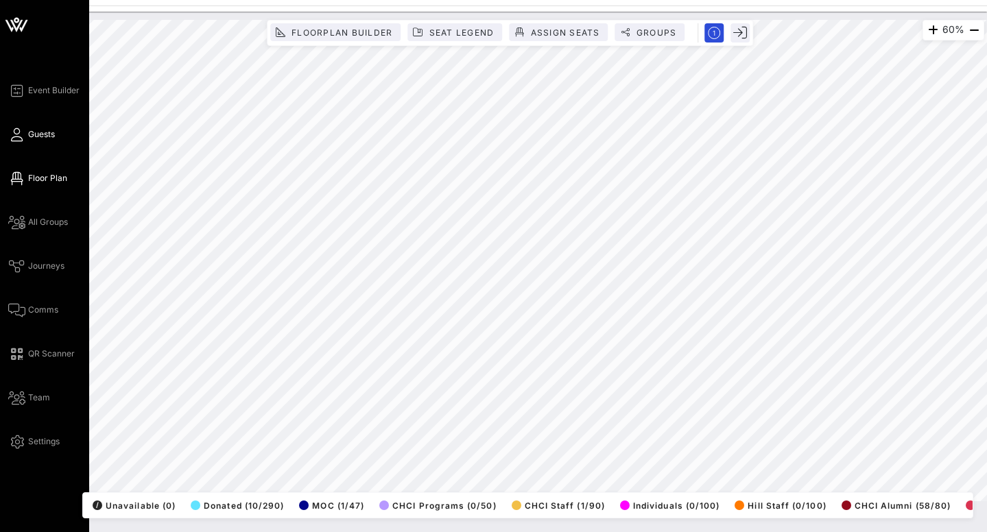
click at [30, 133] on span "Guests" at bounding box center [41, 134] width 27 height 12
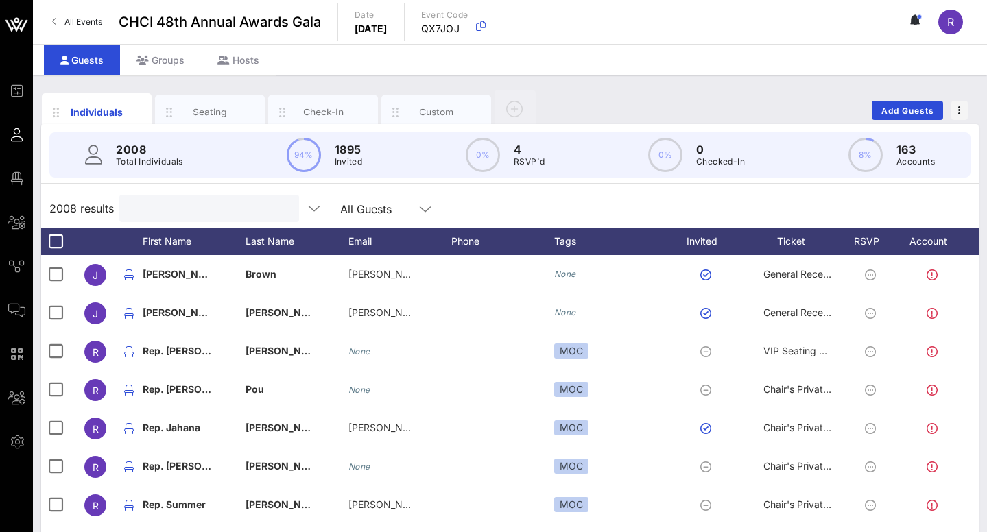
click at [196, 212] on input "text" at bounding box center [208, 209] width 160 height 18
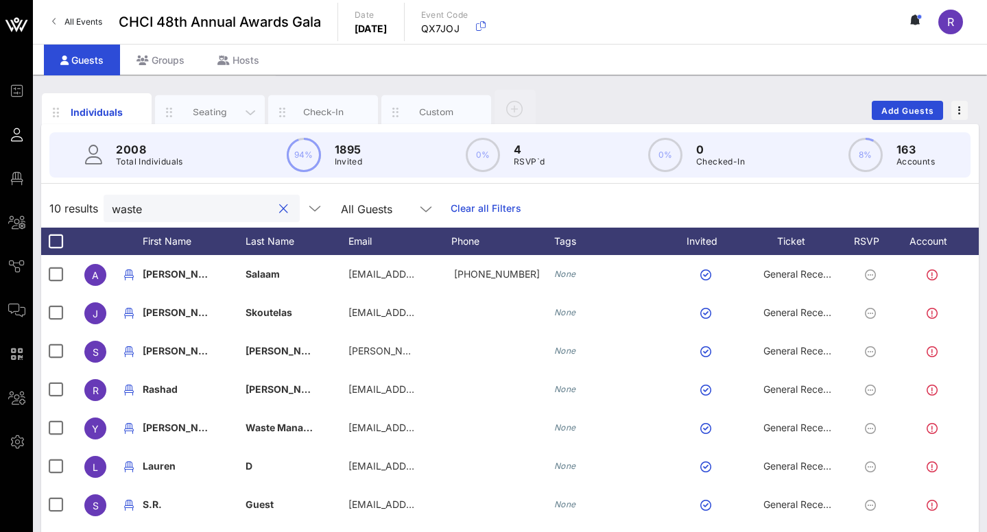
type input "waste"
click at [237, 108] on div "Seating" at bounding box center [210, 112] width 61 height 13
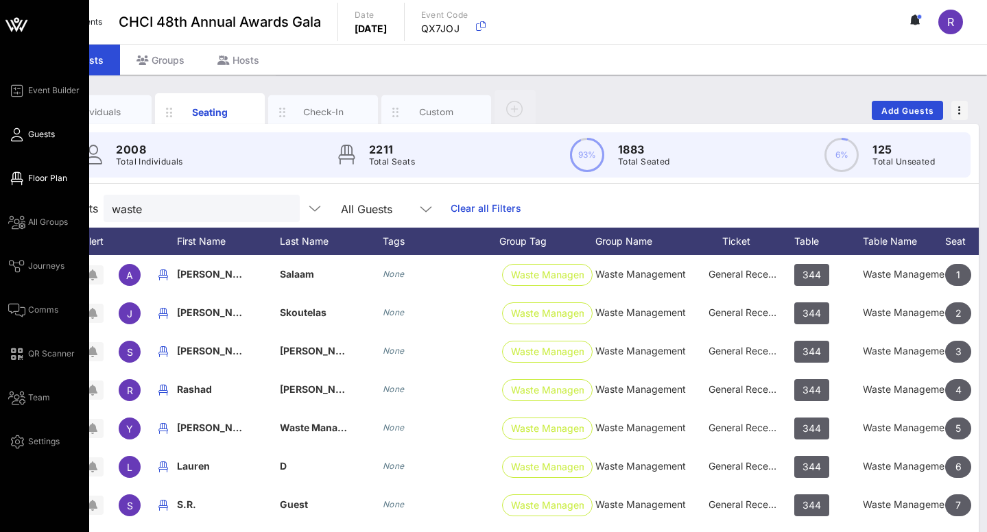
click at [40, 174] on span "Floor Plan" at bounding box center [47, 178] width 39 height 12
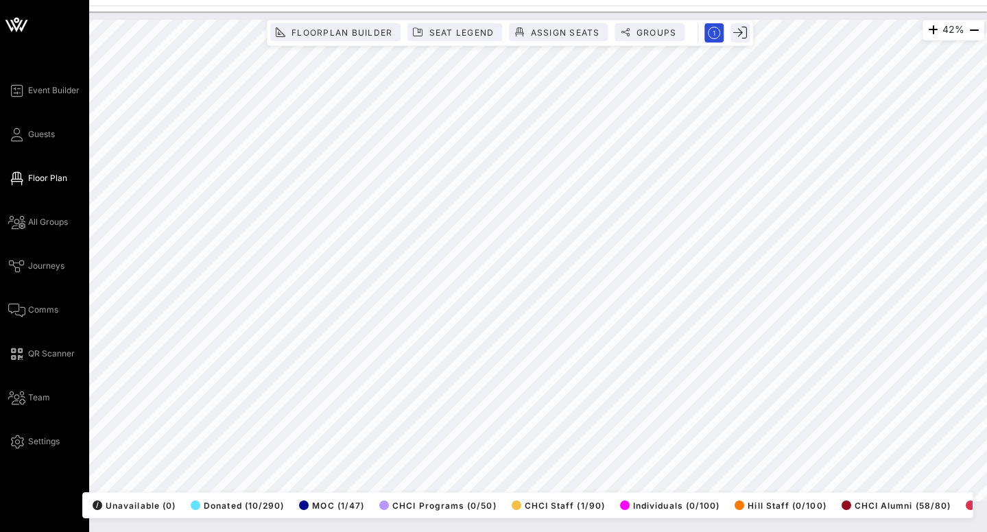
click at [55, 184] on span "Floor Plan" at bounding box center [47, 178] width 39 height 12
click at [39, 127] on link "Guests" at bounding box center [31, 134] width 47 height 16
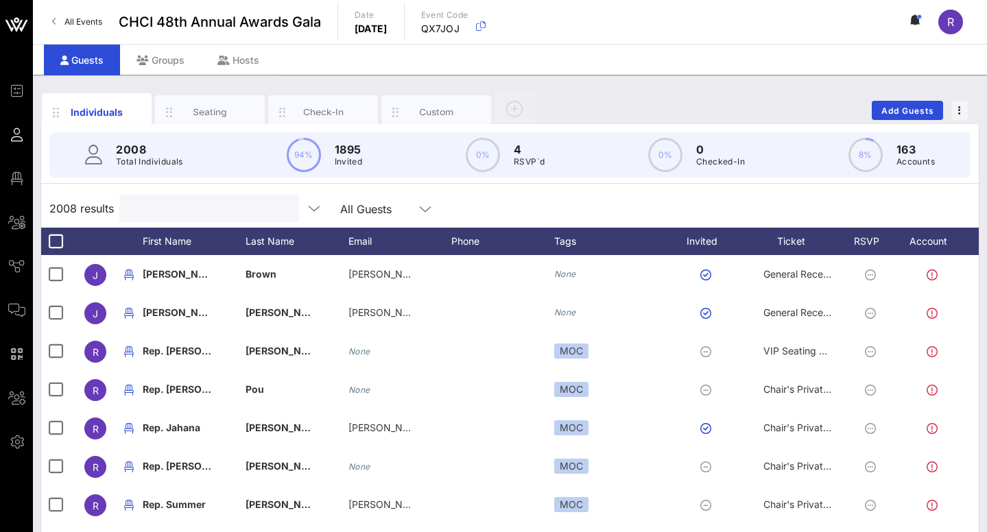
click at [172, 203] on input "text" at bounding box center [208, 209] width 160 height 18
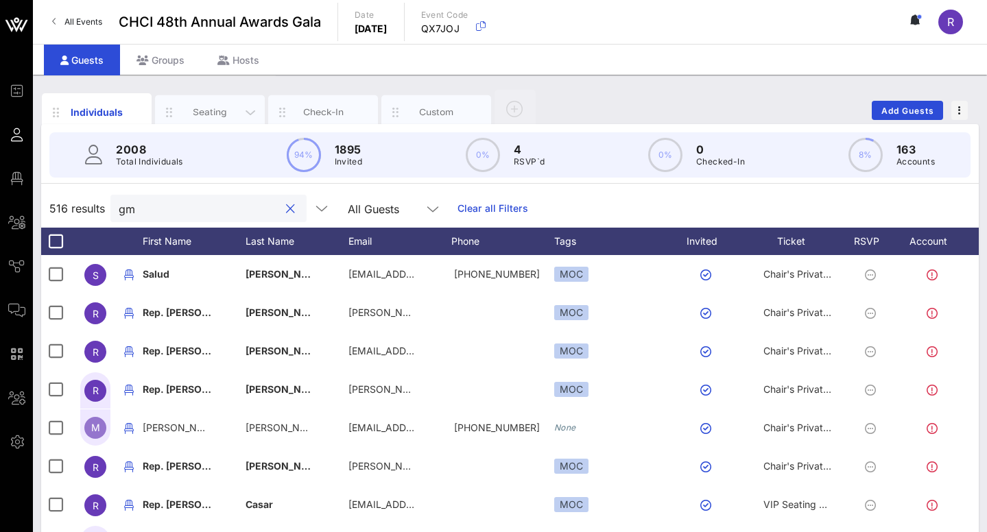
type input "gm"
click at [220, 112] on div "Seating" at bounding box center [210, 112] width 61 height 13
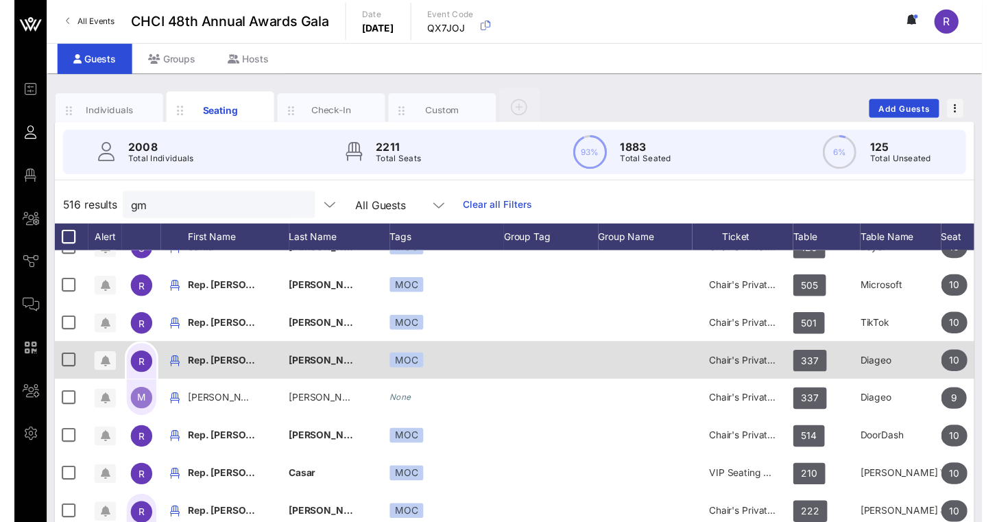
scroll to position [24, 0]
